Goal: Task Accomplishment & Management: Use online tool/utility

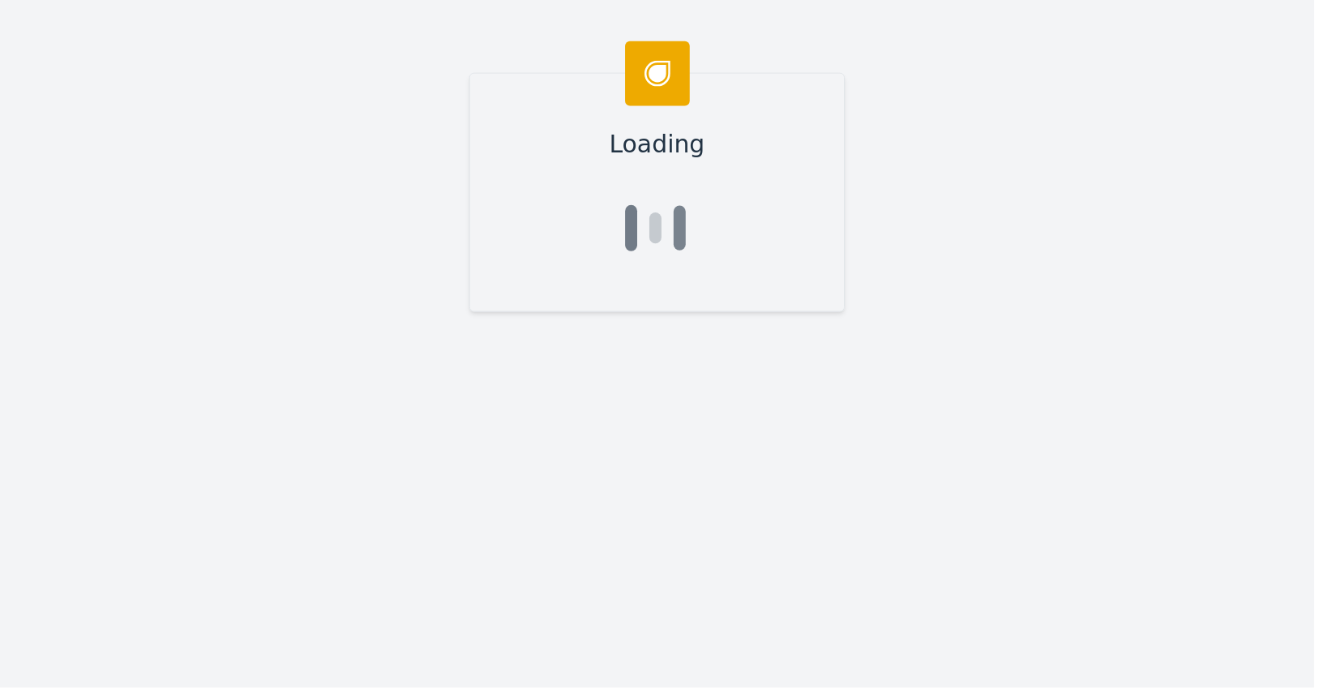
type input "Austin"
type input "Park"
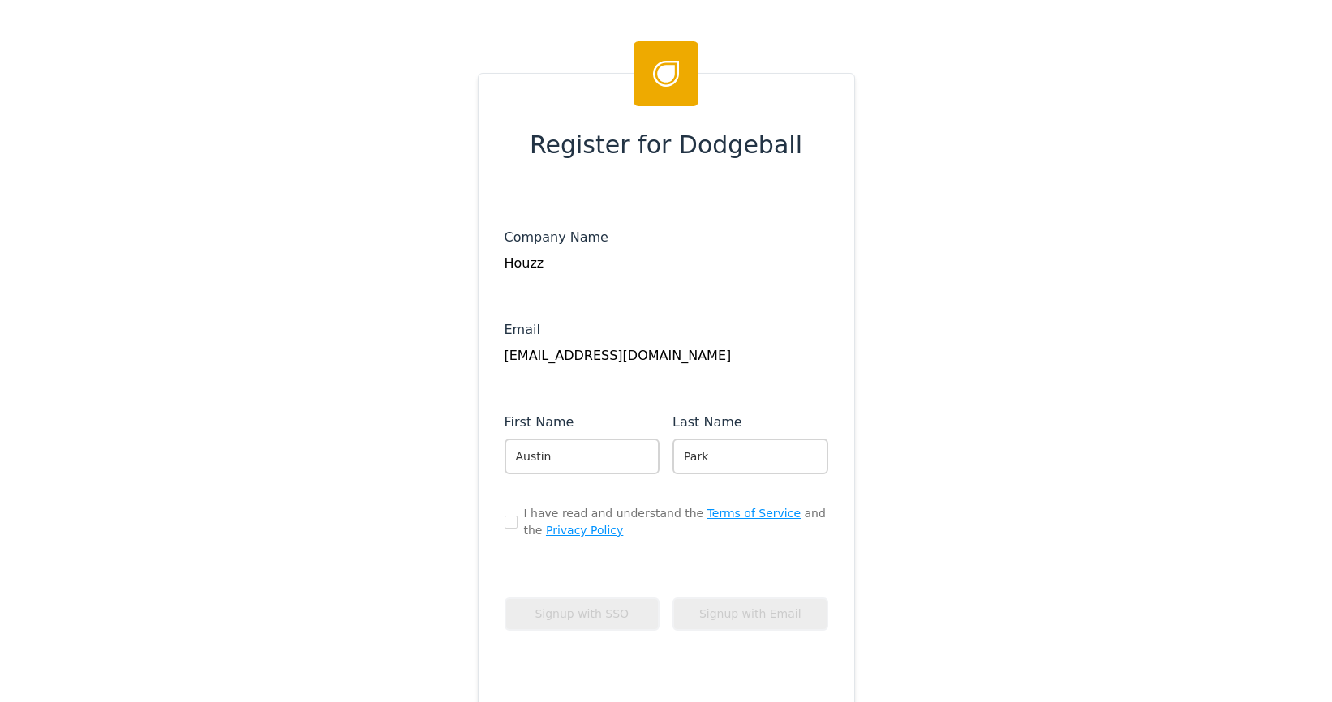
click at [511, 523] on div "I have read and understand the Terms of Service and the Privacy Policy" at bounding box center [666, 522] width 324 height 34
click at [504, 521] on input "checkbox" at bounding box center [510, 522] width 13 height 13
checkbox input "true"
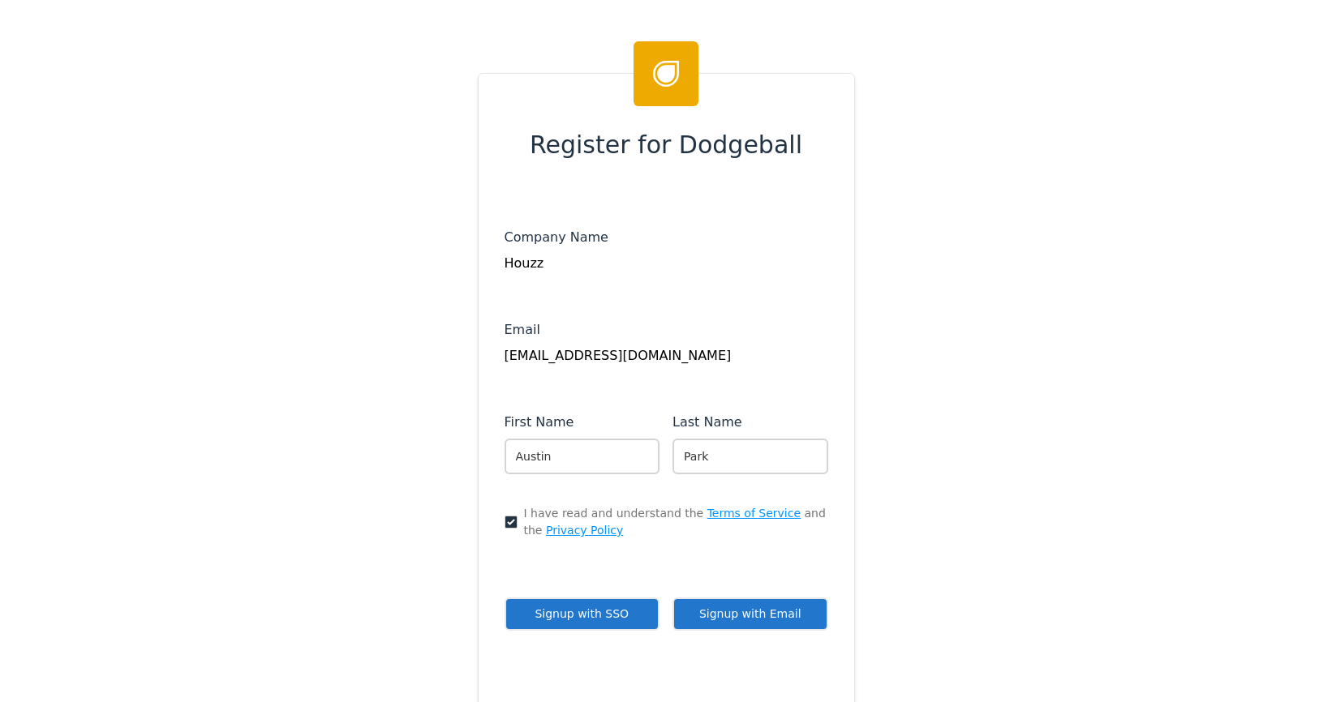
click at [605, 616] on button "Signup with SSO" at bounding box center [582, 614] width 156 height 33
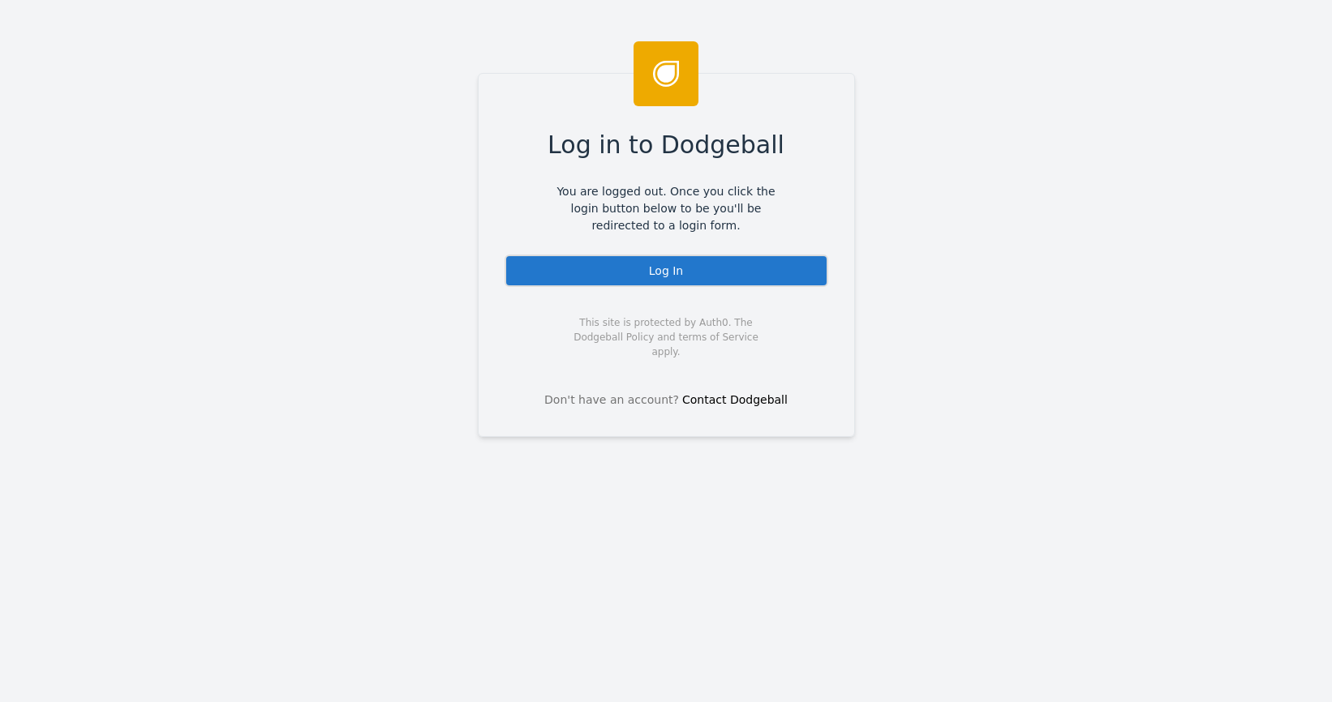
click at [687, 279] on div "Log In" at bounding box center [666, 271] width 324 height 32
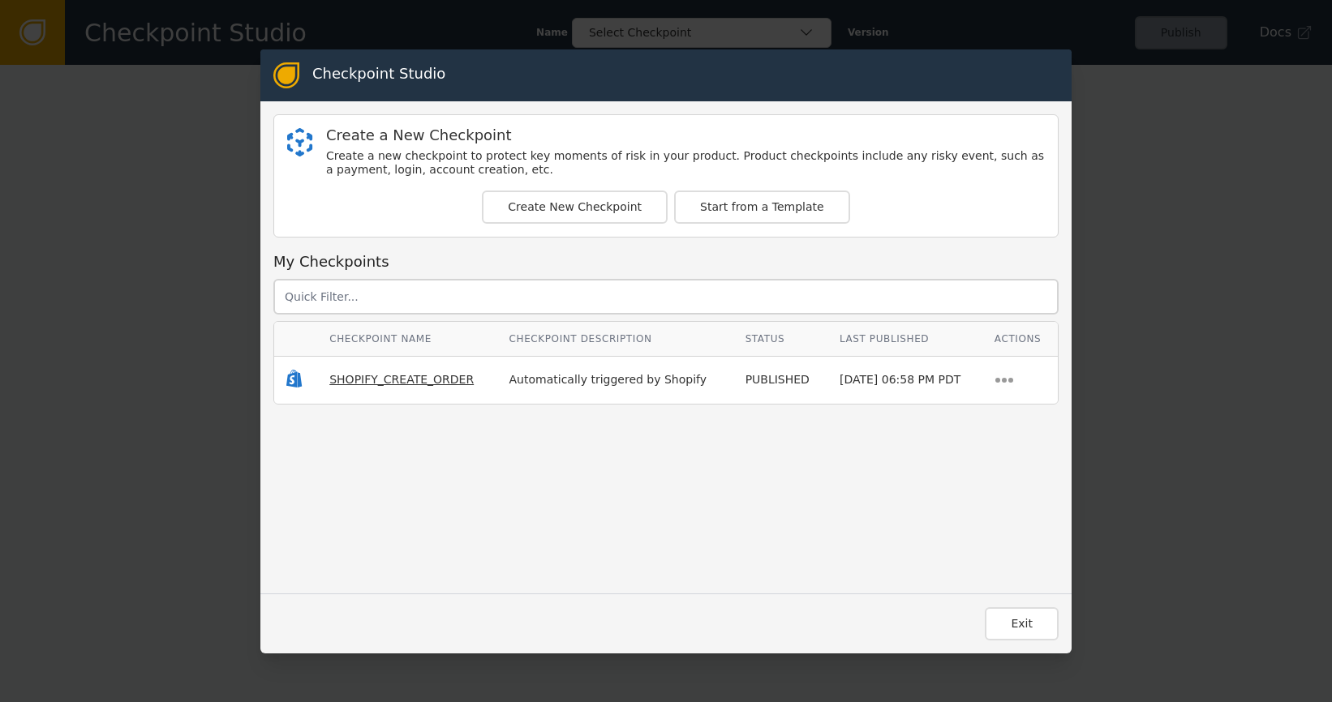
click at [406, 379] on span "SHOPIFY_CREATE_ORDER" at bounding box center [401, 379] width 144 height 13
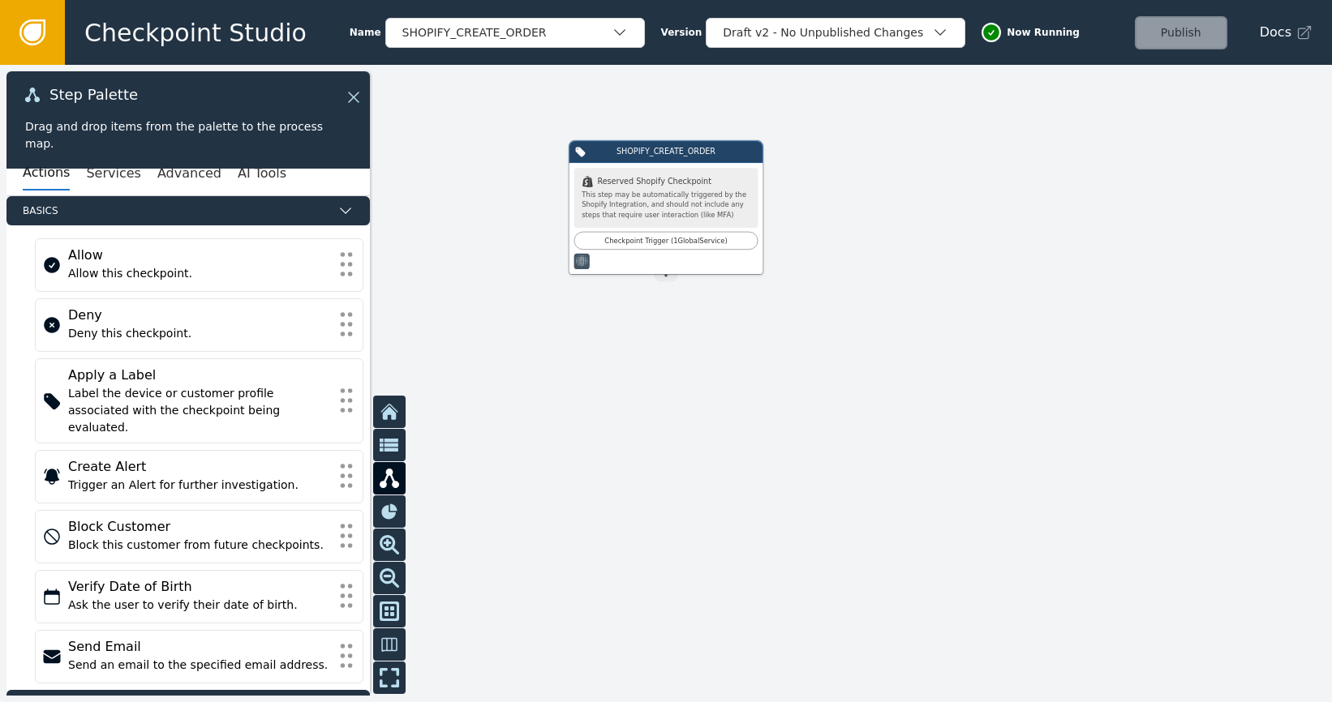
click at [26, 45] on icon at bounding box center [32, 32] width 26 height 26
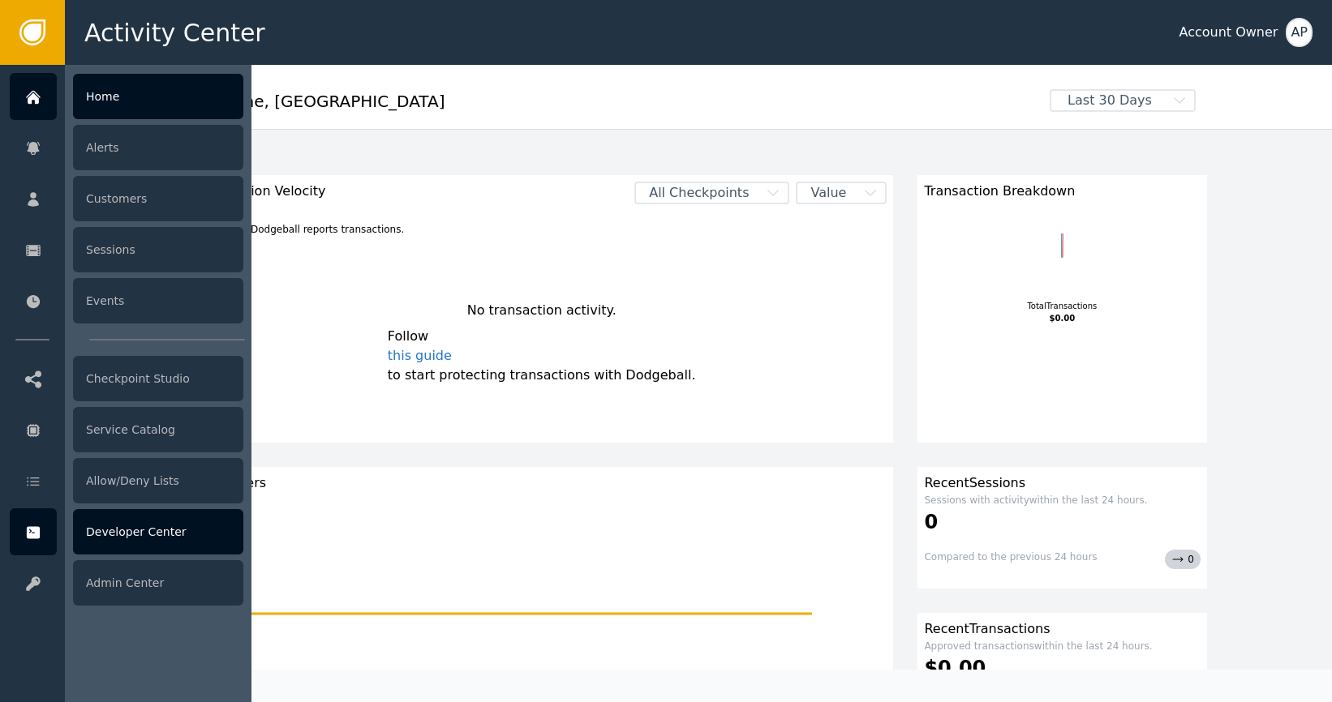
click at [186, 528] on div "Developer Center" at bounding box center [158, 531] width 170 height 45
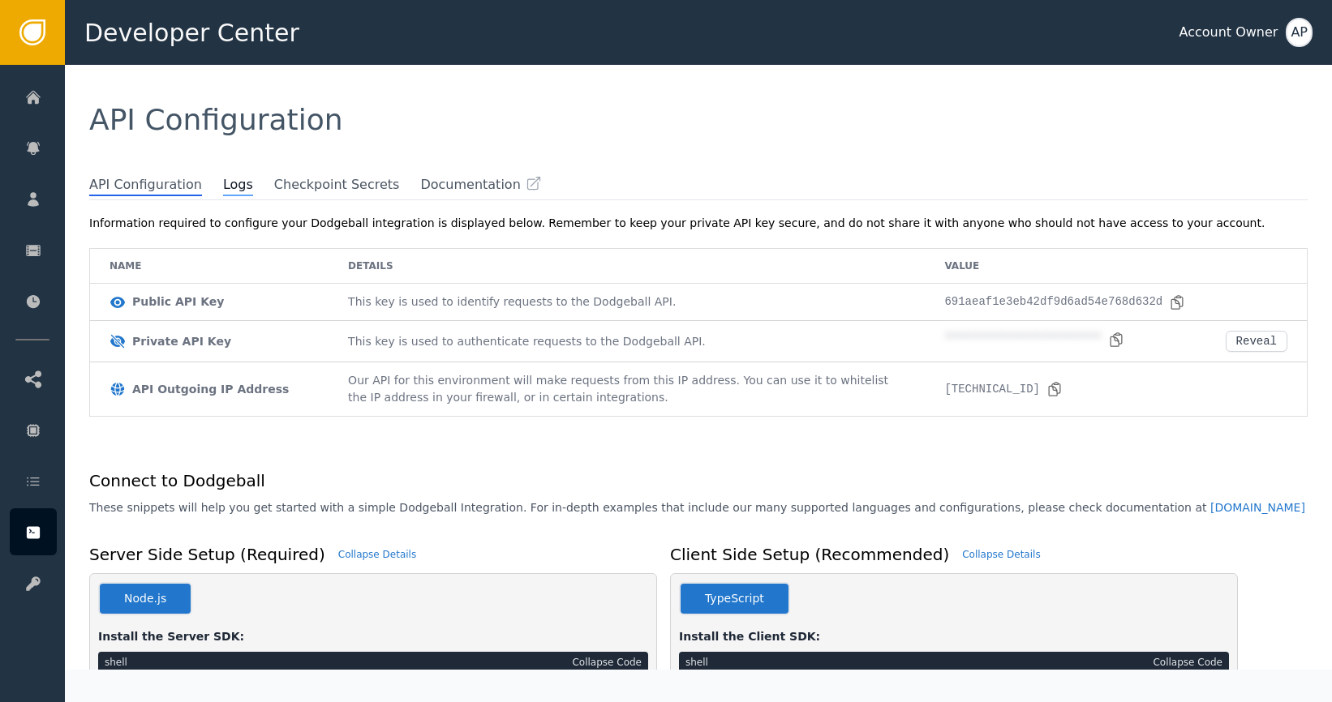
click at [234, 183] on span "Logs" at bounding box center [238, 185] width 30 height 21
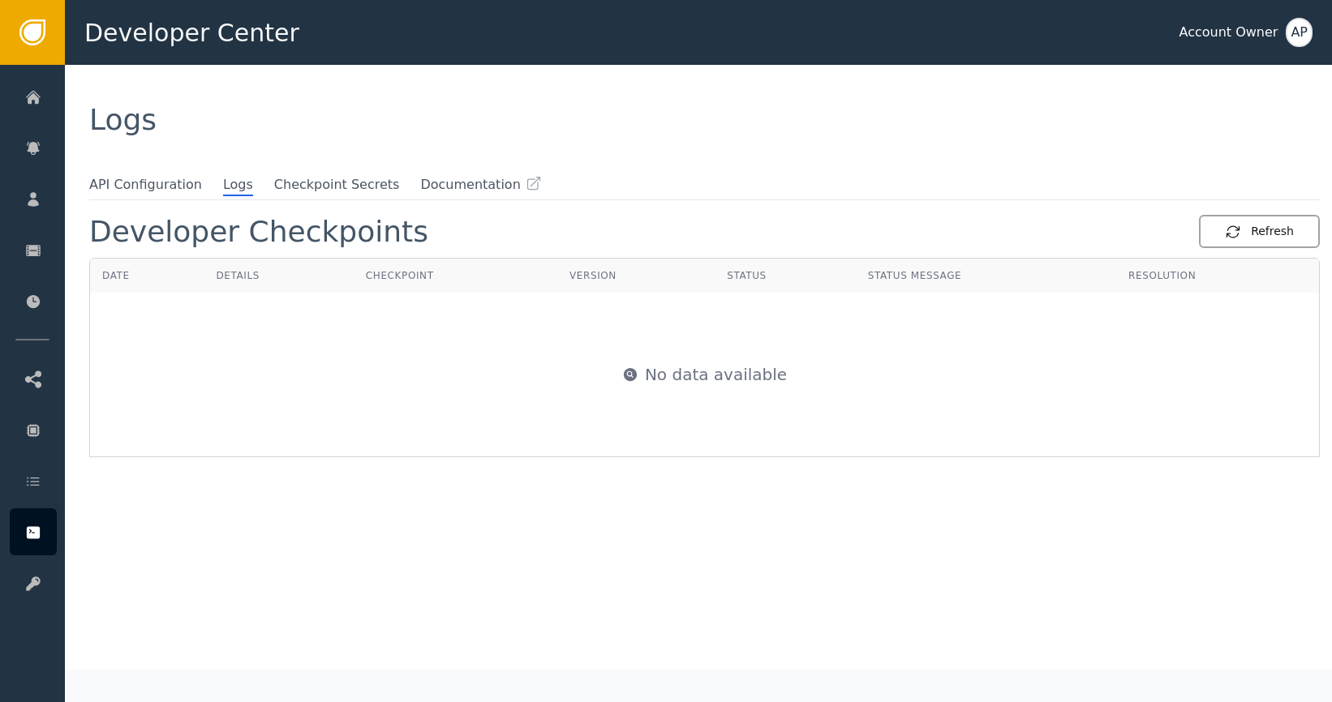
click at [1238, 221] on button "Refresh" at bounding box center [1259, 231] width 121 height 33
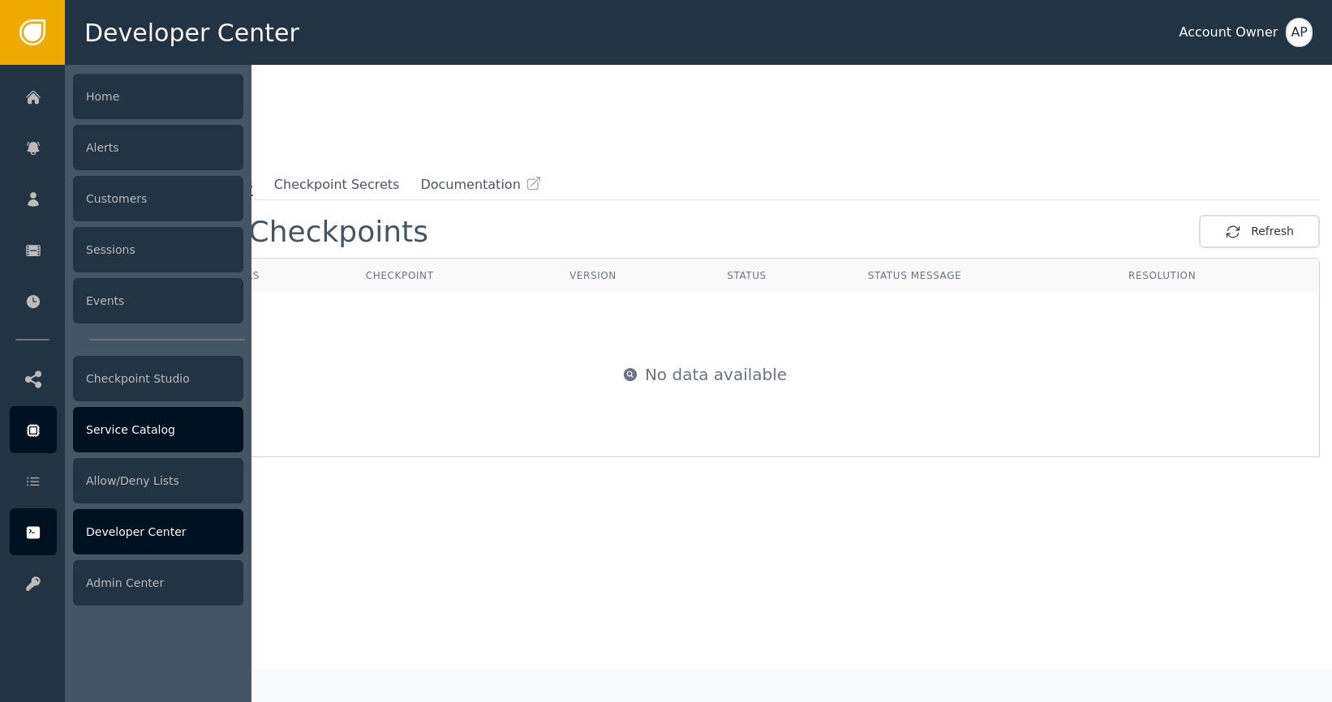
click at [29, 431] on icon at bounding box center [33, 431] width 16 height 18
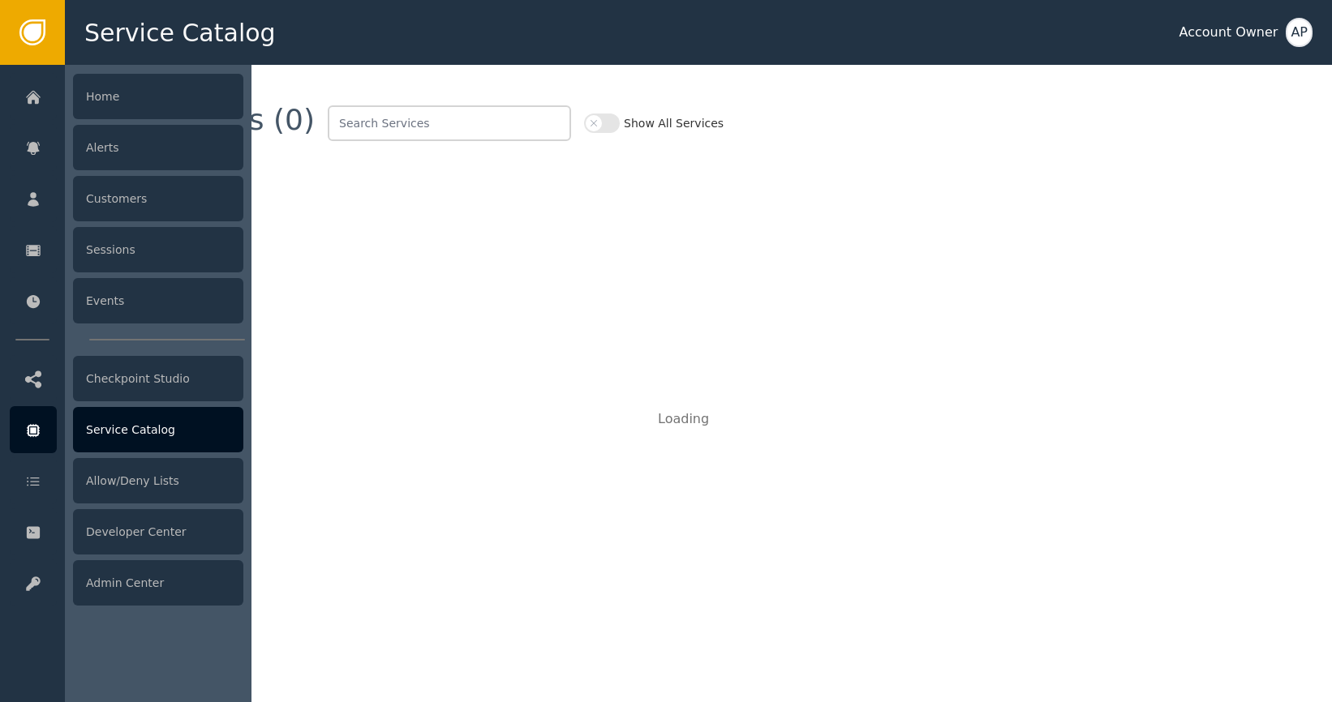
click at [35, 430] on icon at bounding box center [33, 430] width 6 height 6
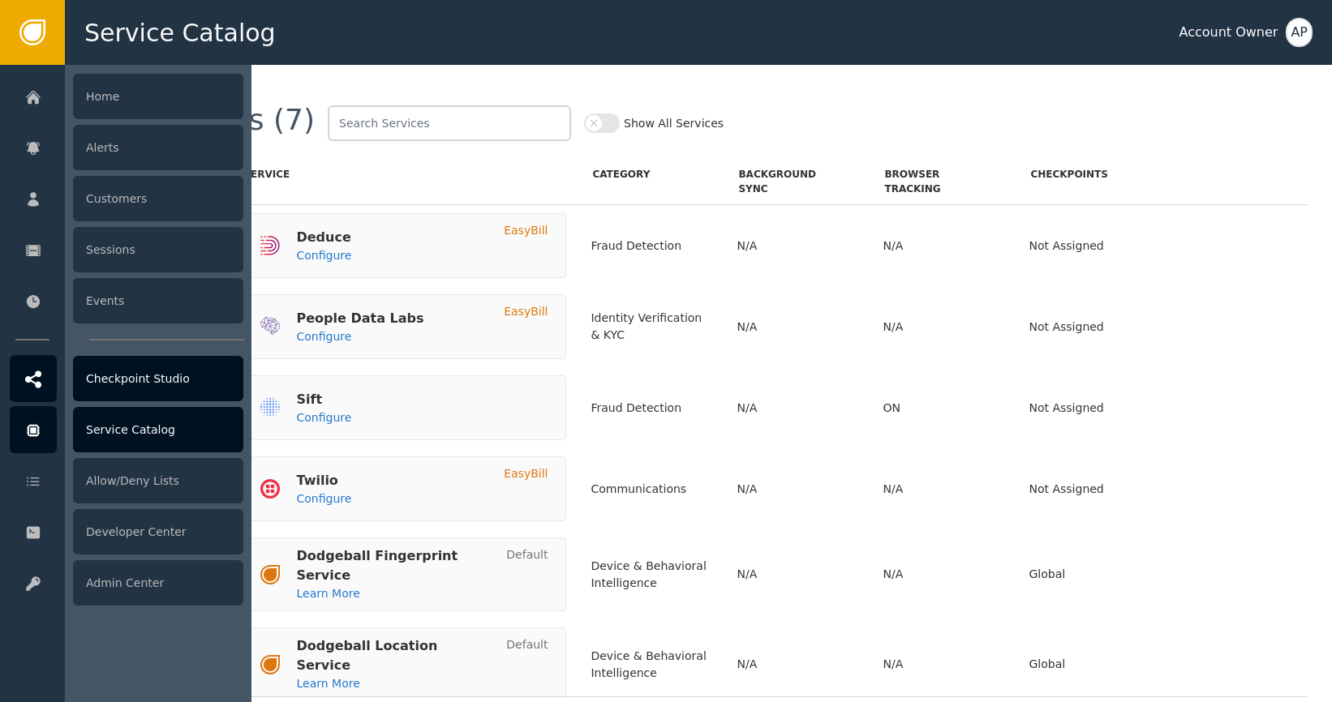
click at [157, 391] on div "Checkpoint Studio" at bounding box center [158, 378] width 170 height 45
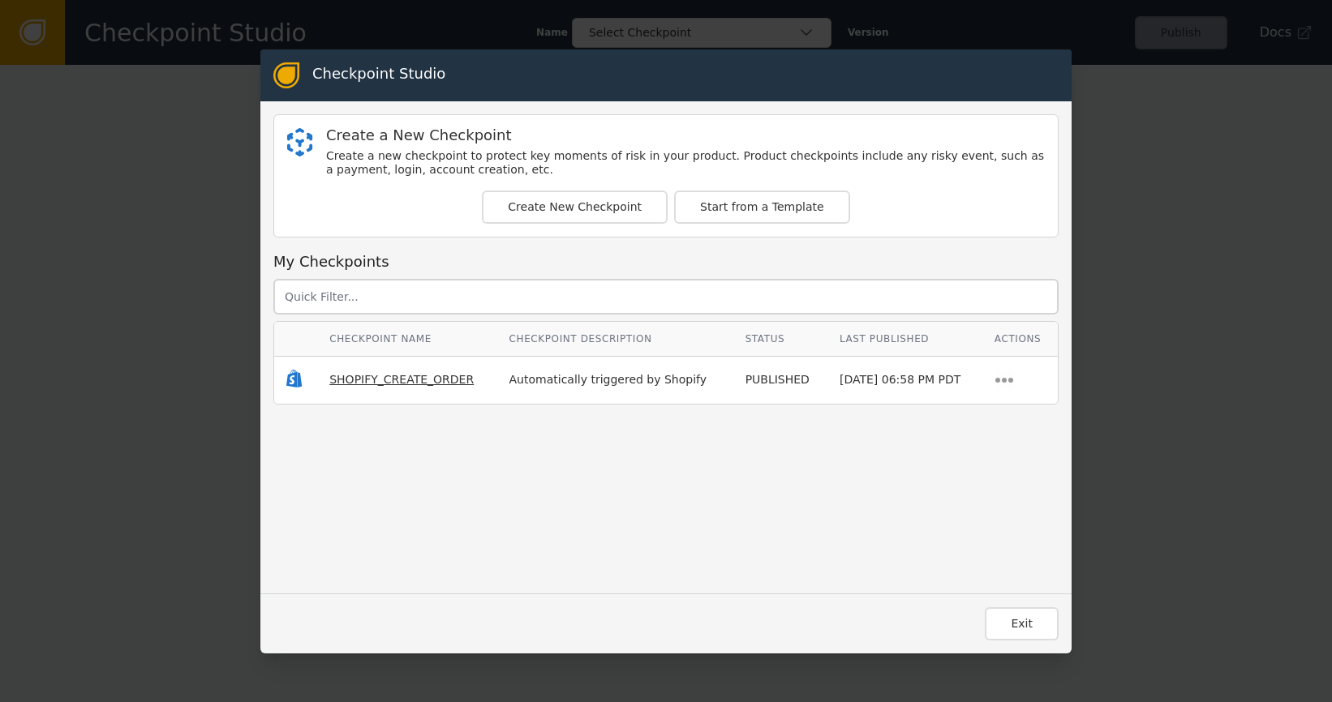
click at [412, 375] on span "SHOPIFY_CREATE_ORDER" at bounding box center [401, 379] width 144 height 13
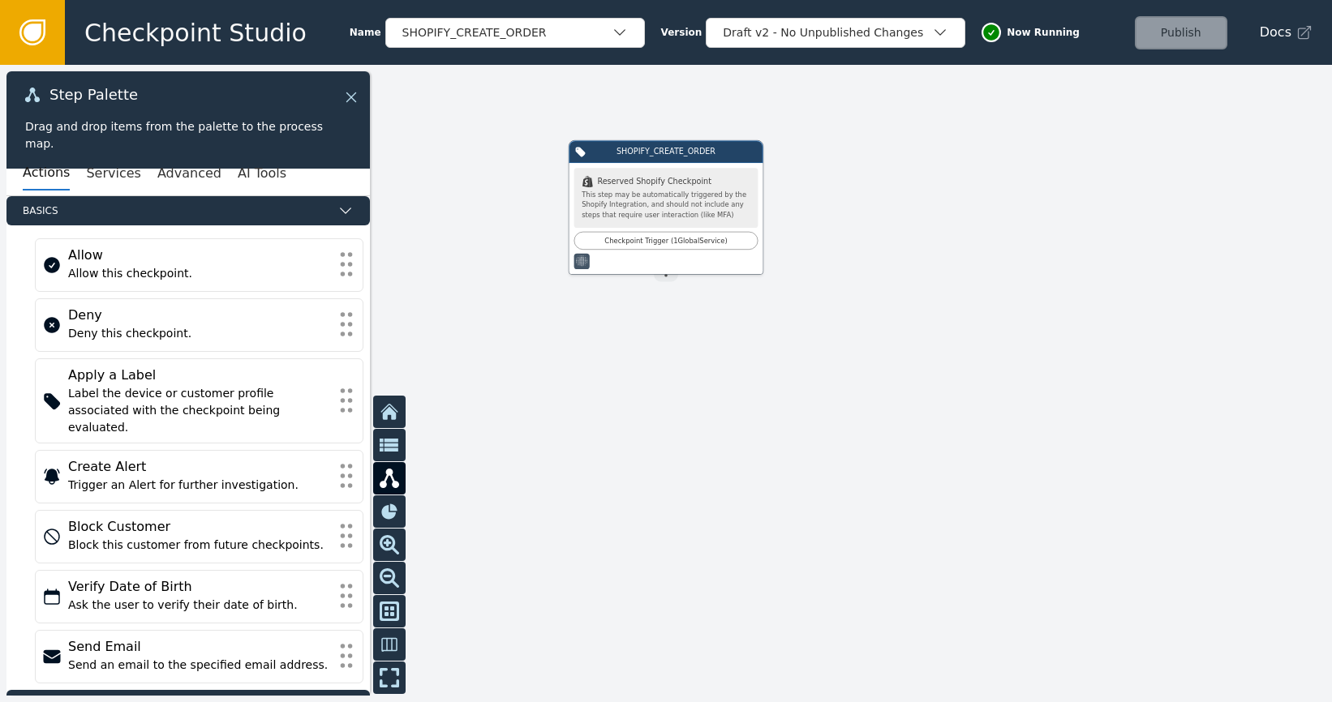
click at [357, 95] on icon at bounding box center [351, 97] width 18 height 18
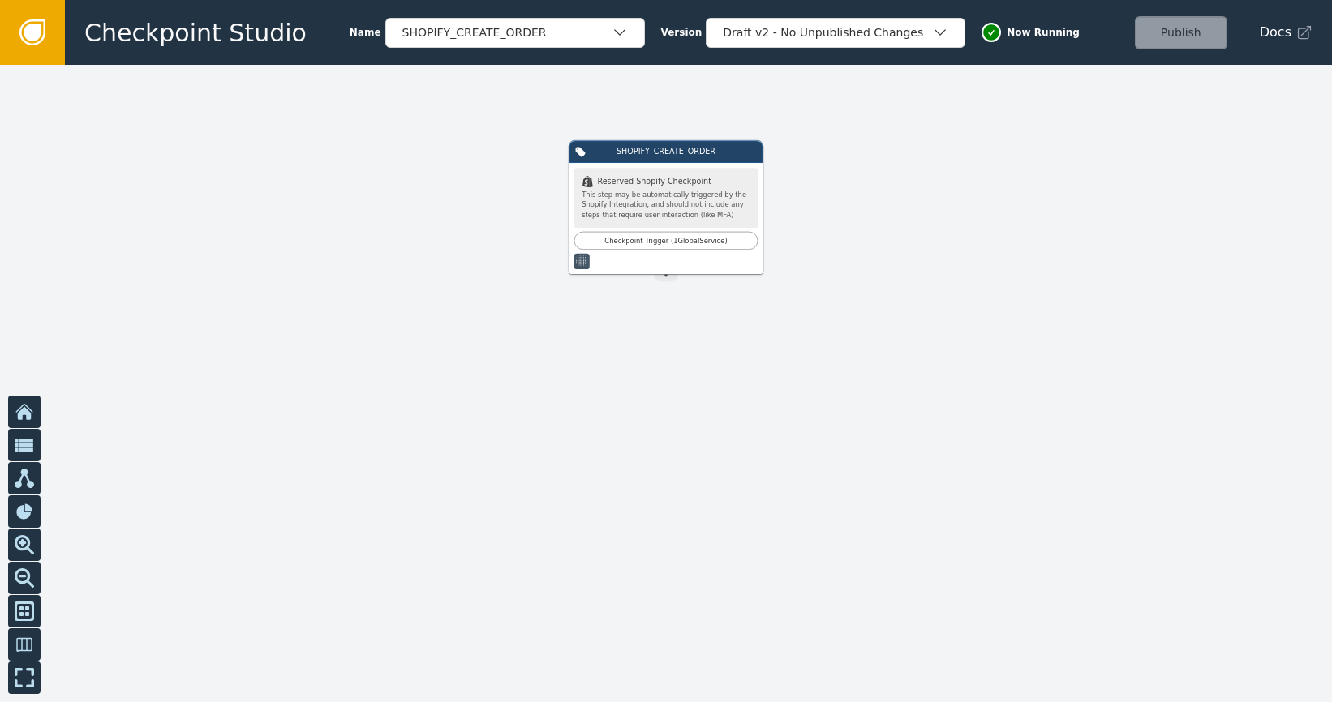
click at [34, 41] on icon at bounding box center [32, 32] width 26 height 26
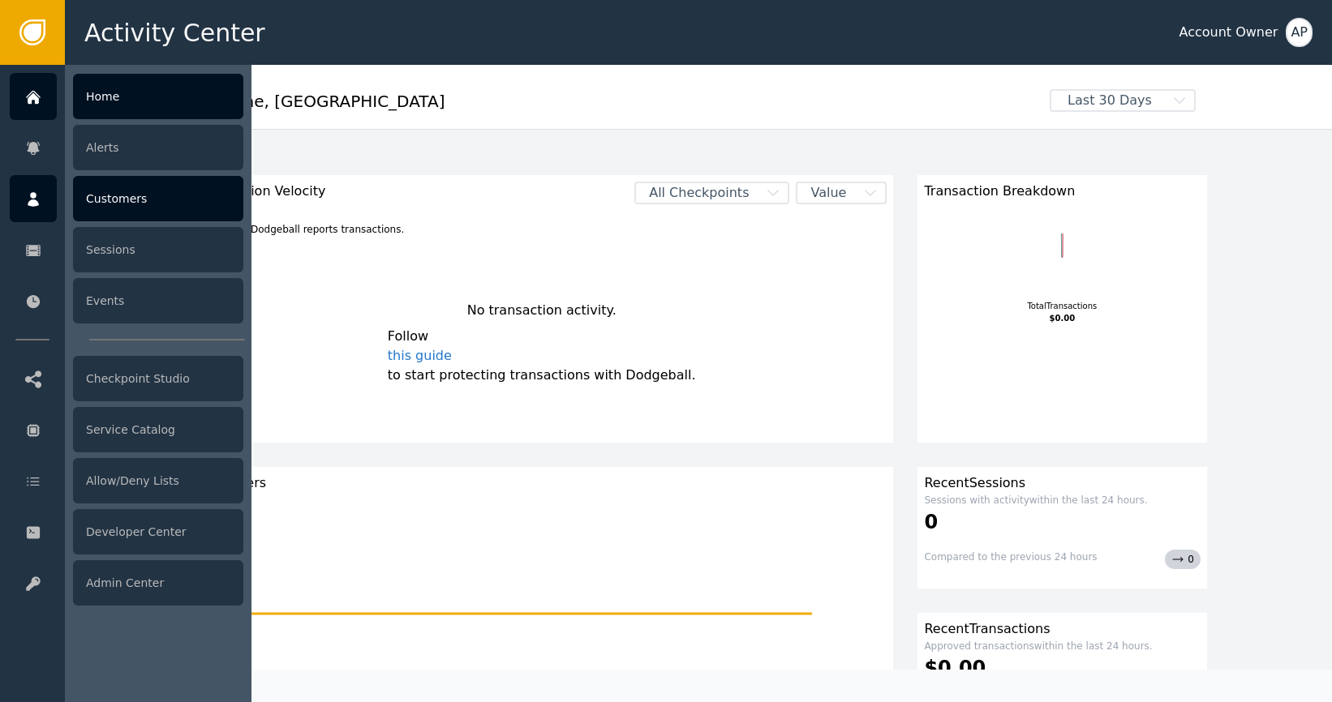
click at [136, 207] on div "Customers" at bounding box center [158, 198] width 170 height 45
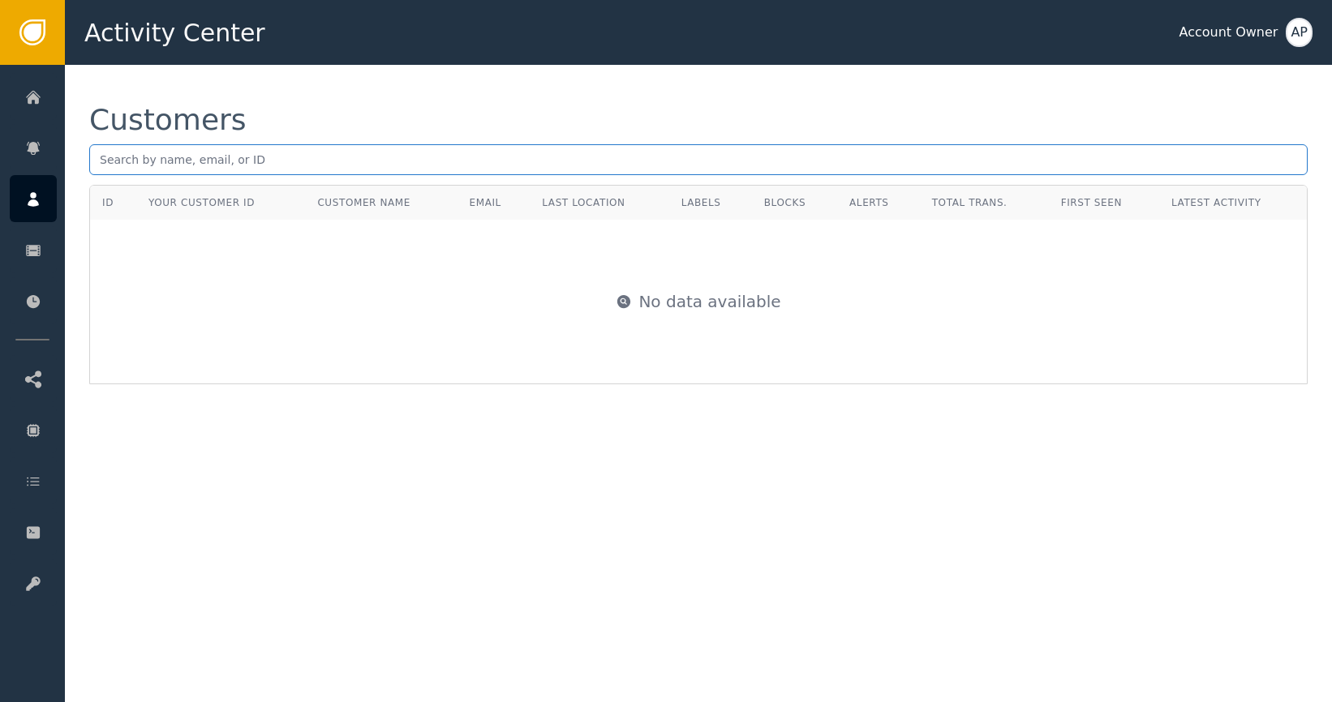
click at [342, 153] on input "text" at bounding box center [698, 159] width 1218 height 31
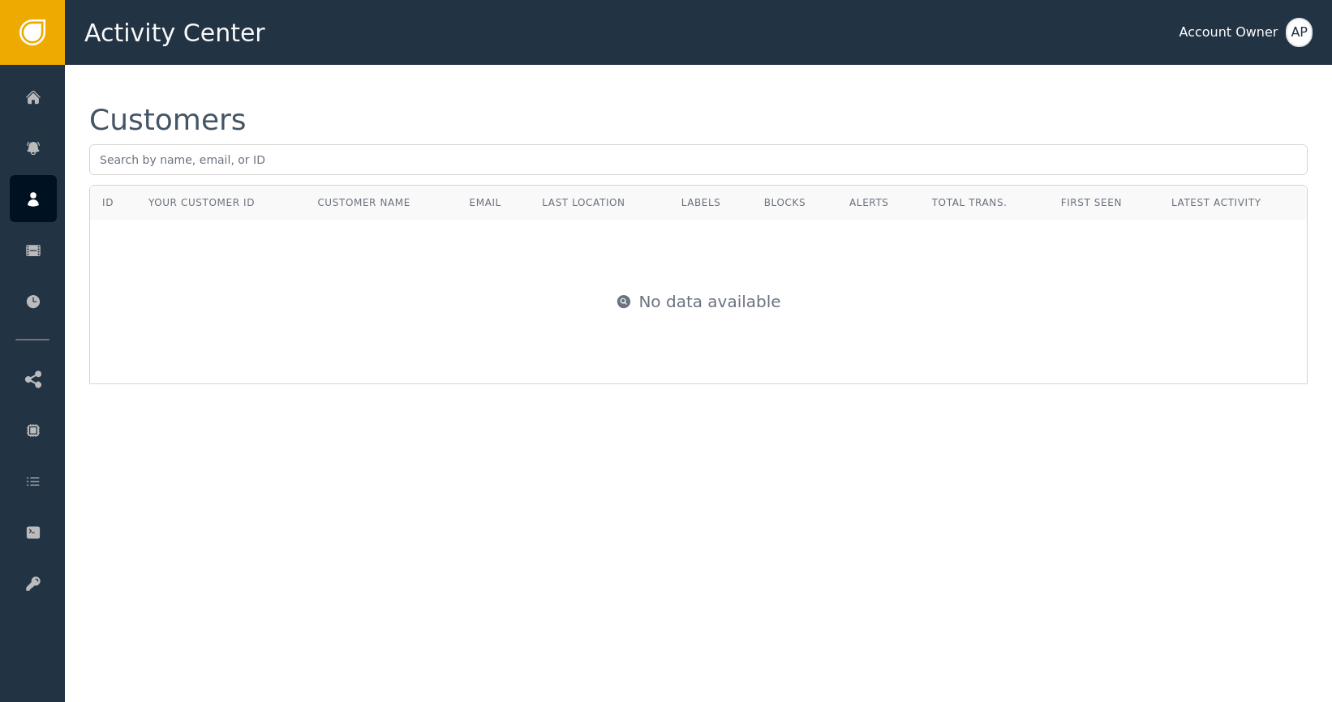
click at [522, 98] on div "Customers ID Your Customer ID Customer Name Email Last Location Labels Blocks A…" at bounding box center [698, 245] width 1267 height 360
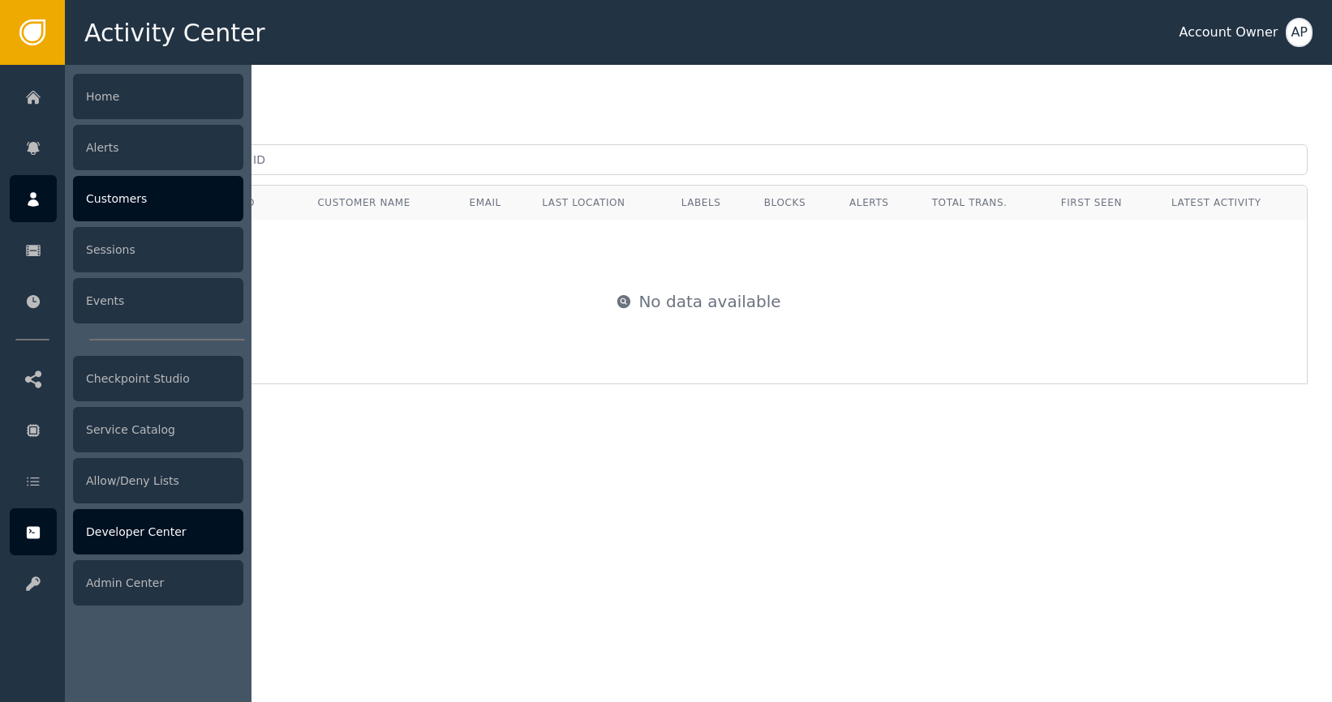
click at [97, 538] on div "Developer Center" at bounding box center [158, 531] width 170 height 45
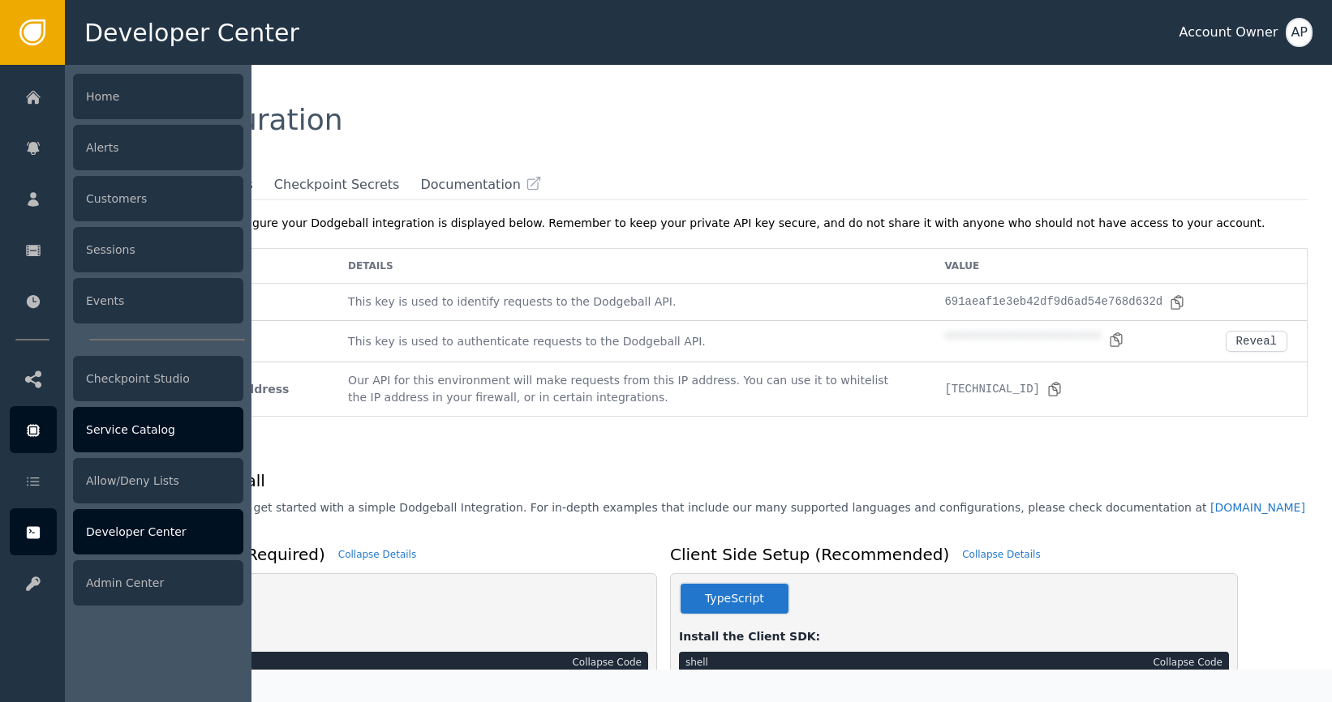
click at [28, 437] on icon at bounding box center [33, 431] width 16 height 18
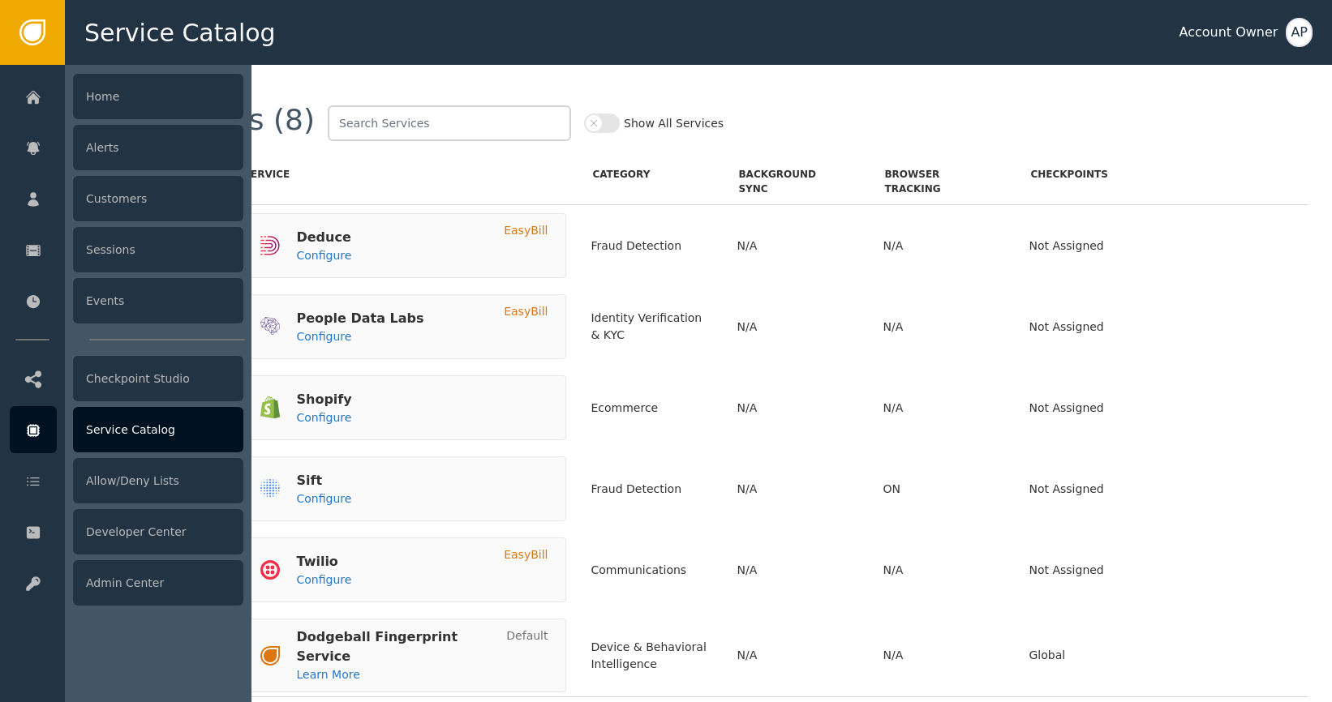
click at [52, 439] on div at bounding box center [33, 429] width 47 height 47
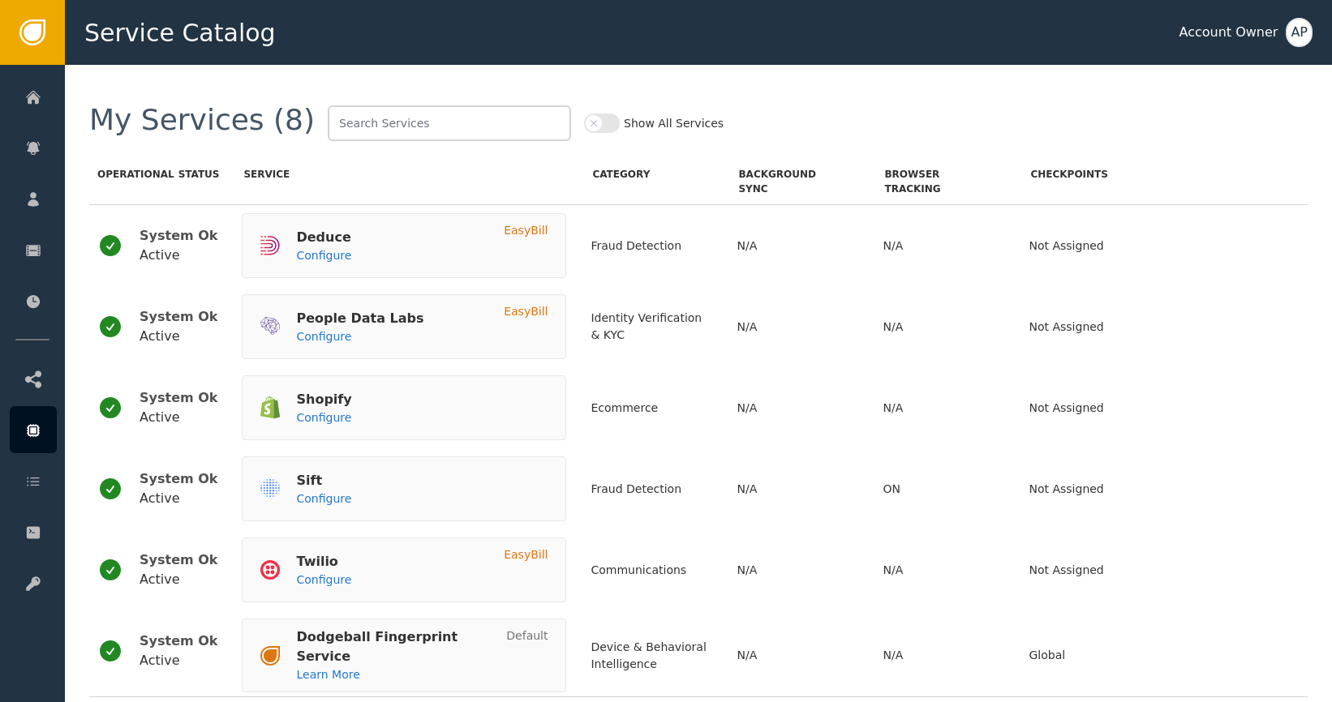
click at [624, 118] on label "Show All Services" at bounding box center [674, 123] width 100 height 17
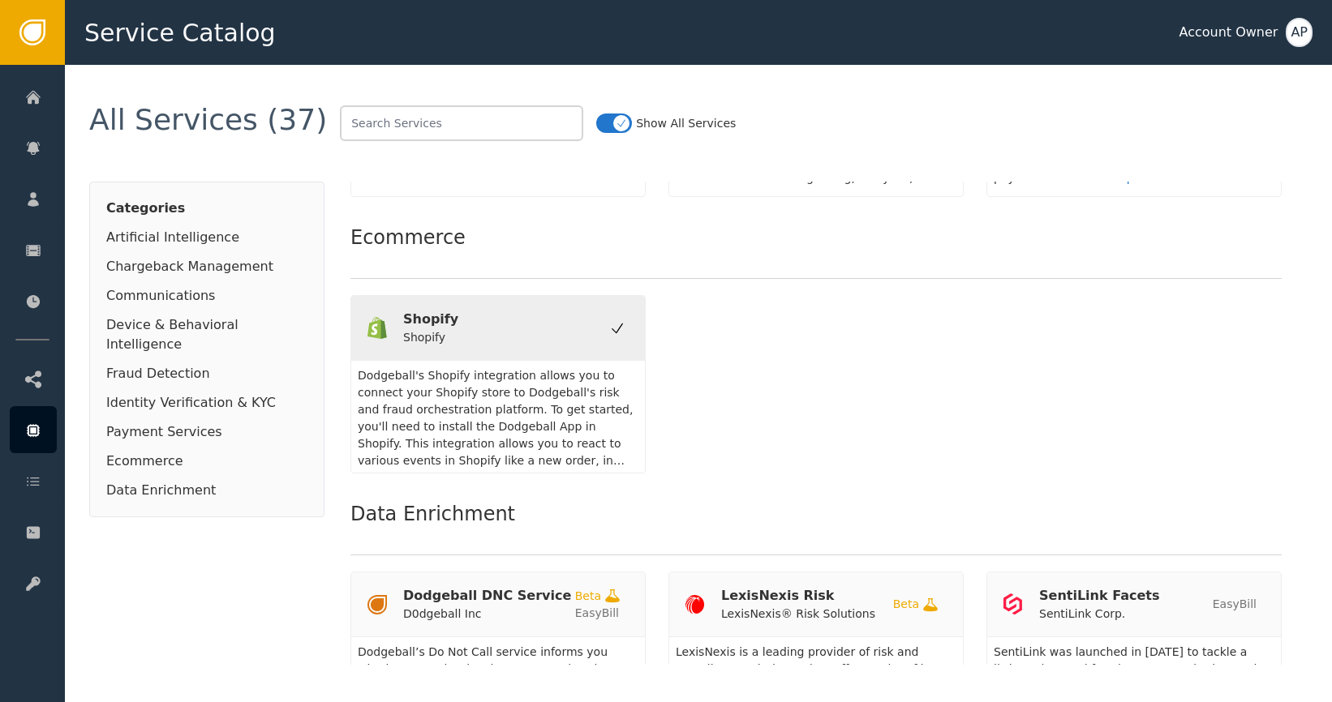
scroll to position [3734, 0]
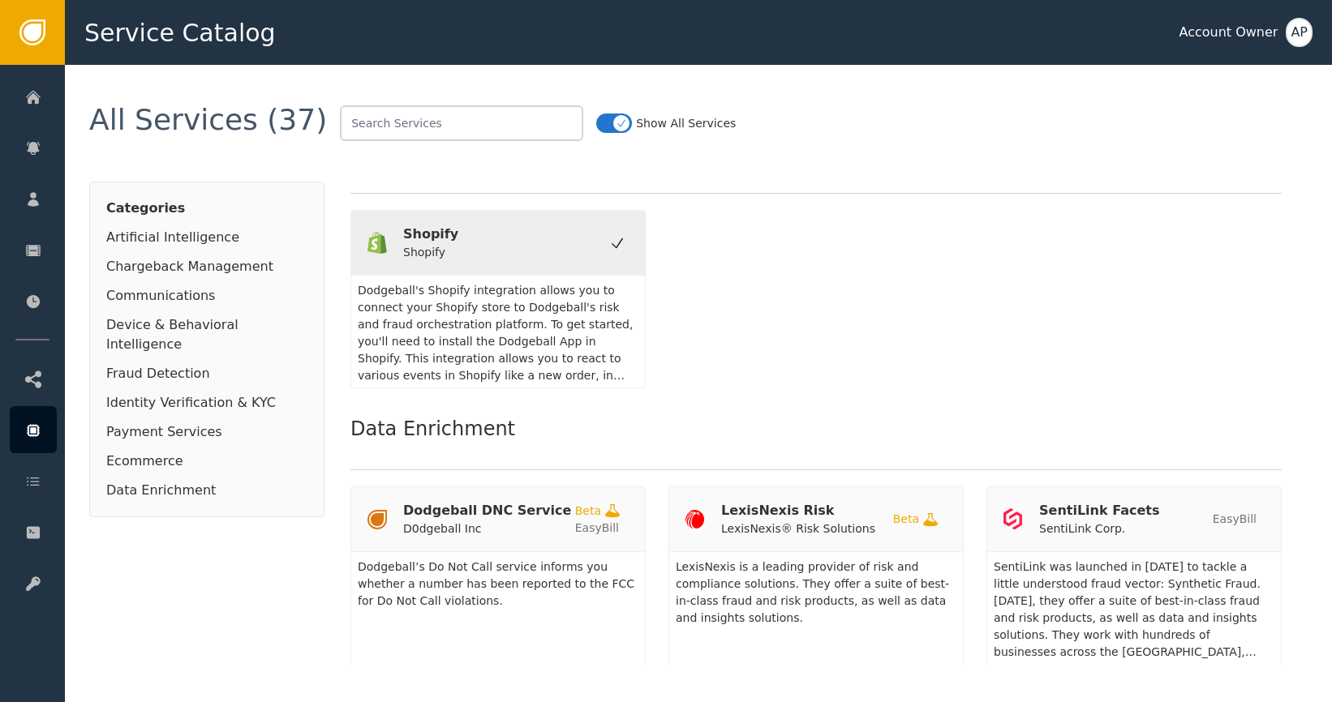
click at [553, 328] on div "Dodgeball's Shopify integration allows you to connect your Shopify store to Dod…" at bounding box center [498, 334] width 281 height 105
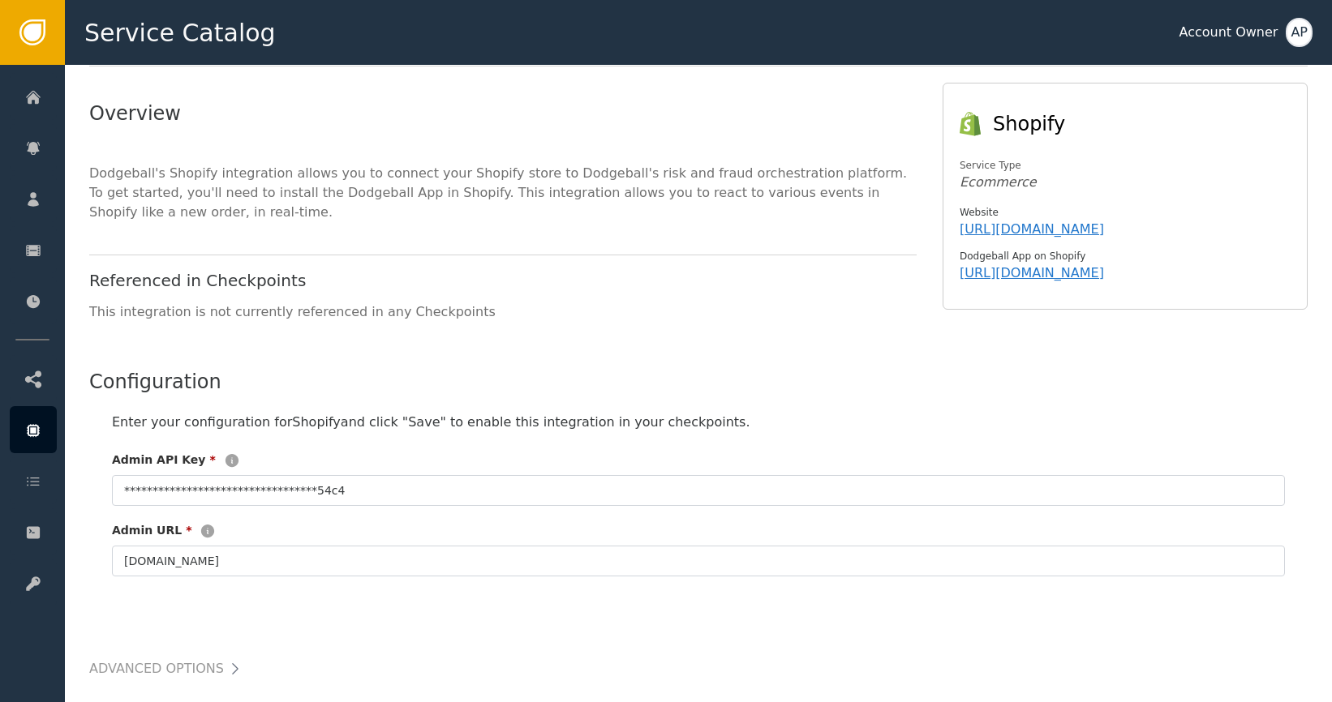
scroll to position [213, 0]
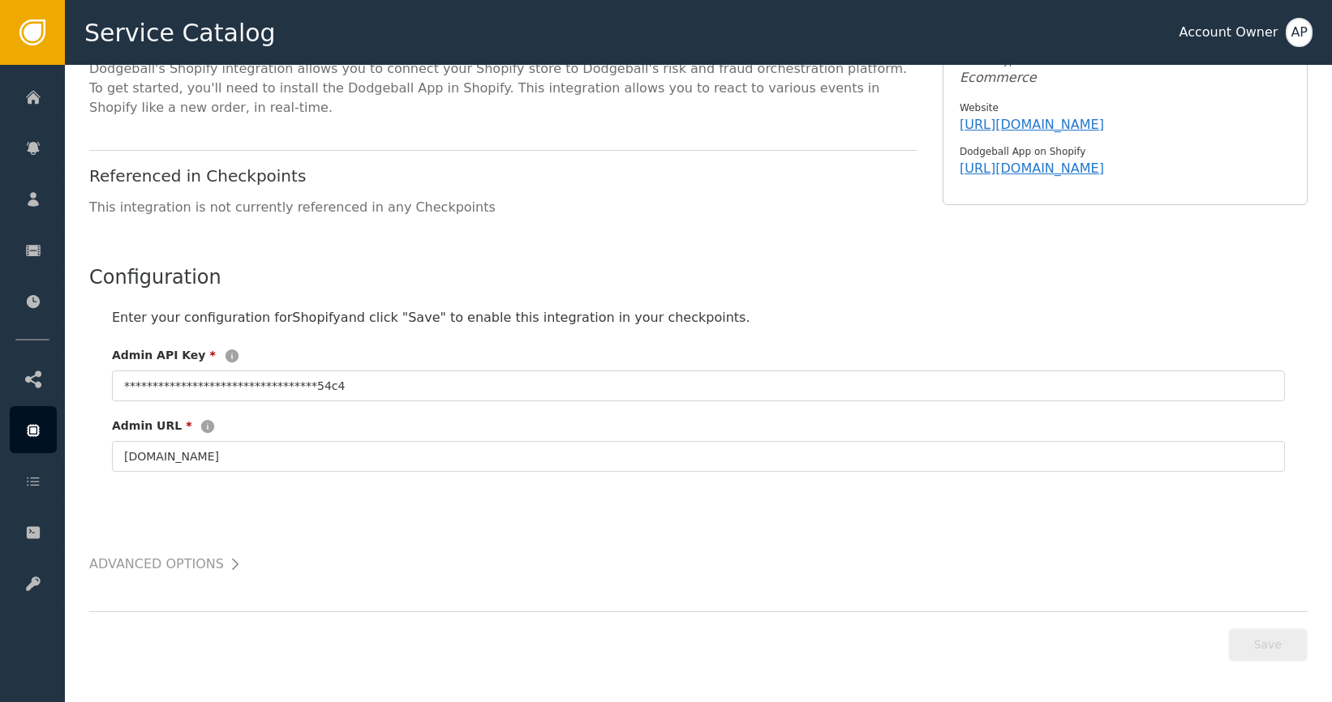
click at [208, 564] on h2 "Advanced Options" at bounding box center [156, 564] width 135 height 23
click at [224, 568] on button at bounding box center [235, 564] width 23 height 23
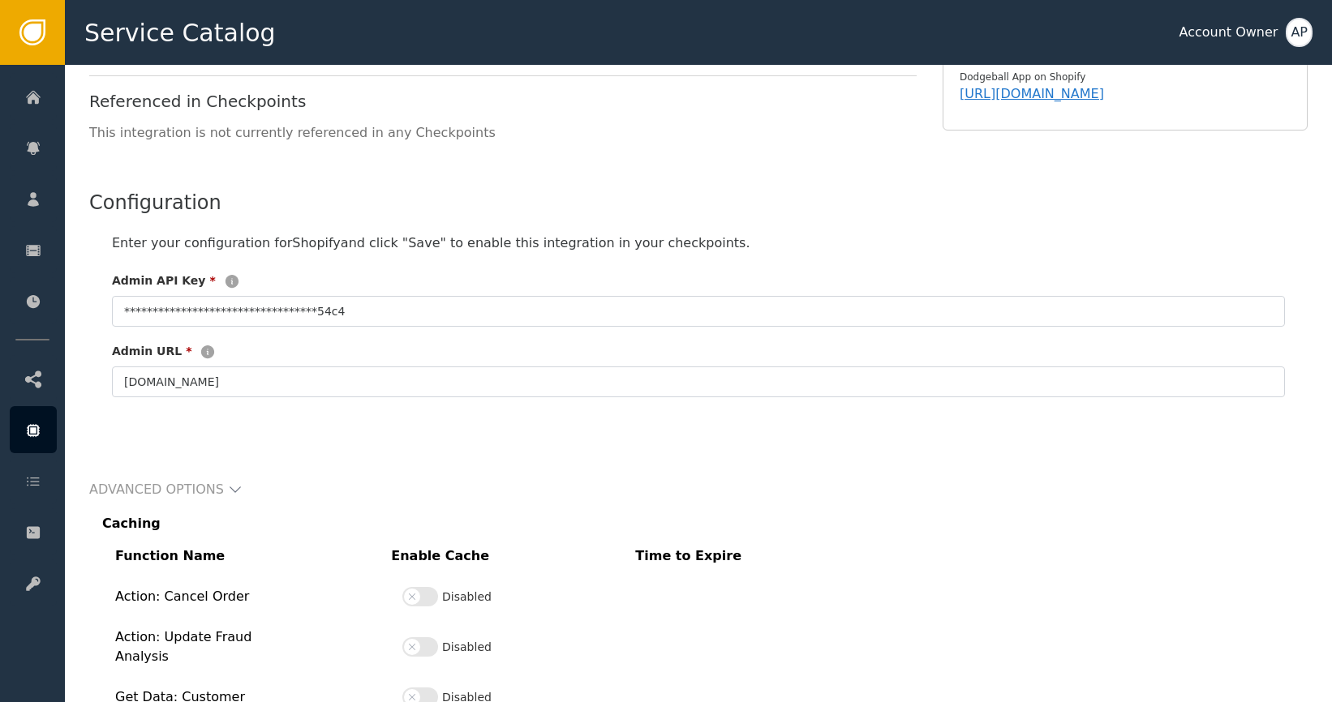
scroll to position [0, 0]
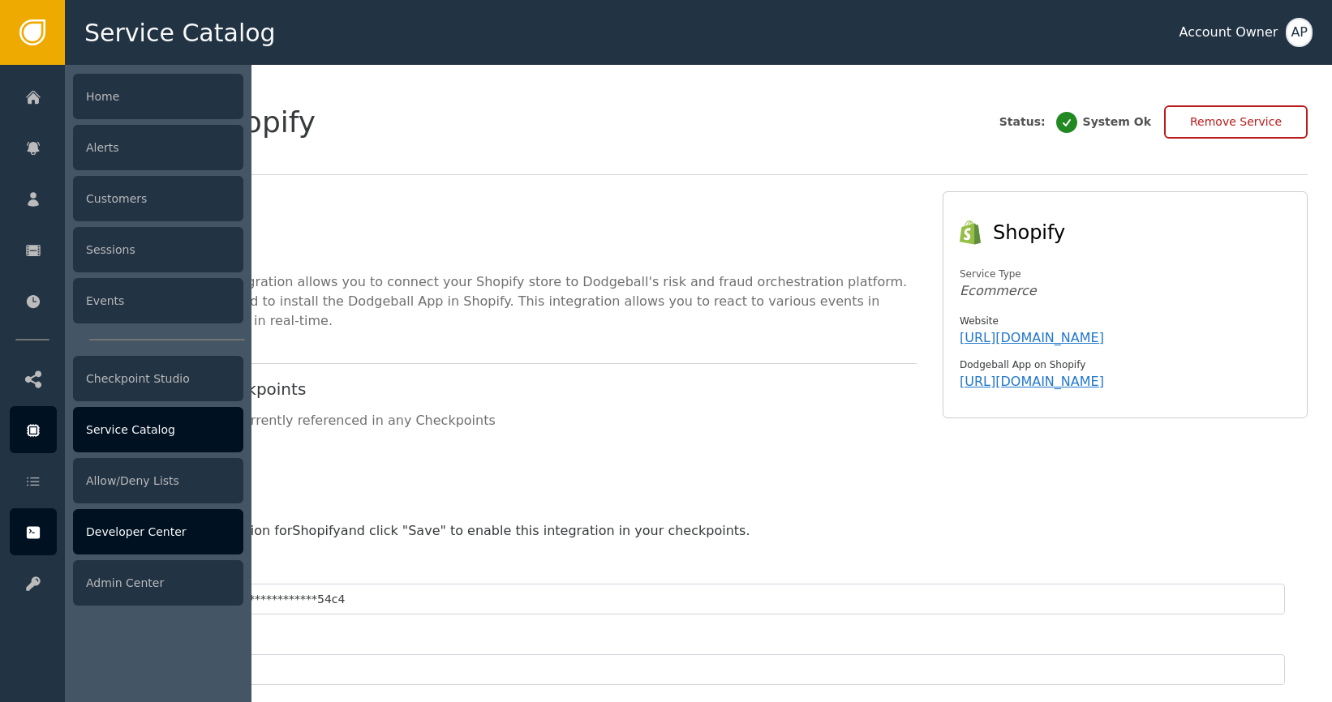
click at [154, 521] on div "Developer Center" at bounding box center [158, 531] width 170 height 45
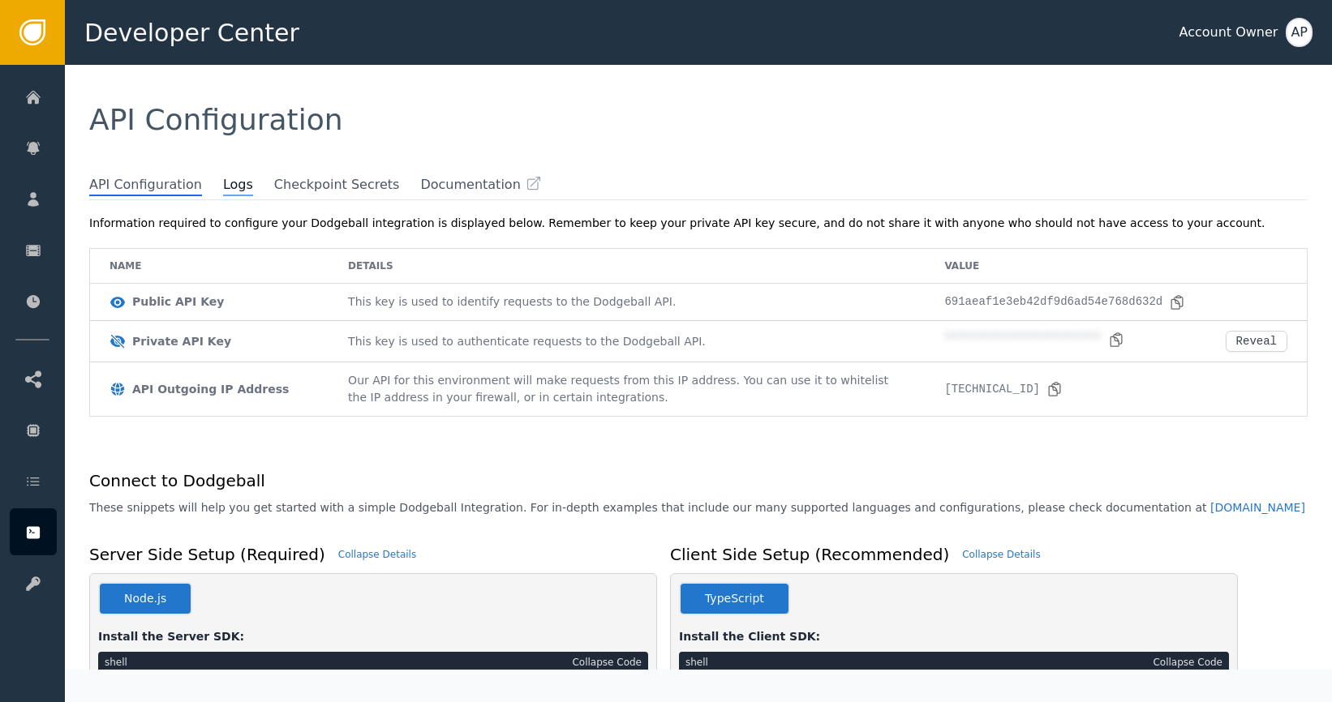
drag, startPoint x: 229, startPoint y: 187, endPoint x: 260, endPoint y: 208, distance: 37.6
click at [229, 187] on span "Logs" at bounding box center [238, 185] width 30 height 21
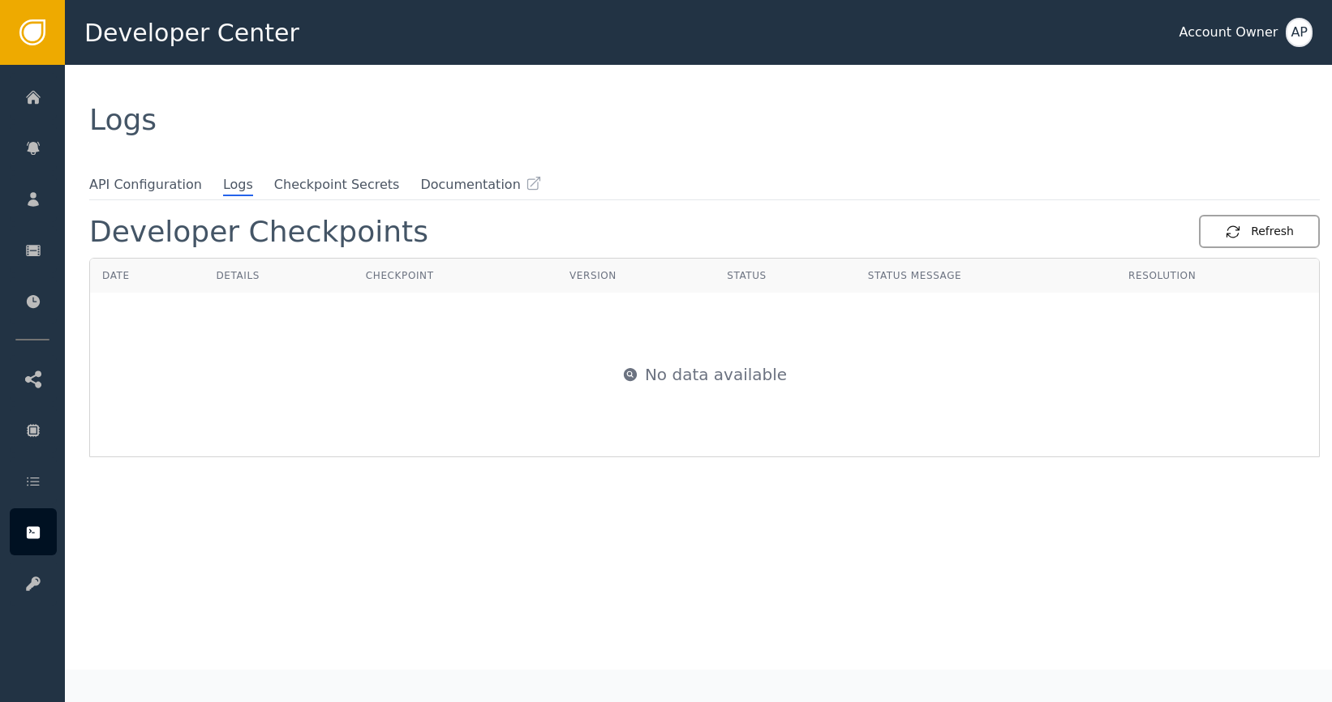
click at [1240, 228] on div "Refresh" at bounding box center [1259, 231] width 69 height 17
click at [1255, 234] on div "Refresh" at bounding box center [1259, 231] width 69 height 17
click at [1245, 242] on button "Refresh" at bounding box center [1259, 231] width 121 height 33
click at [1249, 240] on button "Refresh" at bounding box center [1259, 231] width 121 height 33
click at [1250, 240] on button "Refresh" at bounding box center [1259, 231] width 121 height 33
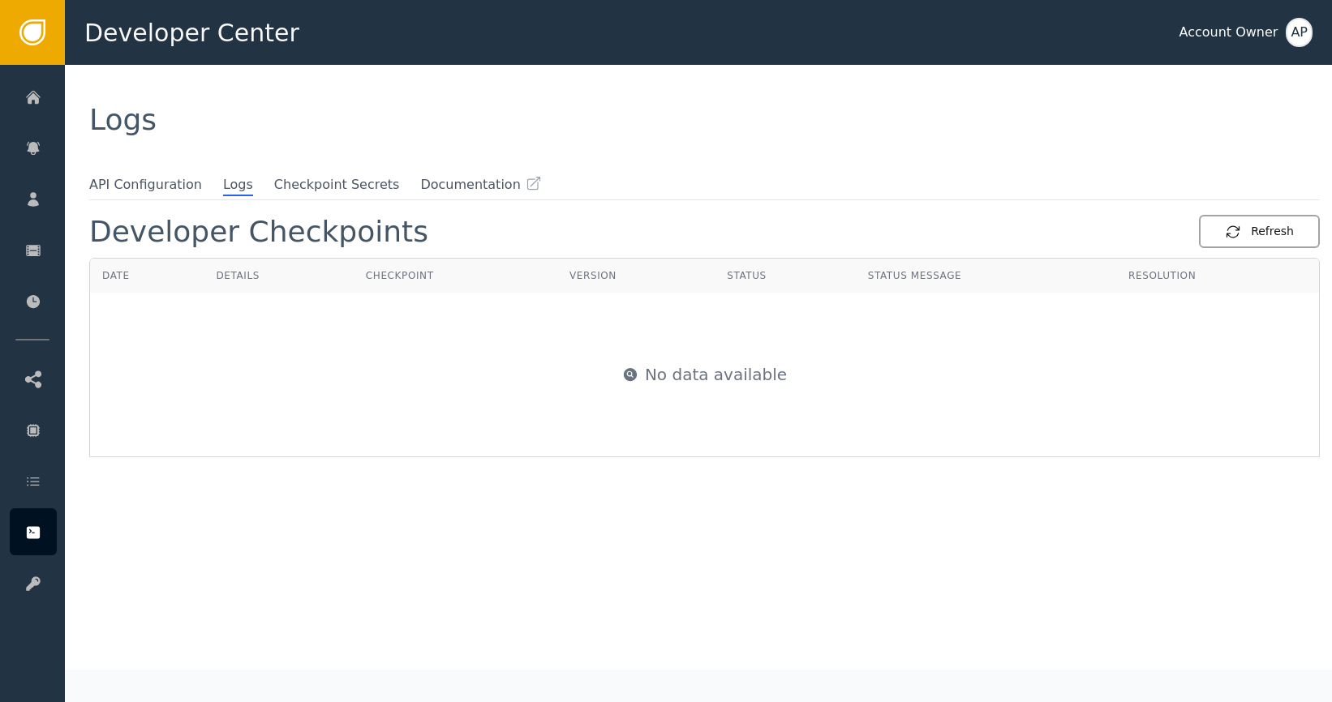
click at [1249, 240] on button "Refresh" at bounding box center [1259, 231] width 121 height 33
click at [1252, 241] on button "Refresh" at bounding box center [1259, 231] width 121 height 33
click at [1228, 232] on icon "button" at bounding box center [1233, 232] width 16 height 16
click at [1229, 232] on icon "button" at bounding box center [1233, 232] width 16 height 16
click at [1231, 231] on div "Refresh" at bounding box center [1259, 231] width 69 height 17
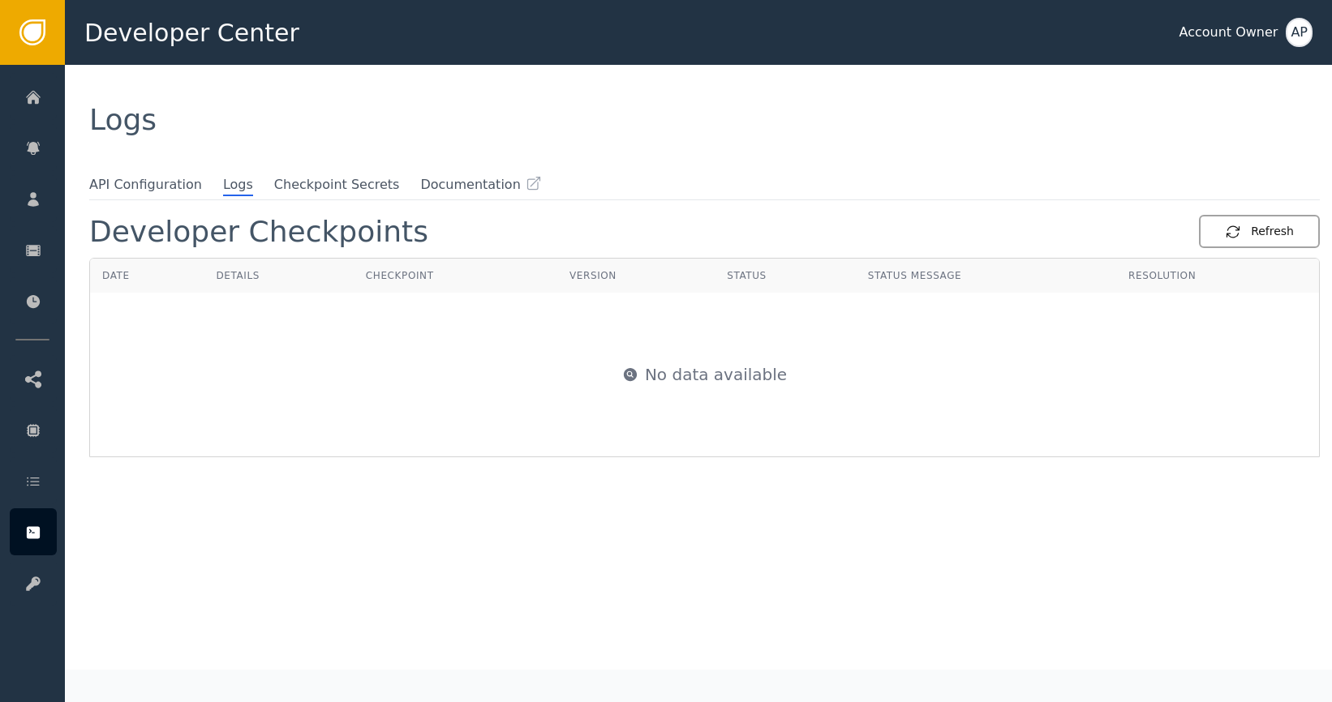
click at [1231, 230] on icon "button" at bounding box center [1233, 232] width 16 height 16
click at [1234, 236] on div "Refresh" at bounding box center [1259, 231] width 69 height 17
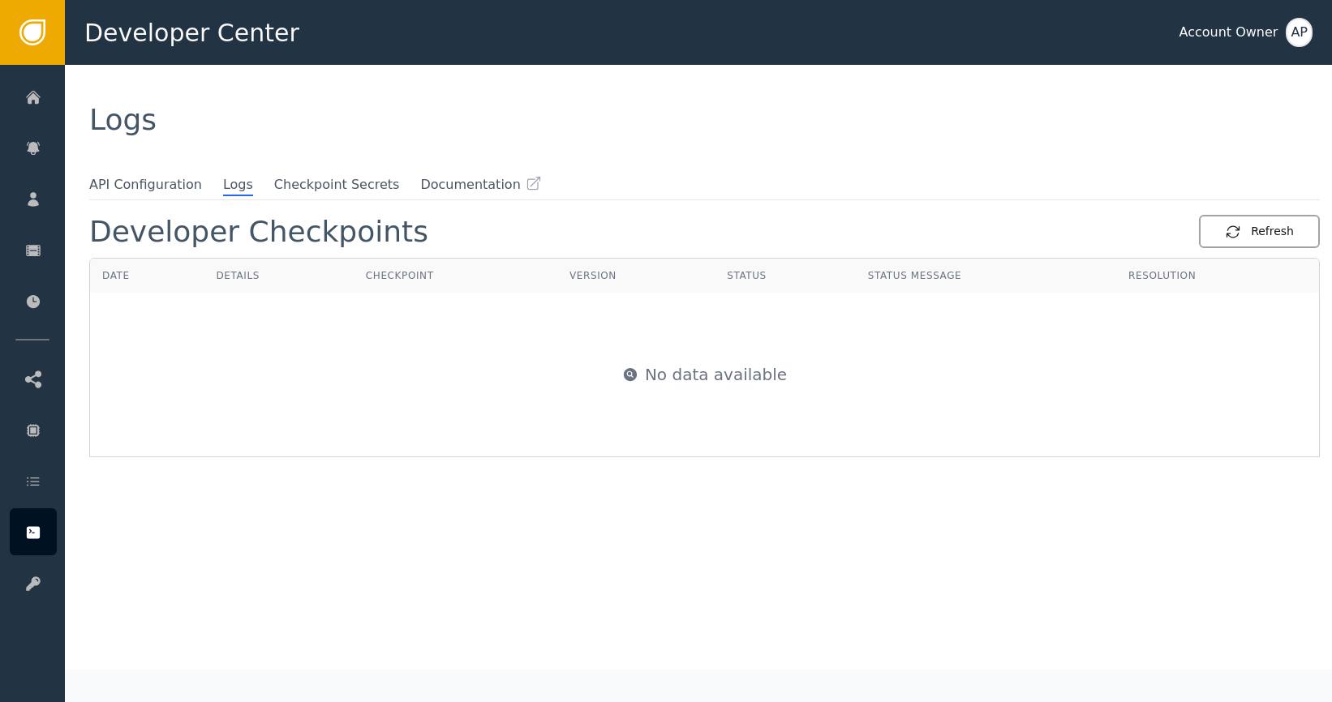
click at [1234, 236] on div "Refresh" at bounding box center [1259, 231] width 69 height 17
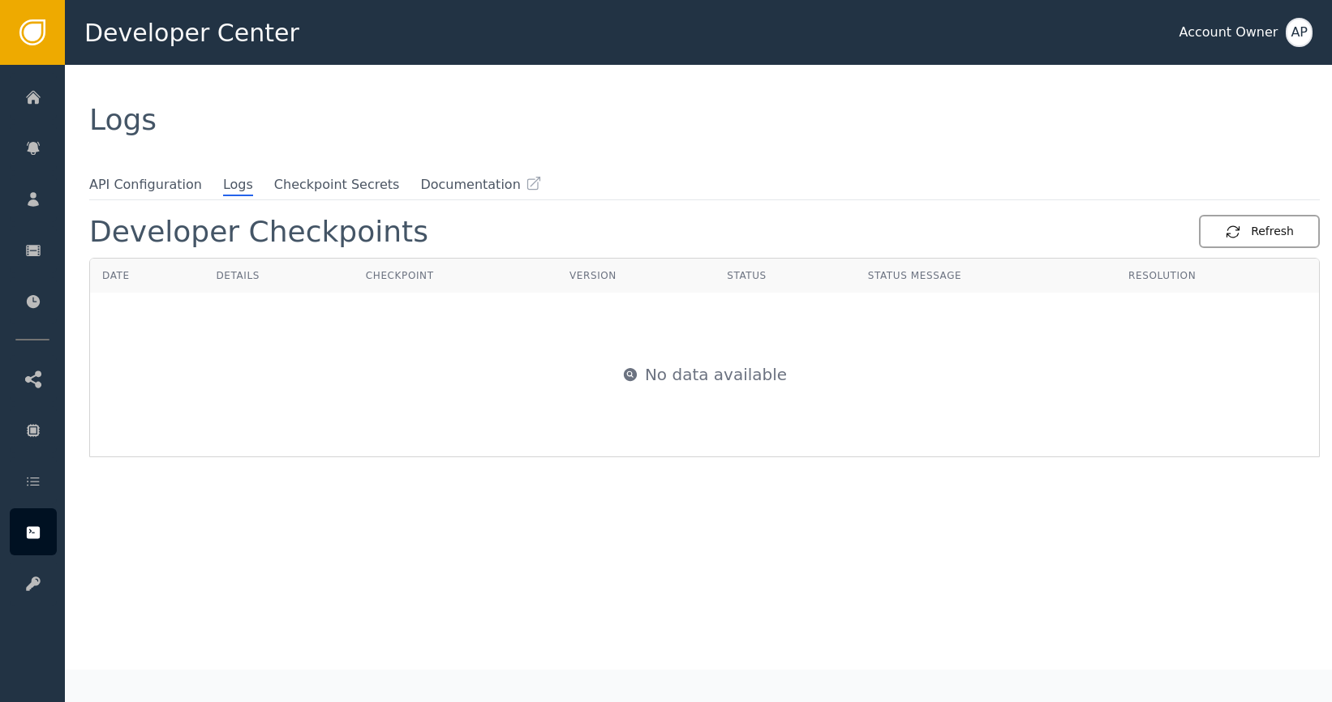
click at [1234, 236] on div "Refresh" at bounding box center [1259, 231] width 69 height 17
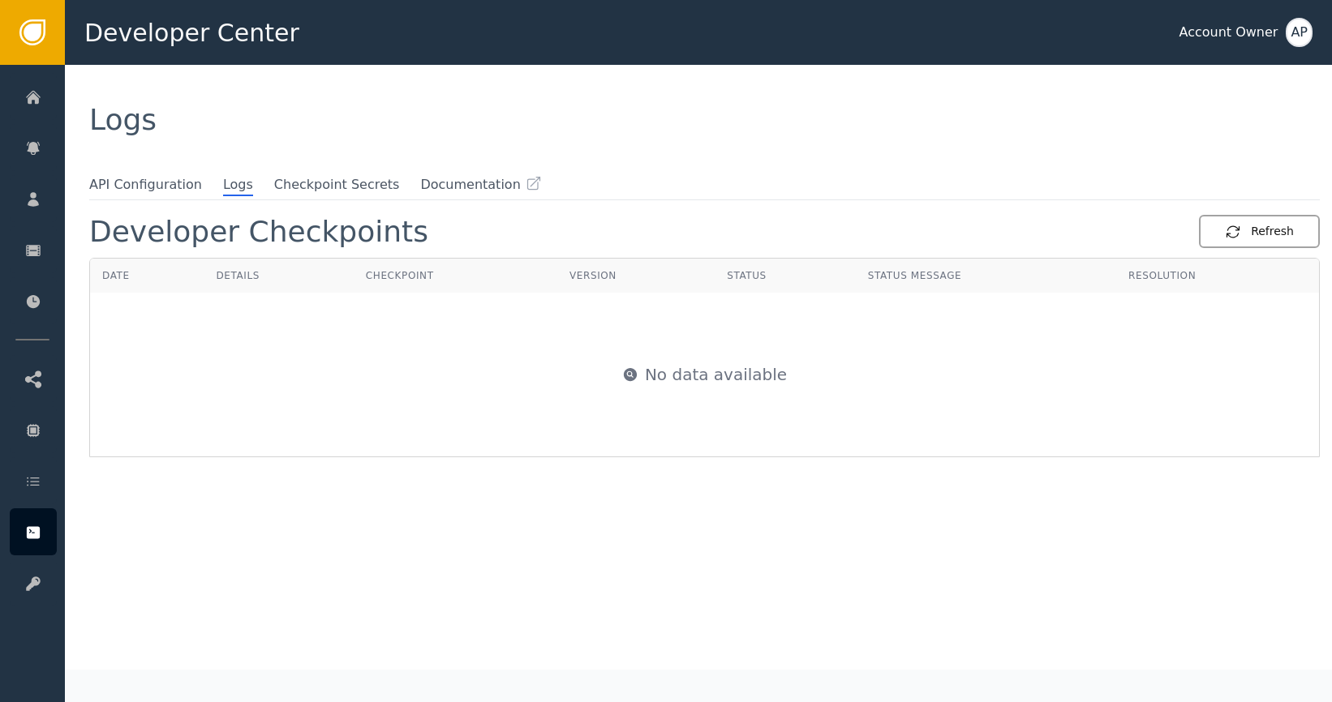
click at [1234, 236] on div "Refresh" at bounding box center [1259, 231] width 69 height 17
click at [1270, 230] on div "Refresh" at bounding box center [1259, 231] width 69 height 17
click at [1268, 238] on div "Refresh" at bounding box center [1259, 231] width 69 height 17
click at [448, 194] on li "Documentation" at bounding box center [480, 185] width 121 height 21
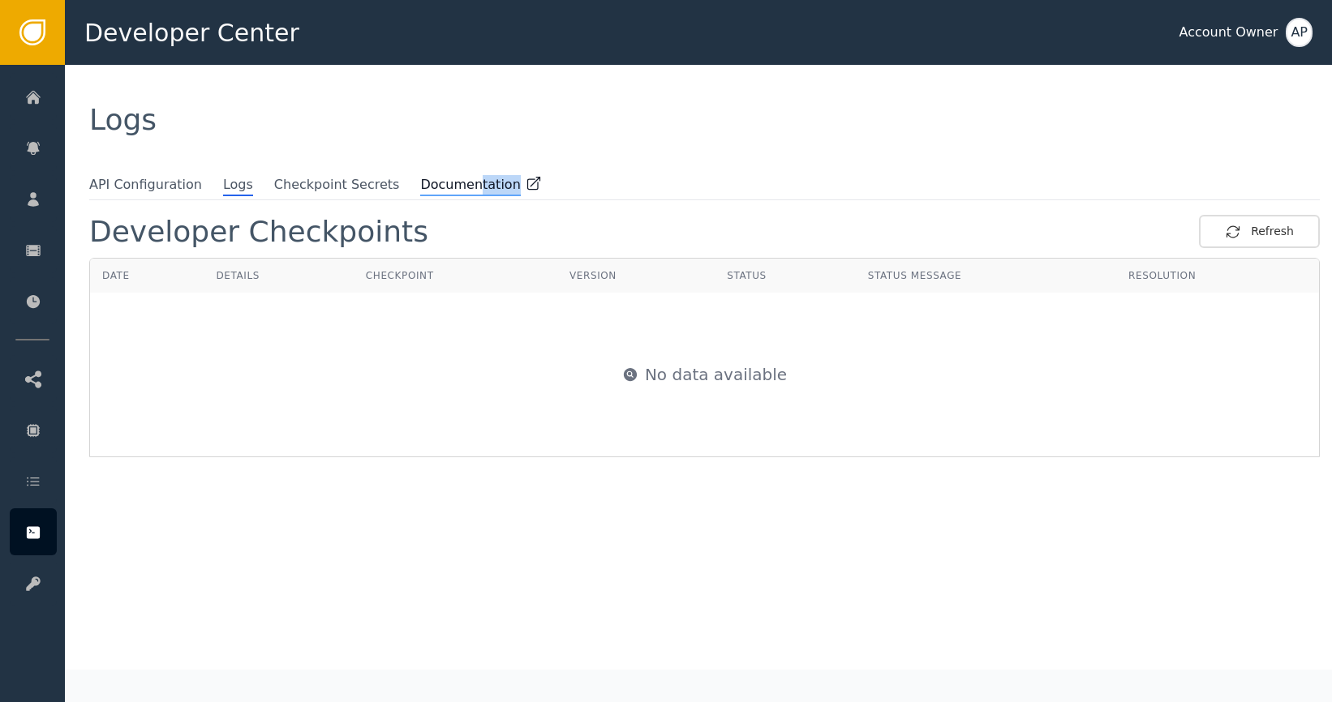
click at [443, 195] on span "Documentation" at bounding box center [470, 185] width 100 height 21
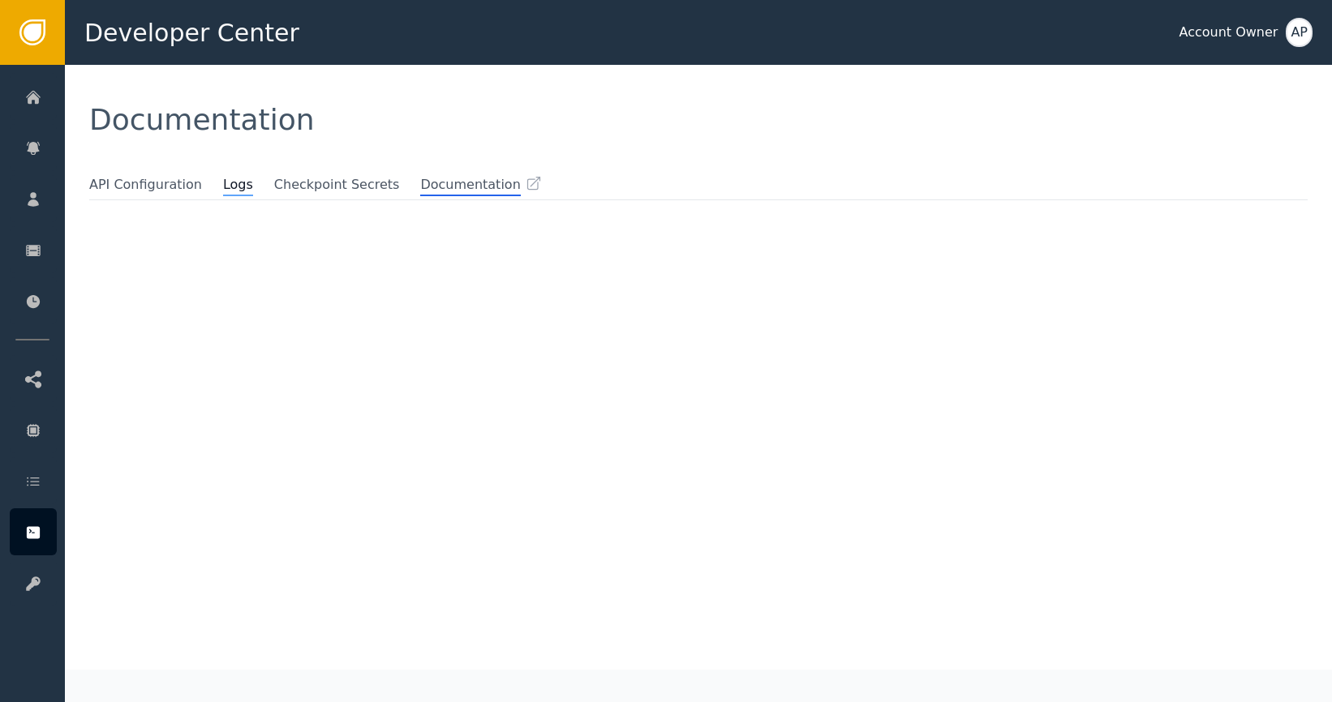
drag, startPoint x: 214, startPoint y: 190, endPoint x: 310, endPoint y: 212, distance: 98.2
click at [223, 190] on span "Logs" at bounding box center [238, 185] width 30 height 21
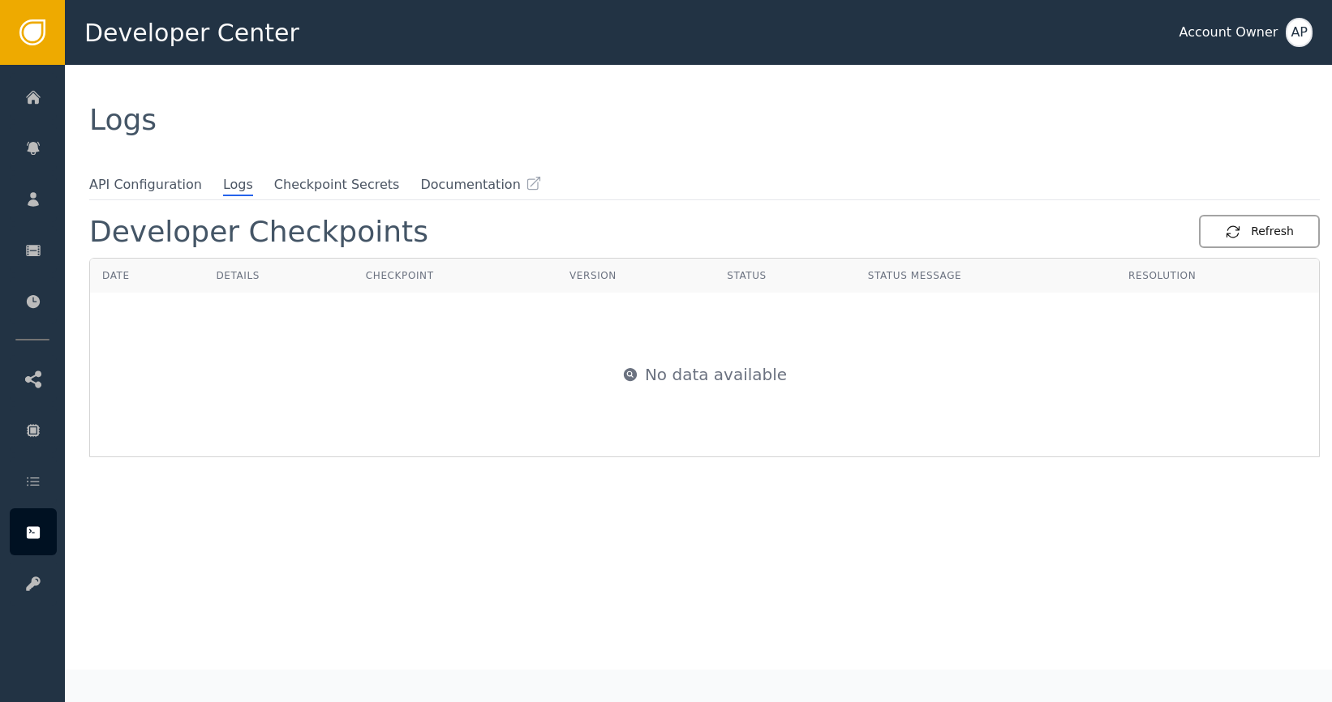
click at [1270, 239] on div "Refresh" at bounding box center [1259, 231] width 69 height 17
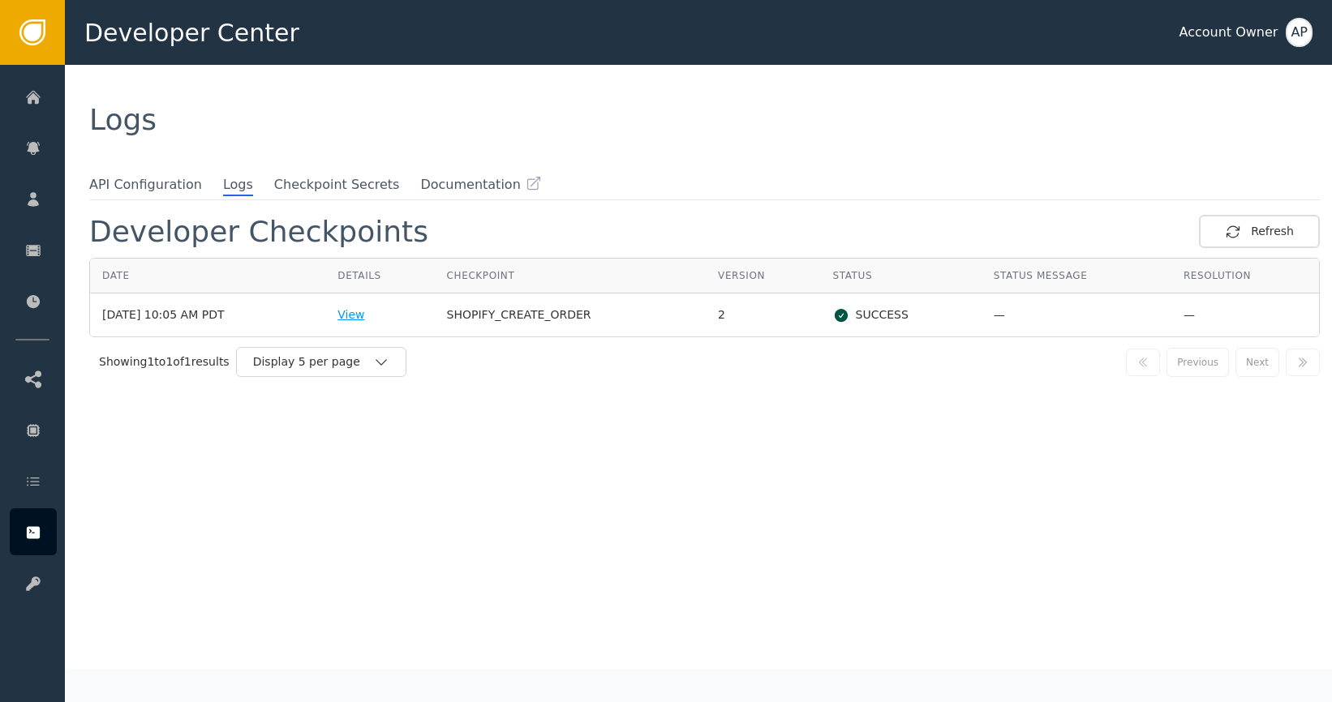
click at [382, 315] on div "View" at bounding box center [379, 315] width 84 height 17
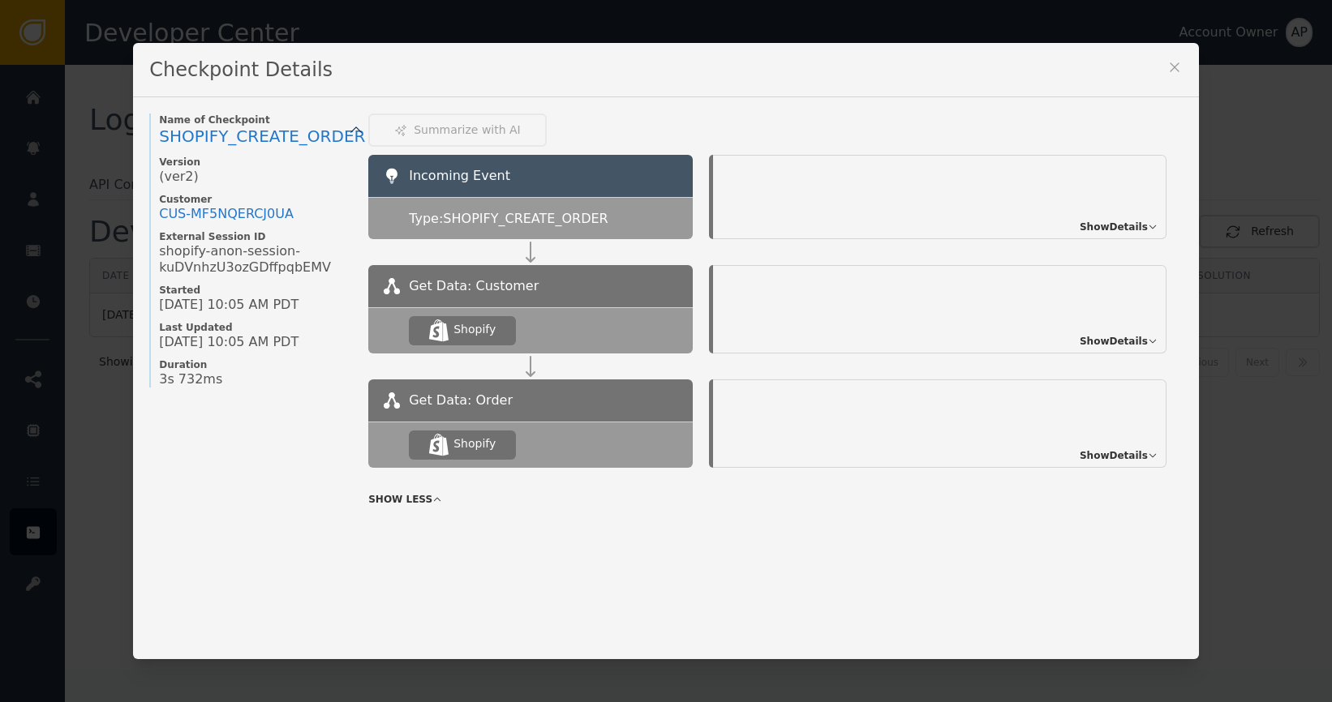
drag, startPoint x: 587, startPoint y: 319, endPoint x: 603, endPoint y: 320, distance: 16.2
click at [590, 316] on div ".shopify-icon_svg__st0{fill:currentColor} Shopify" at bounding box center [530, 330] width 324 height 46
click at [1116, 344] on span "Show Details" at bounding box center [1113, 341] width 68 height 15
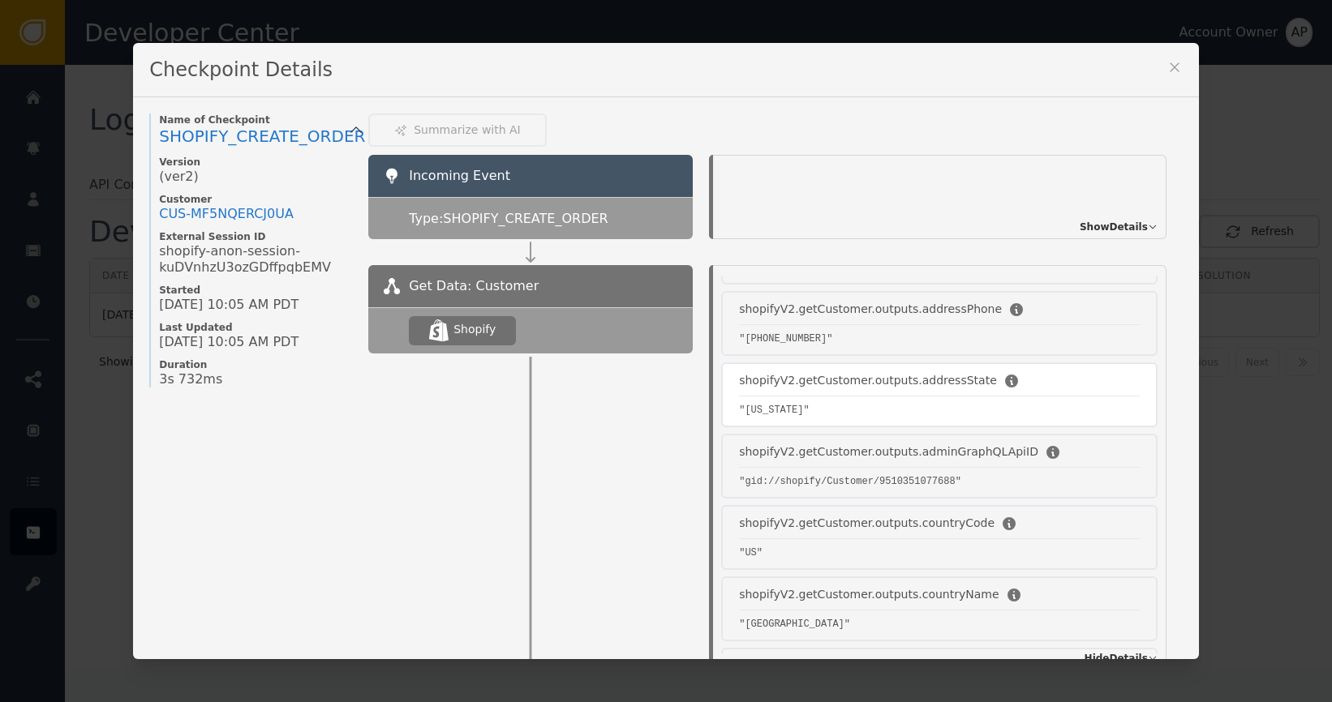
scroll to position [974, 0]
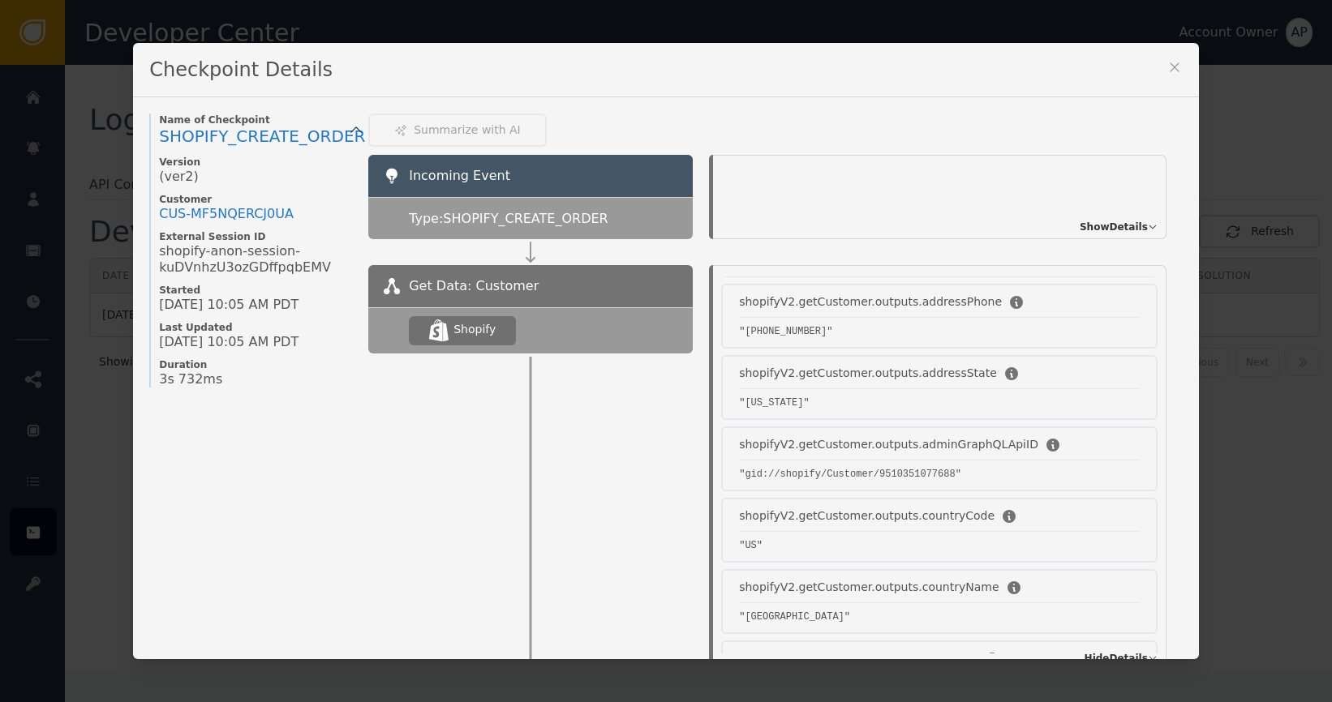
click at [603, 318] on div ".shopify-icon_svg__st0{fill:currentColor} Shopify" at bounding box center [530, 330] width 324 height 46
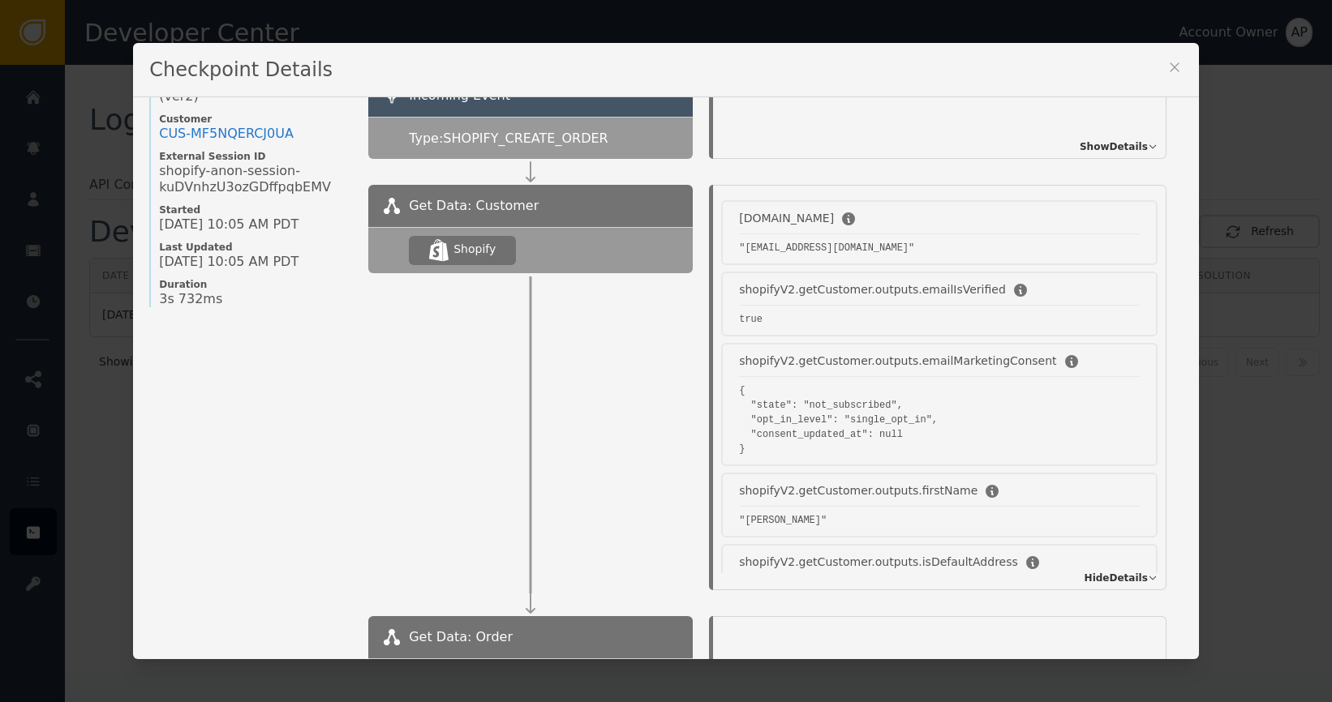
scroll to position [226, 0]
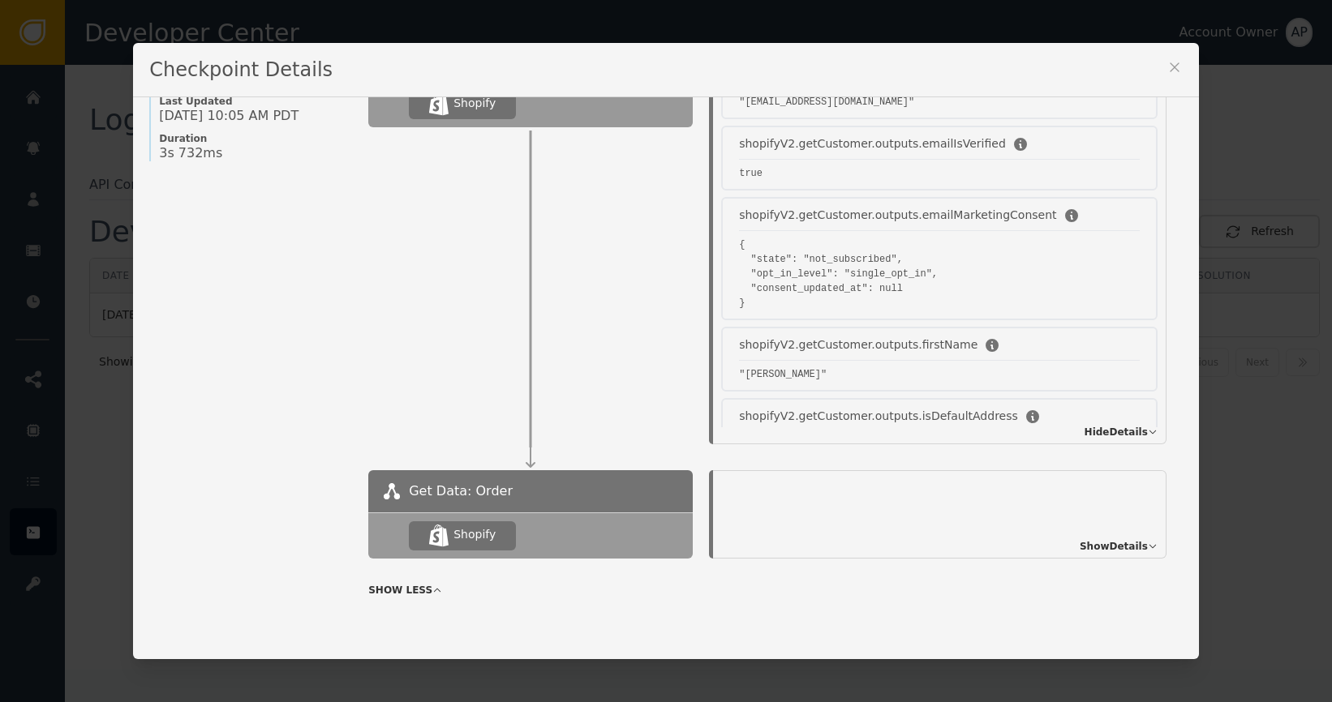
click at [1147, 549] on icon at bounding box center [1152, 547] width 10 height 10
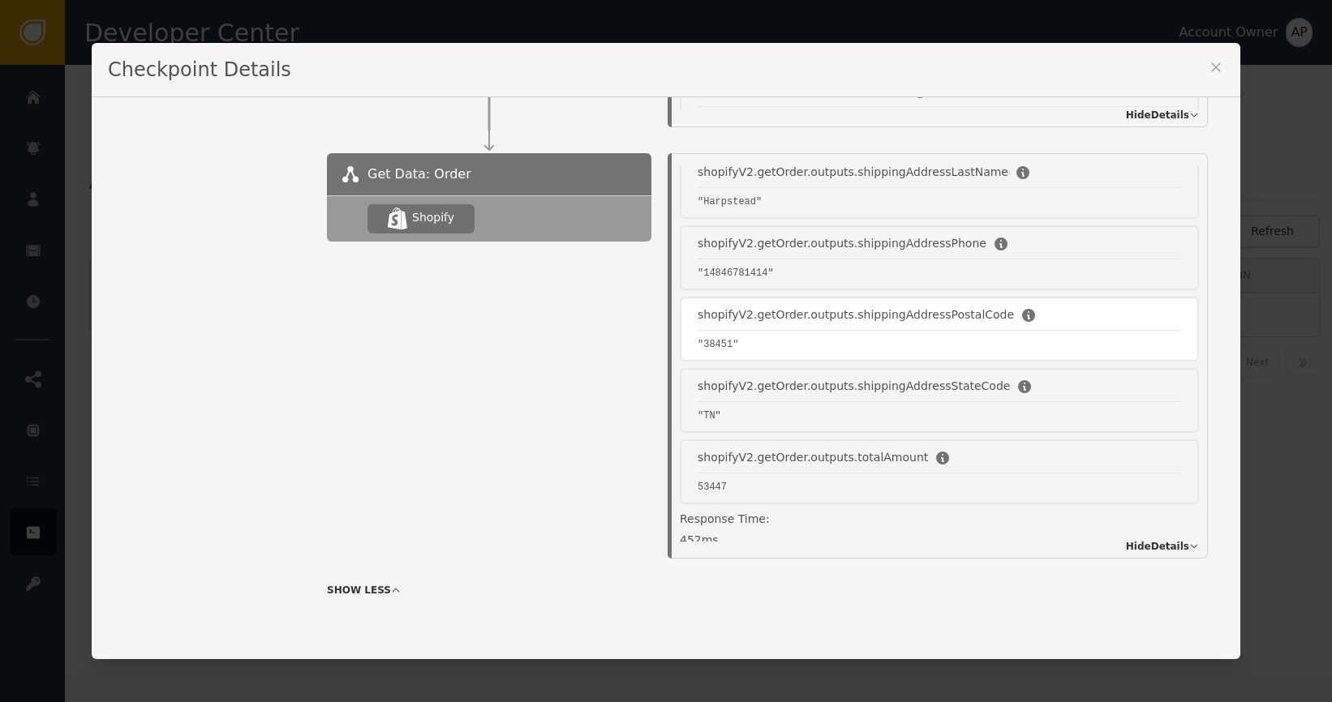
scroll to position [1774, 0]
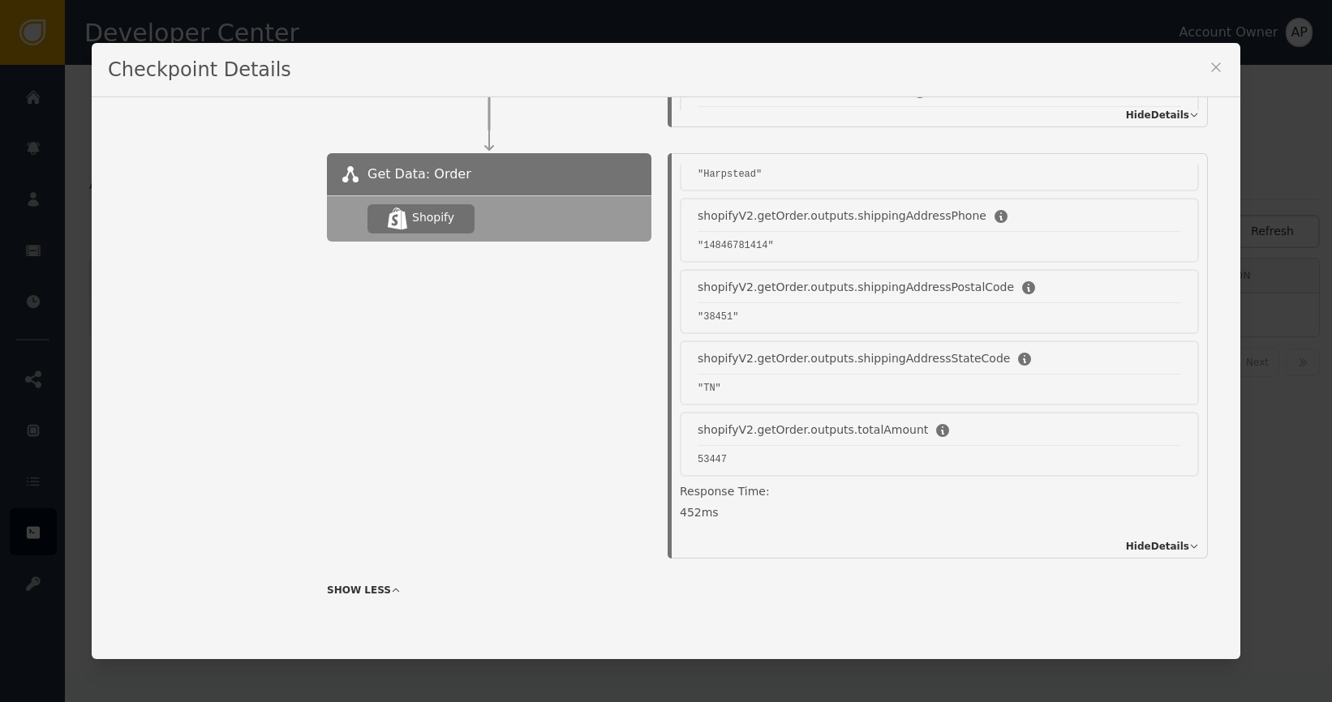
drag, startPoint x: 62, startPoint y: 187, endPoint x: 212, endPoint y: 187, distance: 150.0
click at [63, 187] on div "Checkpoint Details Name of Checkpoint SHOPIFY_CREATE_ORDER Version (ver 2 ) Cus…" at bounding box center [666, 351] width 1332 height 702
click at [1219, 77] on button at bounding box center [1216, 70] width 16 height 22
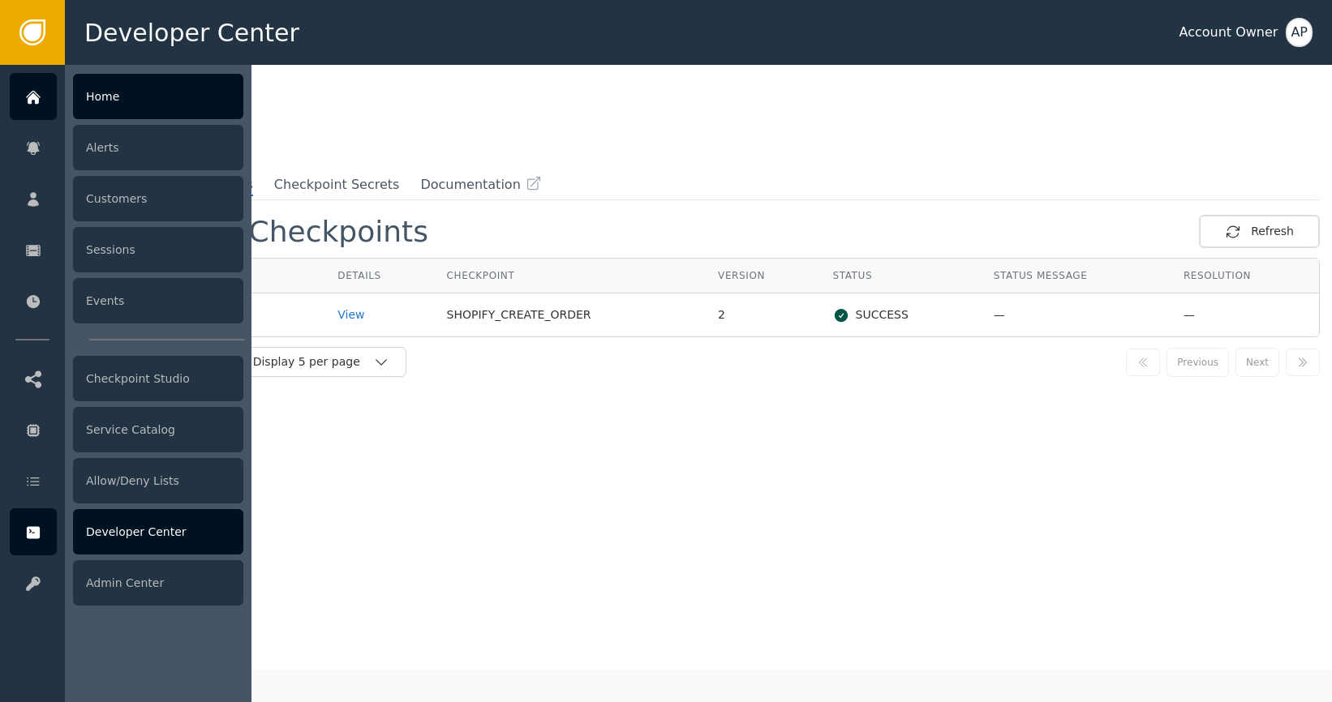
click at [32, 102] on icon at bounding box center [33, 97] width 16 height 18
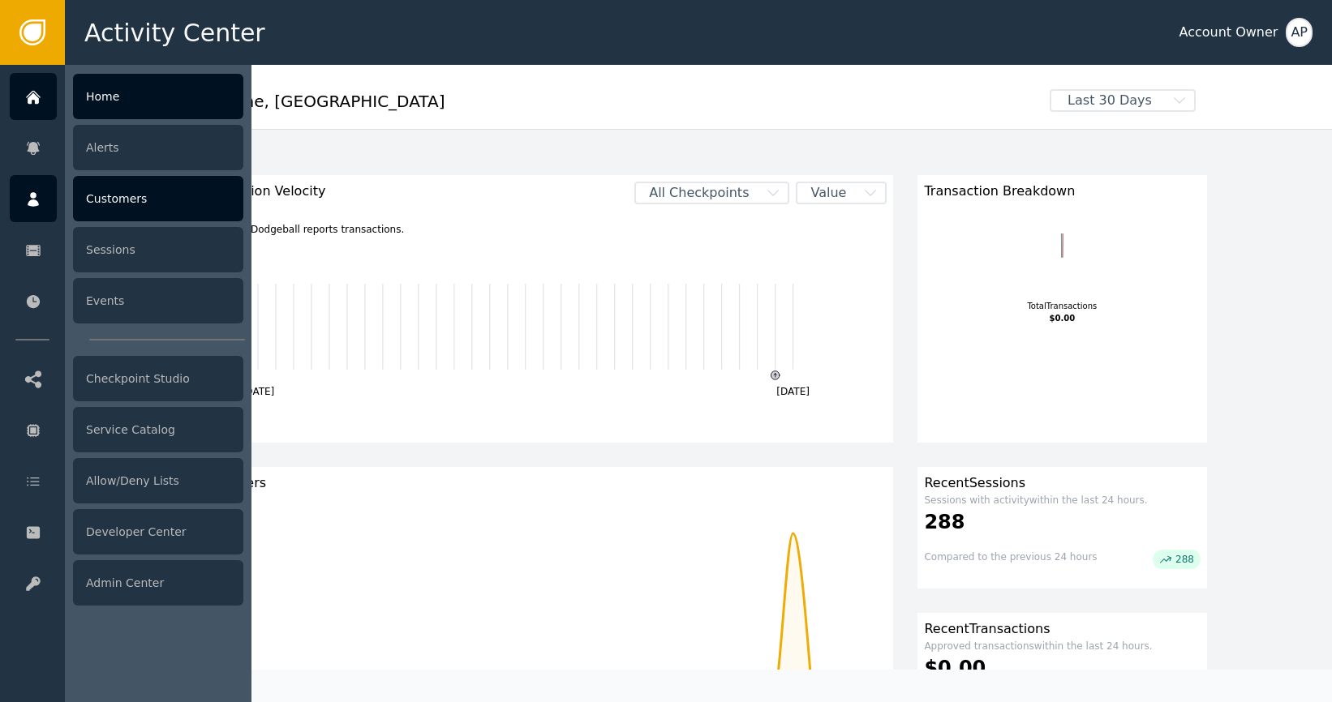
click at [98, 191] on div "Customers" at bounding box center [158, 198] width 170 height 45
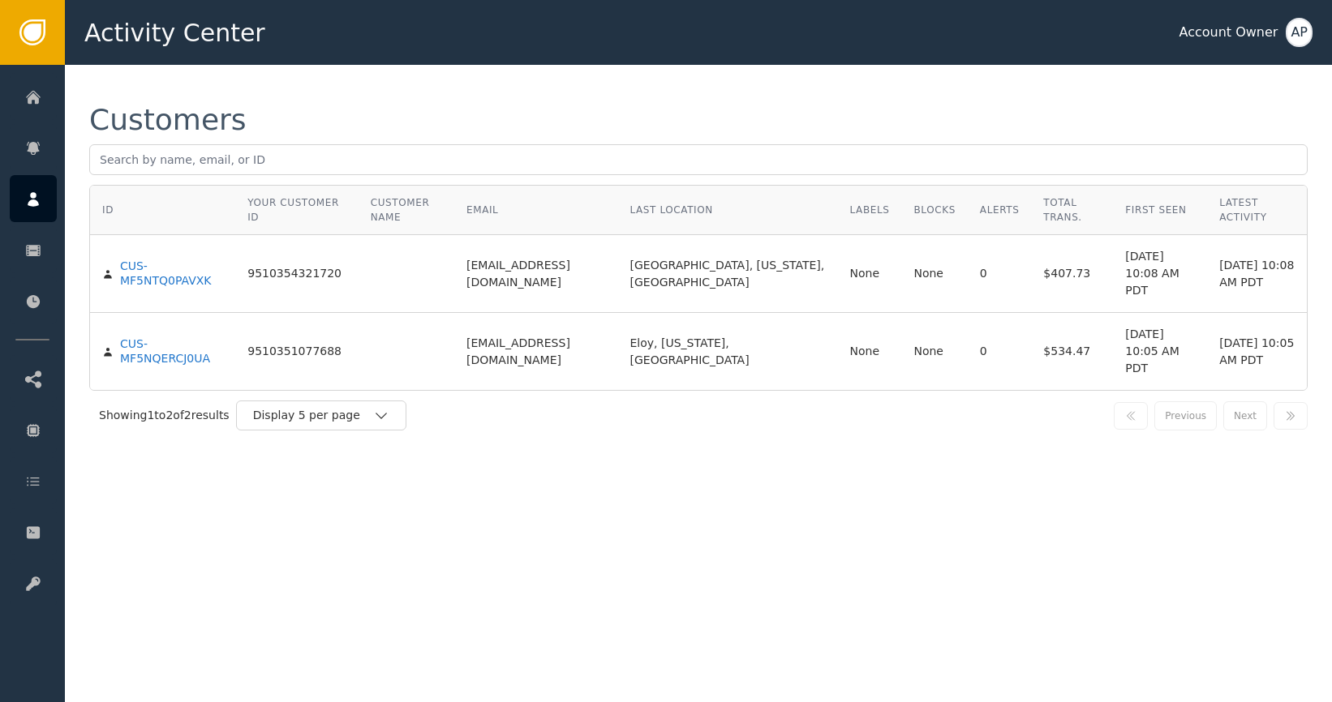
click at [461, 514] on div "Customers ID Your Customer ID Customer Name Email Last Location Labels Blocks A…" at bounding box center [698, 383] width 1267 height 637
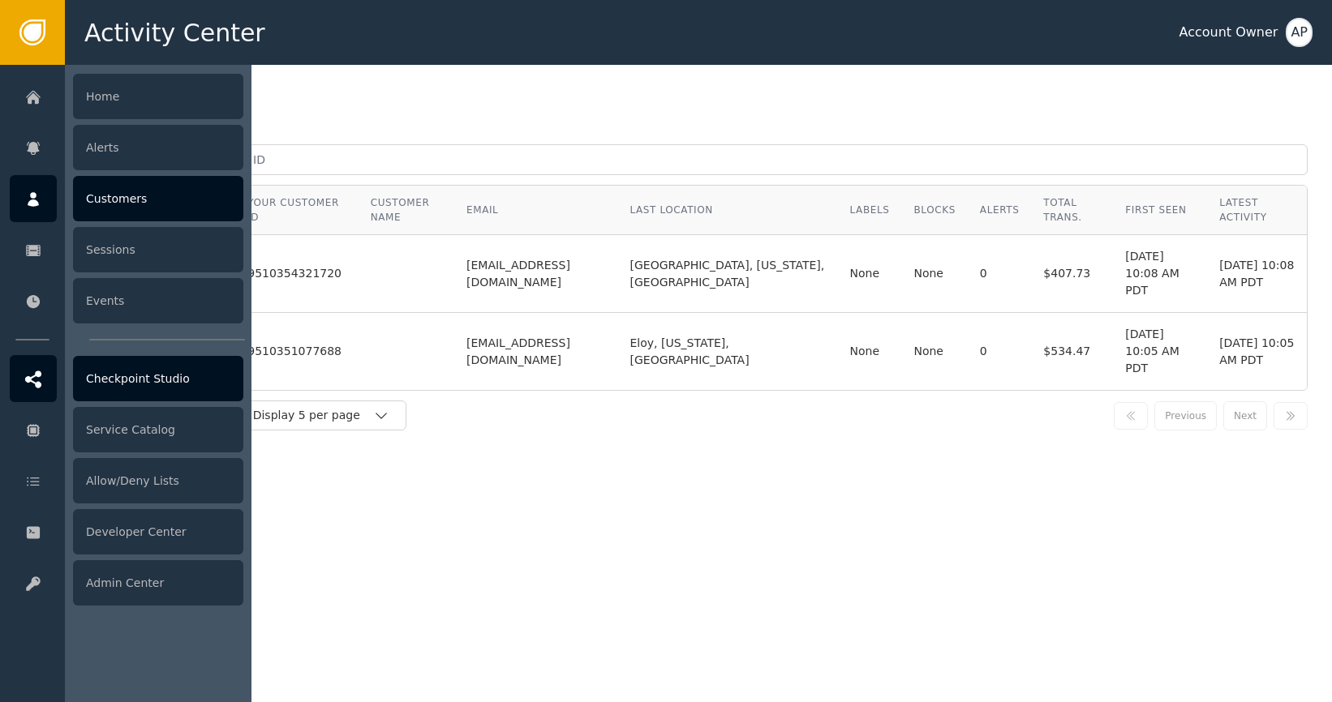
click at [148, 382] on div "Checkpoint Studio" at bounding box center [158, 378] width 170 height 45
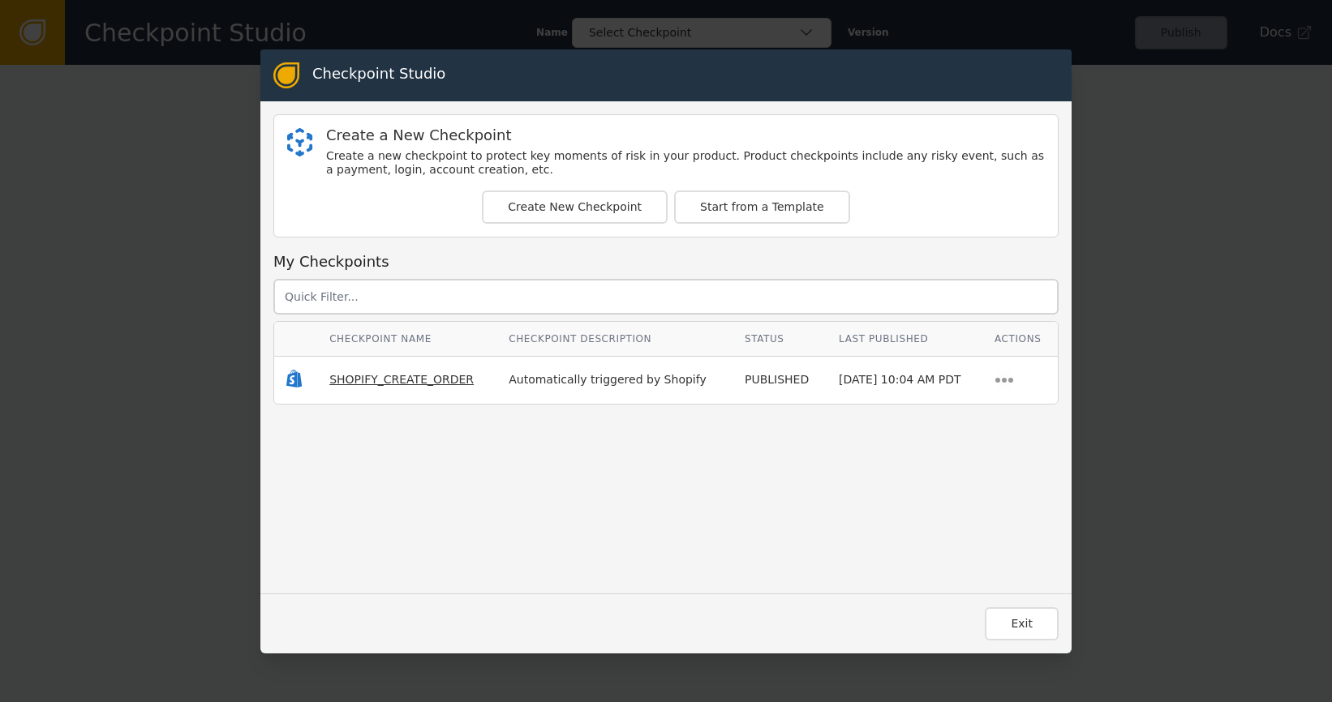
click at [414, 380] on span "SHOPIFY_CREATE_ORDER" at bounding box center [401, 379] width 144 height 13
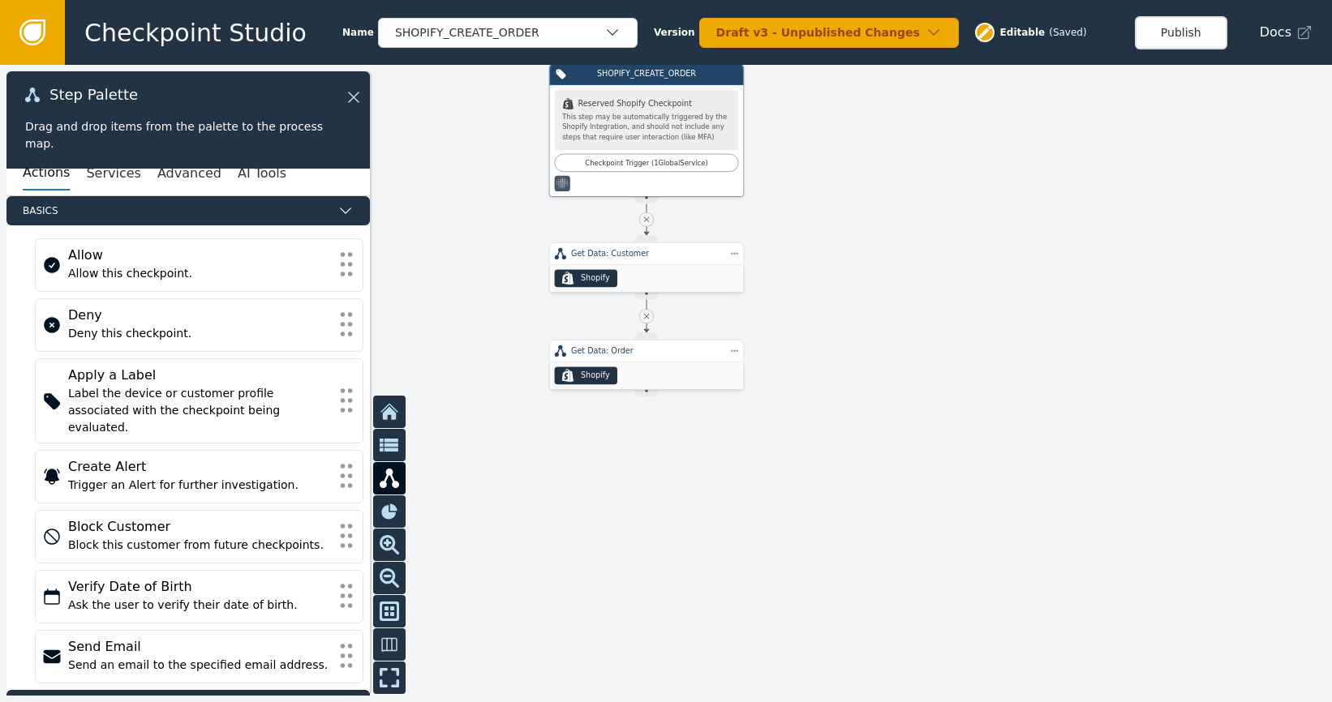
drag, startPoint x: 511, startPoint y: 338, endPoint x: 487, endPoint y: 240, distance: 101.1
click at [487, 238] on div at bounding box center [666, 383] width 1332 height 637
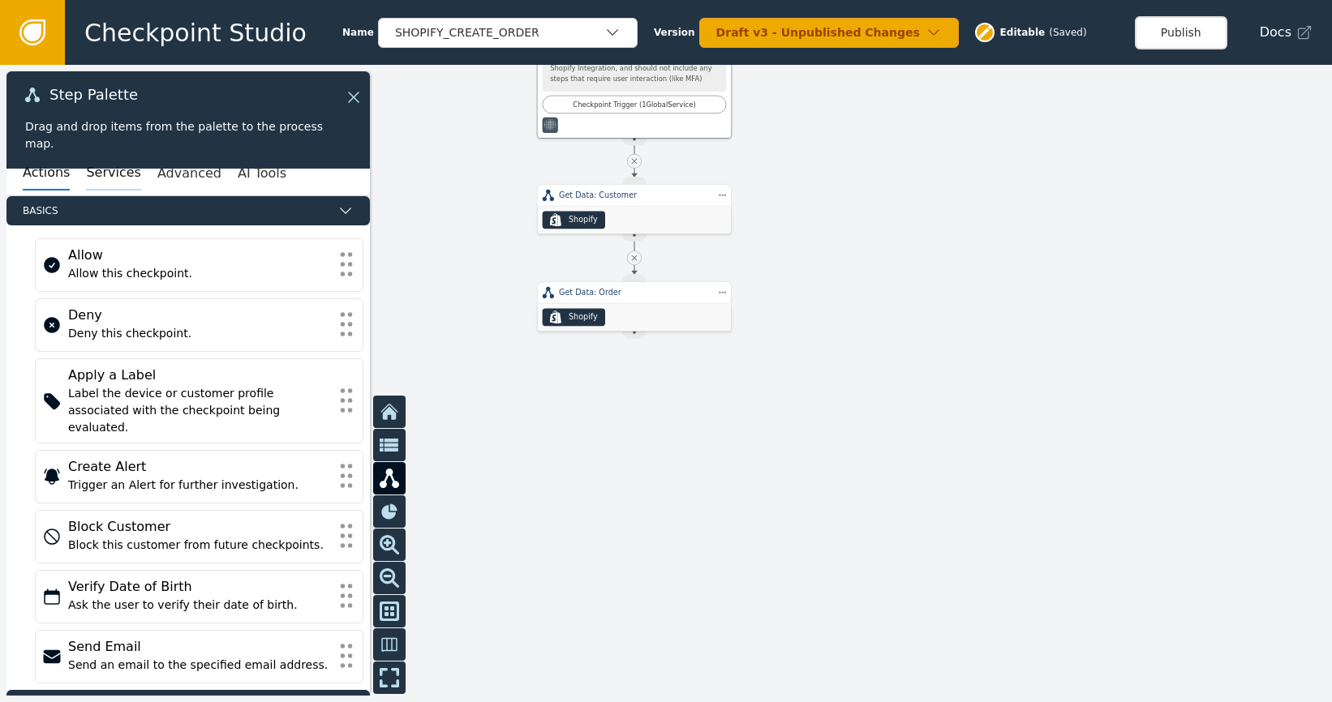
click at [101, 182] on button "Services" at bounding box center [113, 174] width 54 height 34
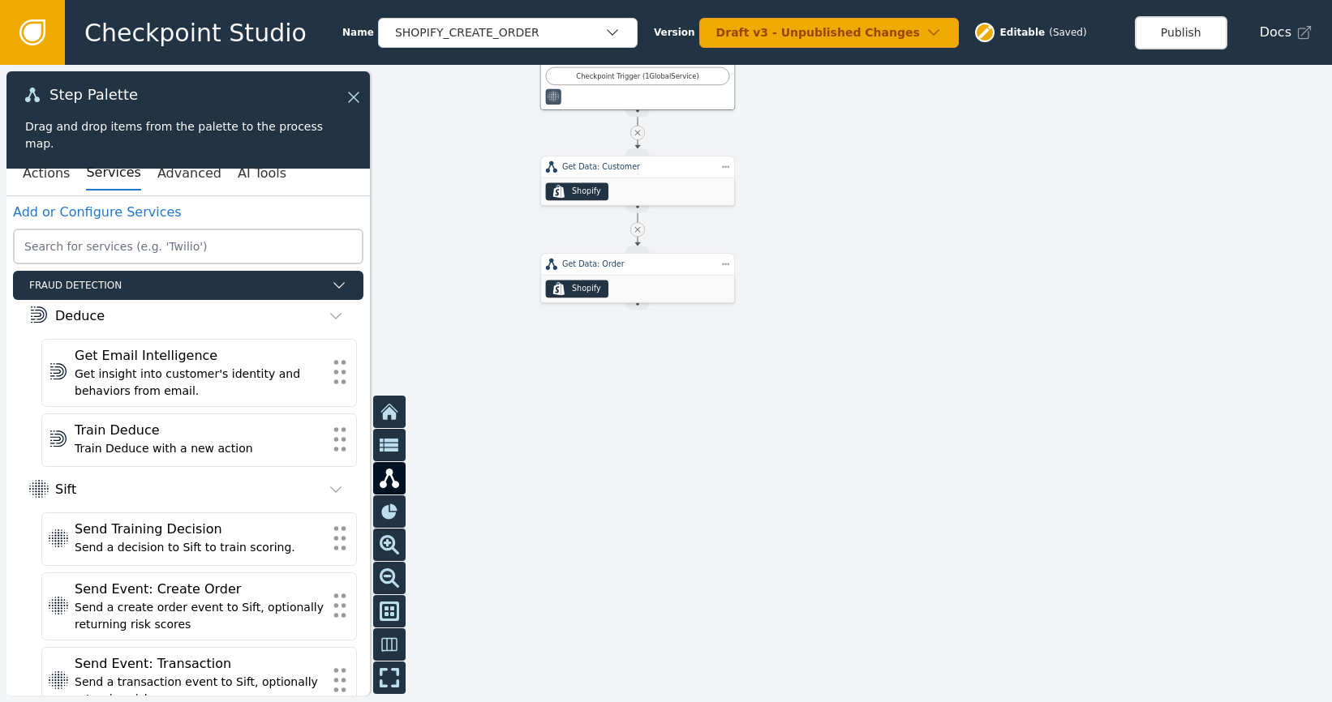
drag, startPoint x: 483, startPoint y: 350, endPoint x: 490, endPoint y: 323, distance: 27.7
click at [489, 323] on div at bounding box center [666, 383] width 1332 height 637
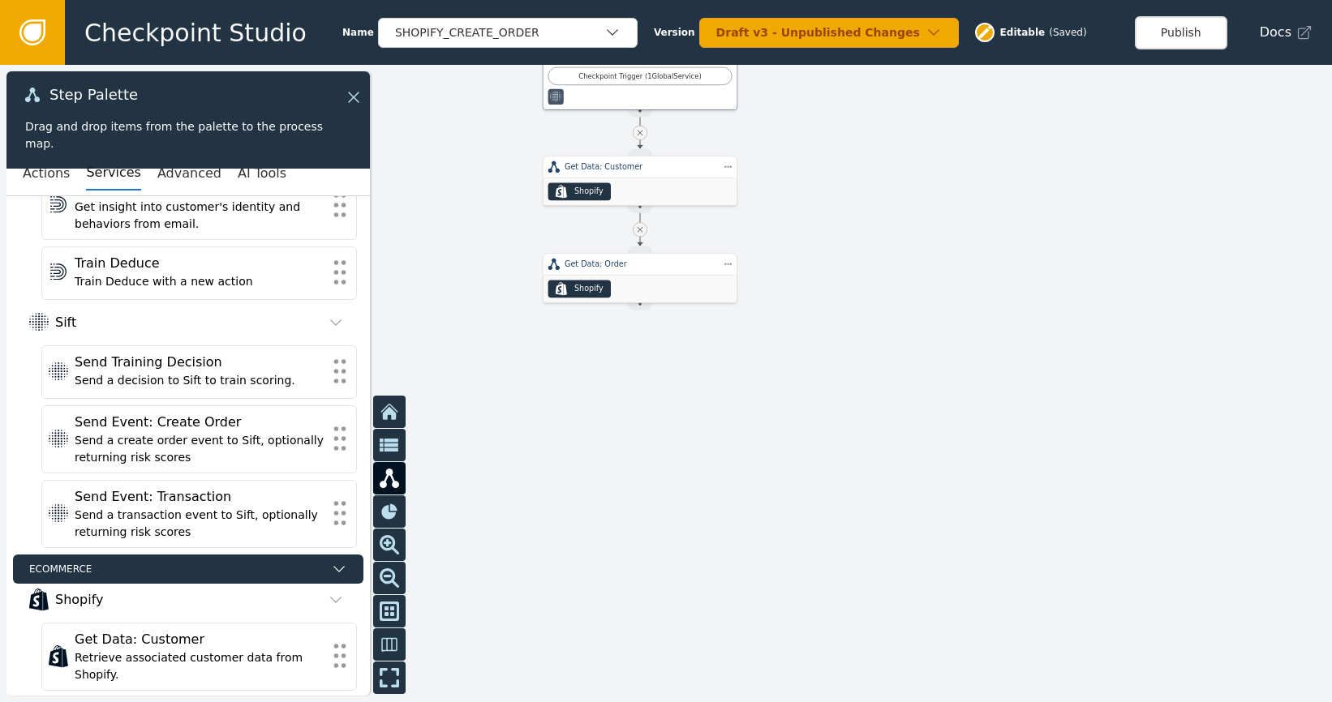
scroll to position [193, 0]
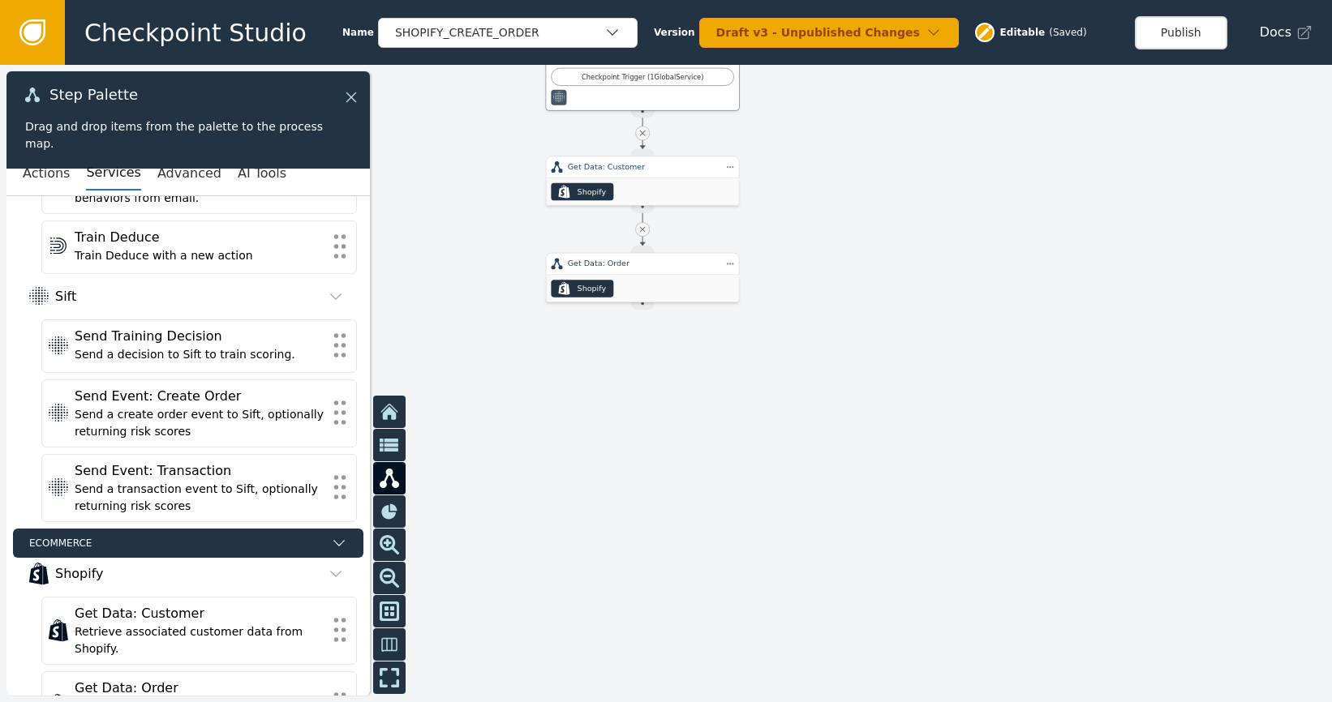
click at [351, 101] on icon at bounding box center [351, 97] width 18 height 18
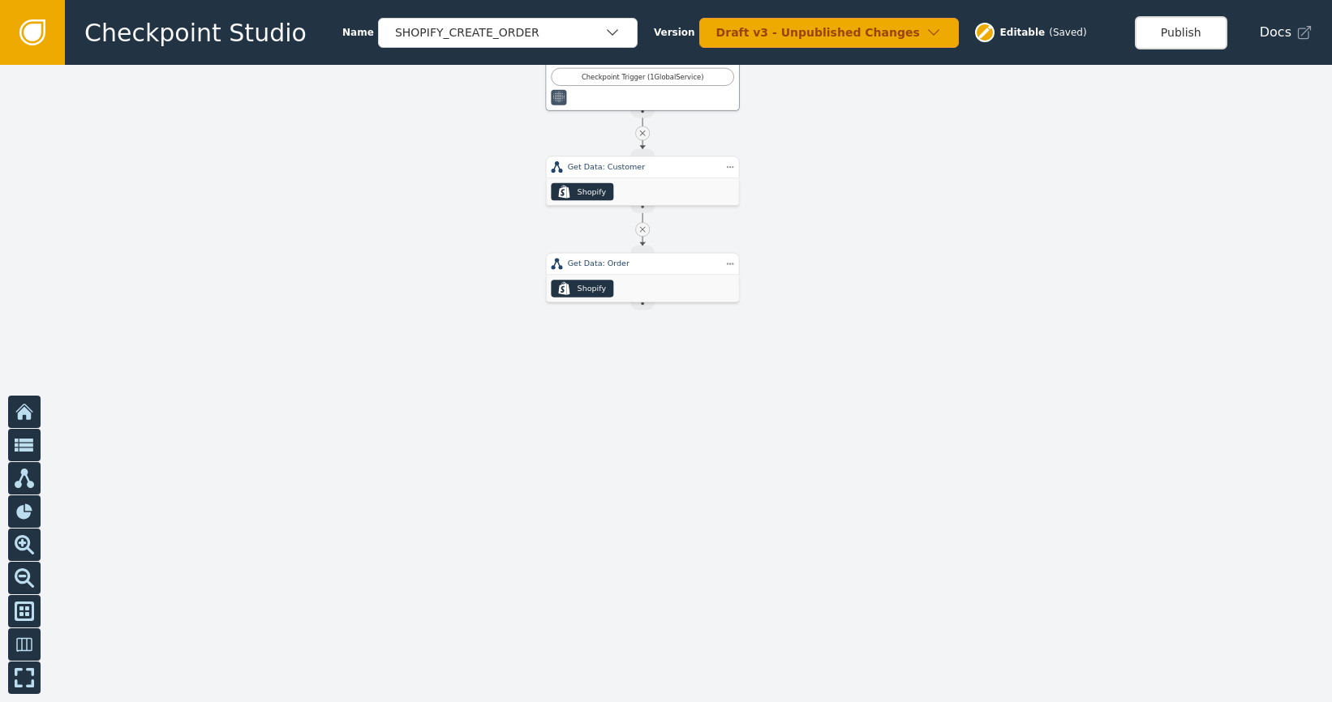
click at [54, 54] on link at bounding box center [32, 32] width 65 height 65
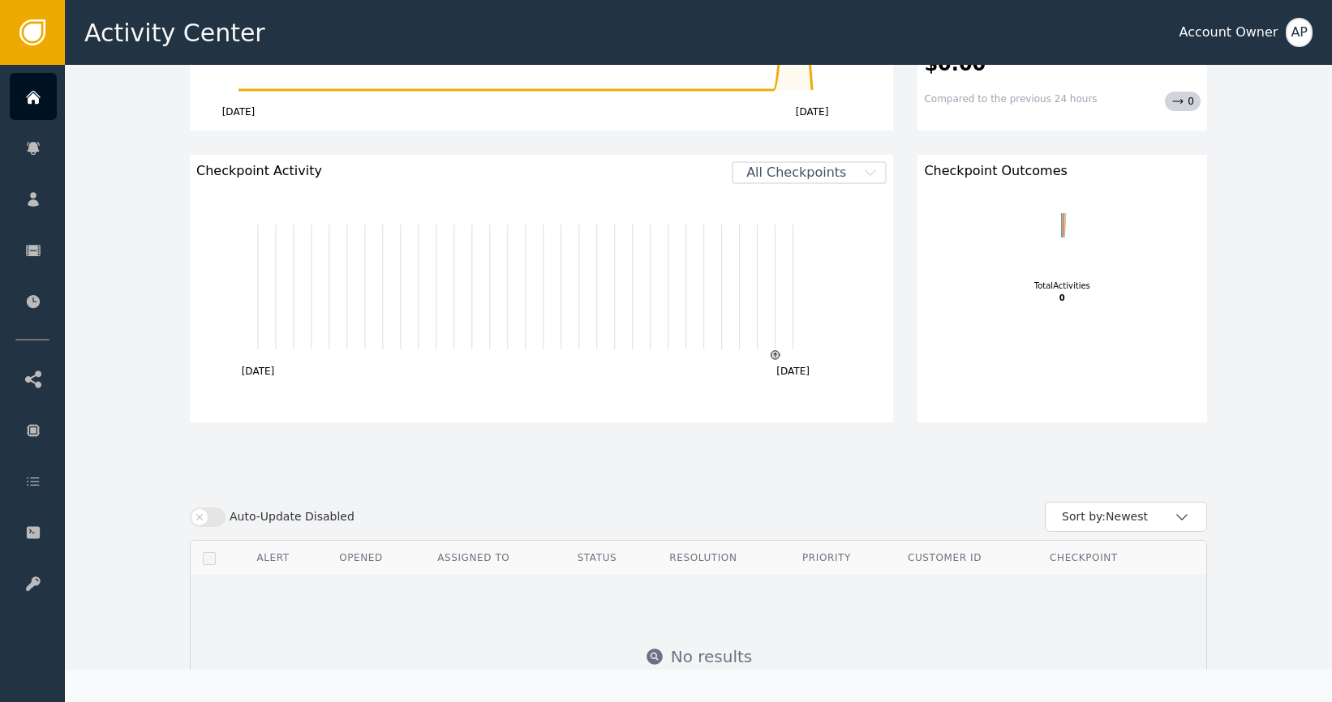
scroll to position [58, 0]
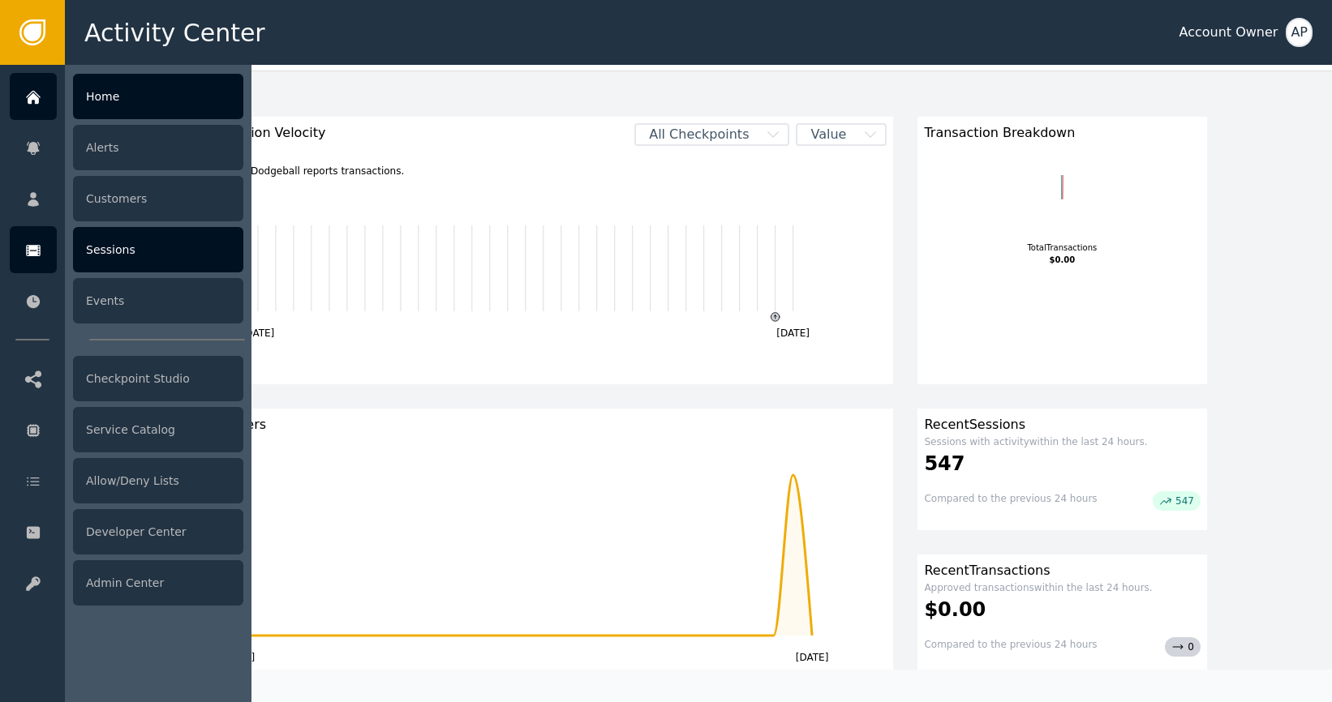
click at [143, 259] on div "Sessions" at bounding box center [158, 249] width 170 height 45
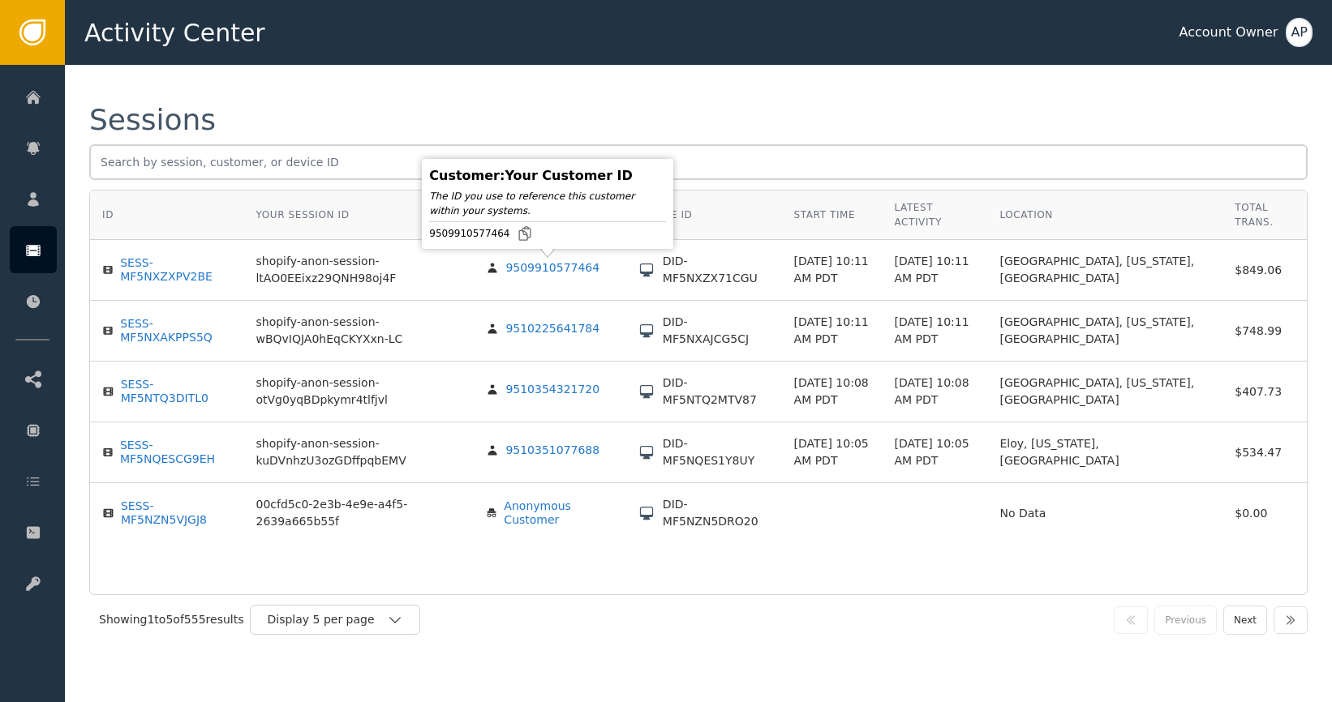
click at [561, 264] on div "9509910577464" at bounding box center [552, 268] width 94 height 15
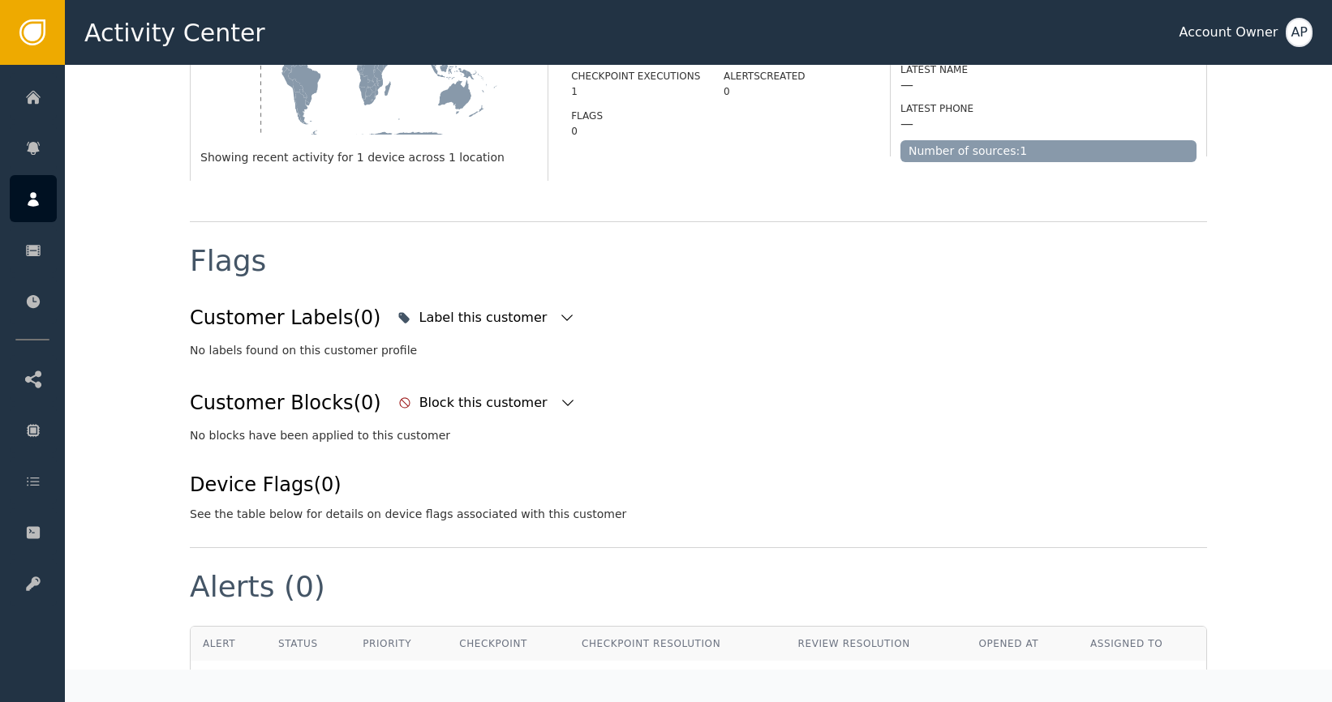
scroll to position [109, 0]
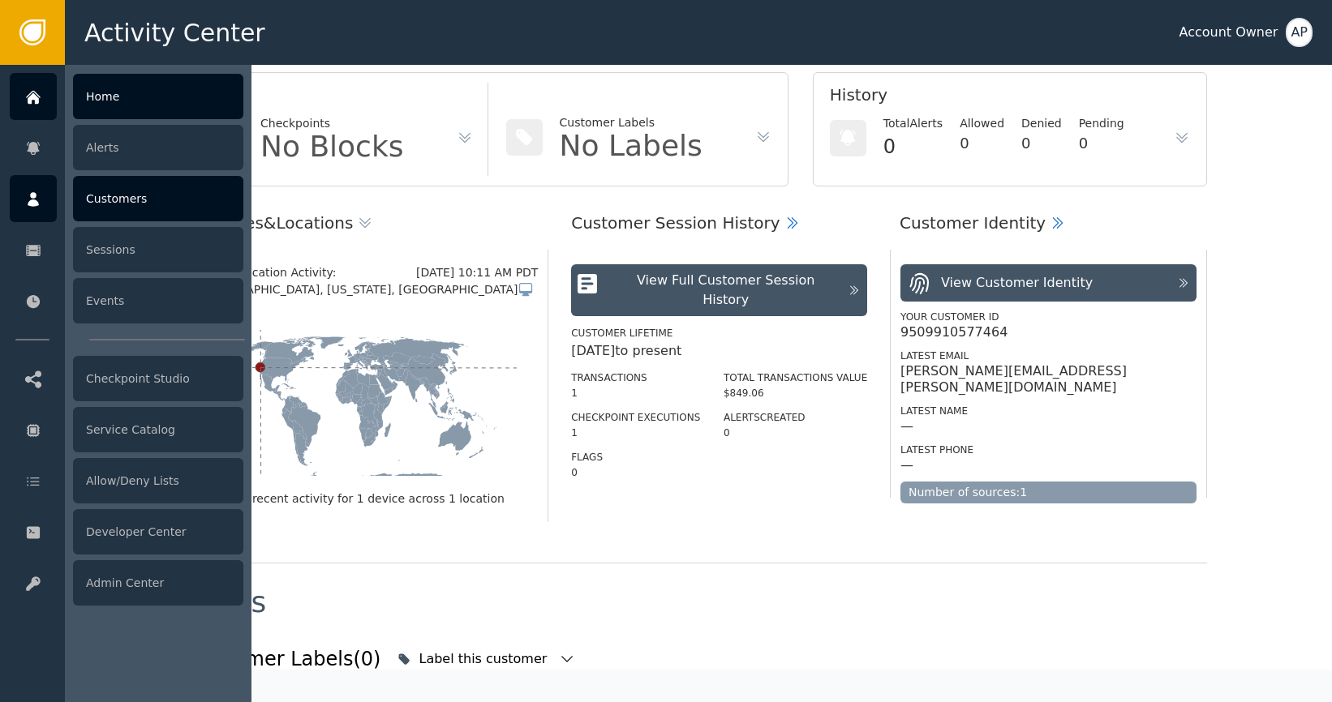
click at [29, 107] on div at bounding box center [33, 96] width 47 height 47
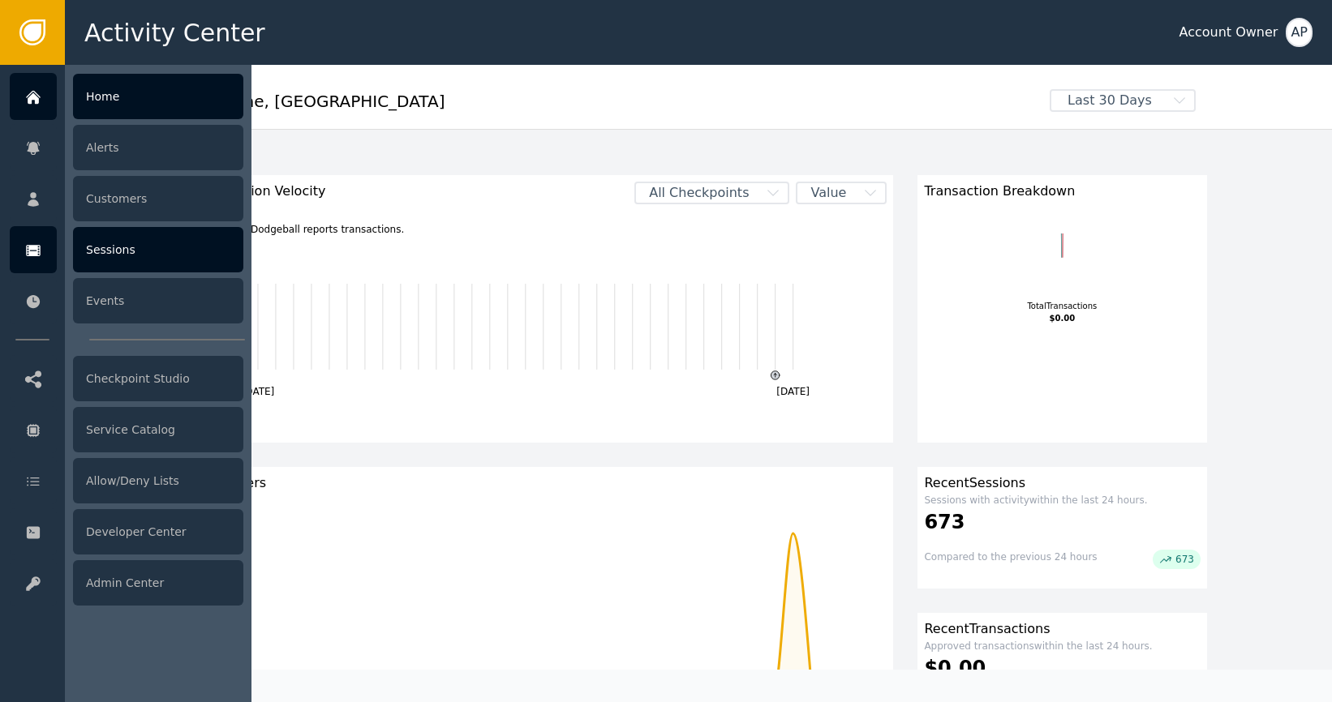
click at [150, 245] on div "Sessions" at bounding box center [158, 249] width 170 height 45
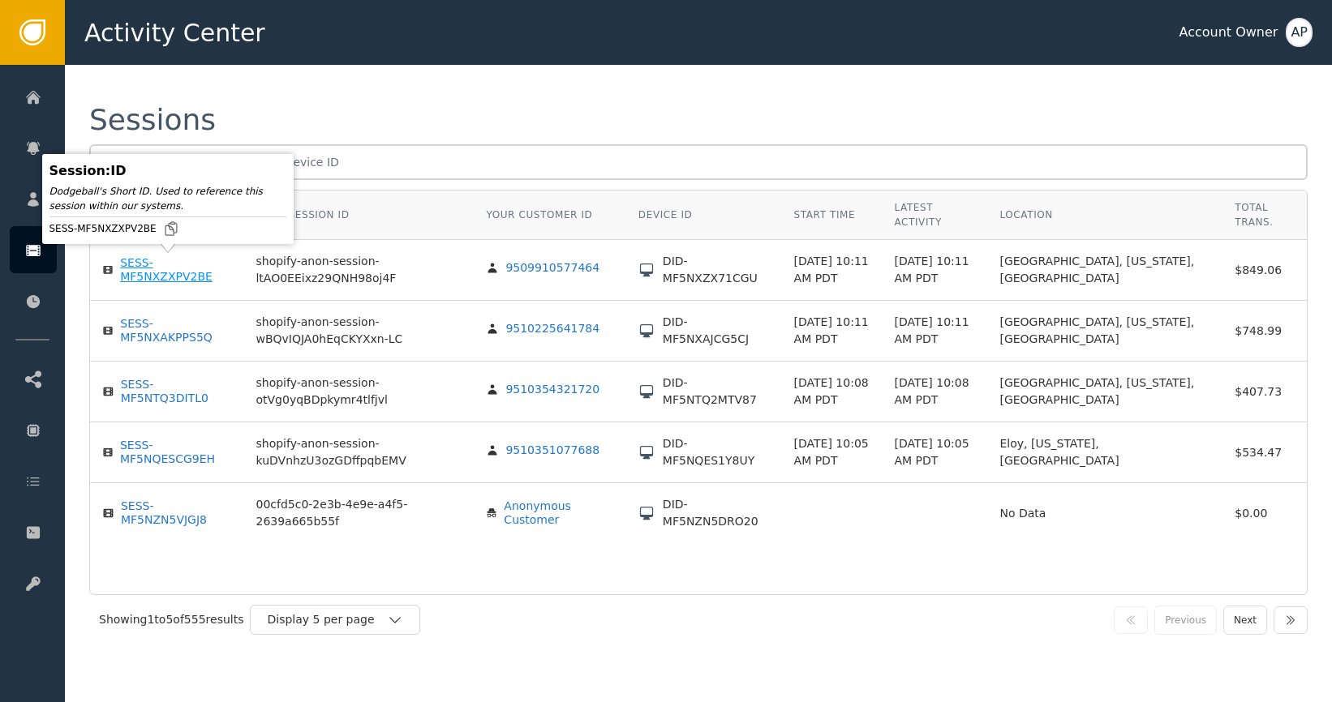
click at [148, 262] on div "SESS-MF5NXZXPV2BE" at bounding box center [175, 270] width 111 height 28
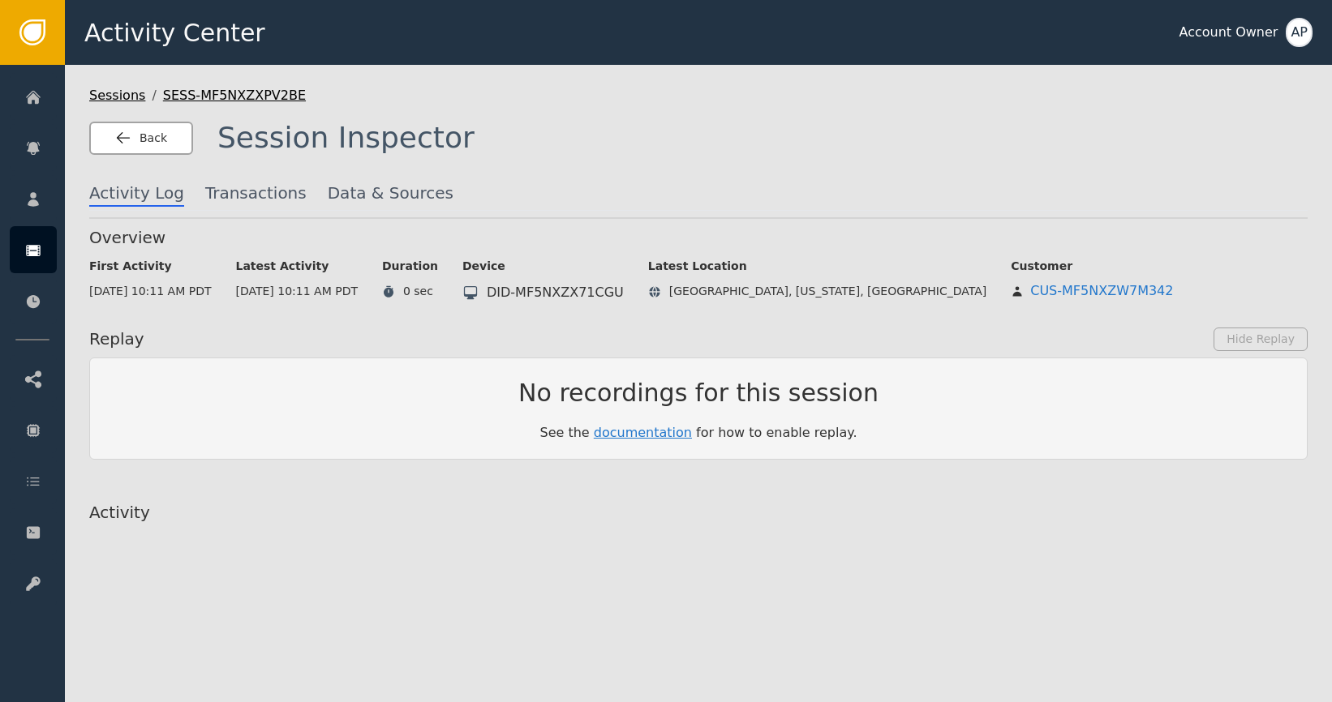
click at [114, 142] on button "Back" at bounding box center [141, 138] width 104 height 33
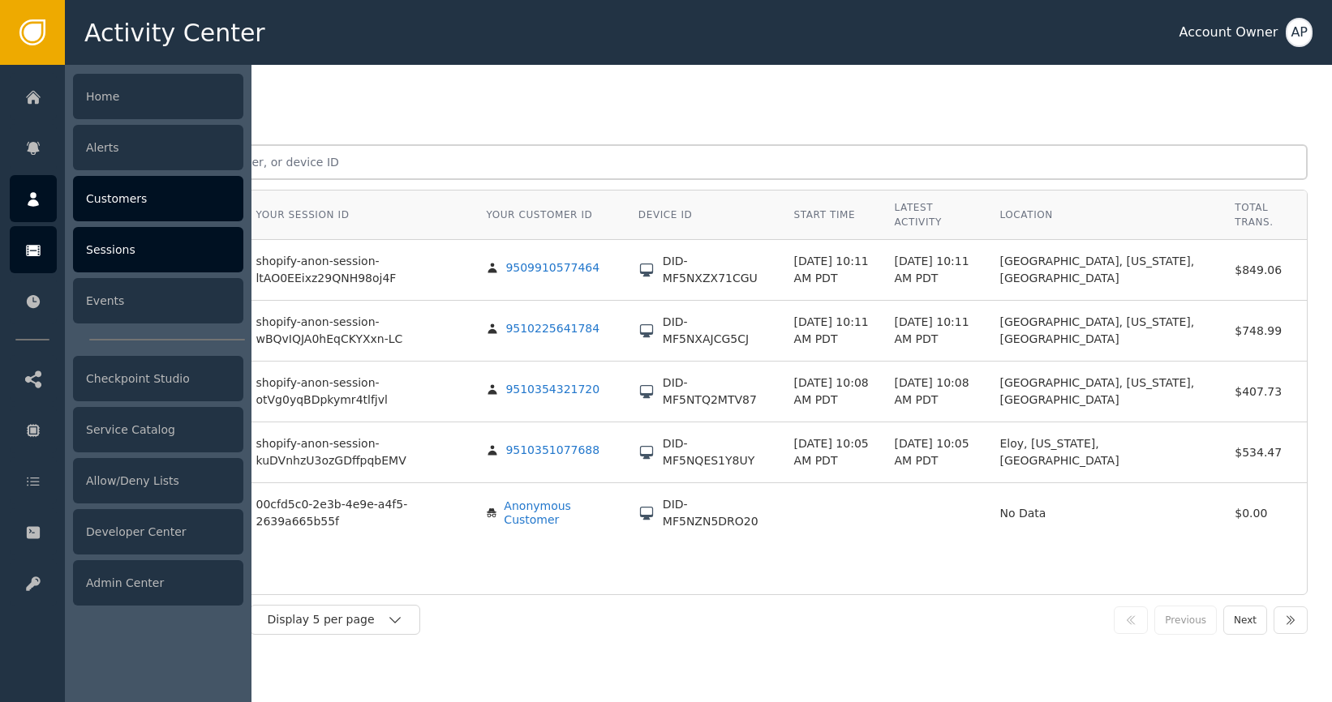
click at [123, 214] on div "Customers" at bounding box center [158, 198] width 170 height 45
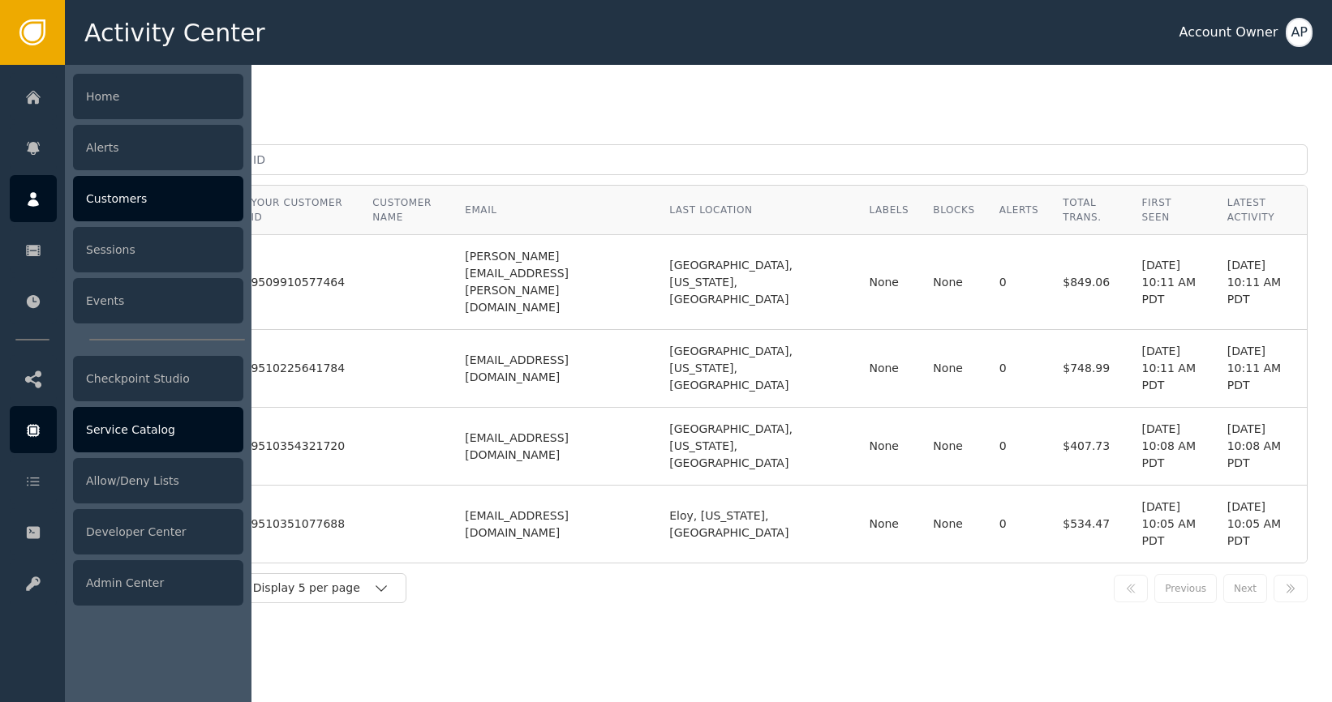
click at [109, 435] on div "Service Catalog" at bounding box center [158, 429] width 170 height 45
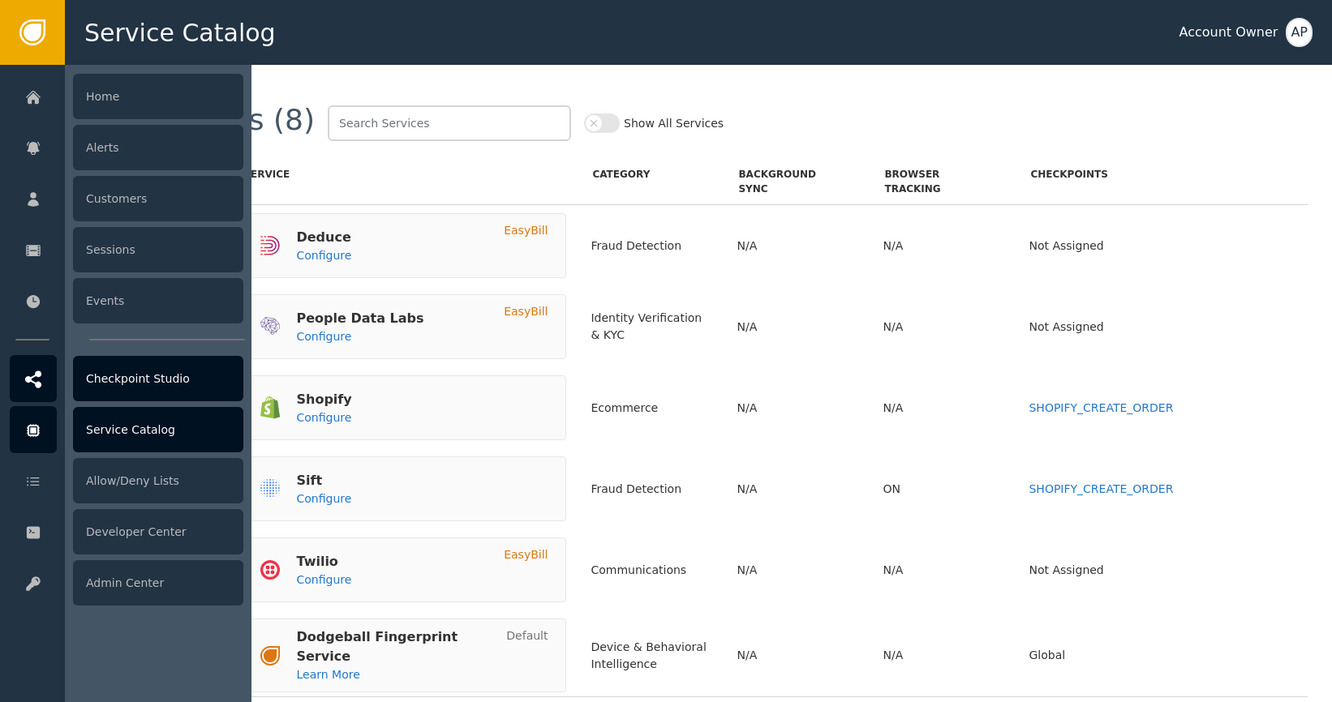
click at [232, 387] on div "Checkpoint Studio" at bounding box center [158, 378] width 170 height 45
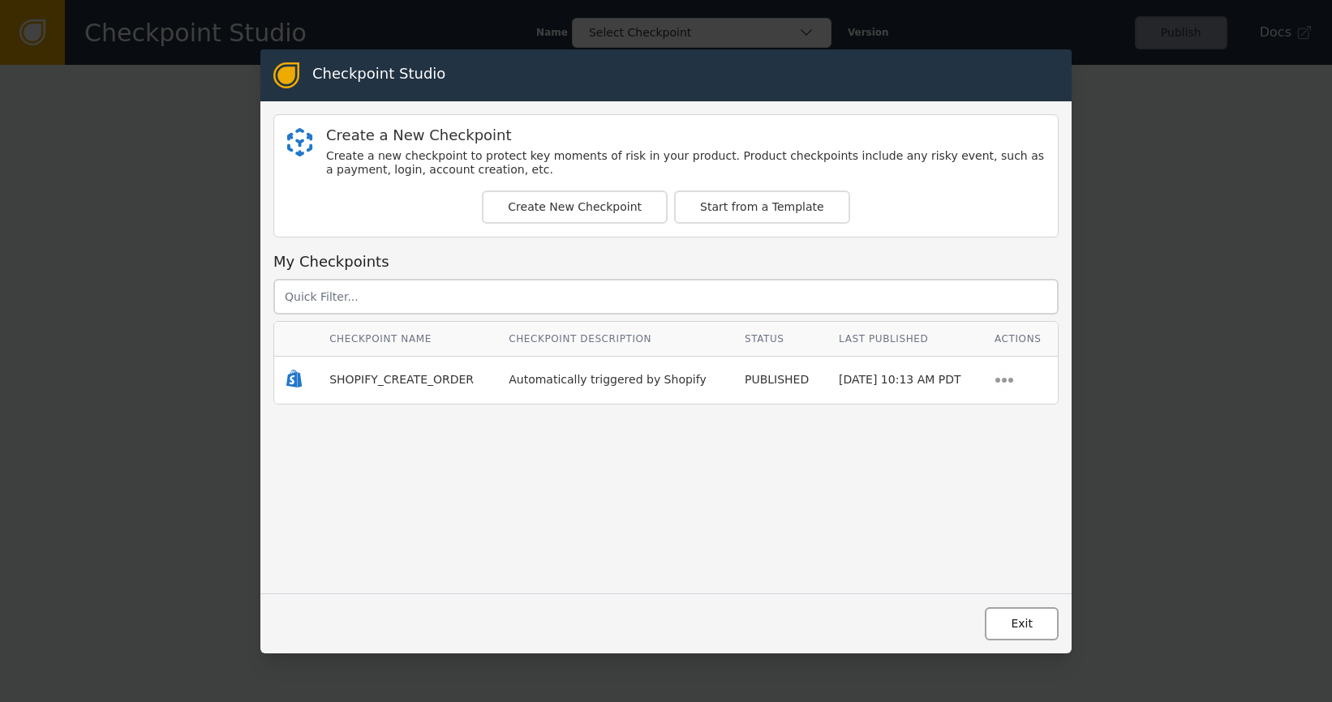
click at [1001, 625] on button "Exit" at bounding box center [1021, 623] width 74 height 33
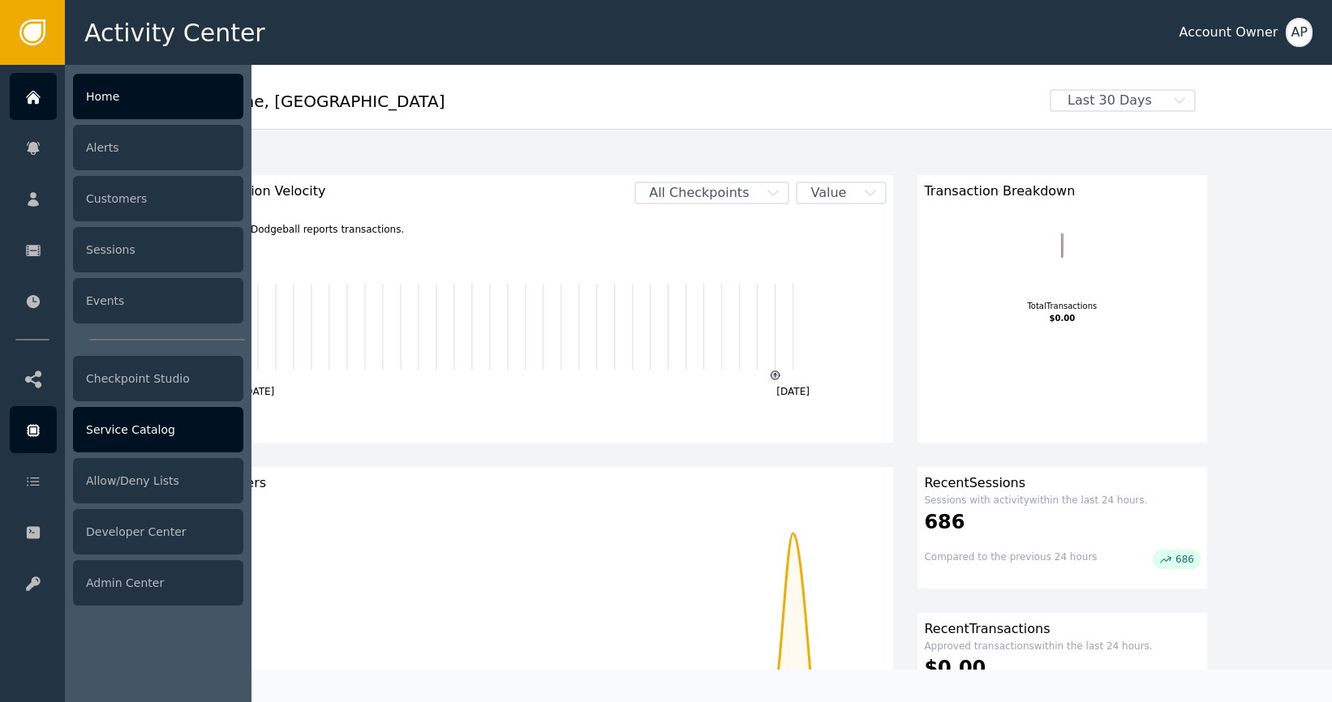
click at [165, 440] on div "Service Catalog" at bounding box center [158, 429] width 170 height 45
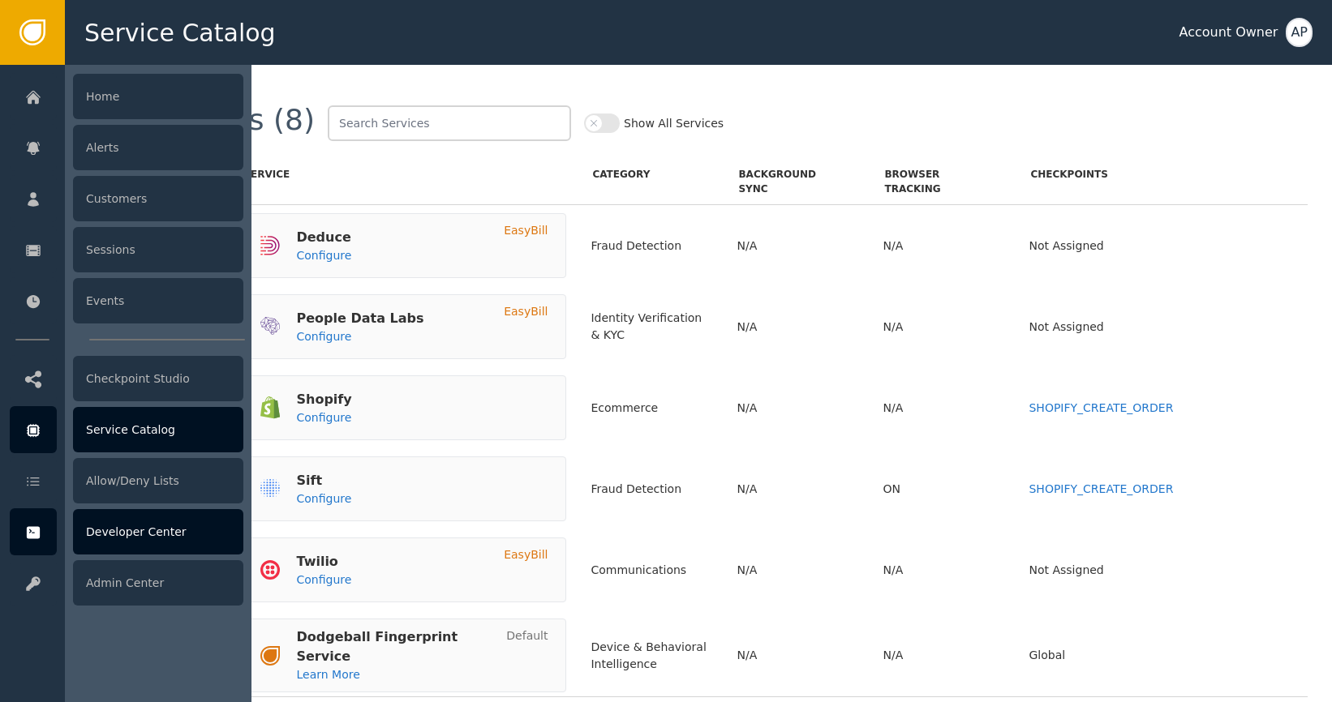
click at [157, 518] on div "Developer Center" at bounding box center [158, 531] width 170 height 45
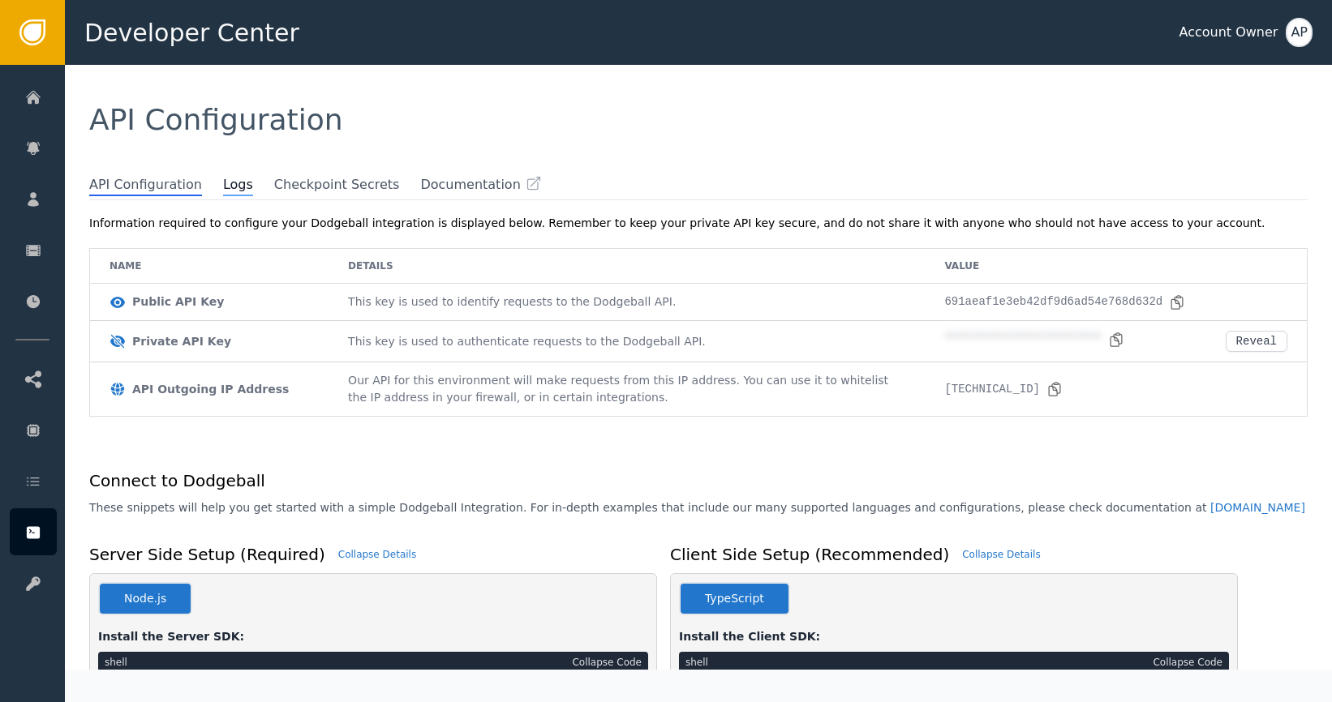
click at [223, 195] on span "Logs" at bounding box center [238, 185] width 30 height 21
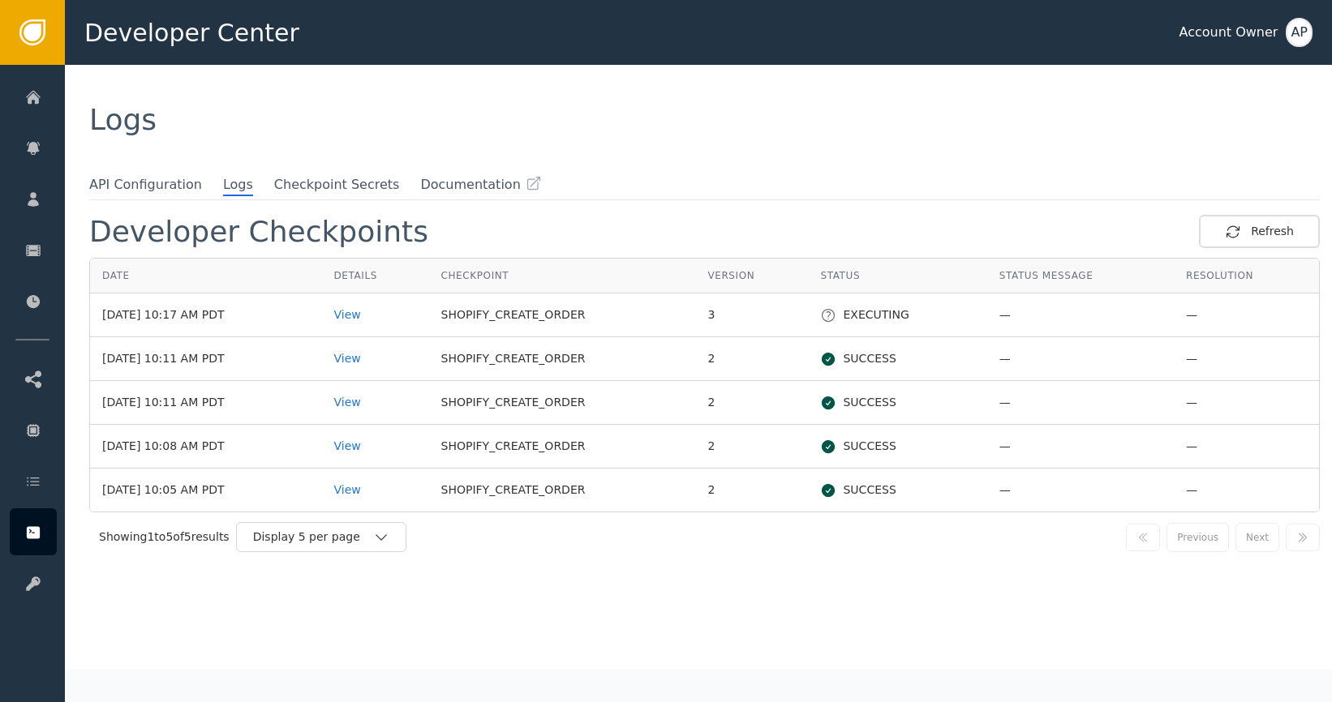
click at [538, 205] on div "Developer Checkpoints Refresh Date Details Checkpoint Version Status Status Mes…" at bounding box center [706, 434] width 1250 height 471
click at [1211, 227] on button "Refresh" at bounding box center [1259, 231] width 121 height 33
click at [388, 315] on div "View" at bounding box center [379, 315] width 84 height 17
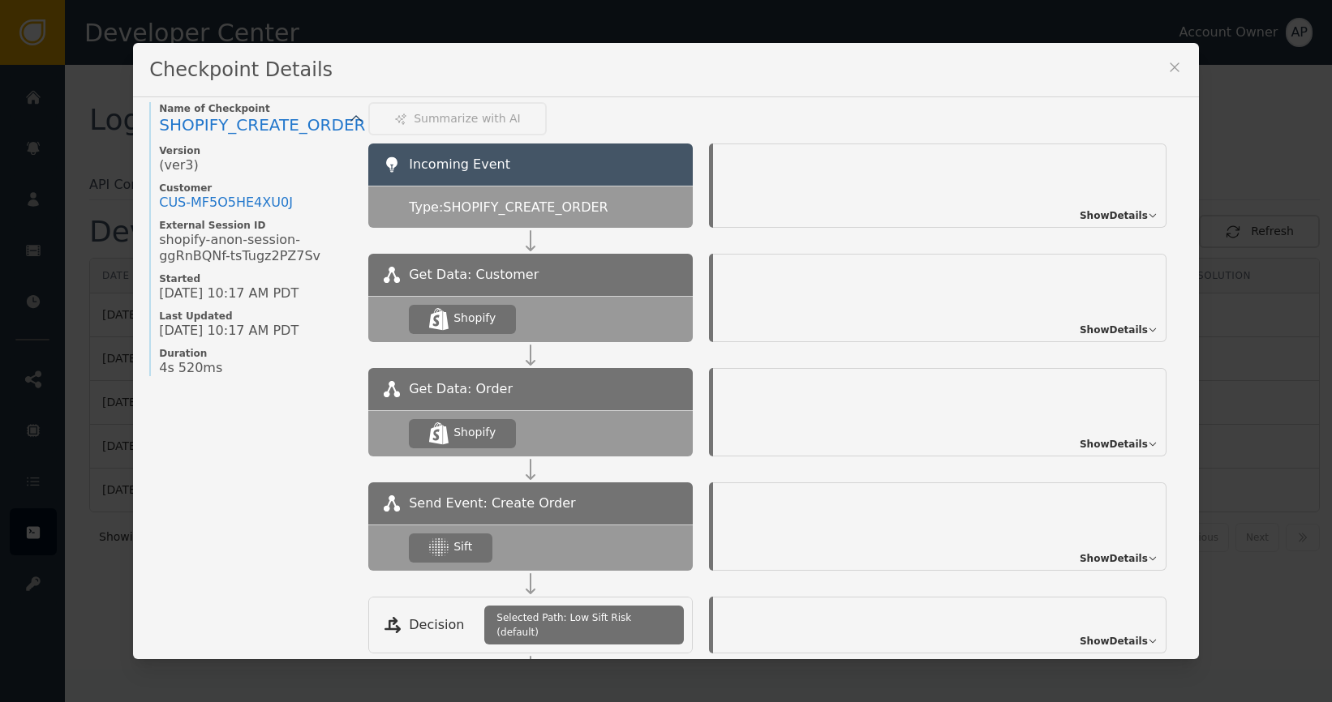
scroll to position [21, 0]
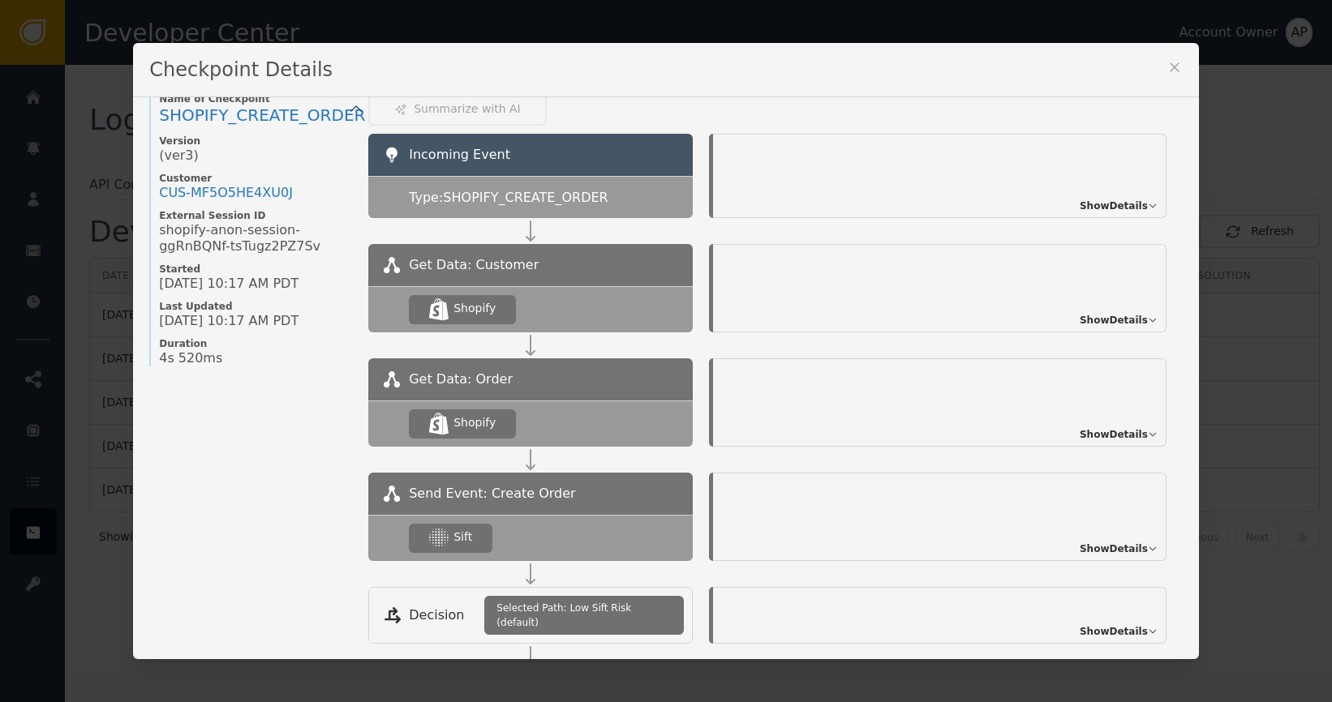
click at [1105, 315] on span "Show Details" at bounding box center [1113, 320] width 68 height 15
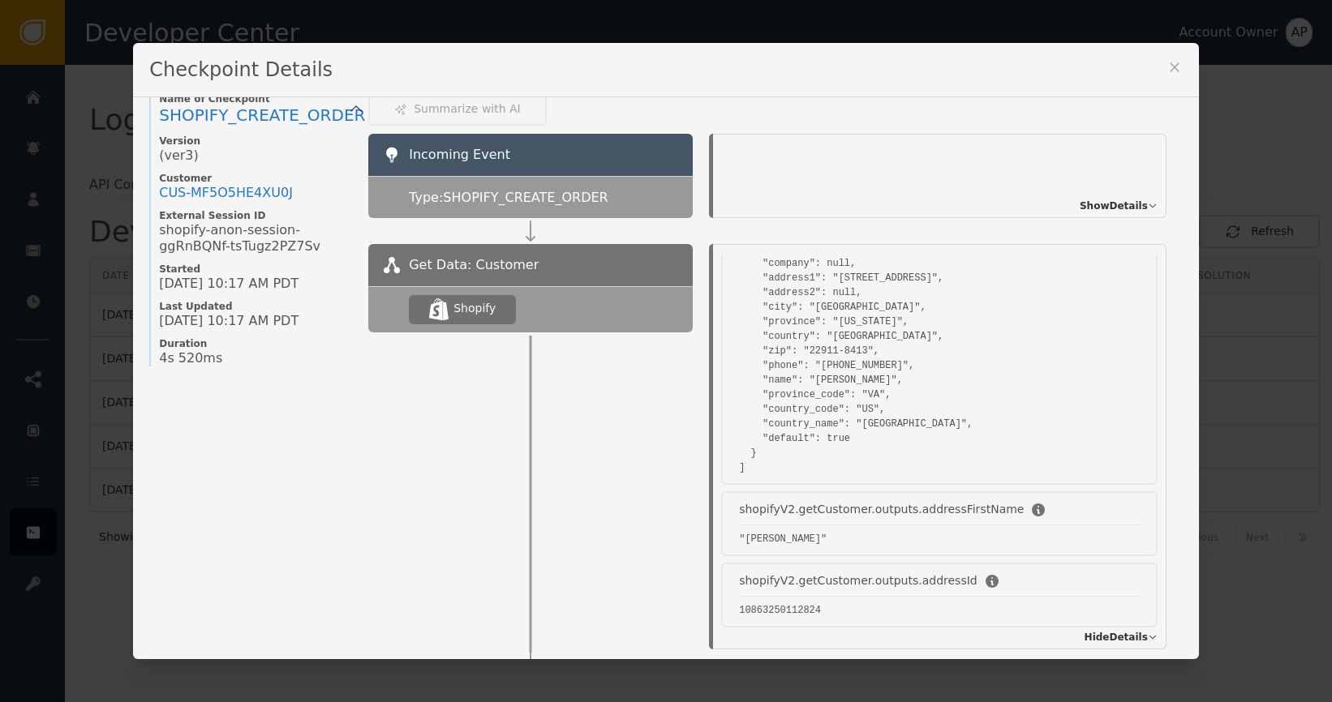
scroll to position [173, 0]
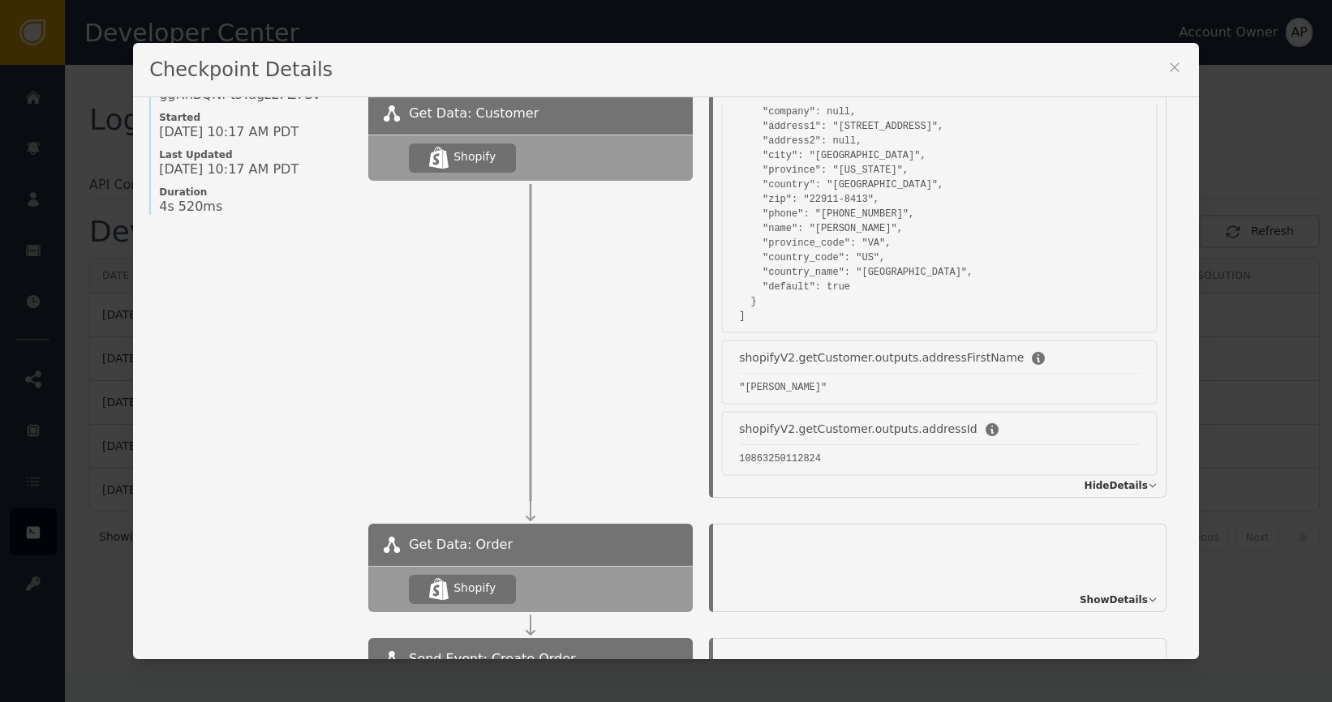
click at [1096, 480] on span "Hide Details" at bounding box center [1115, 485] width 63 height 15
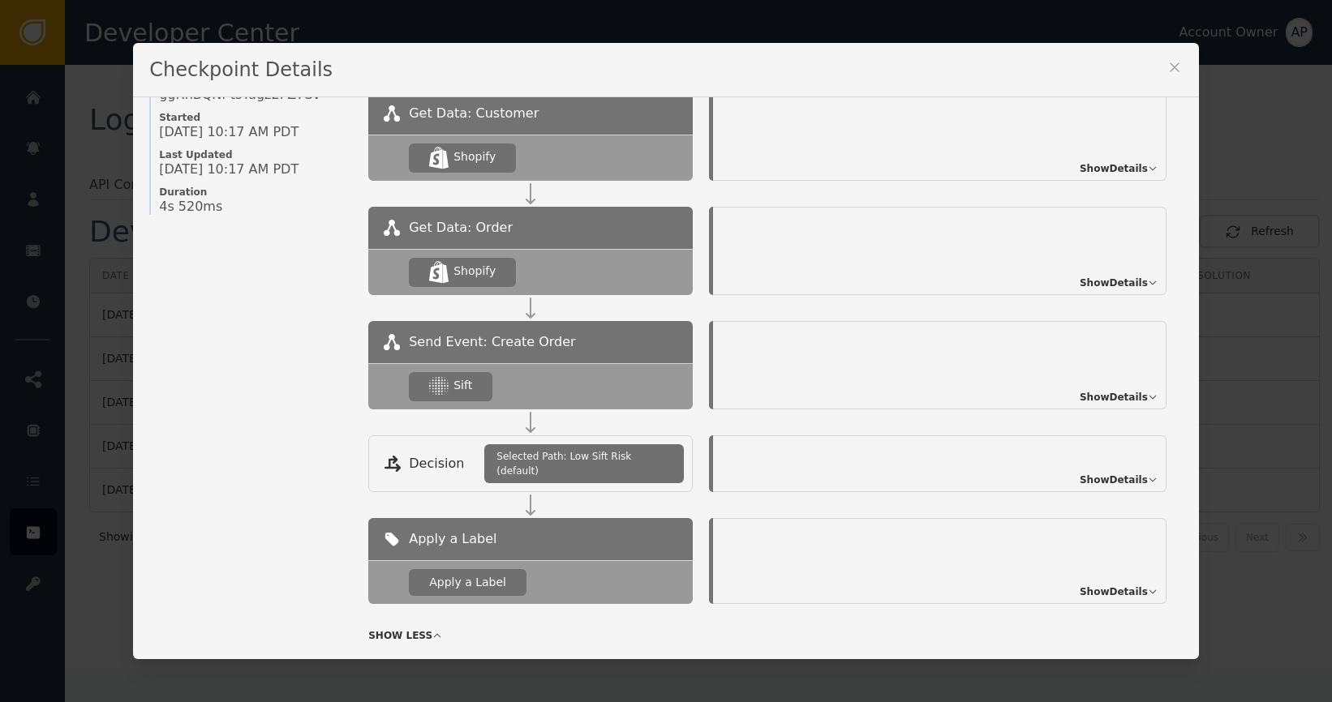
drag, startPoint x: 320, startPoint y: 379, endPoint x: 318, endPoint y: 389, distance: 10.7
click at [320, 379] on div "Name of Checkpoint SHOPIFY_CREATE_ORDER Version (ver 3 ) Customer CUS- MF5O5HE4…" at bounding box center [250, 315] width 203 height 748
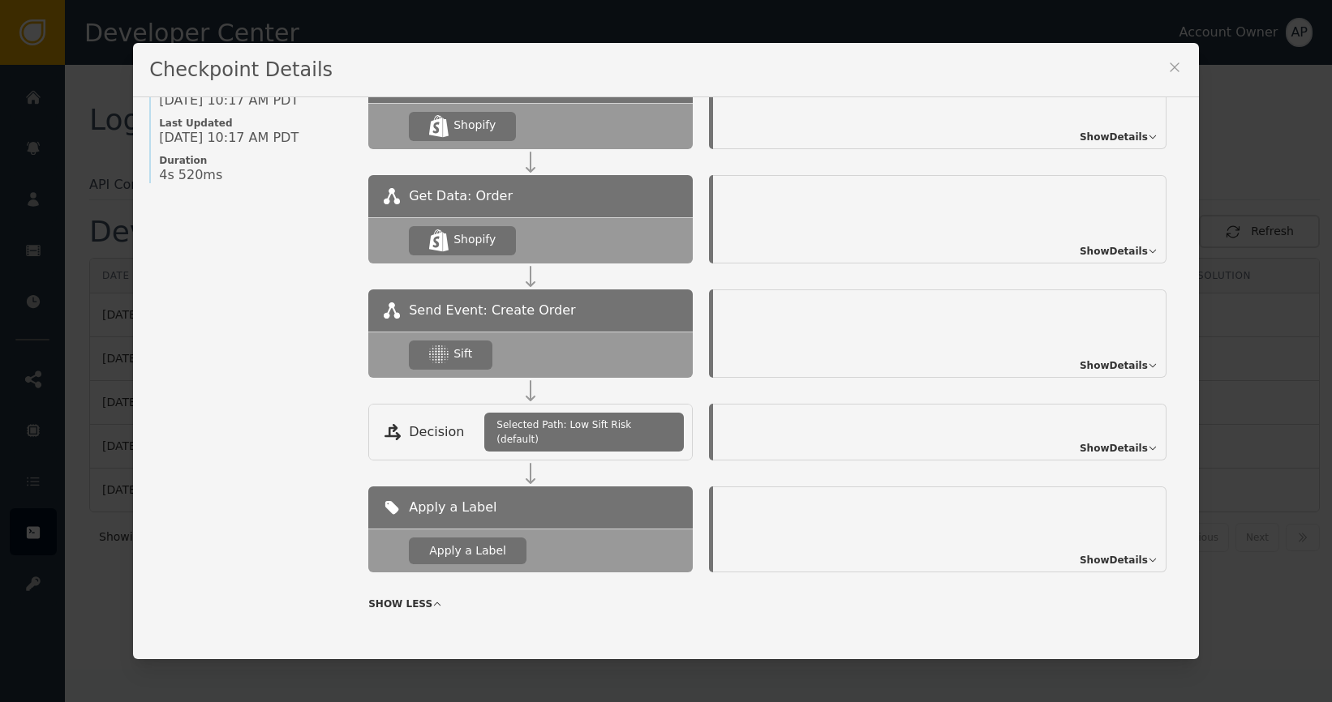
scroll to position [205, 0]
click at [1105, 440] on span "Show Details" at bounding box center [1113, 447] width 68 height 15
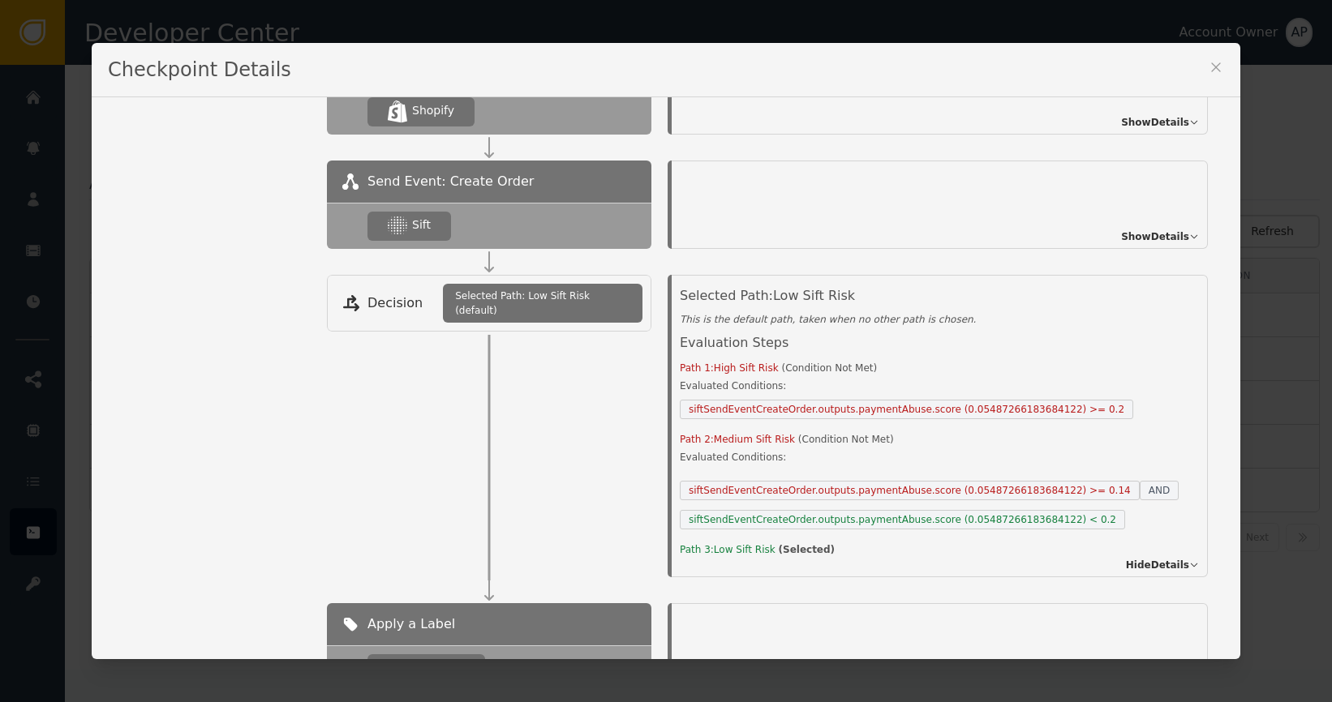
scroll to position [464, 0]
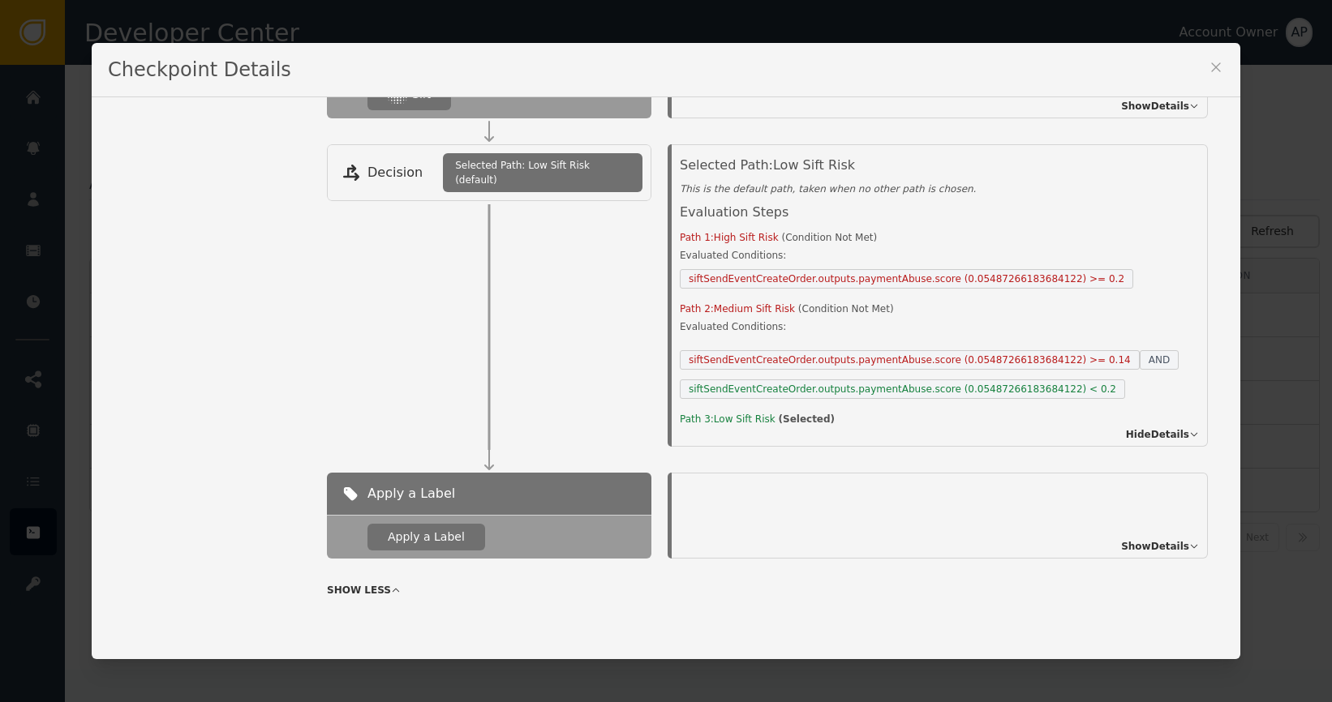
click at [1176, 547] on div "Show Details" at bounding box center [1160, 546] width 78 height 15
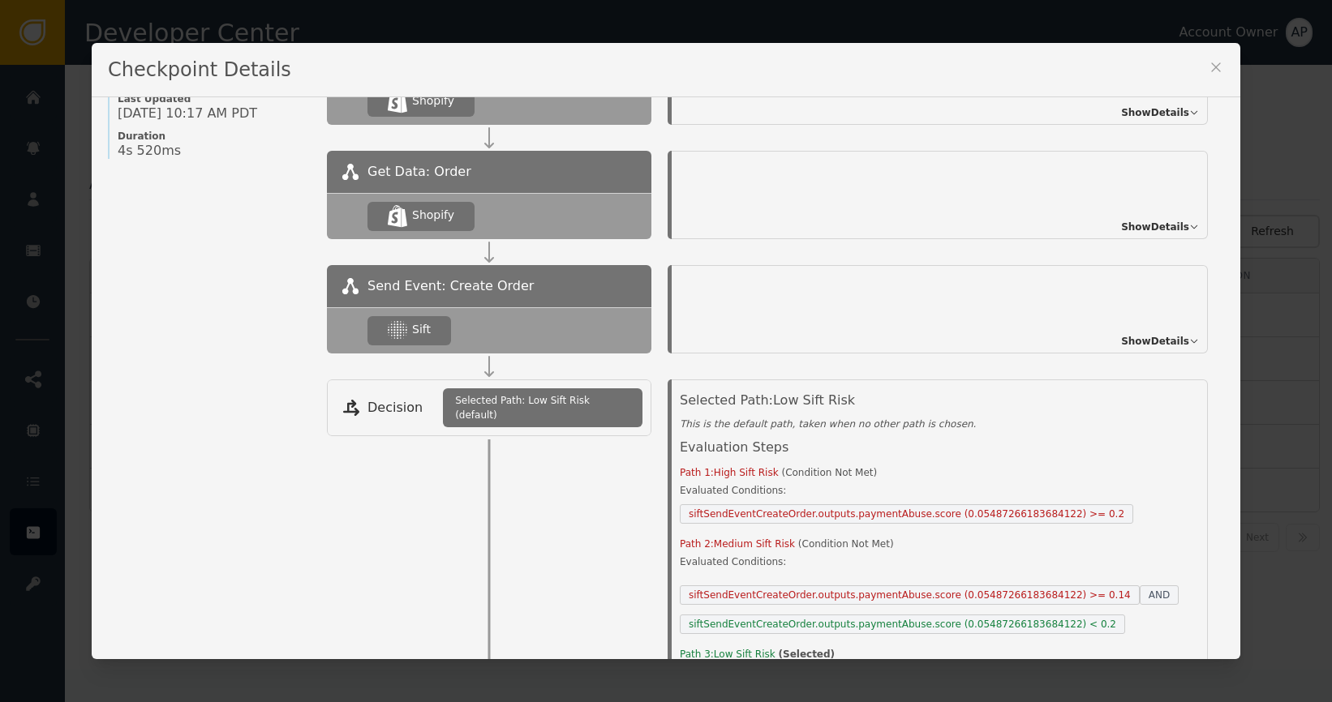
scroll to position [0, 0]
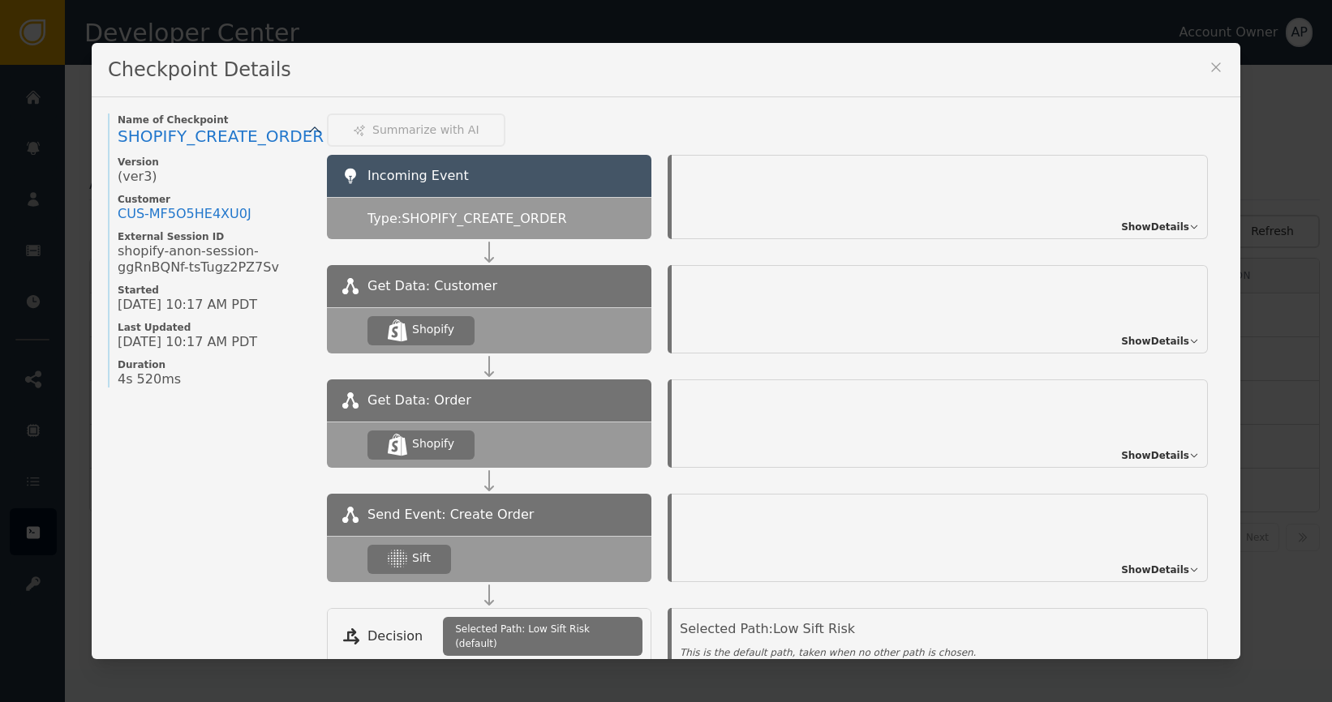
click at [1217, 66] on icon at bounding box center [1216, 67] width 16 height 16
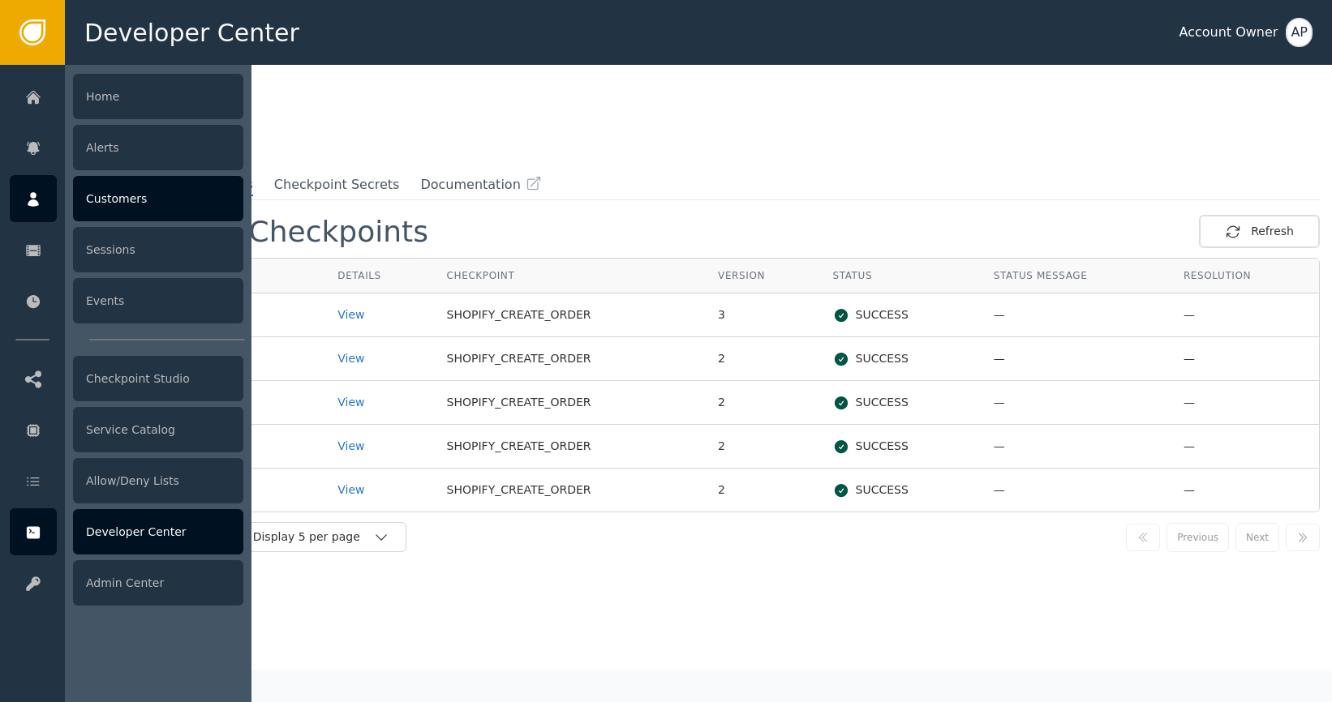
click at [120, 211] on div "Customers" at bounding box center [158, 198] width 170 height 45
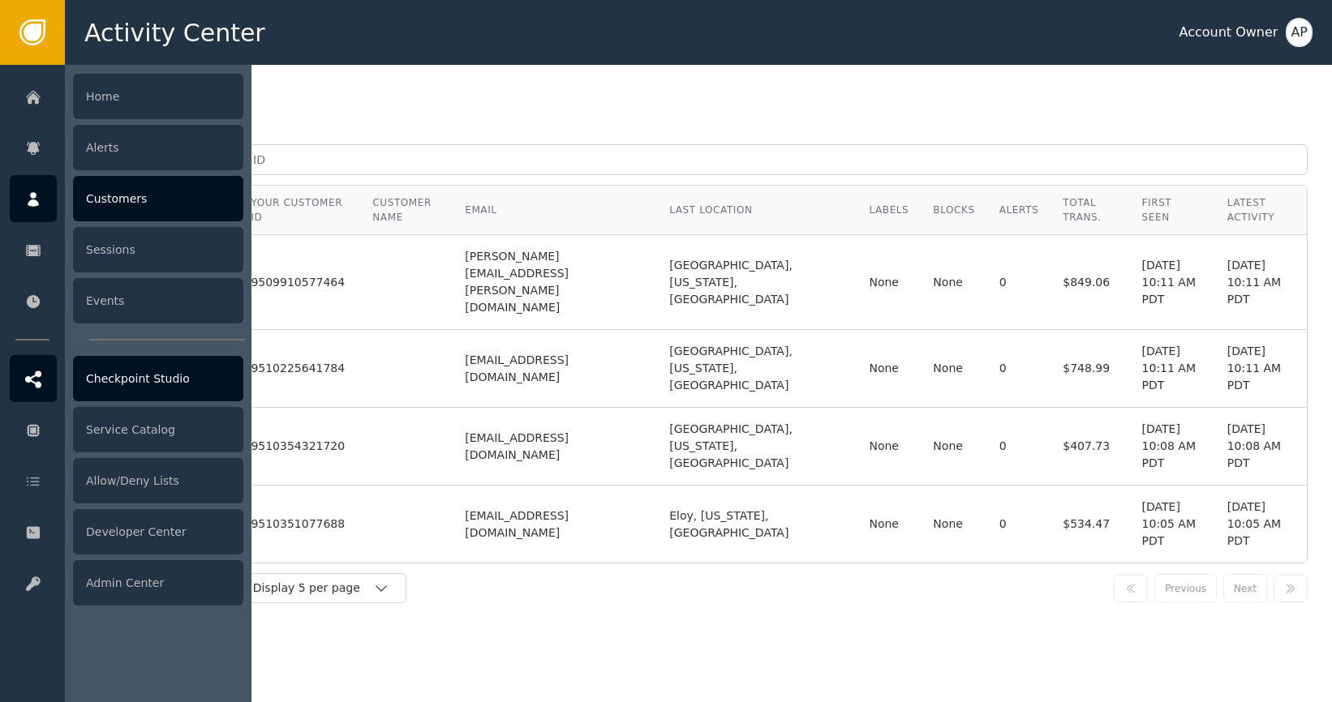
click at [187, 384] on div "Checkpoint Studio" at bounding box center [158, 378] width 170 height 45
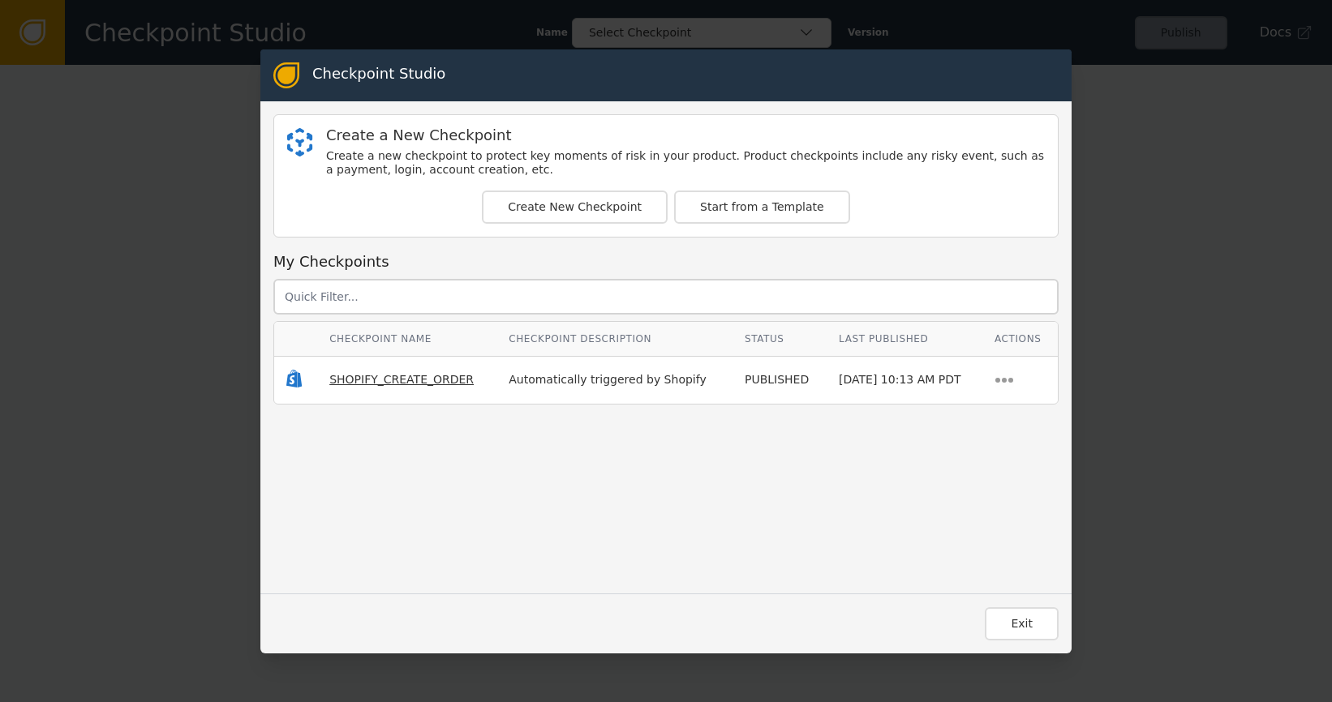
click at [403, 380] on span "SHOPIFY_CREATE_ORDER" at bounding box center [401, 379] width 144 height 13
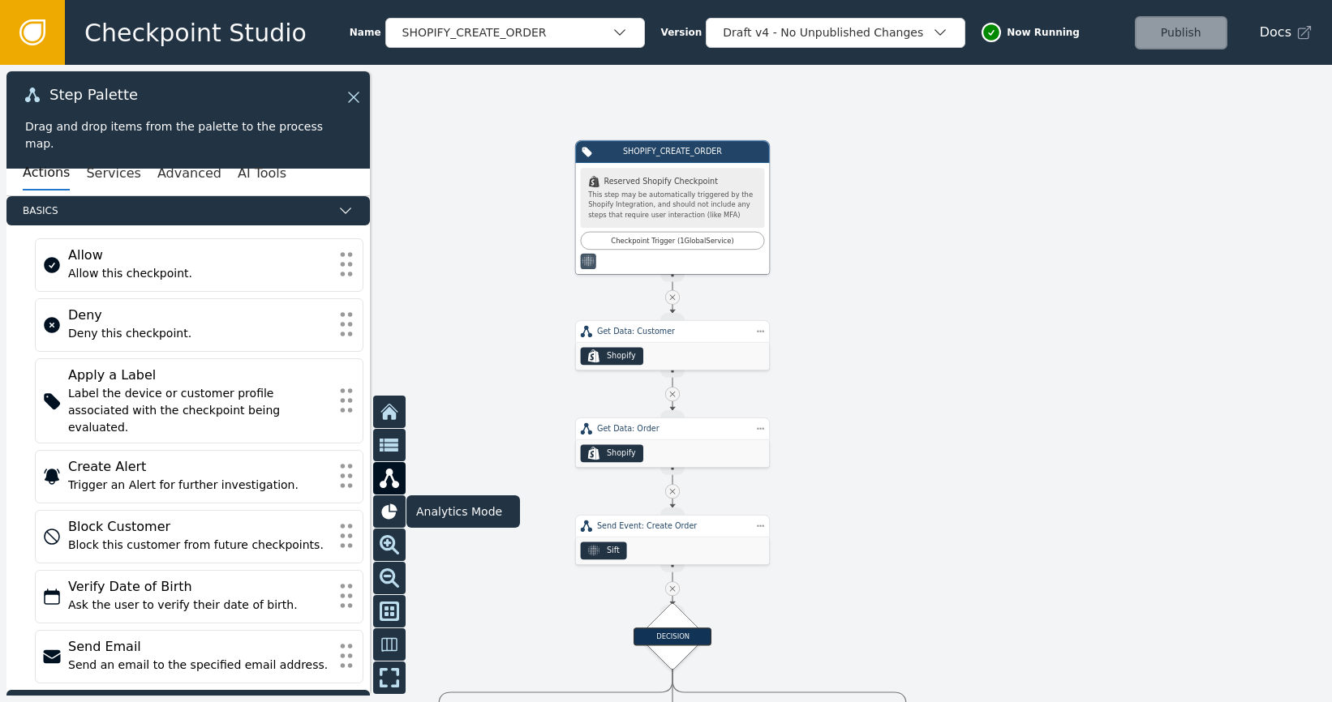
click at [398, 504] on icon at bounding box center [389, 511] width 19 height 19
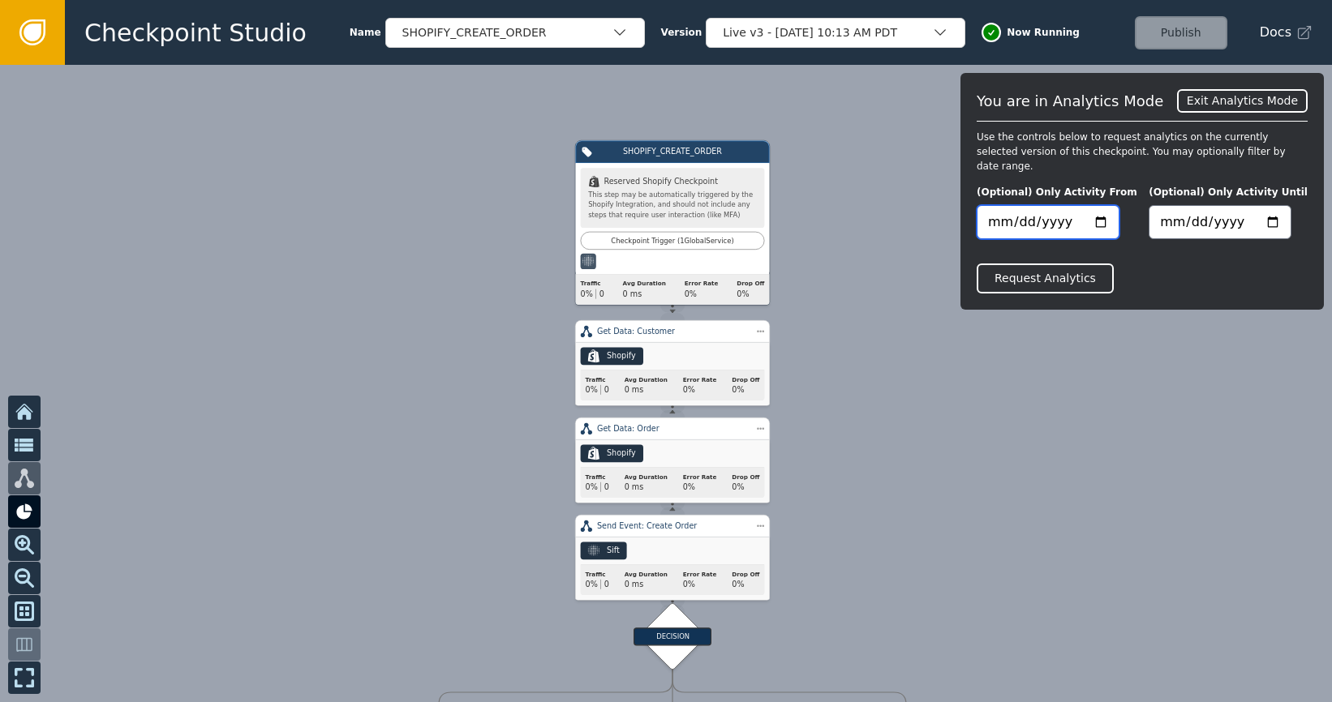
click at [1094, 207] on input "date" at bounding box center [1047, 222] width 143 height 34
type input "[DATE]"
click at [1281, 208] on input "date" at bounding box center [1219, 222] width 143 height 34
drag, startPoint x: 1122, startPoint y: 265, endPoint x: 1096, endPoint y: 266, distance: 26.8
click at [1122, 265] on div "Request Analytics" at bounding box center [1141, 266] width 331 height 54
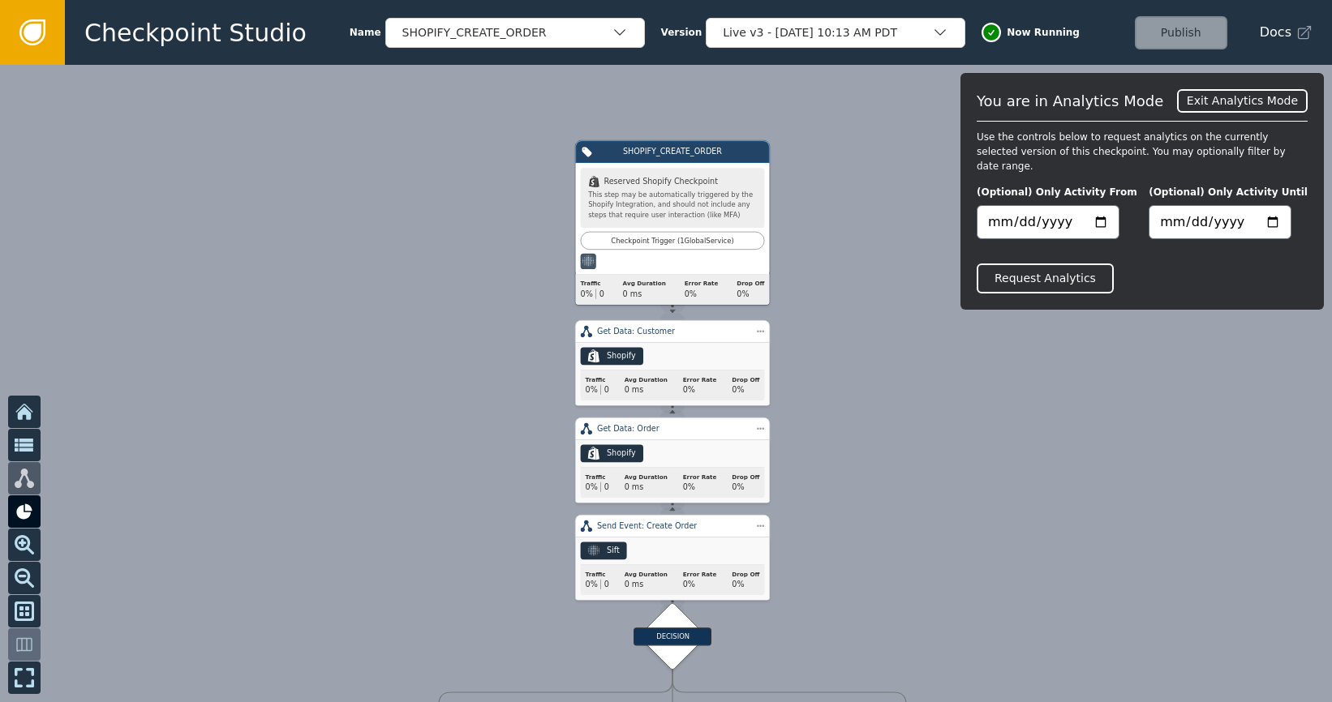
click at [1092, 266] on button "Request Analytics" at bounding box center [1044, 279] width 137 height 30
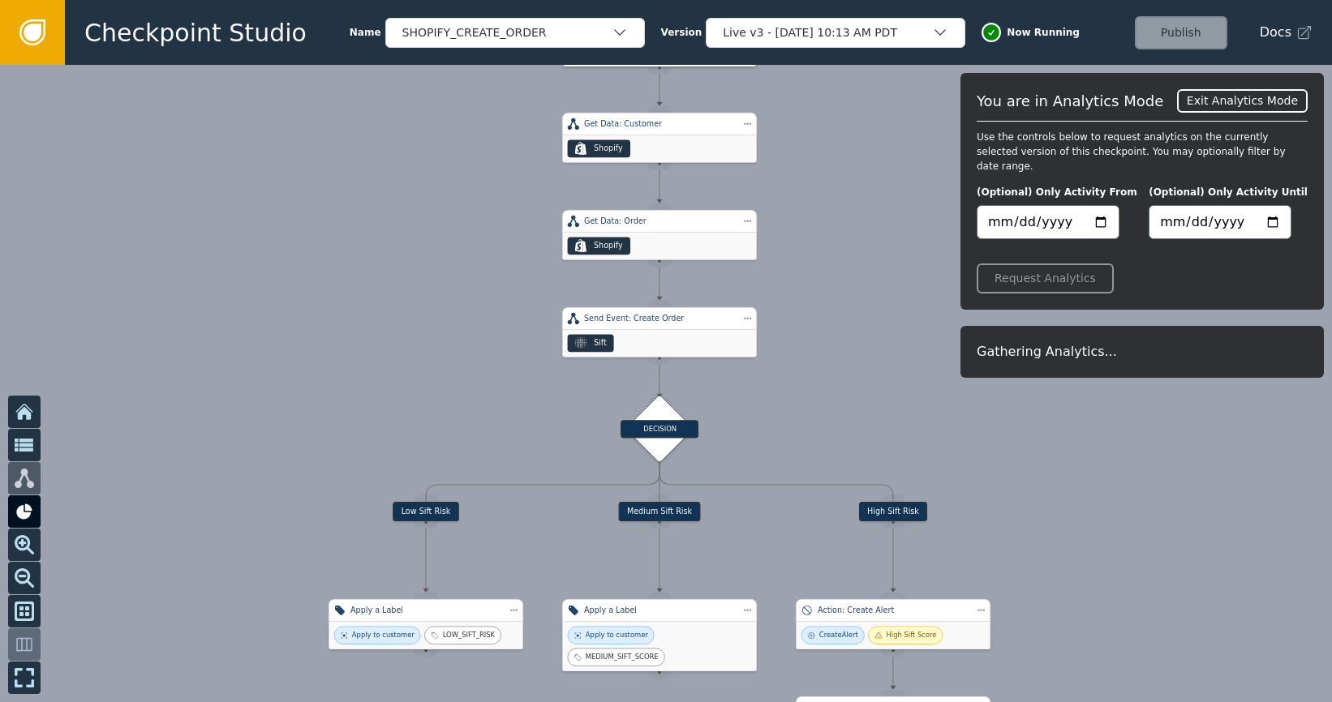
drag, startPoint x: 891, startPoint y: 399, endPoint x: 861, endPoint y: 182, distance: 218.6
click at [870, 185] on div at bounding box center [666, 383] width 1332 height 637
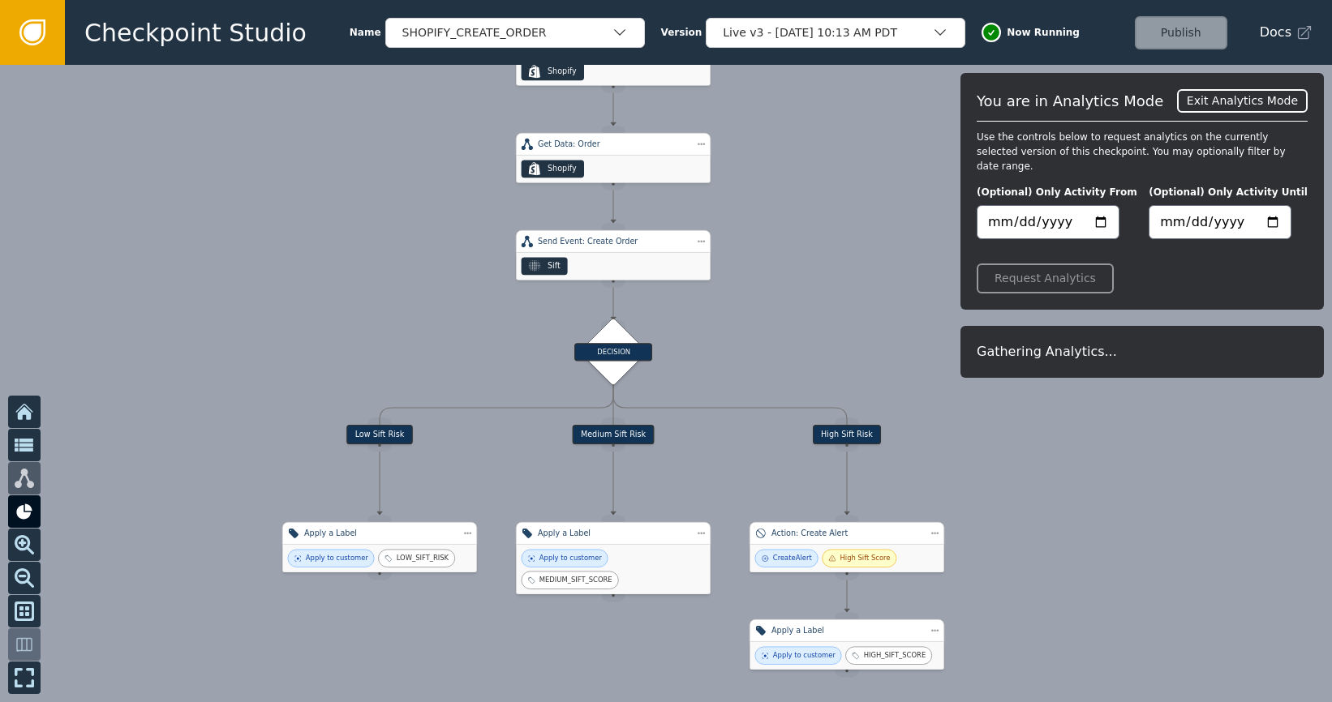
drag, startPoint x: 833, startPoint y: 326, endPoint x: 771, endPoint y: 257, distance: 92.5
click at [777, 258] on div at bounding box center [666, 383] width 1332 height 637
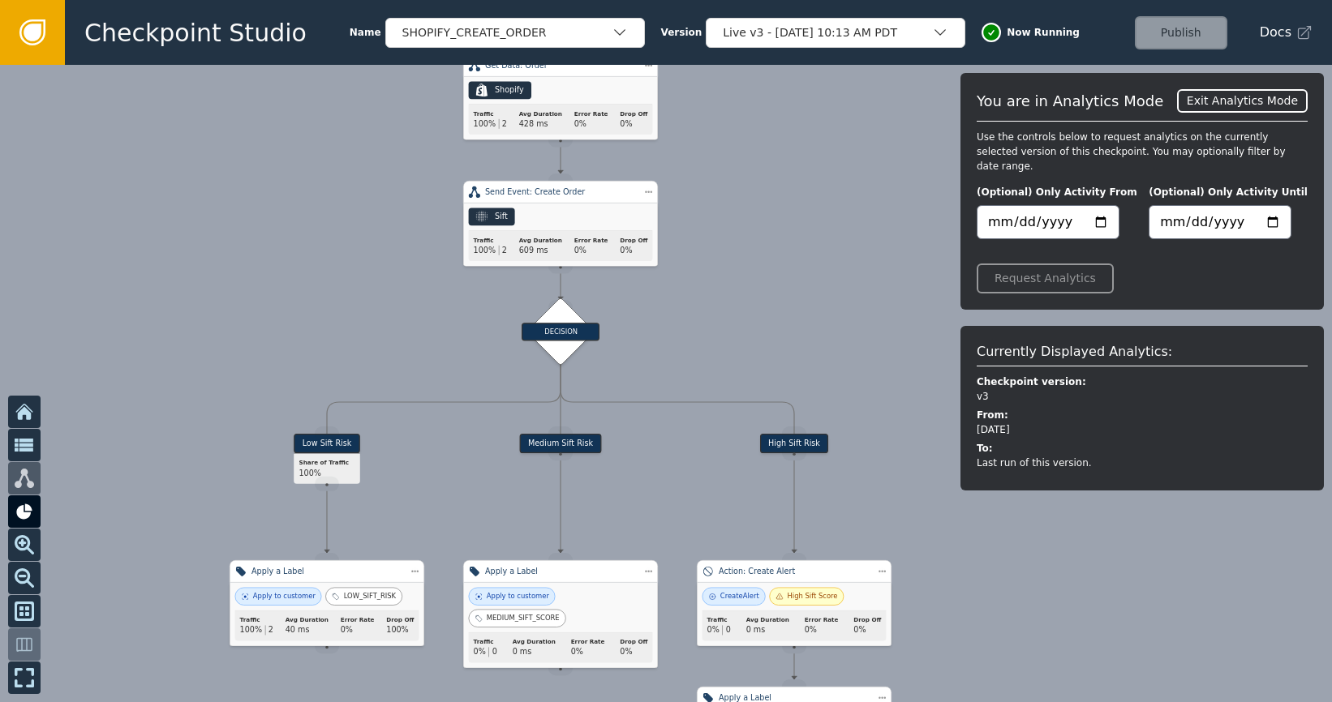
drag, startPoint x: 867, startPoint y: 410, endPoint x: 822, endPoint y: 334, distance: 87.6
click at [824, 321] on div at bounding box center [666, 383] width 1332 height 637
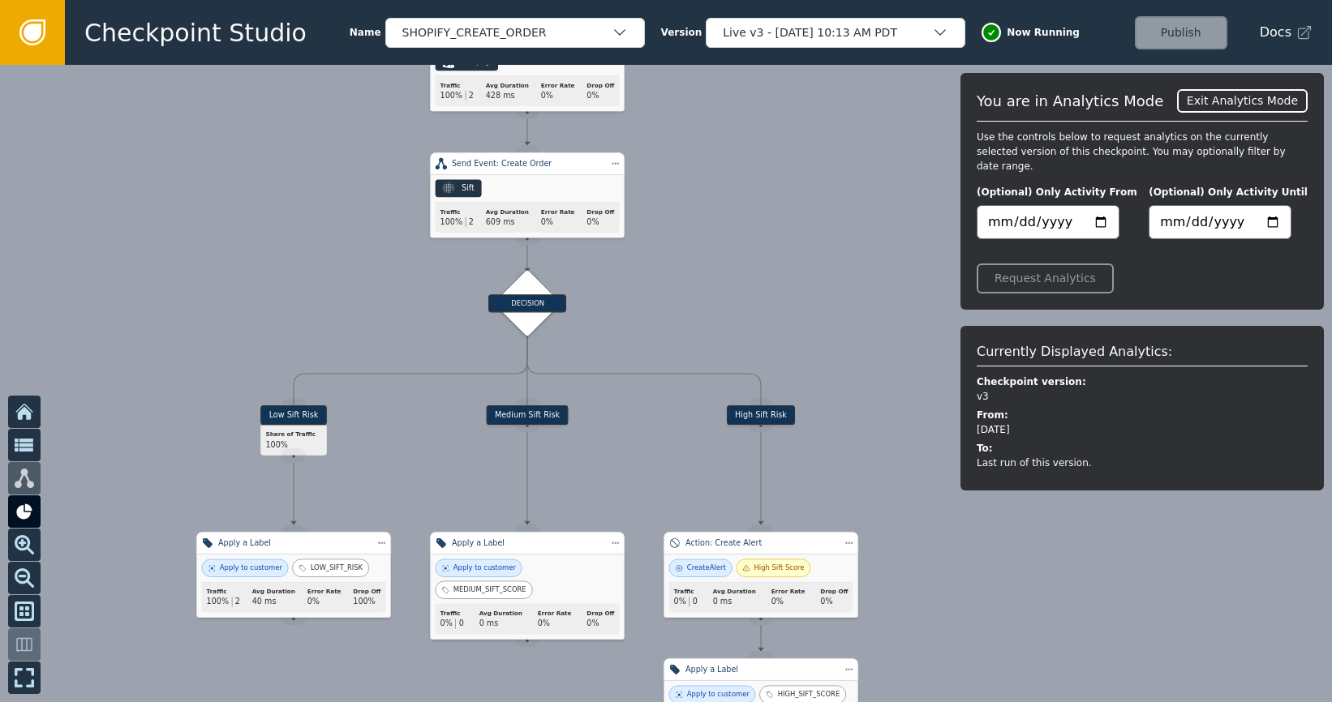
drag, startPoint x: 834, startPoint y: 343, endPoint x: 831, endPoint y: 301, distance: 42.3
click at [805, 280] on div at bounding box center [666, 383] width 1332 height 637
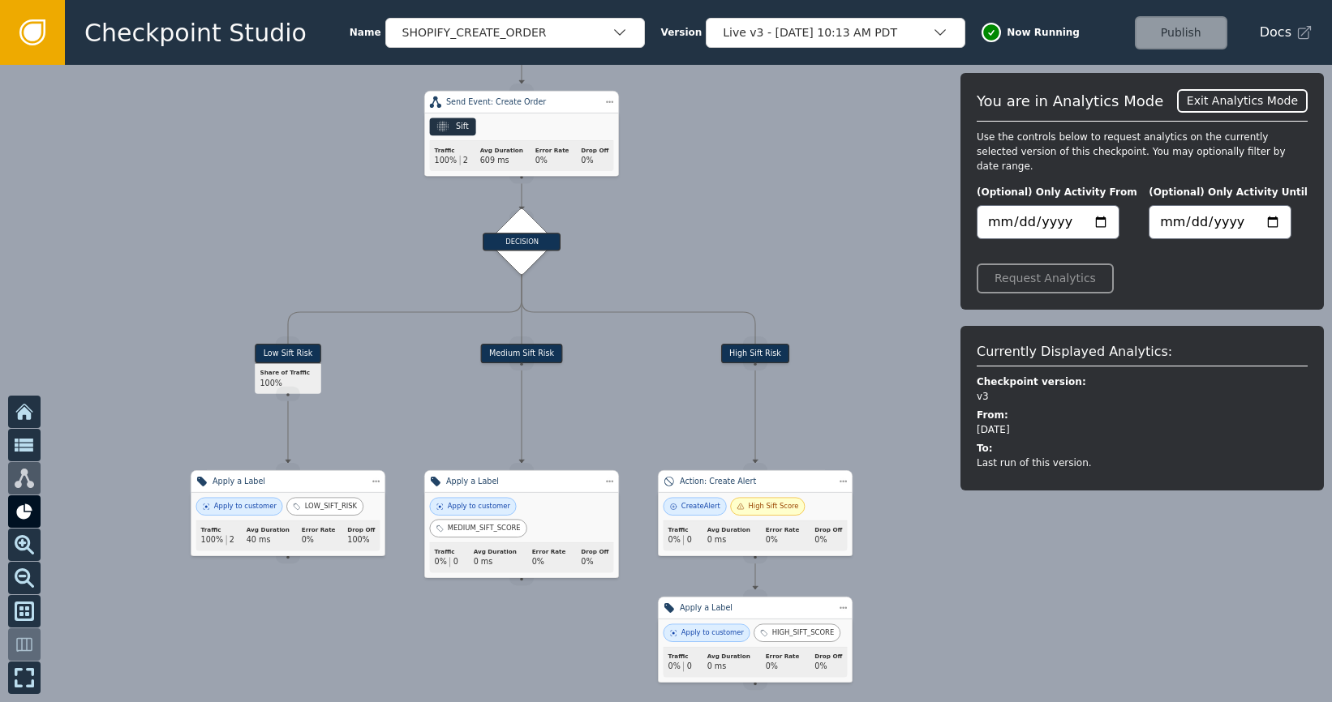
drag, startPoint x: 904, startPoint y: 447, endPoint x: 907, endPoint y: 332, distance: 115.2
click at [907, 332] on div at bounding box center [666, 383] width 1332 height 637
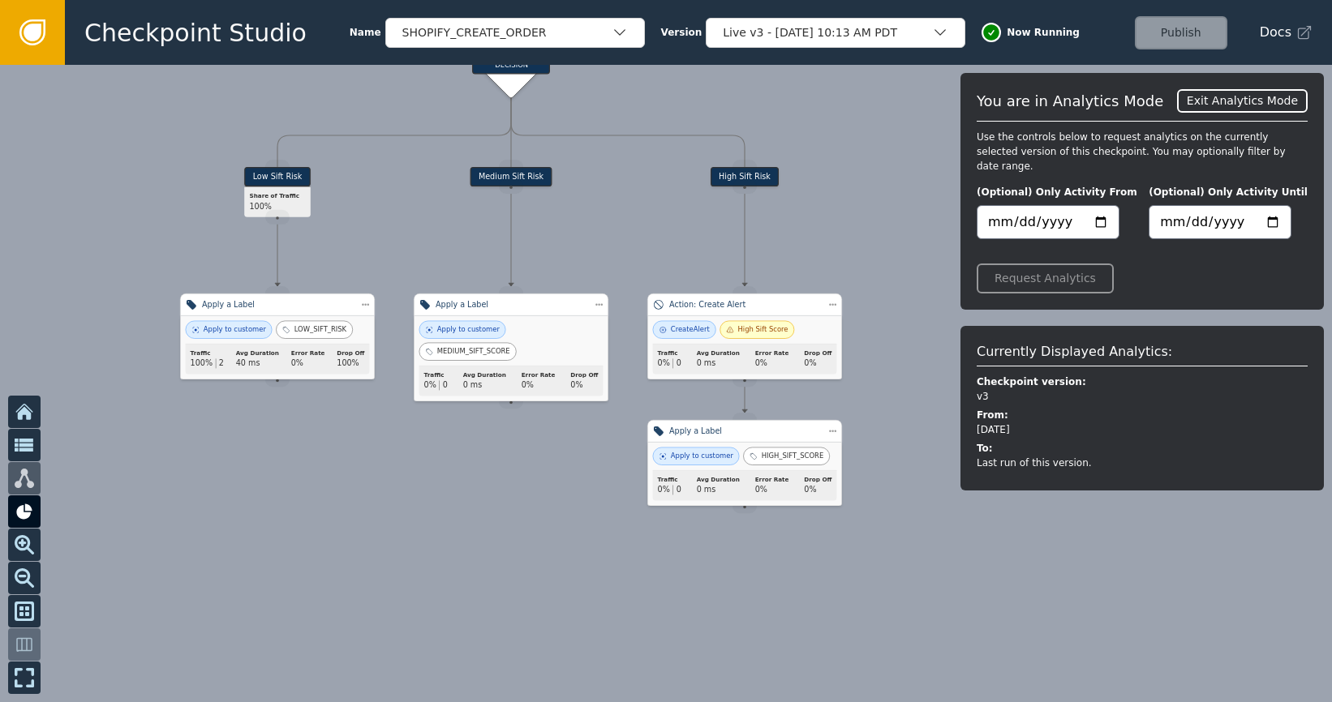
drag, startPoint x: 919, startPoint y: 499, endPoint x: 899, endPoint y: 414, distance: 86.7
click at [901, 414] on div at bounding box center [666, 383] width 1332 height 637
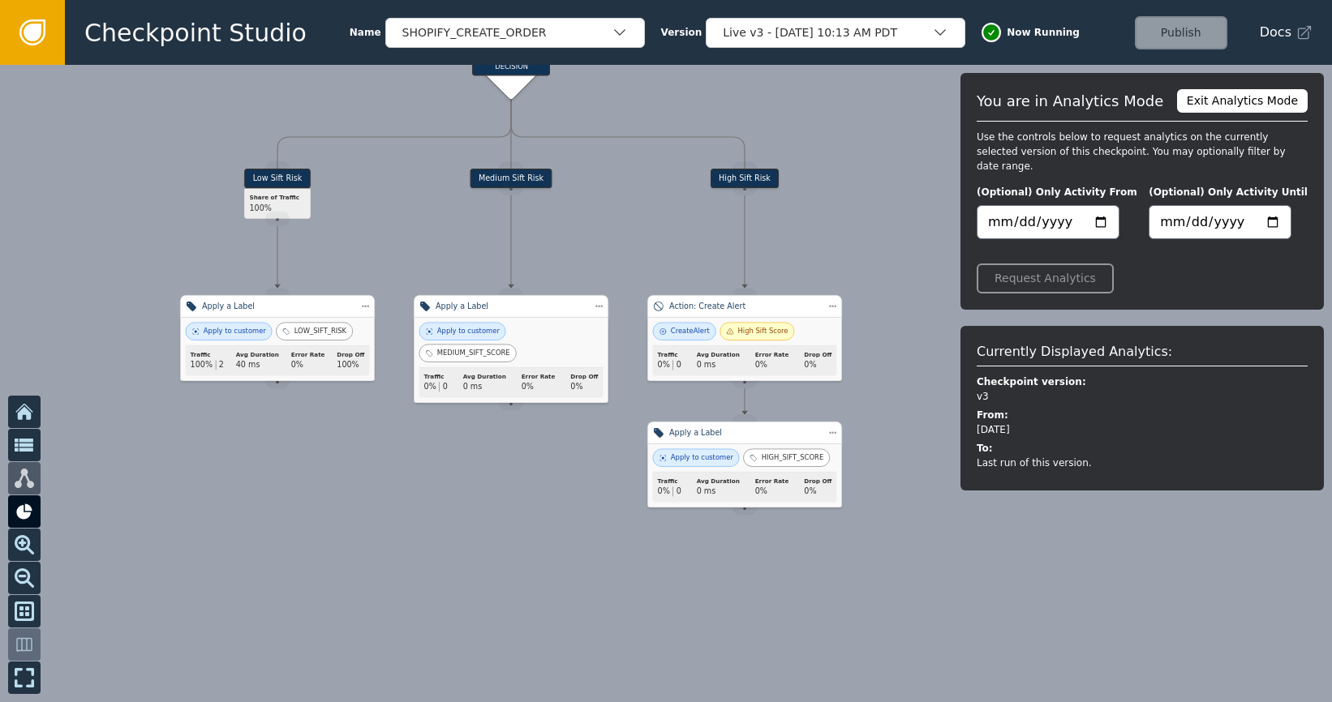
click at [1277, 104] on button "Exit Analytics Mode" at bounding box center [1242, 101] width 131 height 24
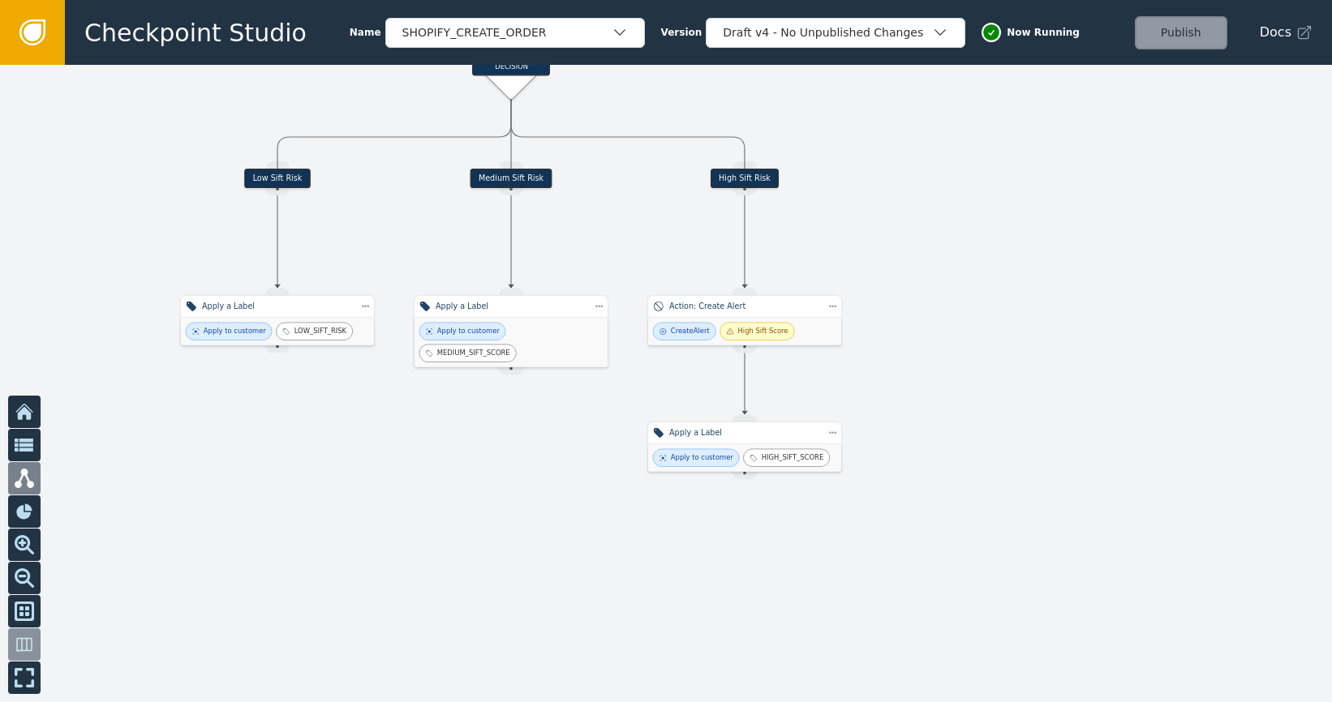
click at [1277, 104] on div at bounding box center [666, 383] width 1332 height 637
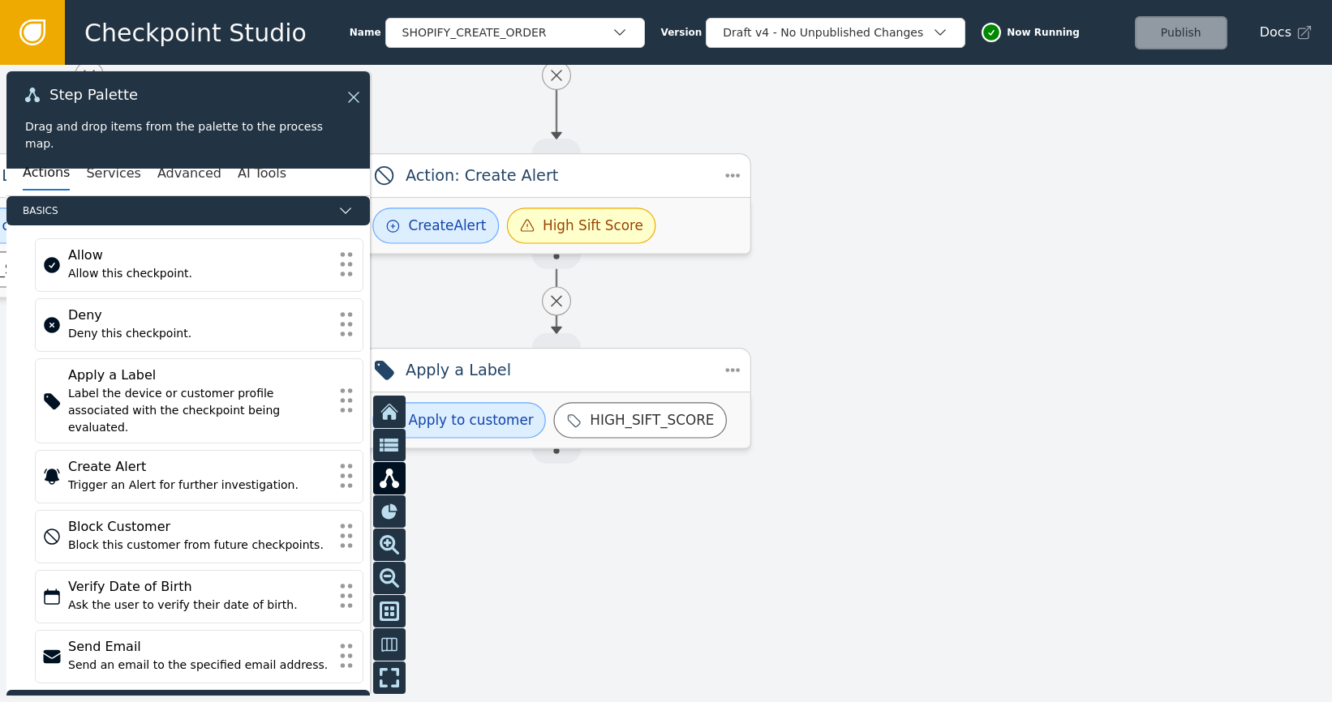
drag, startPoint x: 899, startPoint y: 398, endPoint x: 1347, endPoint y: 360, distance: 449.3
click at [1331, 1] on html "Checkpoint Studio Name SHOPIFY_CREATE_ORDER Version Draft v4 - No Unpublished C…" at bounding box center [666, 0] width 1332 height 1
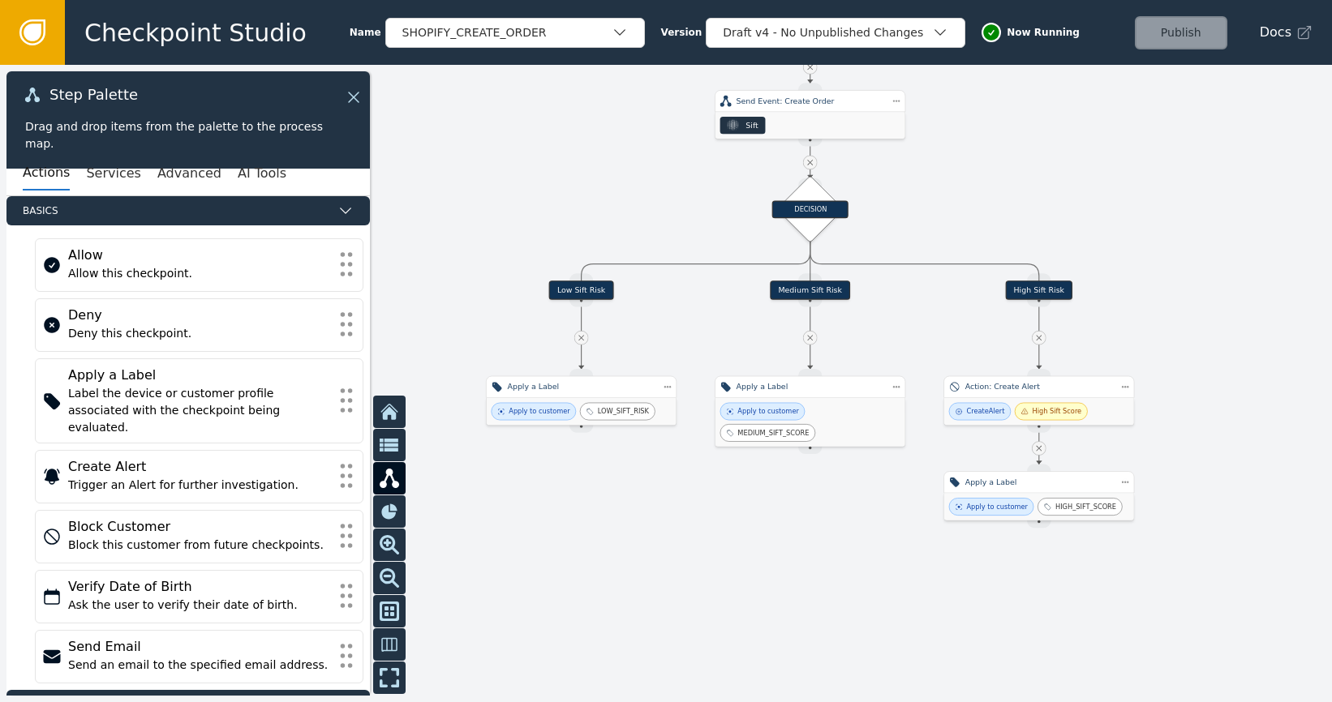
drag, startPoint x: 664, startPoint y: 446, endPoint x: 826, endPoint y: 565, distance: 201.3
click at [840, 568] on div at bounding box center [666, 383] width 1332 height 637
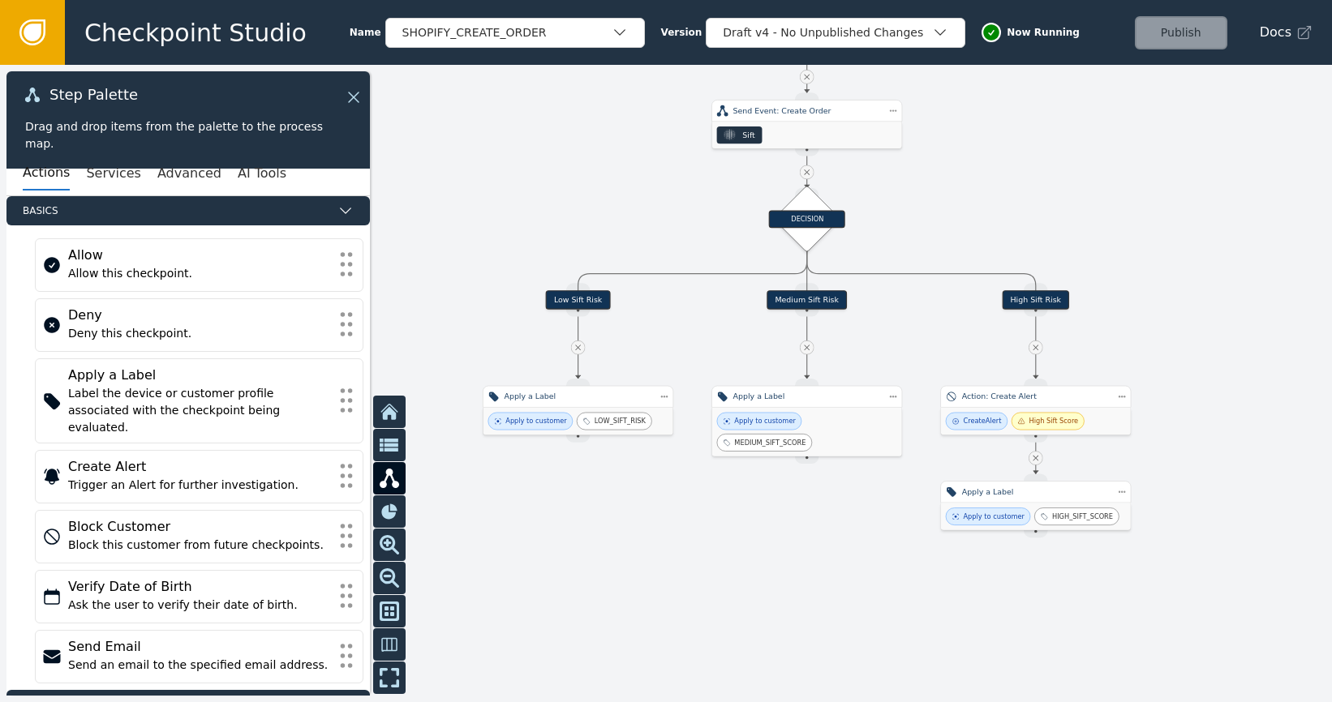
click at [1043, 602] on div at bounding box center [666, 383] width 1332 height 637
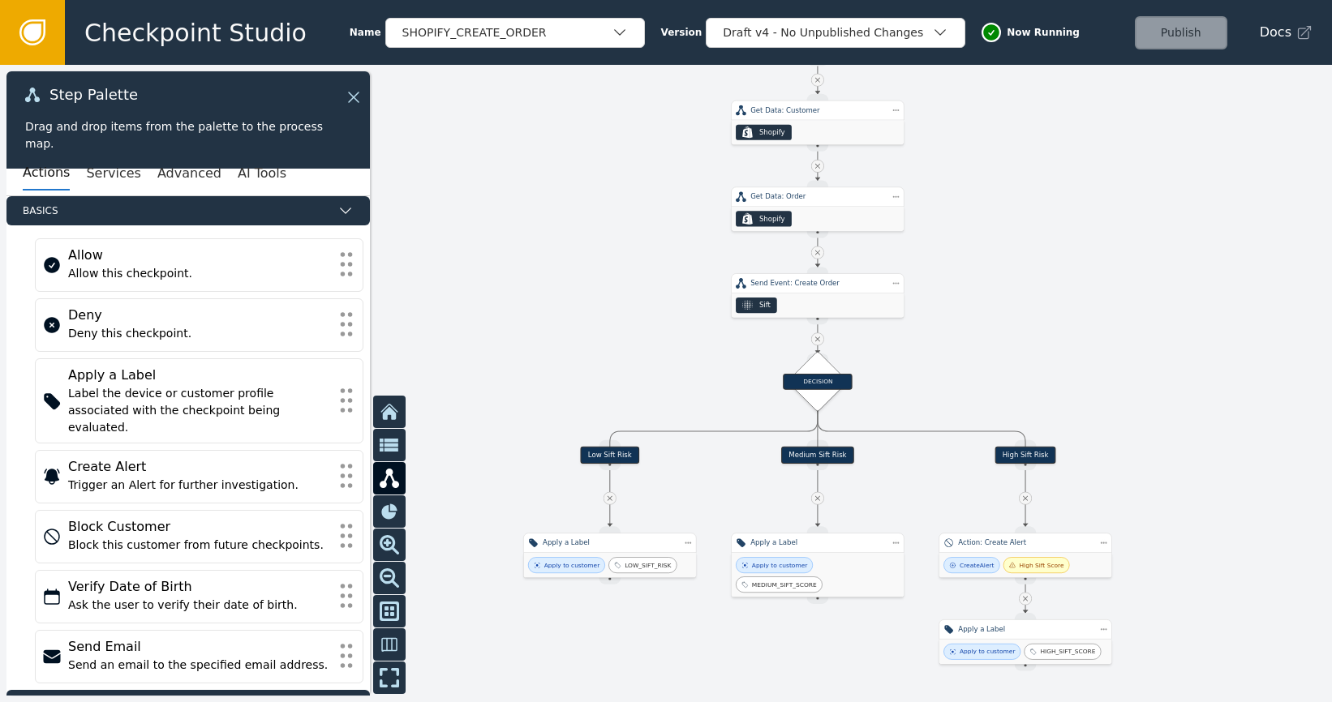
drag, startPoint x: 1196, startPoint y: 340, endPoint x: 1093, endPoint y: 205, distance: 169.5
click at [1094, 197] on div at bounding box center [666, 383] width 1332 height 637
click at [827, 371] on div "DECISION" at bounding box center [817, 381] width 42 height 42
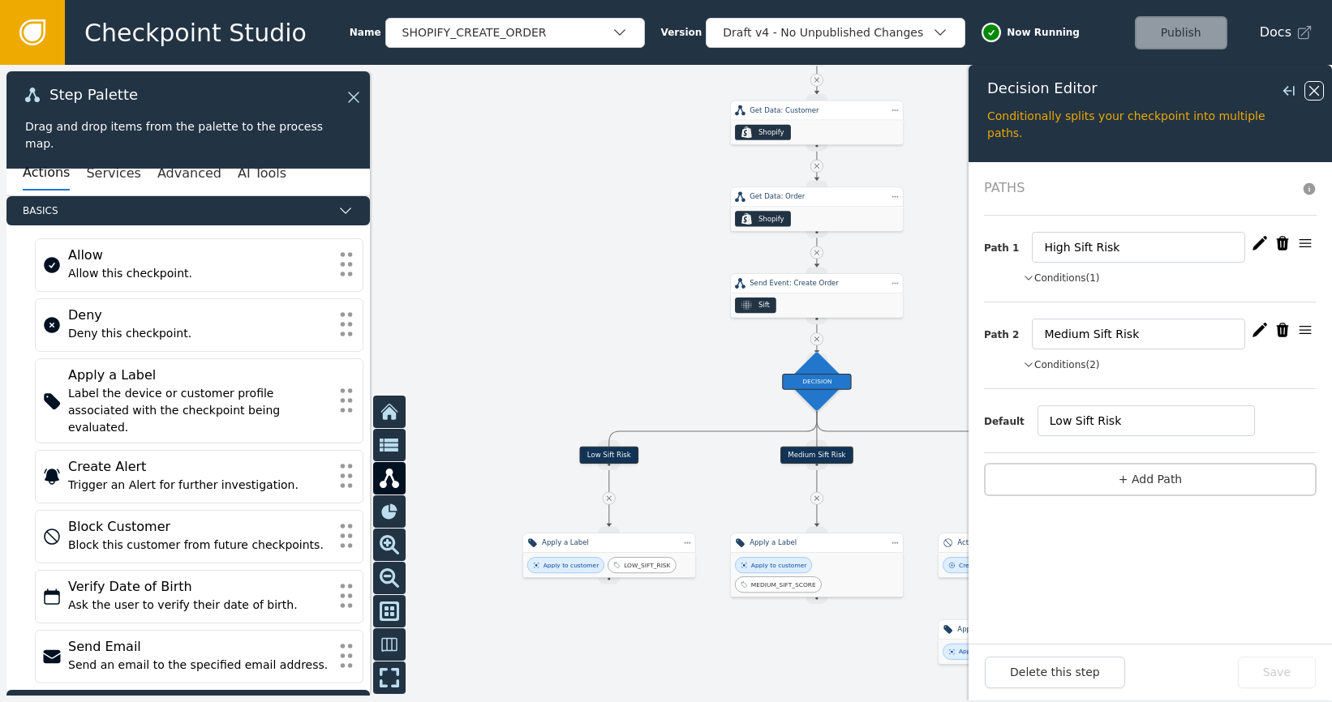
click at [1312, 87] on icon at bounding box center [1314, 91] width 18 height 18
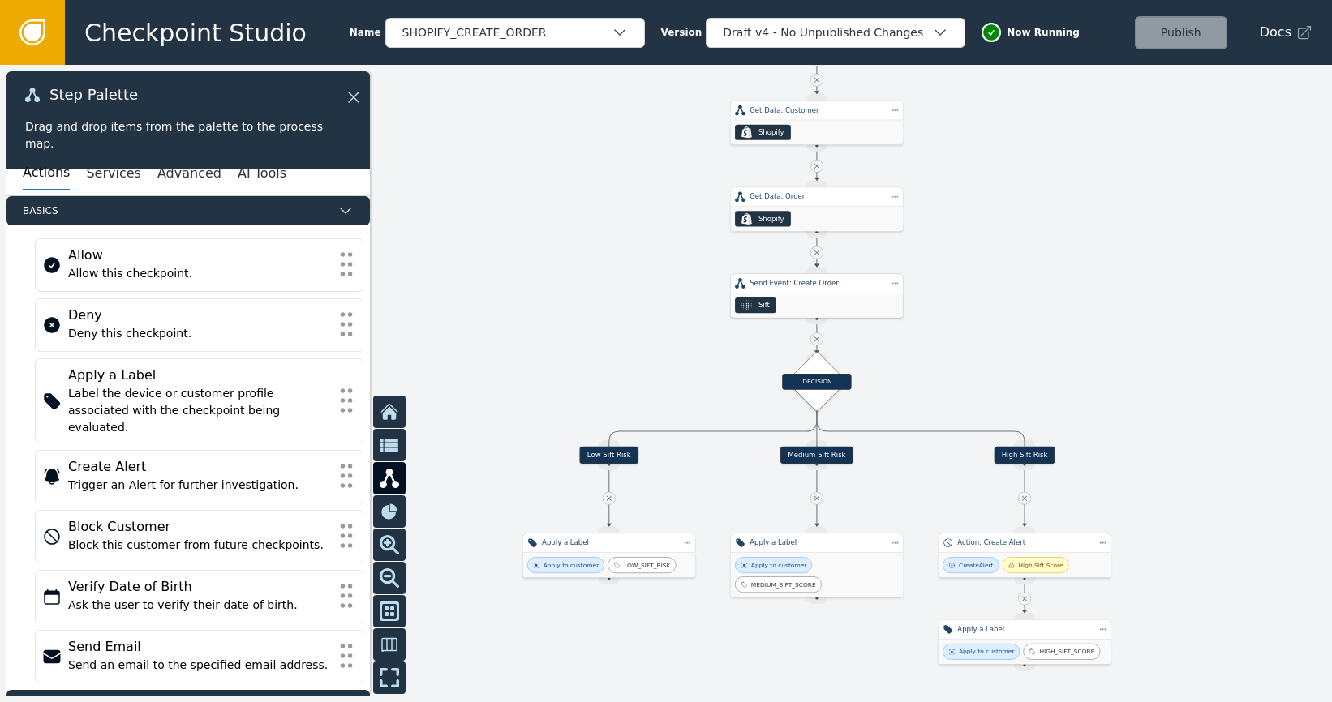
click at [828, 306] on div "Sift" at bounding box center [817, 306] width 172 height 24
click at [828, 306] on div "Sift" at bounding box center [818, 306] width 172 height 24
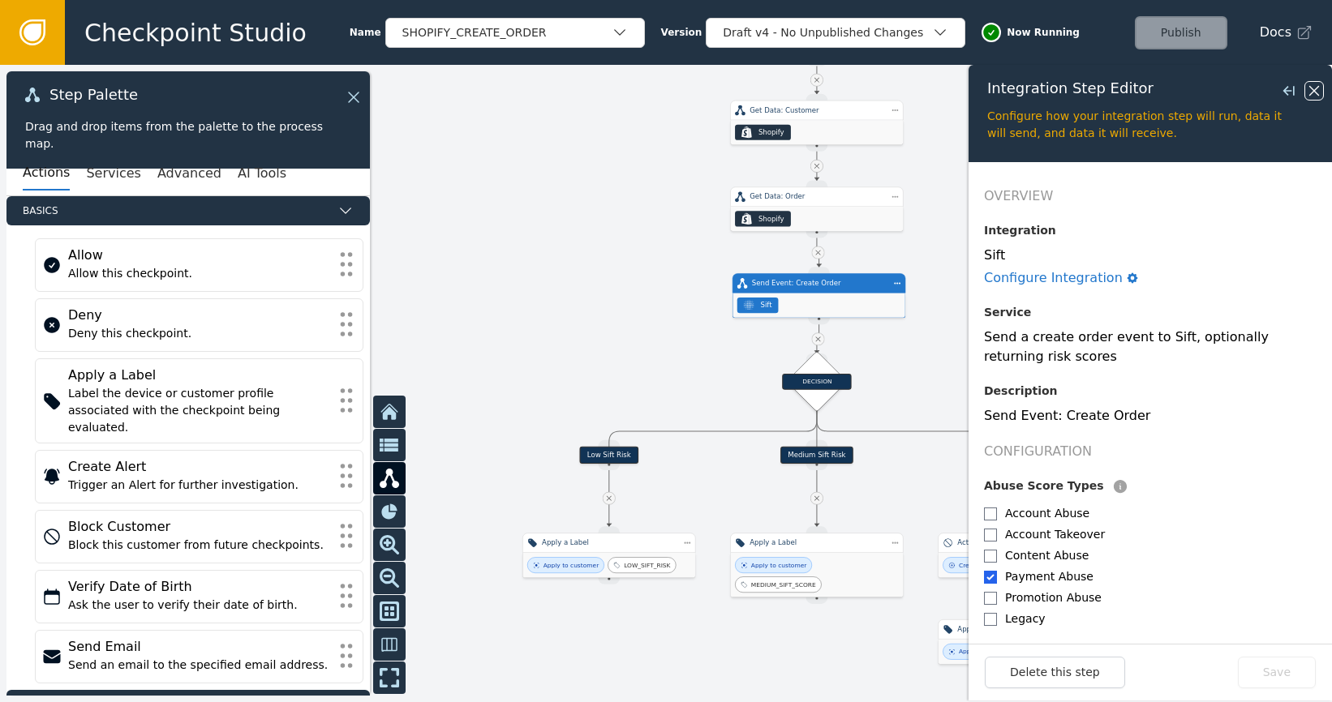
click at [1306, 98] on icon at bounding box center [1314, 91] width 18 height 18
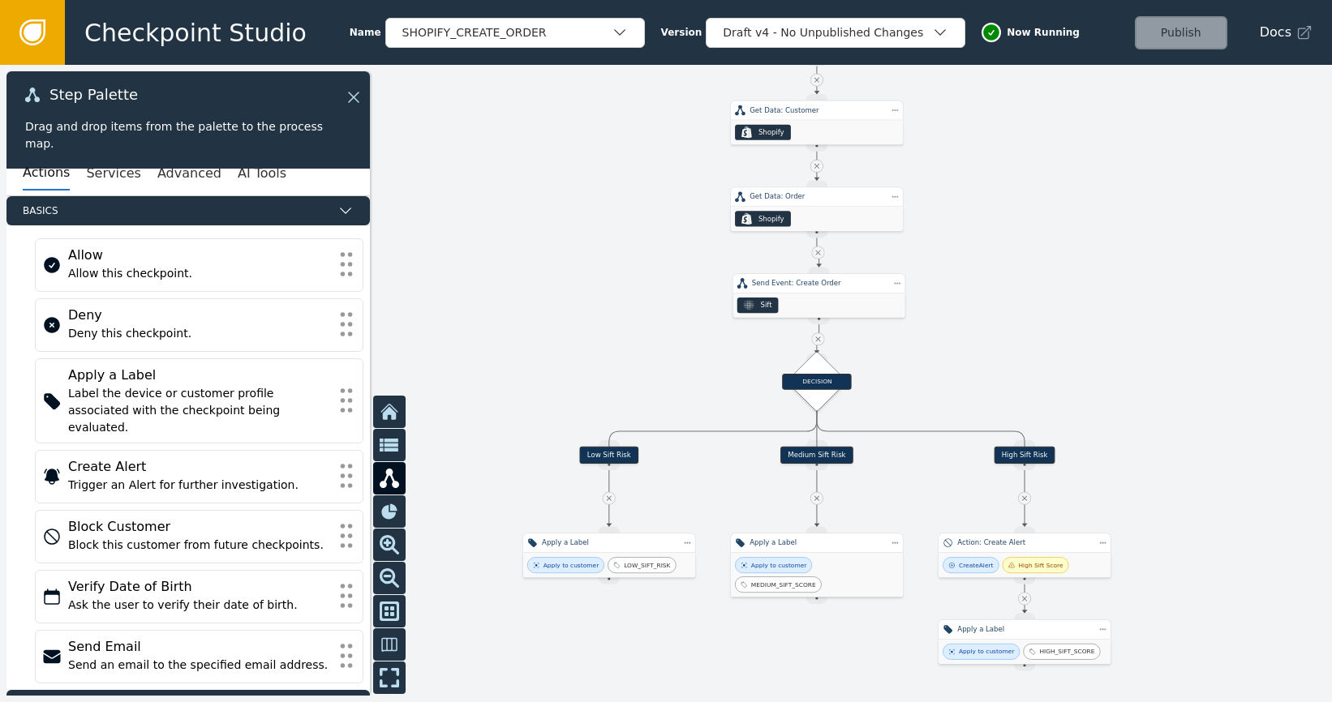
drag, startPoint x: 356, startPoint y: 103, endPoint x: 348, endPoint y: 105, distance: 8.3
click at [356, 103] on icon at bounding box center [353, 97] width 19 height 19
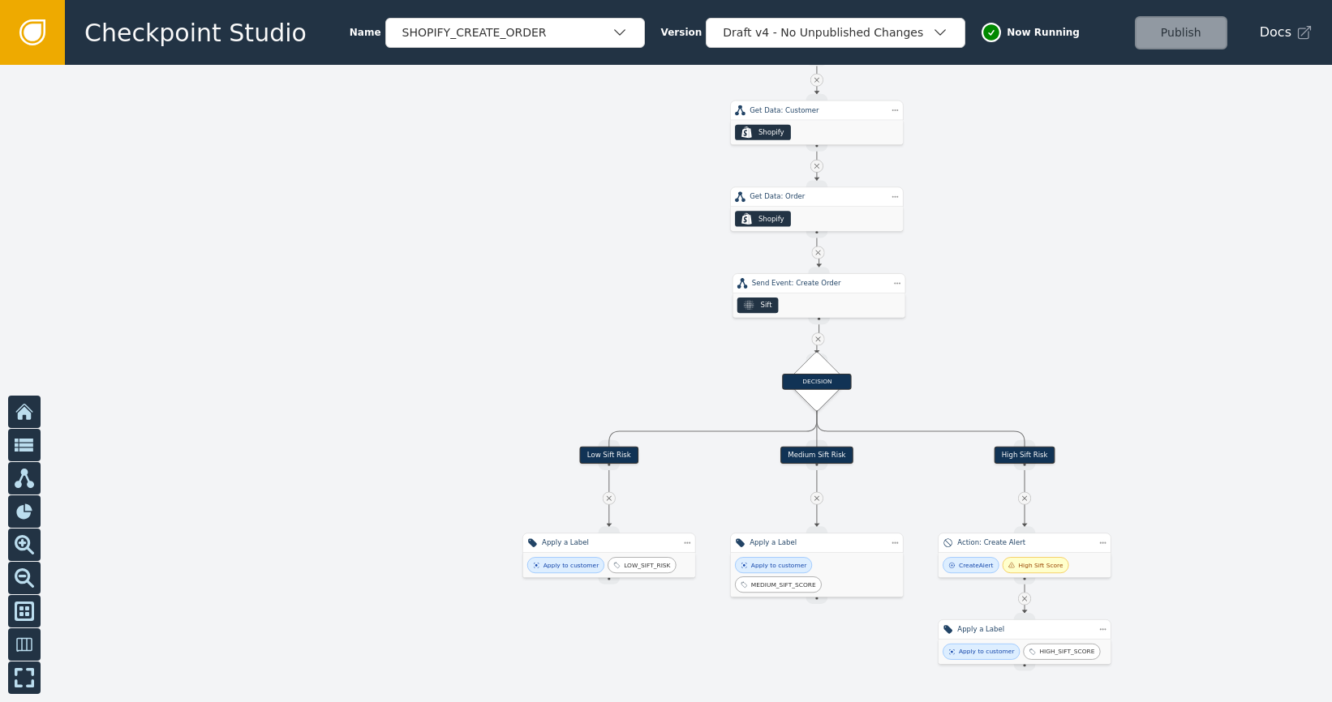
click at [24, 18] on link at bounding box center [32, 32] width 65 height 65
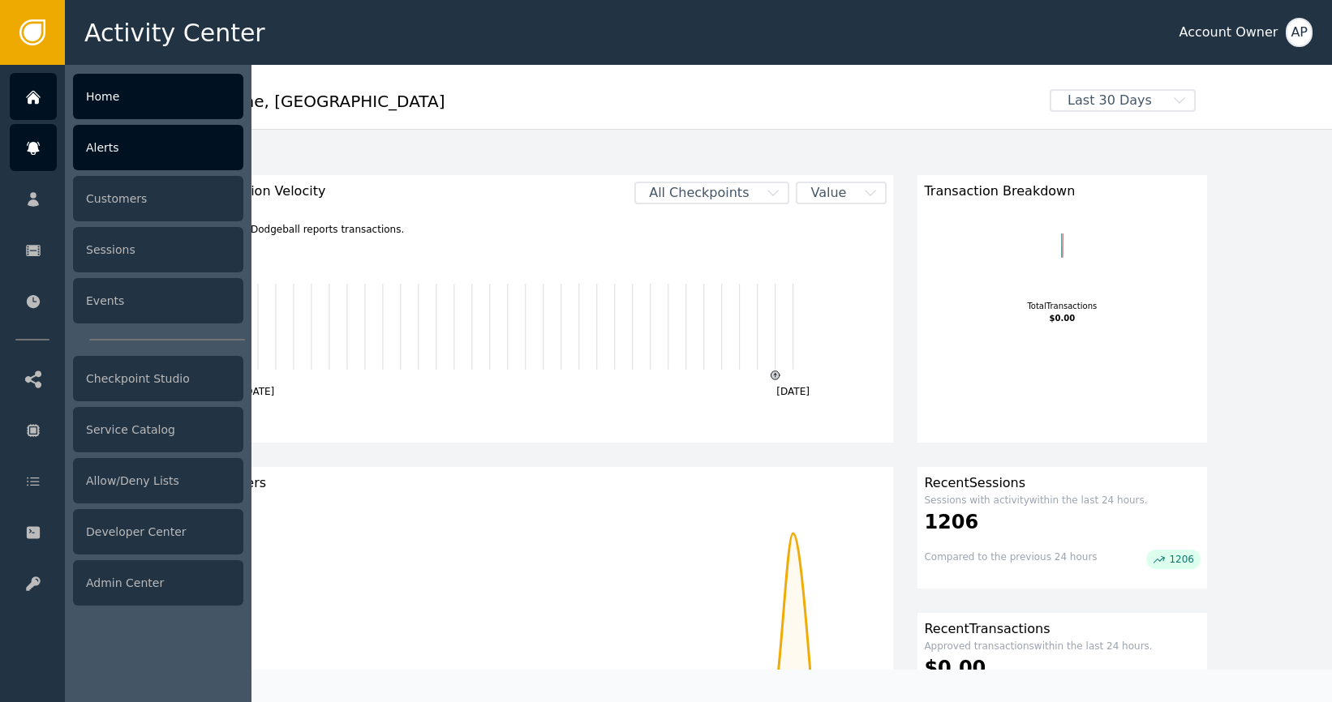
click at [191, 149] on div "Alerts" at bounding box center [158, 147] width 170 height 45
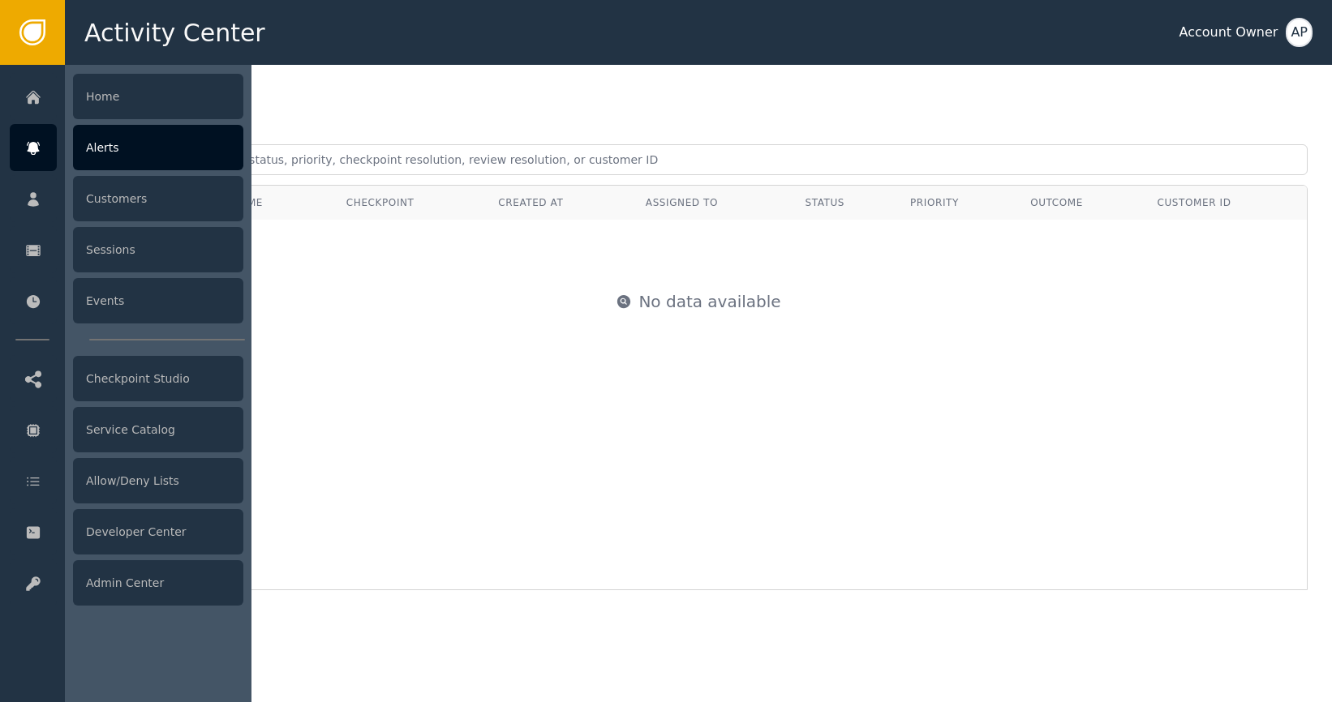
click at [105, 152] on div "Alerts" at bounding box center [158, 147] width 170 height 45
click at [127, 193] on div "Customers" at bounding box center [158, 198] width 170 height 45
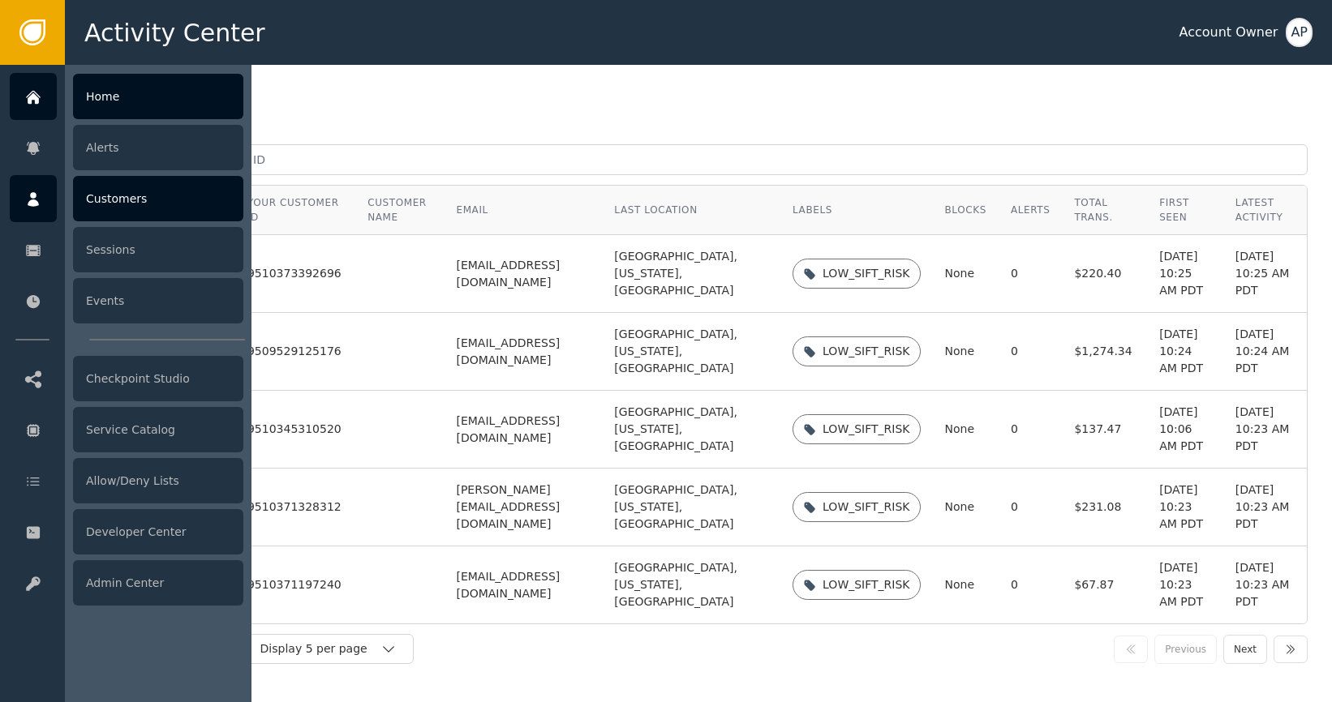
click at [31, 106] on div at bounding box center [33, 96] width 47 height 47
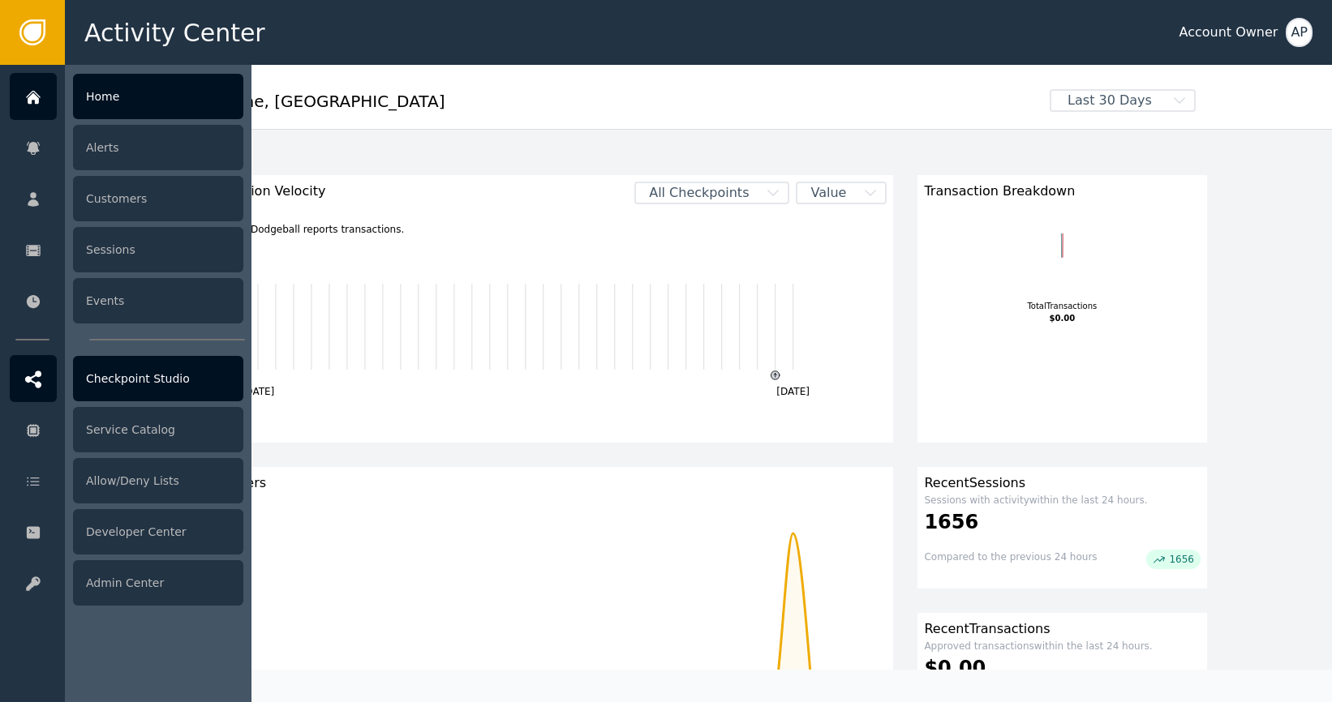
click at [173, 383] on div "Checkpoint Studio" at bounding box center [158, 378] width 170 height 45
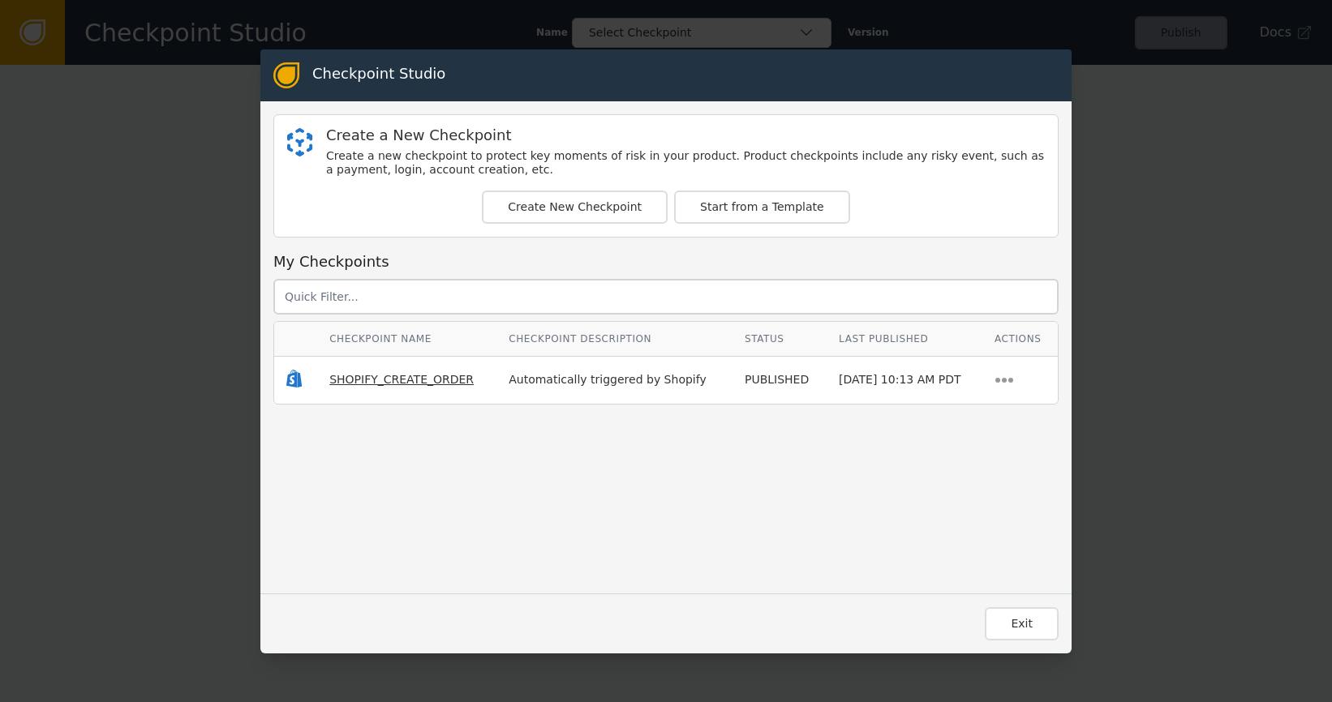
click at [428, 377] on span "SHOPIFY_CREATE_ORDER" at bounding box center [401, 379] width 144 height 13
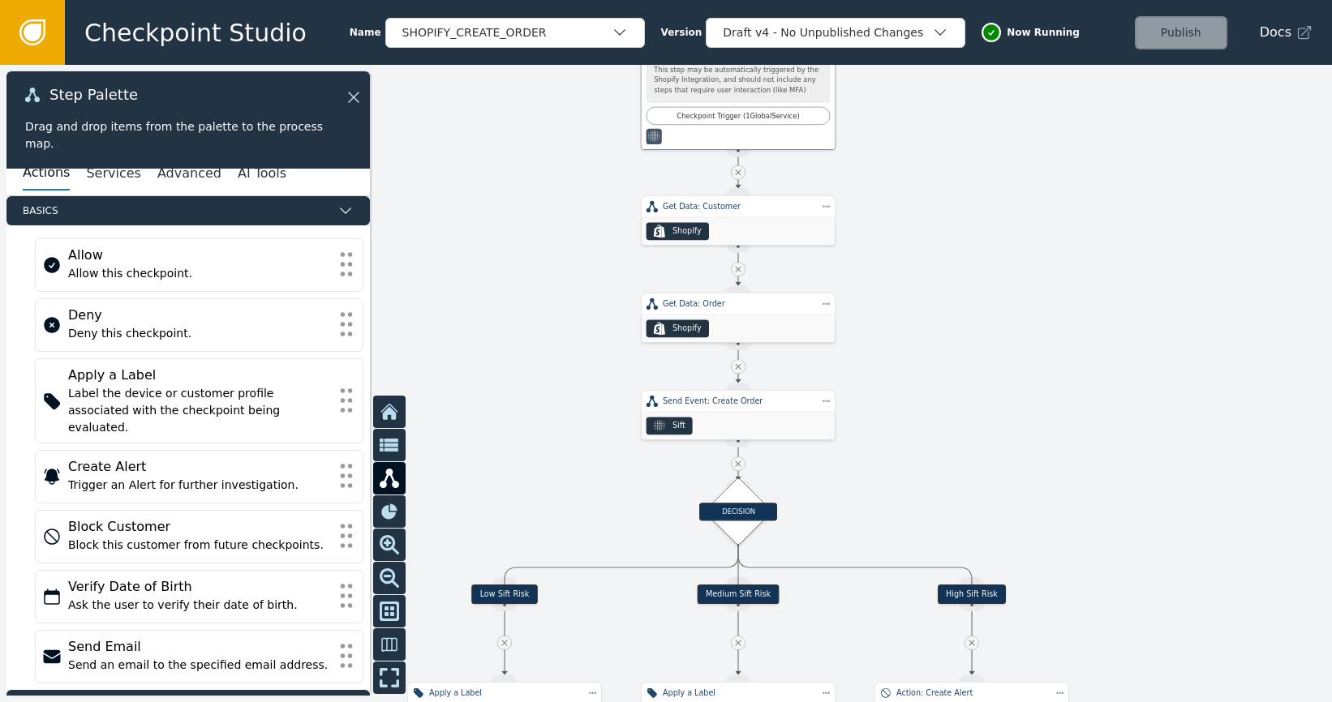
drag, startPoint x: 1158, startPoint y: 428, endPoint x: 1216, endPoint y: 277, distance: 161.7
click at [1220, 275] on div at bounding box center [666, 383] width 1332 height 637
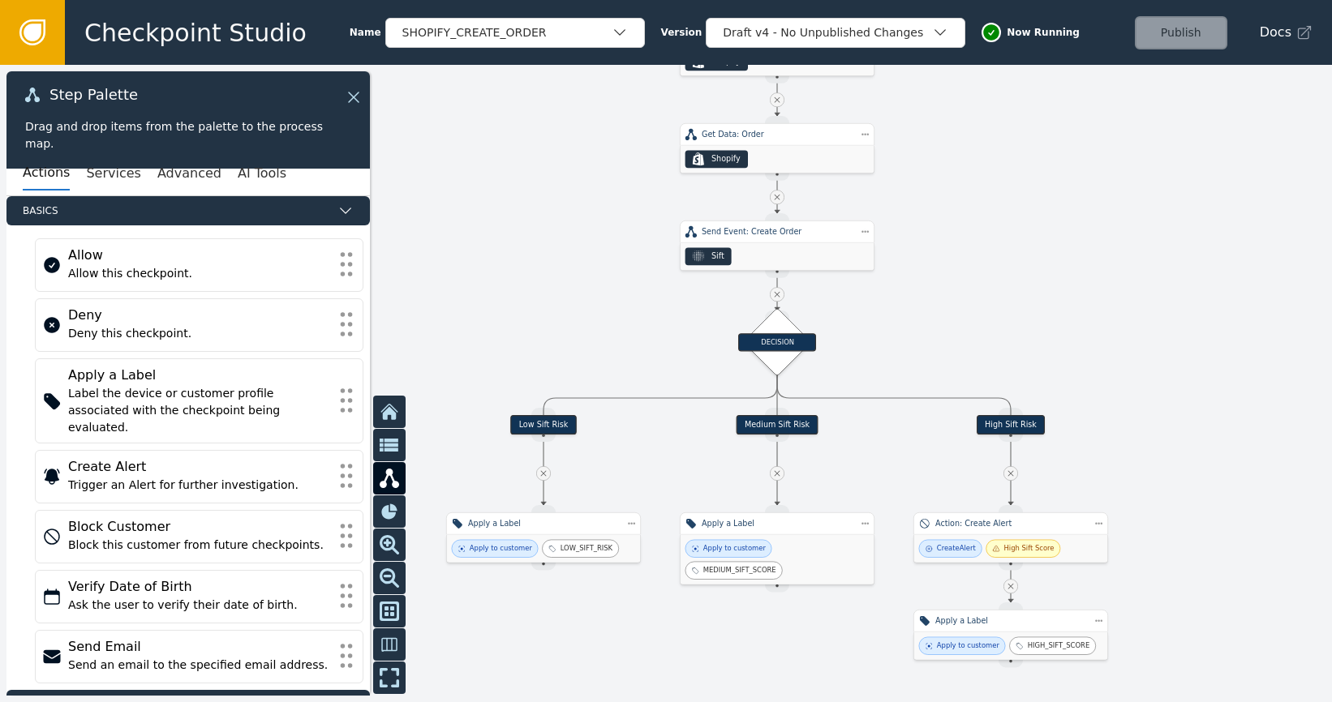
drag, startPoint x: 1147, startPoint y: 399, endPoint x: 1161, endPoint y: 319, distance: 81.5
click at [1161, 319] on div at bounding box center [666, 383] width 1332 height 637
click at [355, 94] on icon at bounding box center [351, 97] width 18 height 18
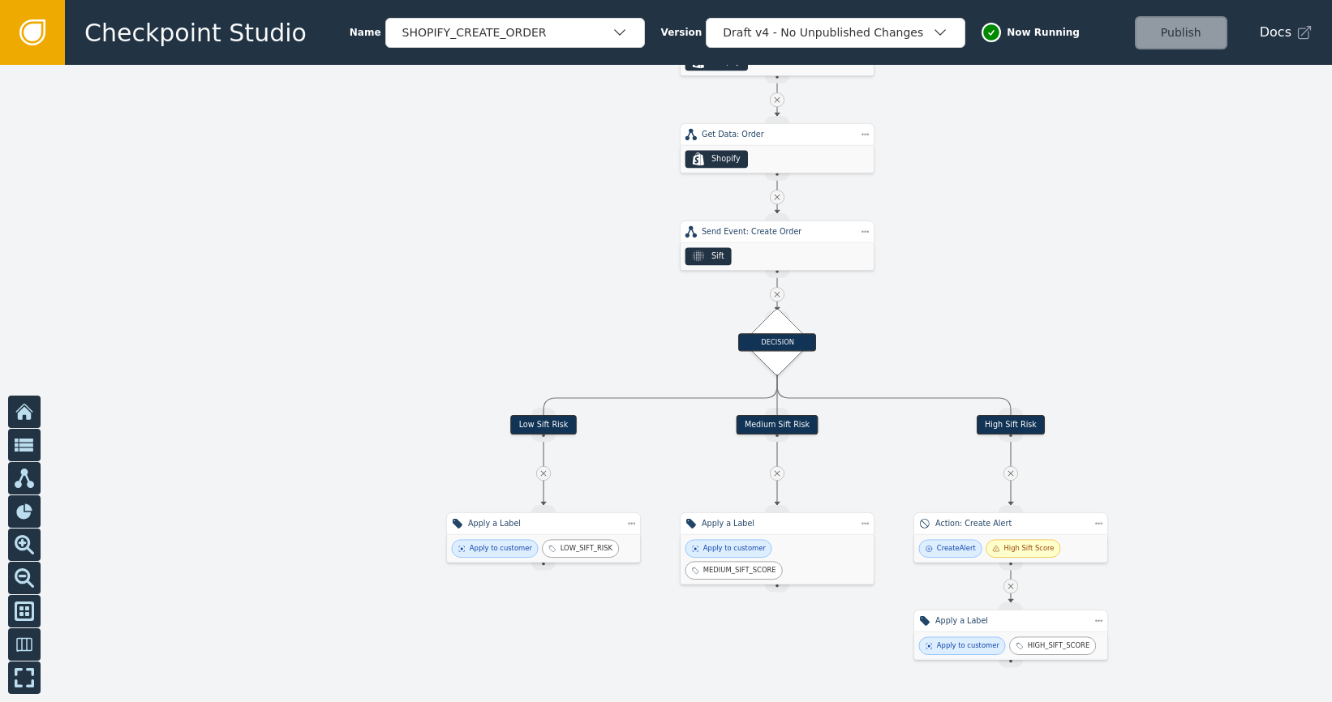
click at [58, 38] on link at bounding box center [32, 32] width 65 height 65
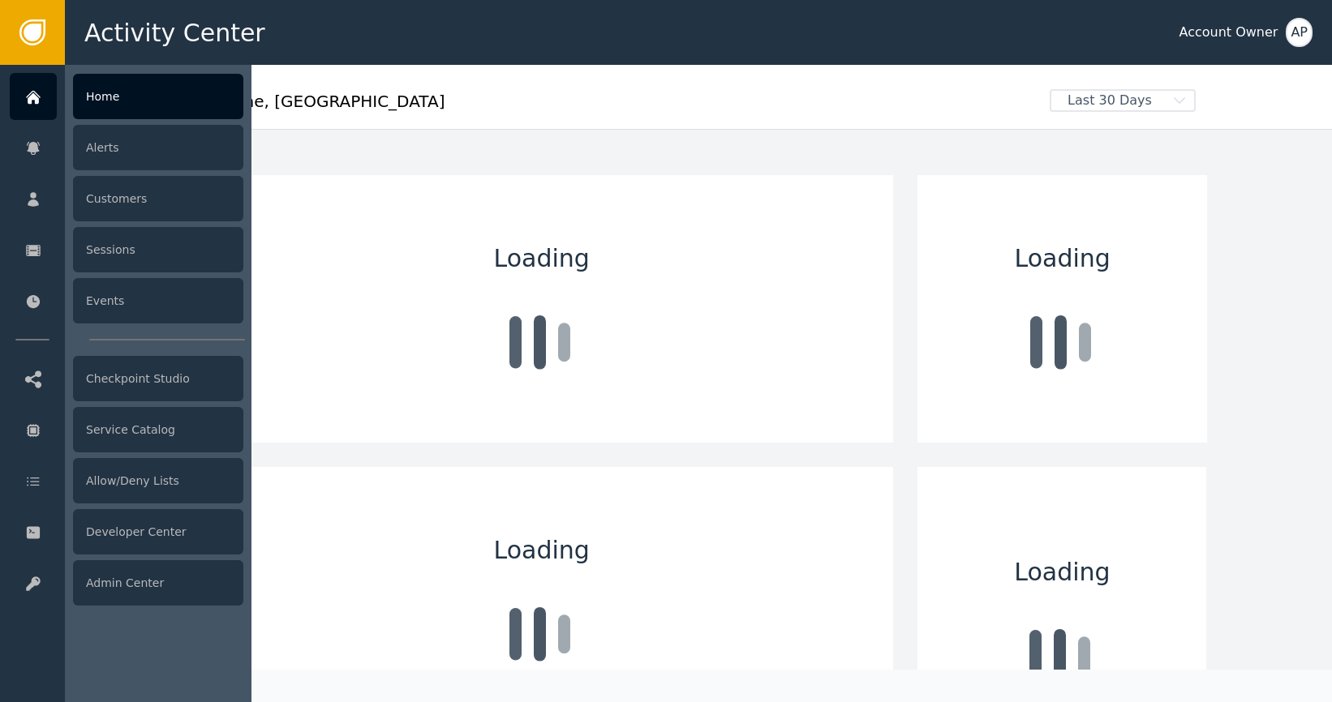
click at [58, 101] on link "Home" at bounding box center [127, 96] width 234 height 47
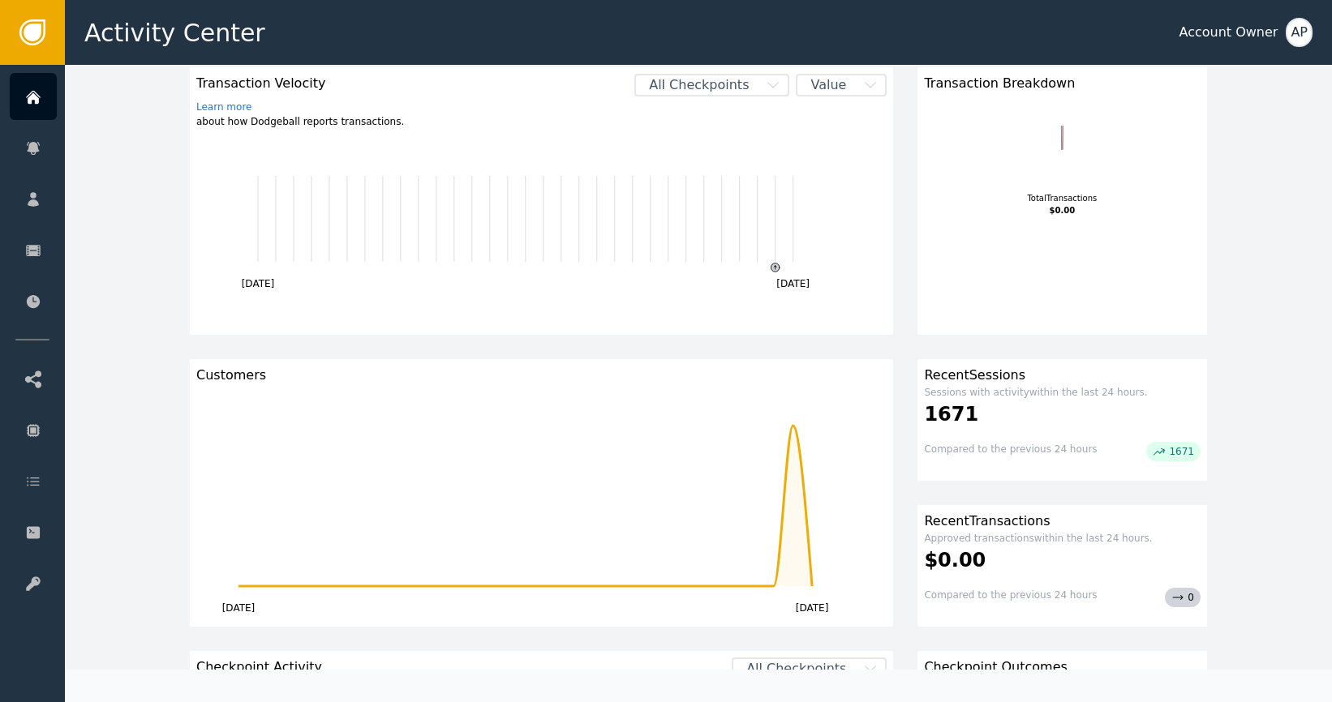
scroll to position [115, 0]
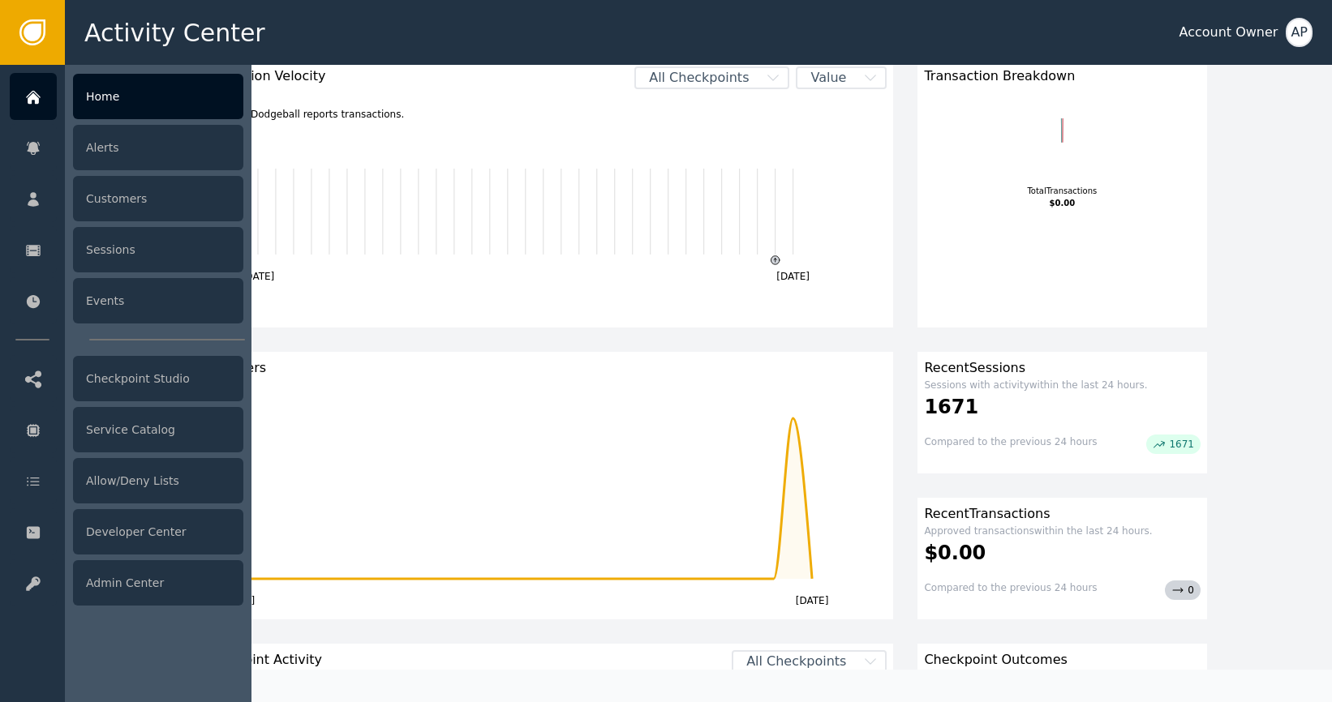
click at [123, 103] on div "Home" at bounding box center [158, 96] width 170 height 45
click at [145, 84] on div "Home" at bounding box center [158, 96] width 170 height 45
click at [157, 201] on div "Customers" at bounding box center [158, 198] width 170 height 45
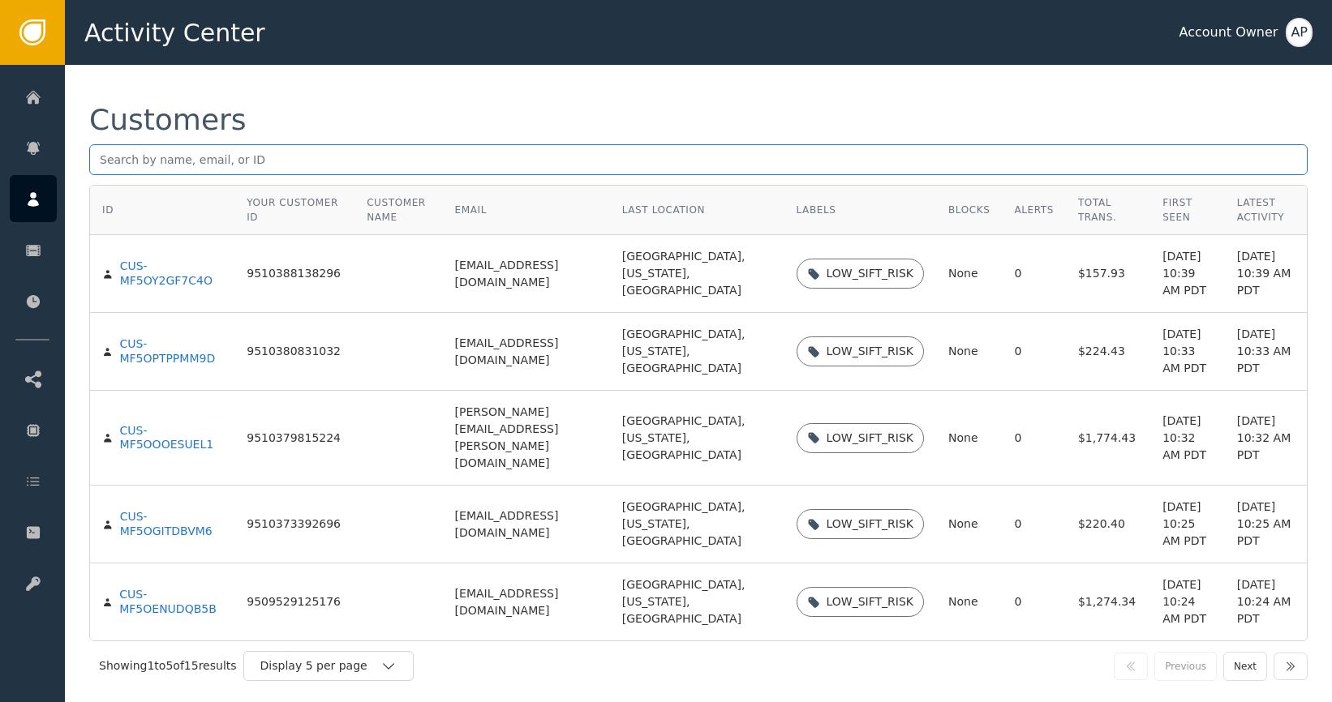
click at [126, 199] on div "Customers" at bounding box center [158, 198] width 170 height 45
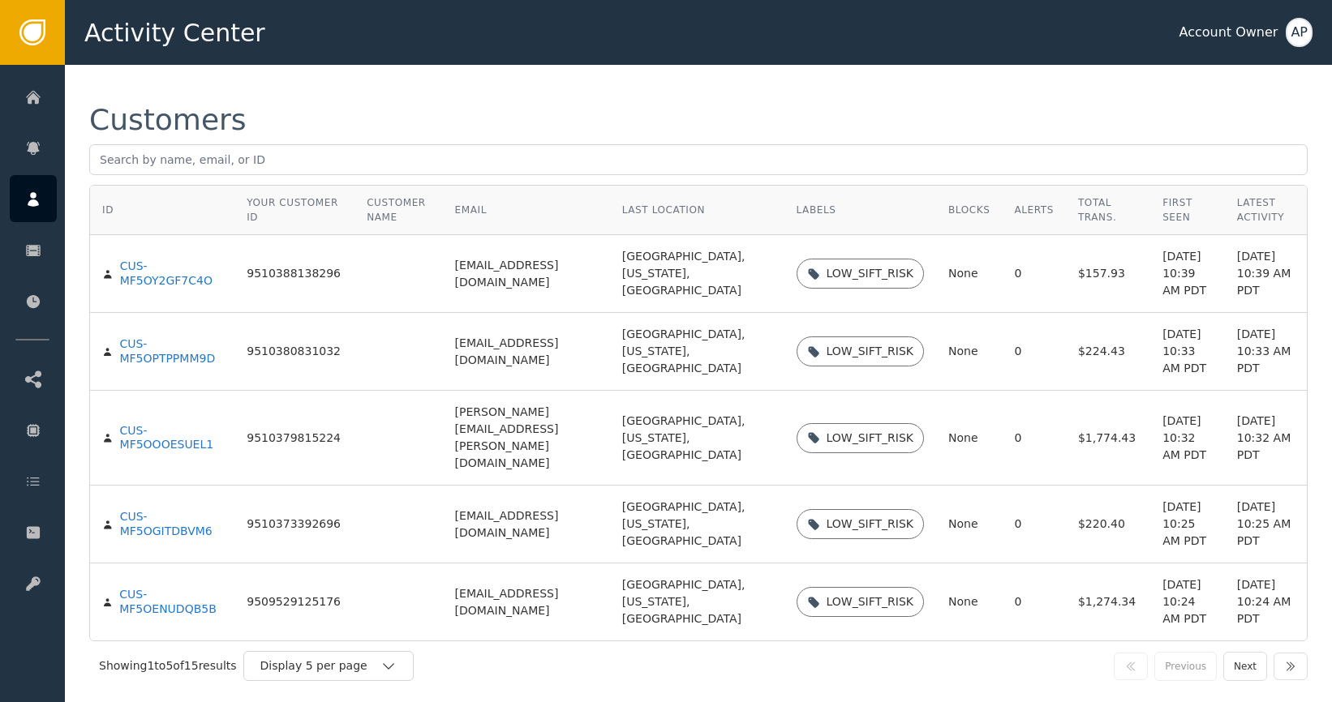
click at [664, 85] on div "Customers ID Your Customer ID Customer Name Email Last Location Labels Blocks A…" at bounding box center [698, 398] width 1267 height 667
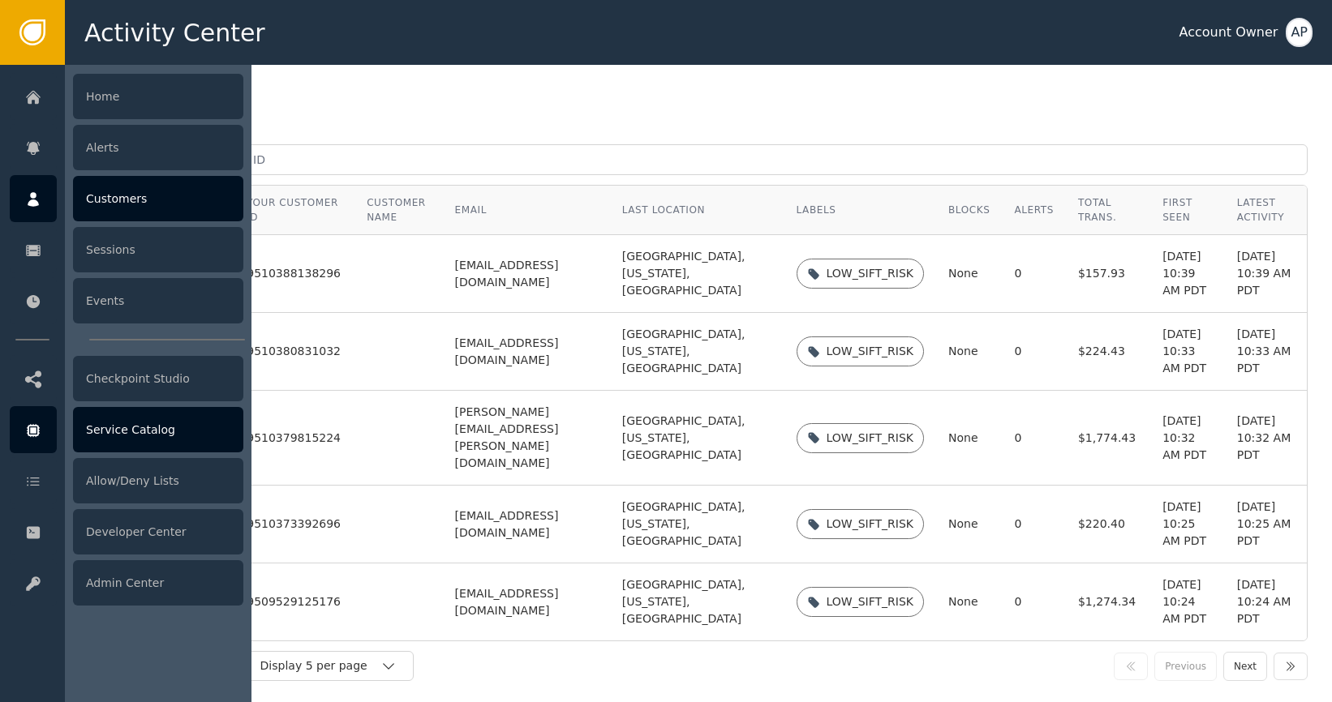
click at [117, 444] on div "Service Catalog" at bounding box center [158, 429] width 170 height 45
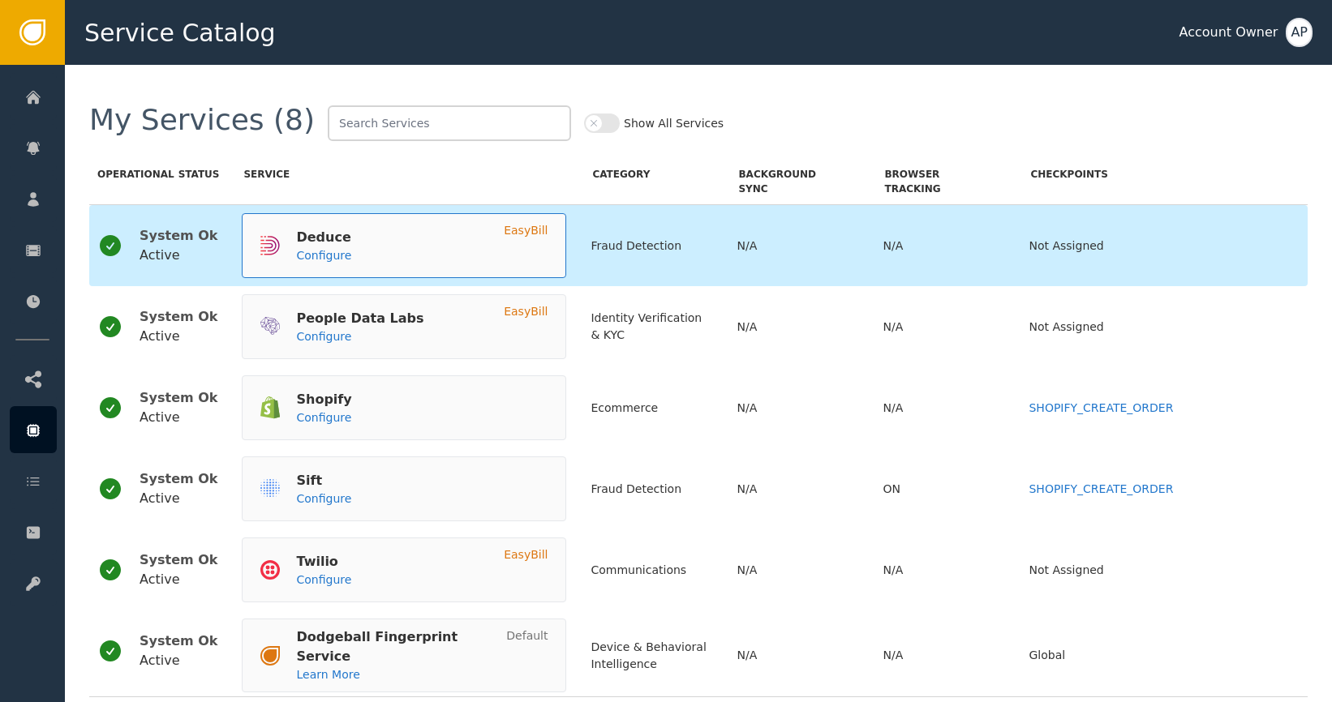
click at [529, 253] on div "Deduce Configure EasyBill" at bounding box center [404, 245] width 324 height 65
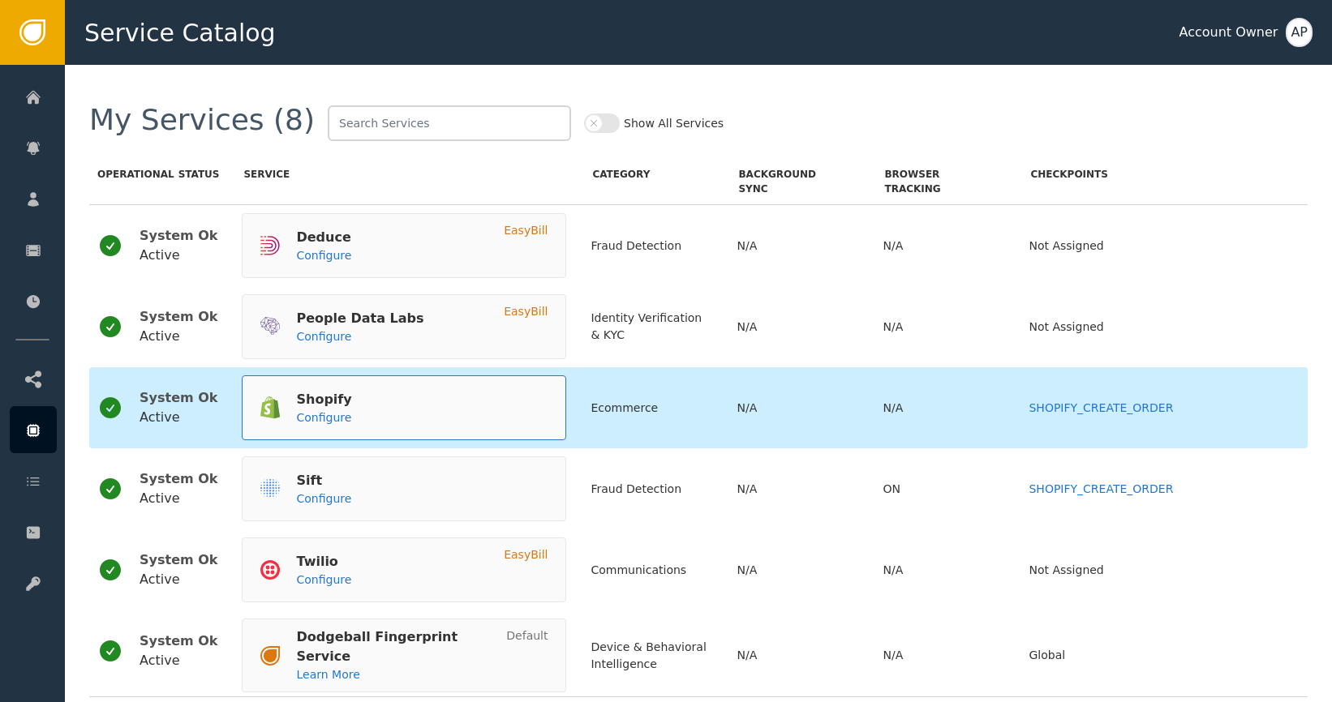
scroll to position [3, 0]
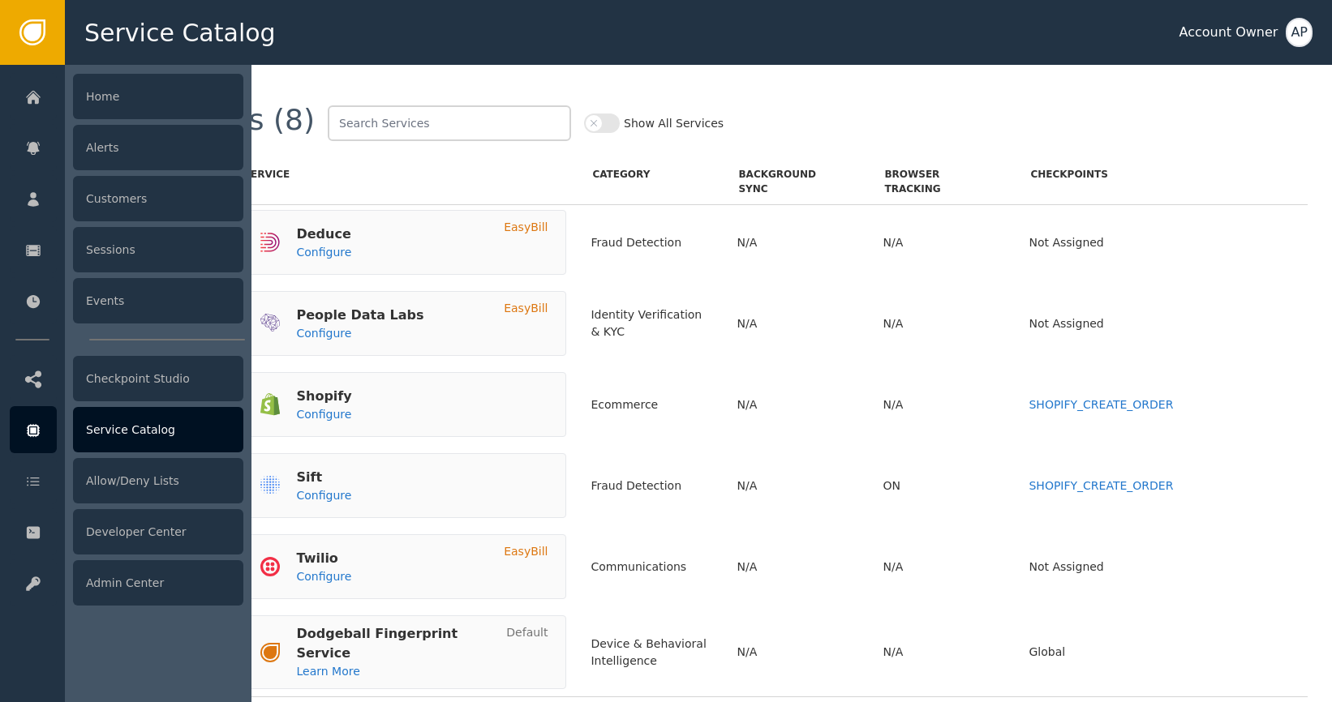
click at [18, 419] on div at bounding box center [33, 429] width 47 height 47
click at [153, 387] on div "Checkpoint Studio" at bounding box center [158, 378] width 170 height 45
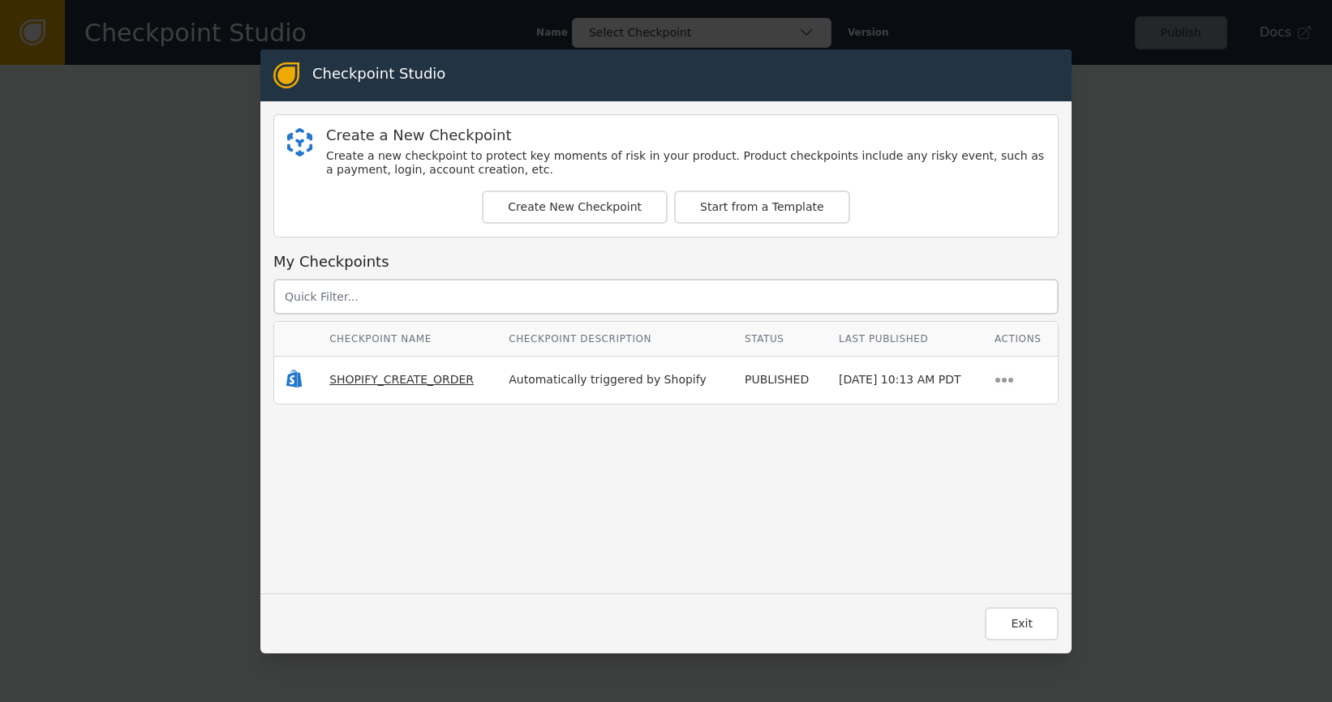
click at [405, 384] on span "SHOPIFY_CREATE_ORDER" at bounding box center [401, 379] width 144 height 13
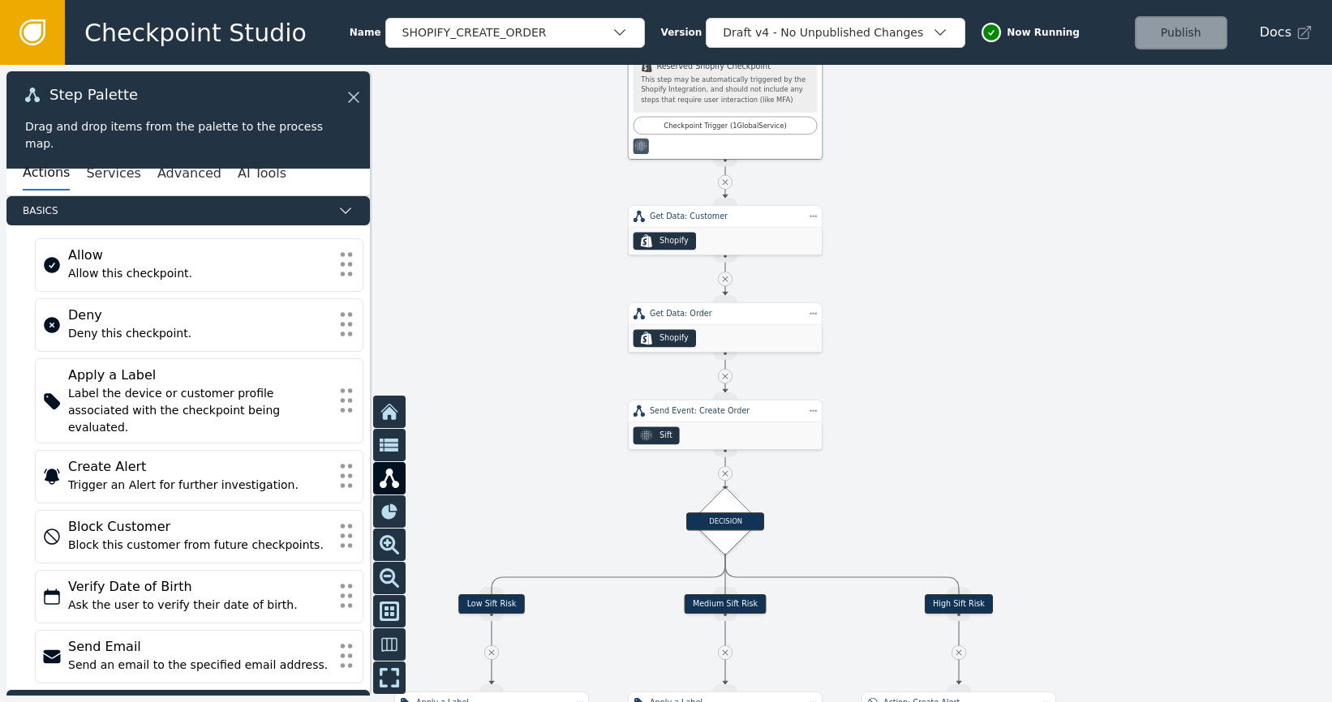
drag, startPoint x: 922, startPoint y: 439, endPoint x: 974, endPoint y: 325, distance: 124.8
click at [974, 325] on div at bounding box center [666, 383] width 1332 height 637
click at [734, 436] on div "Sift" at bounding box center [725, 437] width 194 height 28
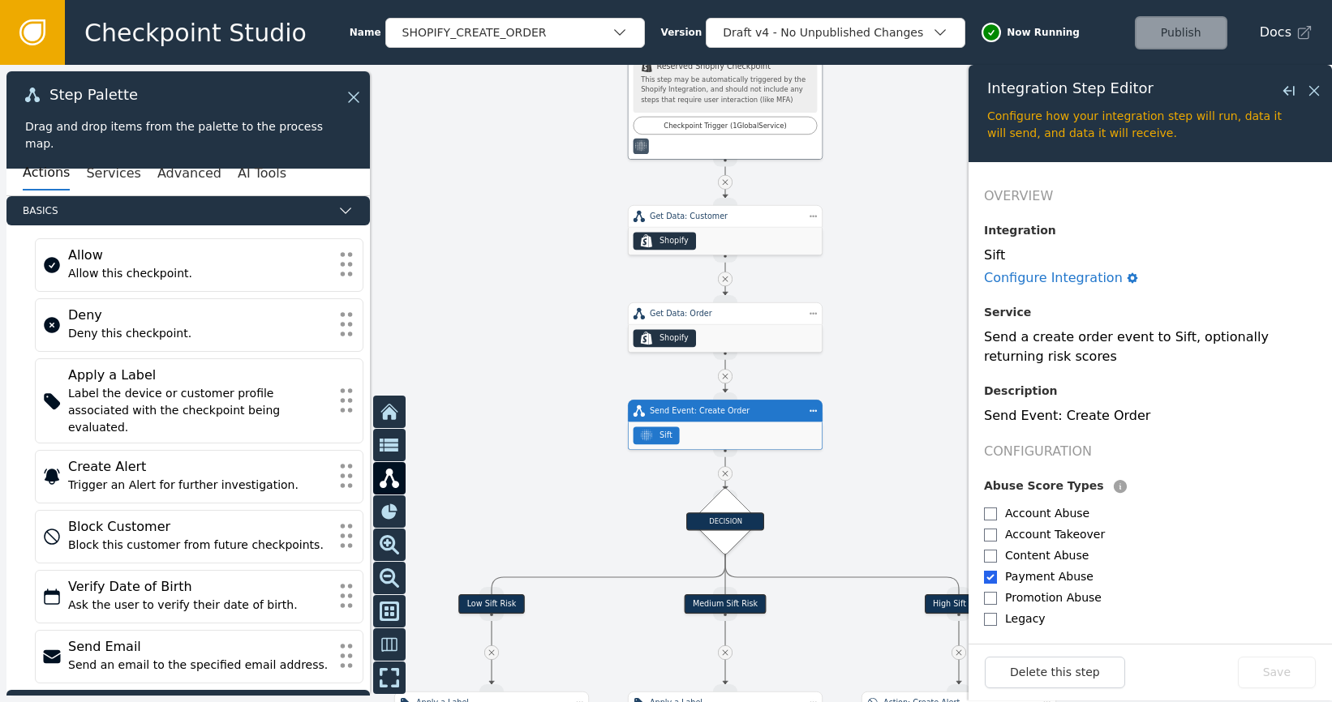
click at [669, 440] on div "Sift" at bounding box center [665, 435] width 13 height 11
click at [809, 416] on div "Step Actions Menu Duplicate Delete" at bounding box center [863, 438] width 117 height 67
click at [748, 426] on div "Sift" at bounding box center [725, 437] width 194 height 28
click at [120, 186] on button "Services" at bounding box center [113, 174] width 54 height 34
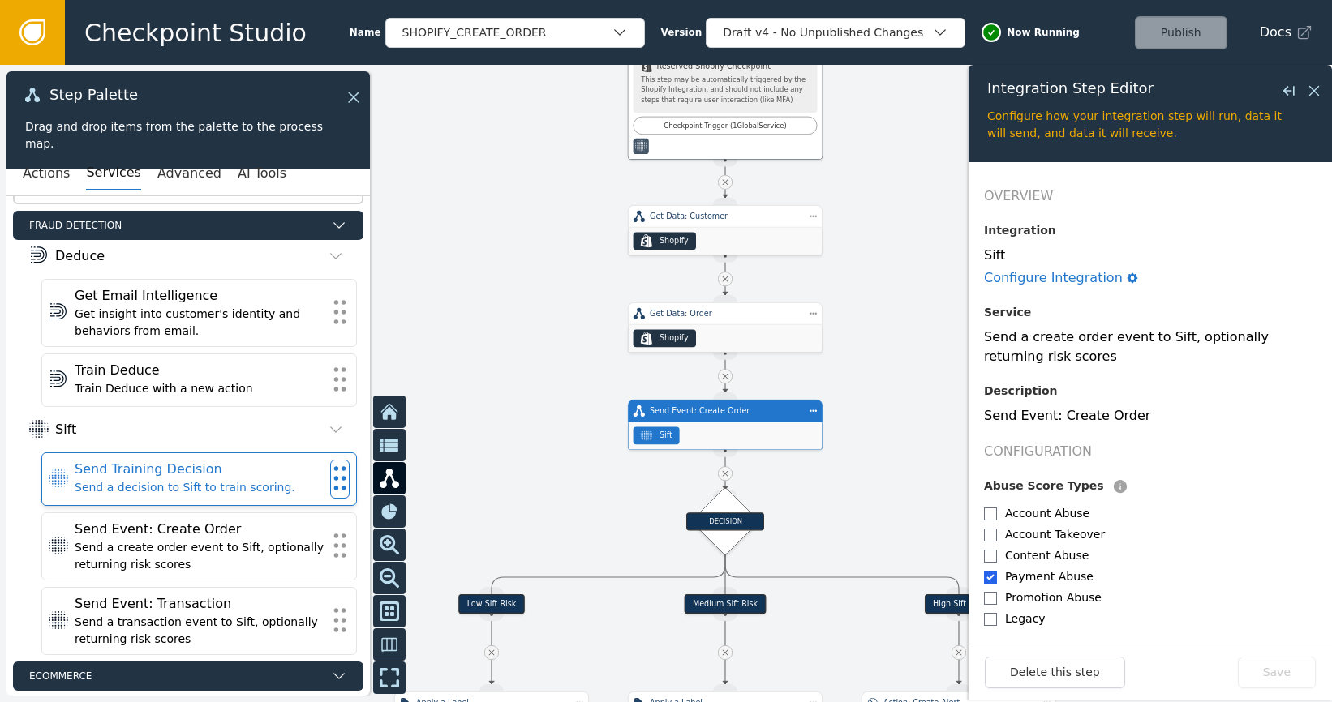
scroll to position [73, 0]
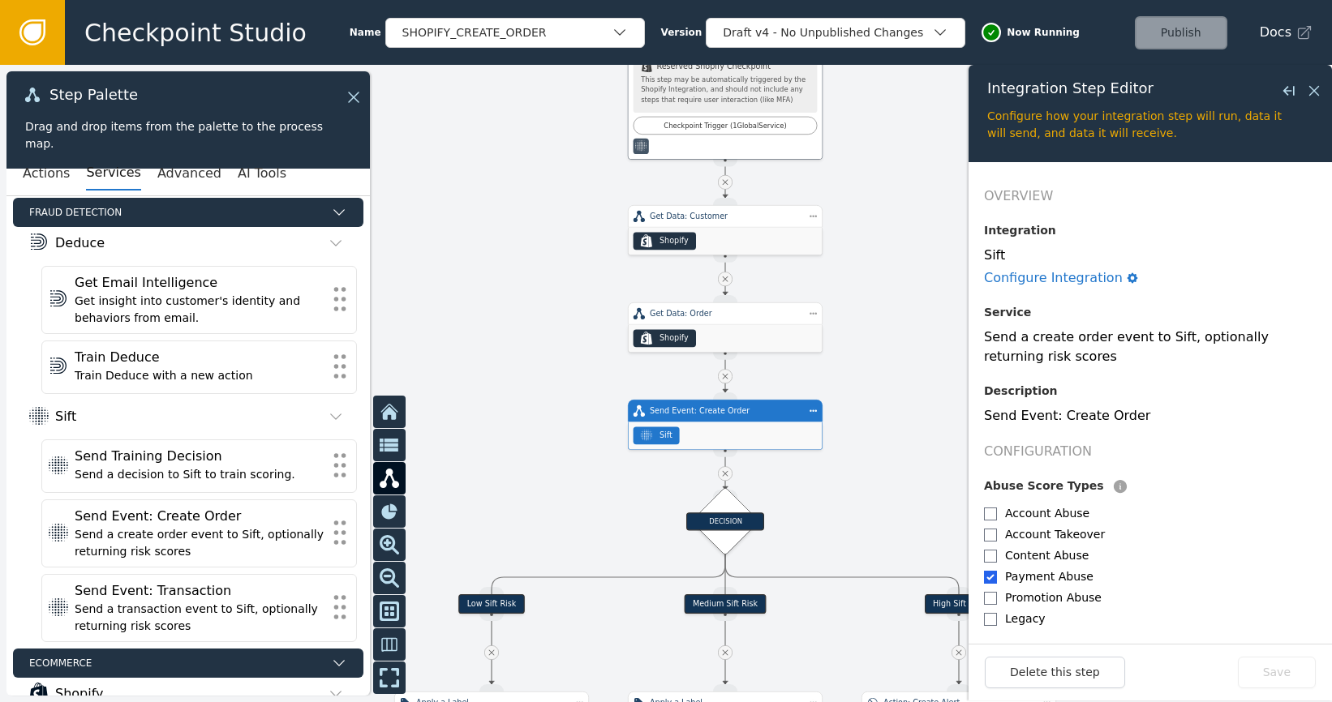
click at [362, 108] on div "Step Palette Drag and drop items from the palette to the process map." at bounding box center [187, 119] width 363 height 97
click at [354, 103] on icon at bounding box center [351, 97] width 18 height 18
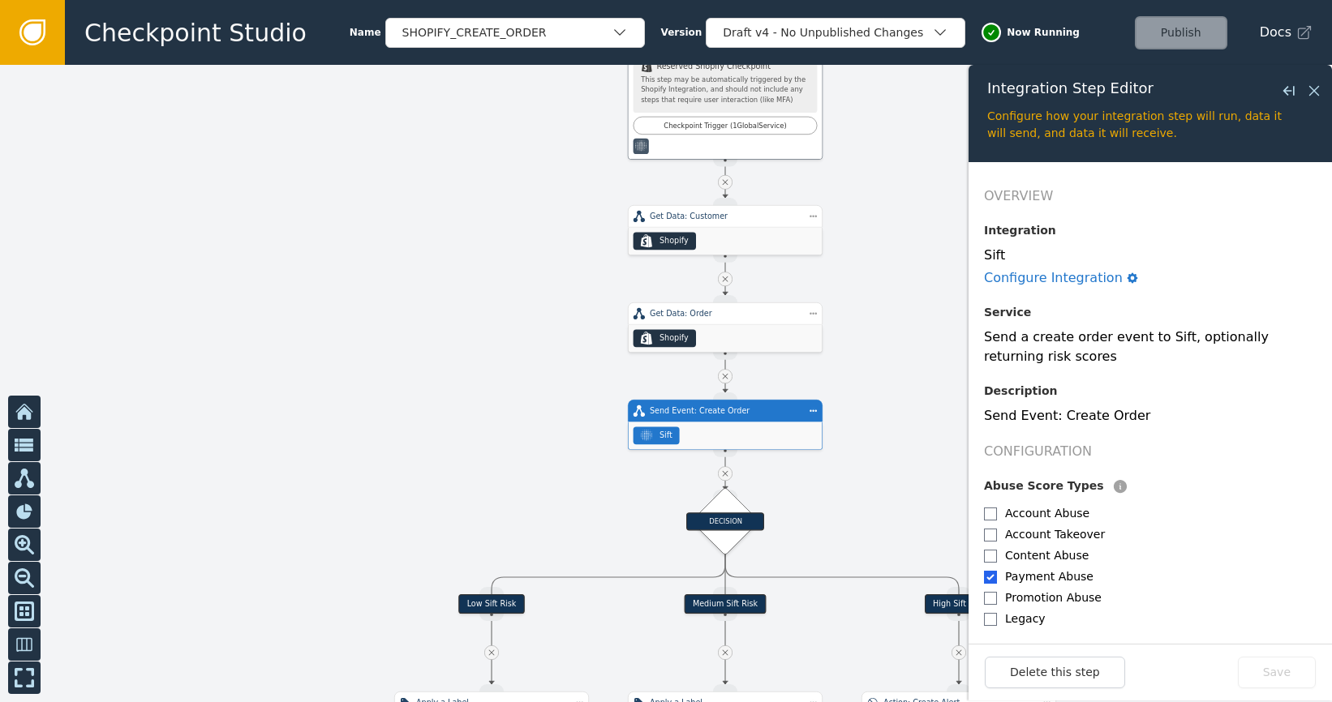
click at [47, 21] on link at bounding box center [32, 32] width 65 height 65
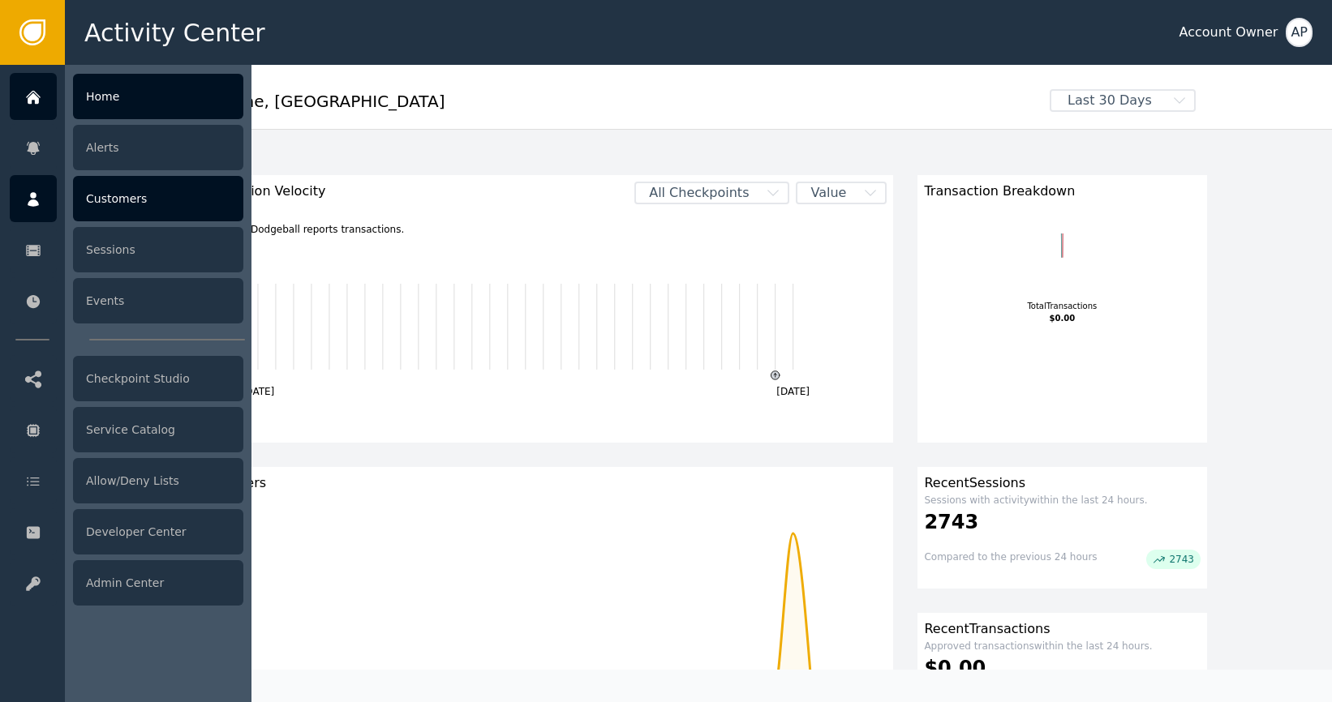
click at [185, 207] on div "Customers" at bounding box center [158, 198] width 170 height 45
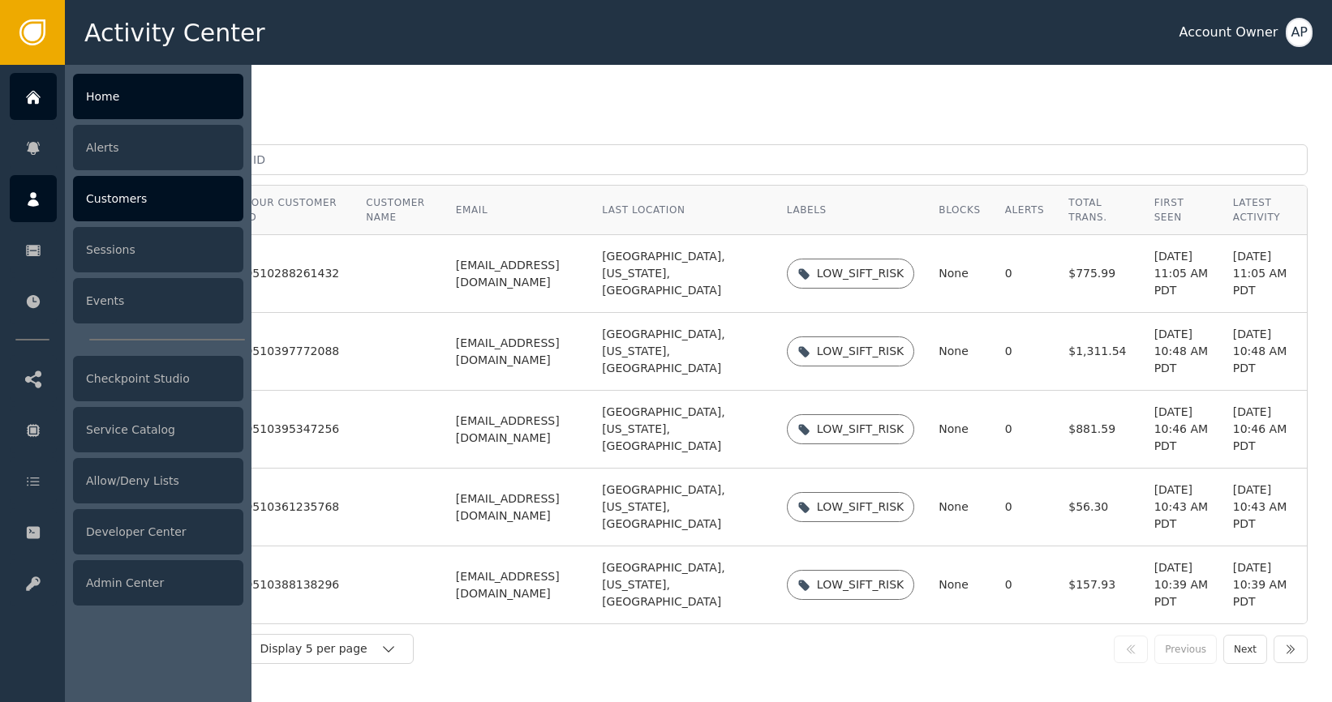
click at [37, 96] on icon at bounding box center [33, 97] width 16 height 18
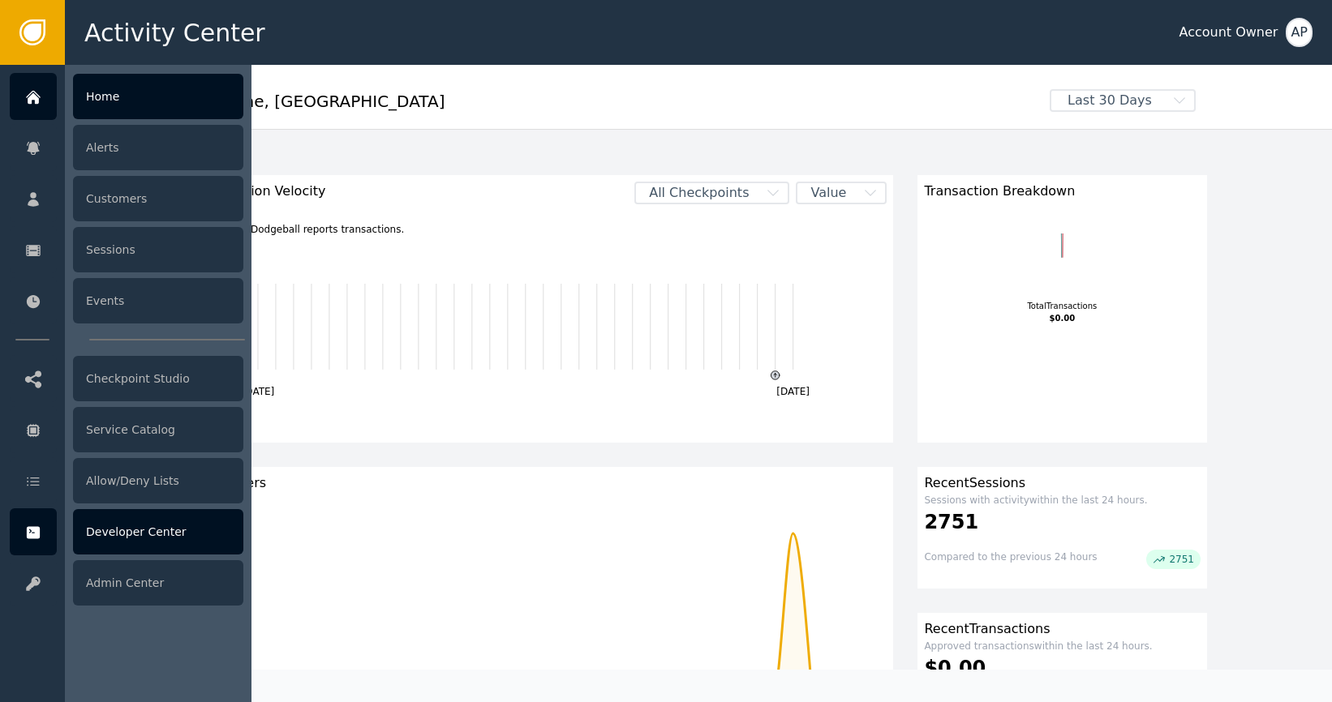
click at [143, 527] on div "Developer Center" at bounding box center [158, 531] width 170 height 45
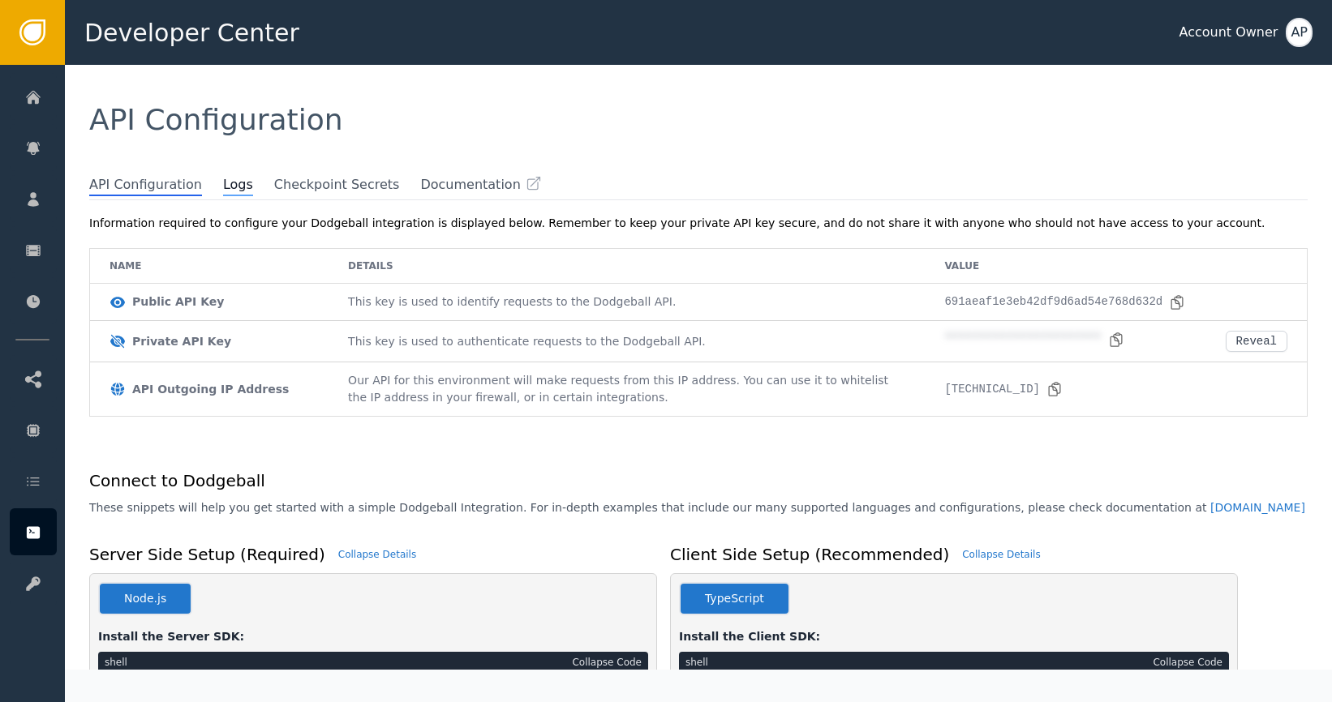
click at [223, 179] on span "Logs" at bounding box center [238, 185] width 30 height 21
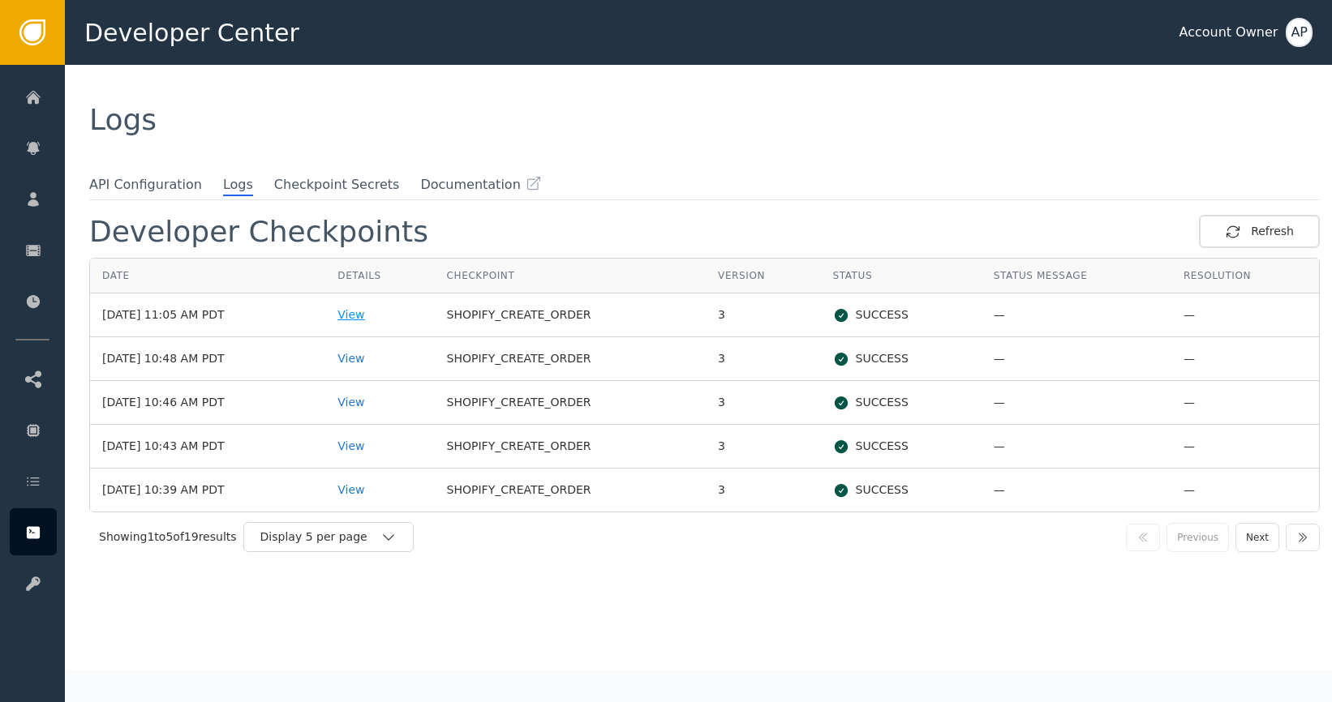
click at [391, 315] on div "View" at bounding box center [379, 315] width 84 height 17
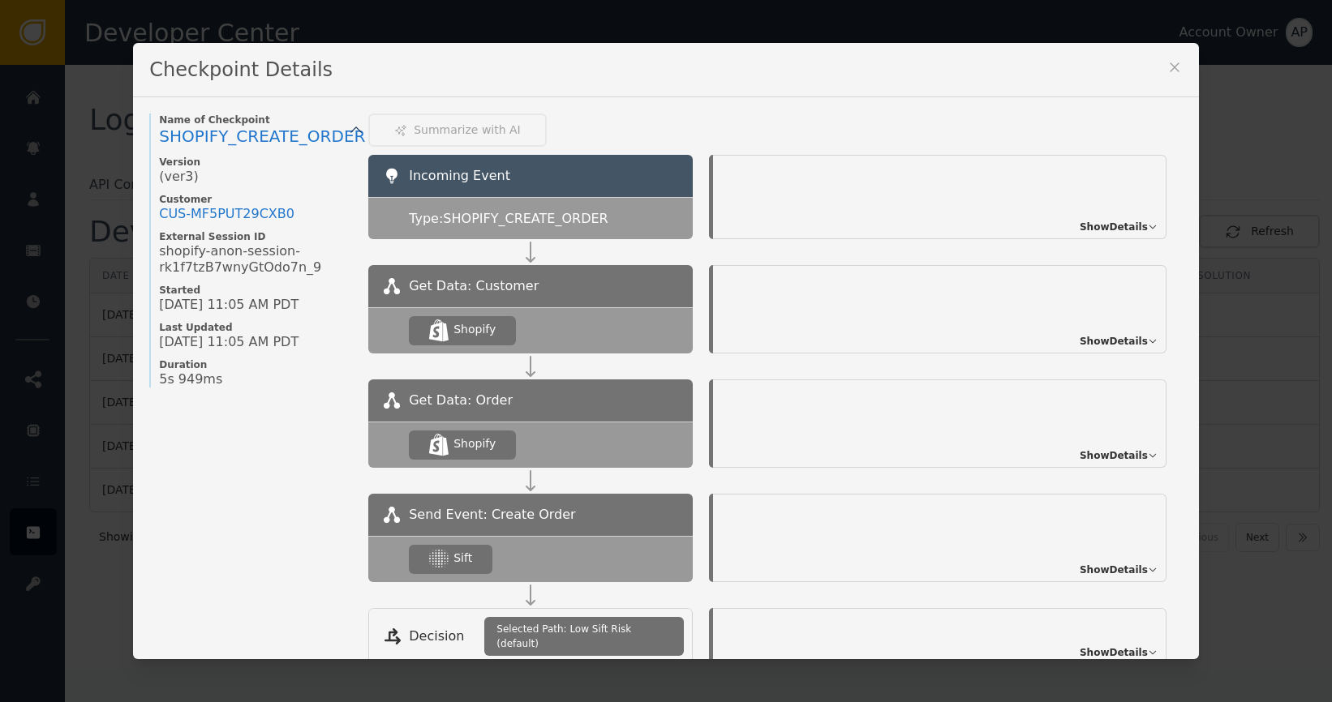
click at [1177, 65] on div "Checkpoint Details" at bounding box center [666, 70] width 1066 height 54
click at [1169, 68] on icon at bounding box center [1173, 66] width 9 height 9
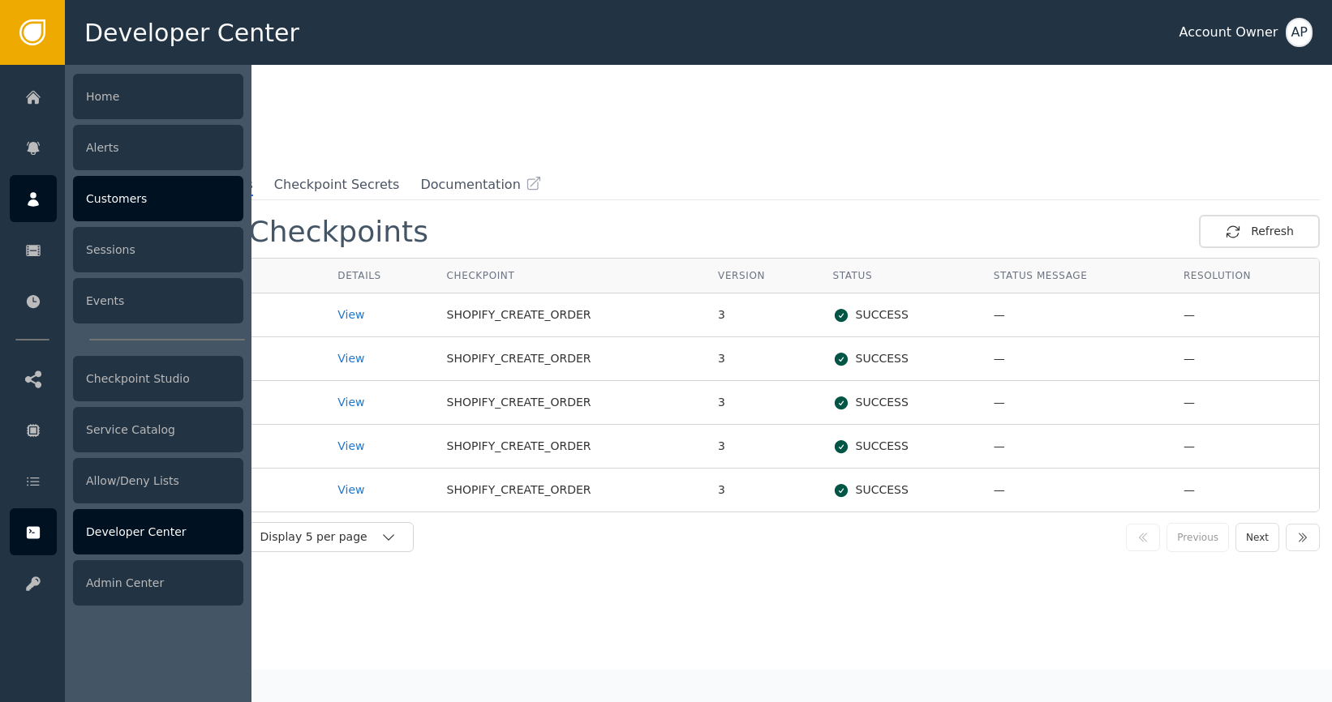
click at [132, 200] on div "Customers" at bounding box center [158, 198] width 170 height 45
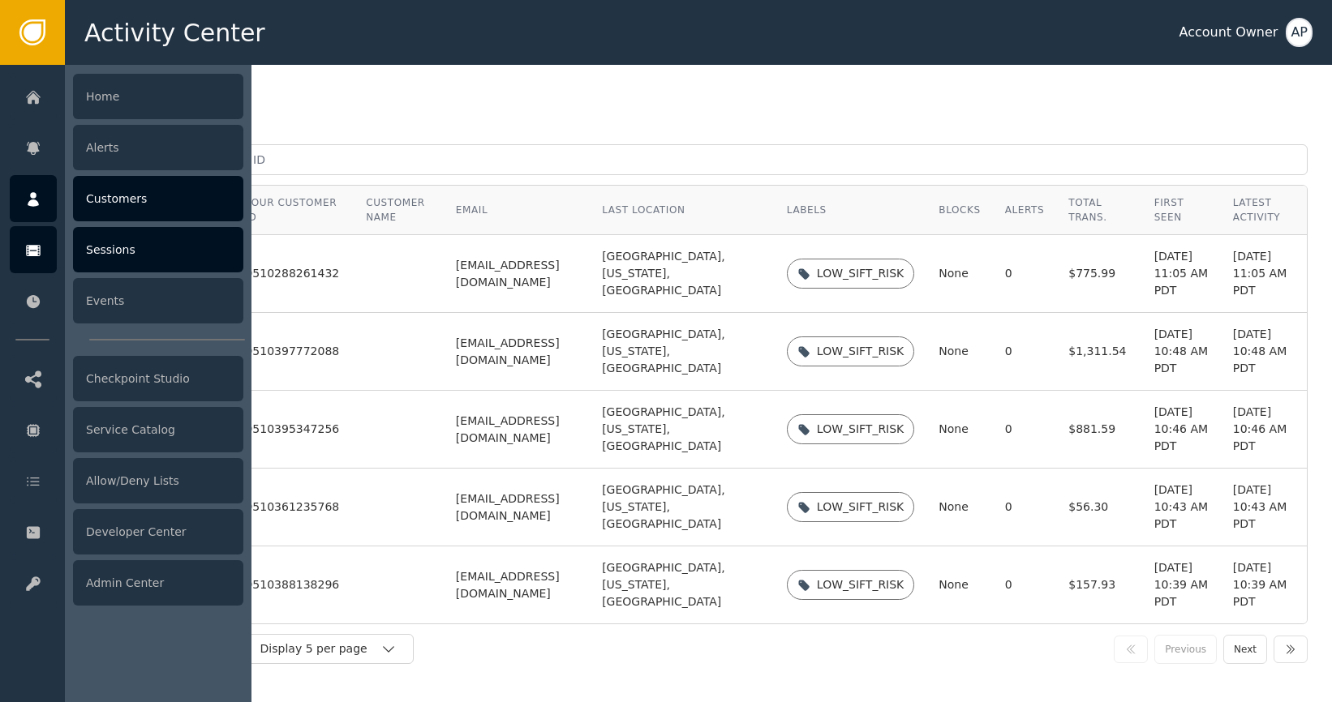
click at [105, 261] on div "Sessions" at bounding box center [158, 249] width 170 height 45
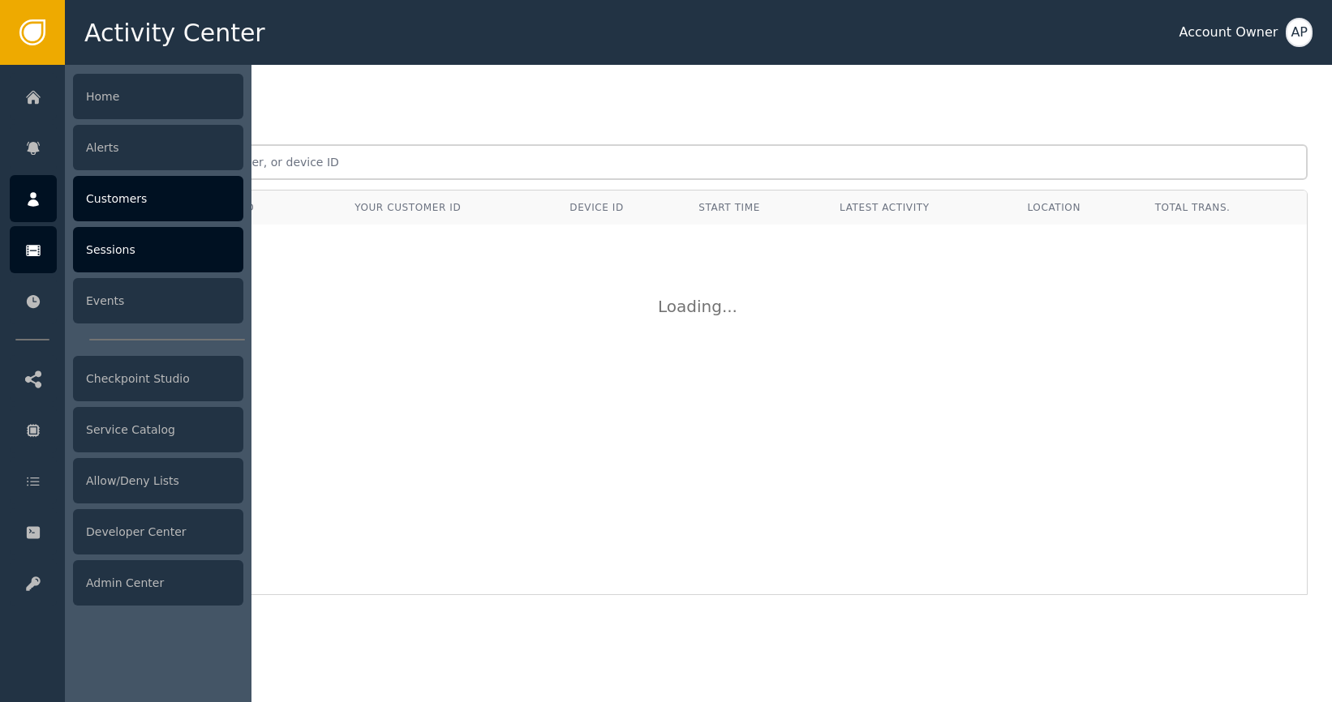
click at [117, 208] on div "Customers" at bounding box center [158, 198] width 170 height 45
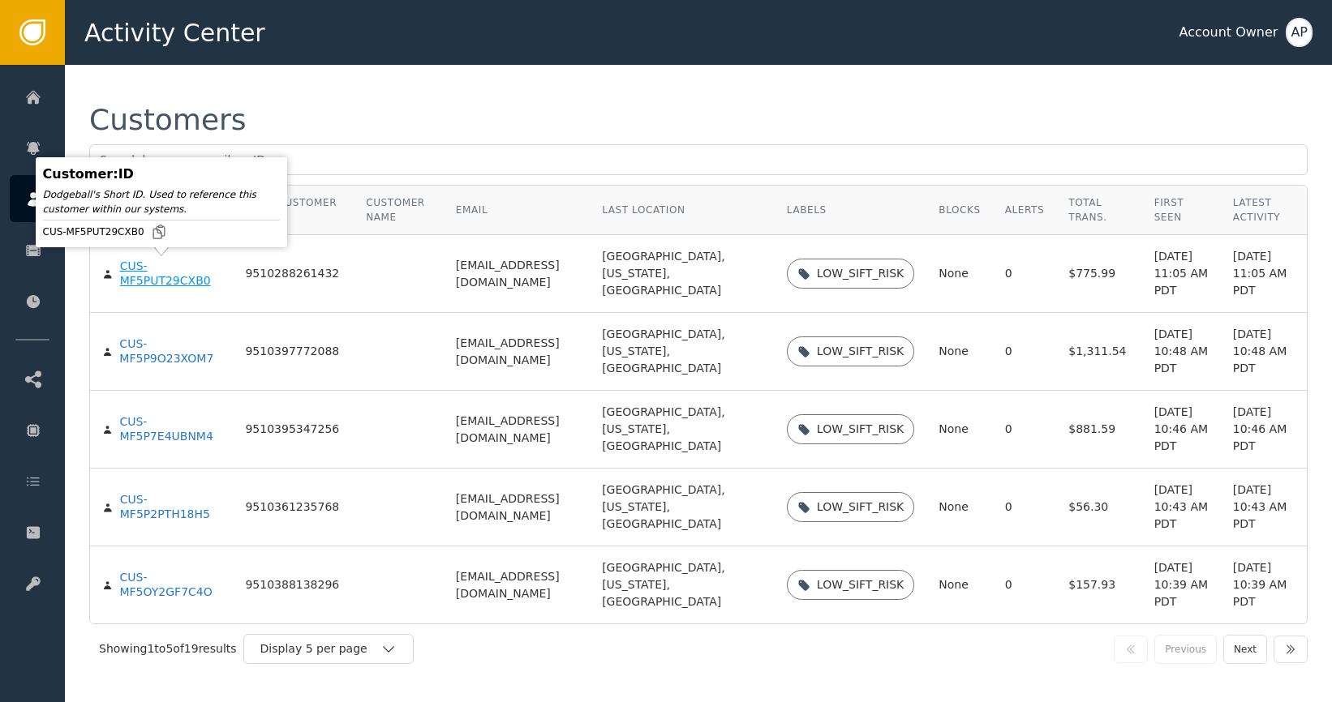
click at [172, 281] on div "CUS-MF5PUT29CXB0" at bounding box center [170, 274] width 101 height 28
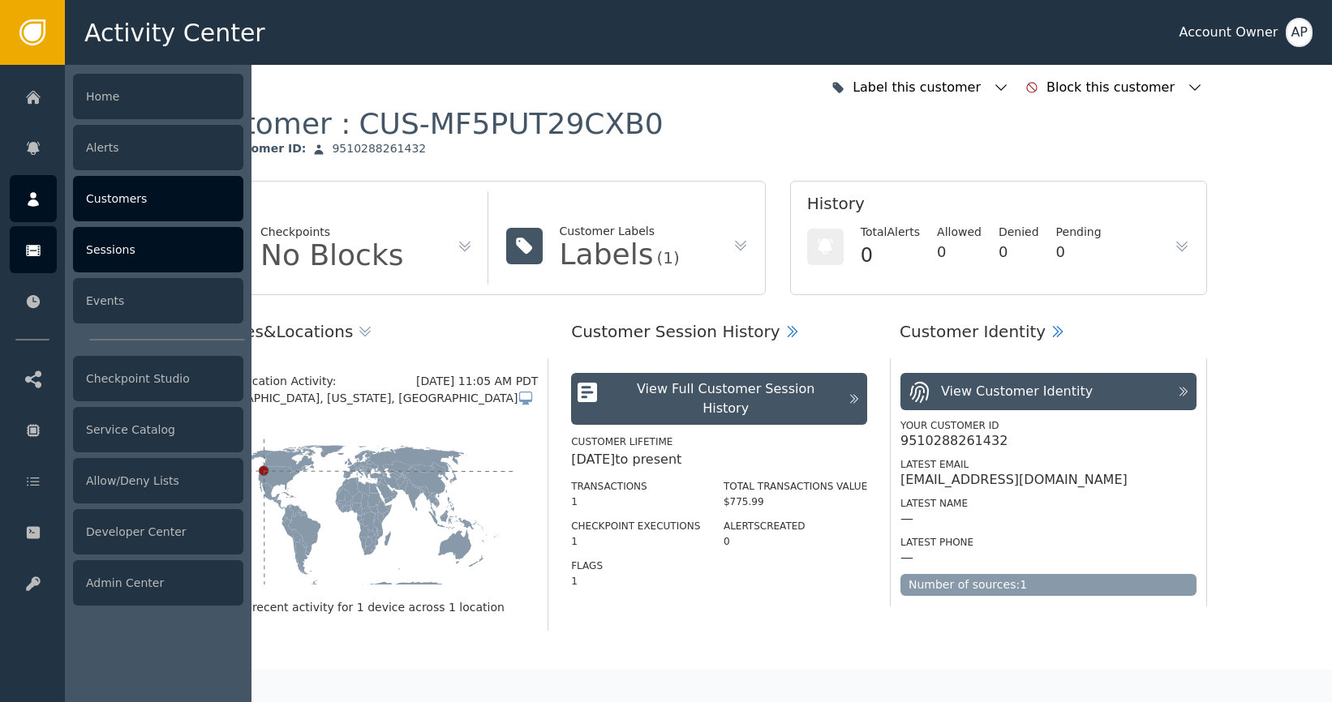
click at [36, 247] on icon at bounding box center [33, 250] width 15 height 11
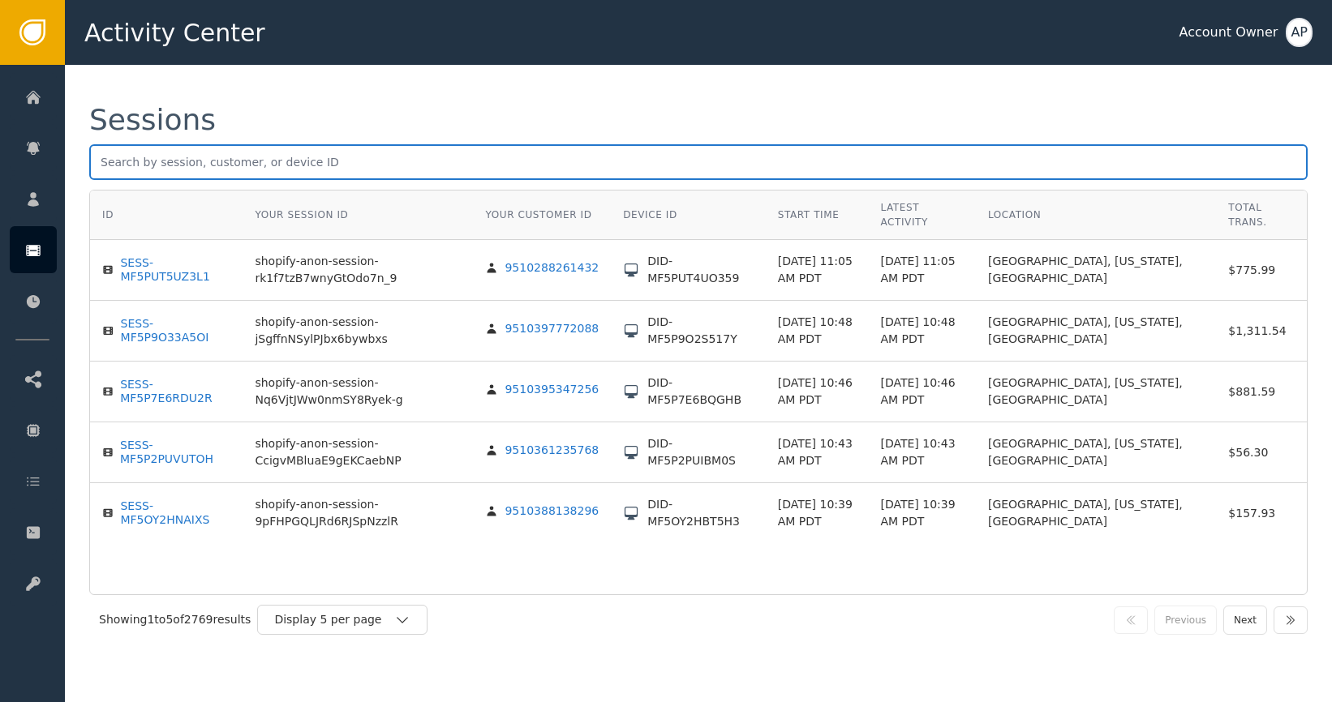
click at [621, 149] on input "text" at bounding box center [698, 162] width 1218 height 36
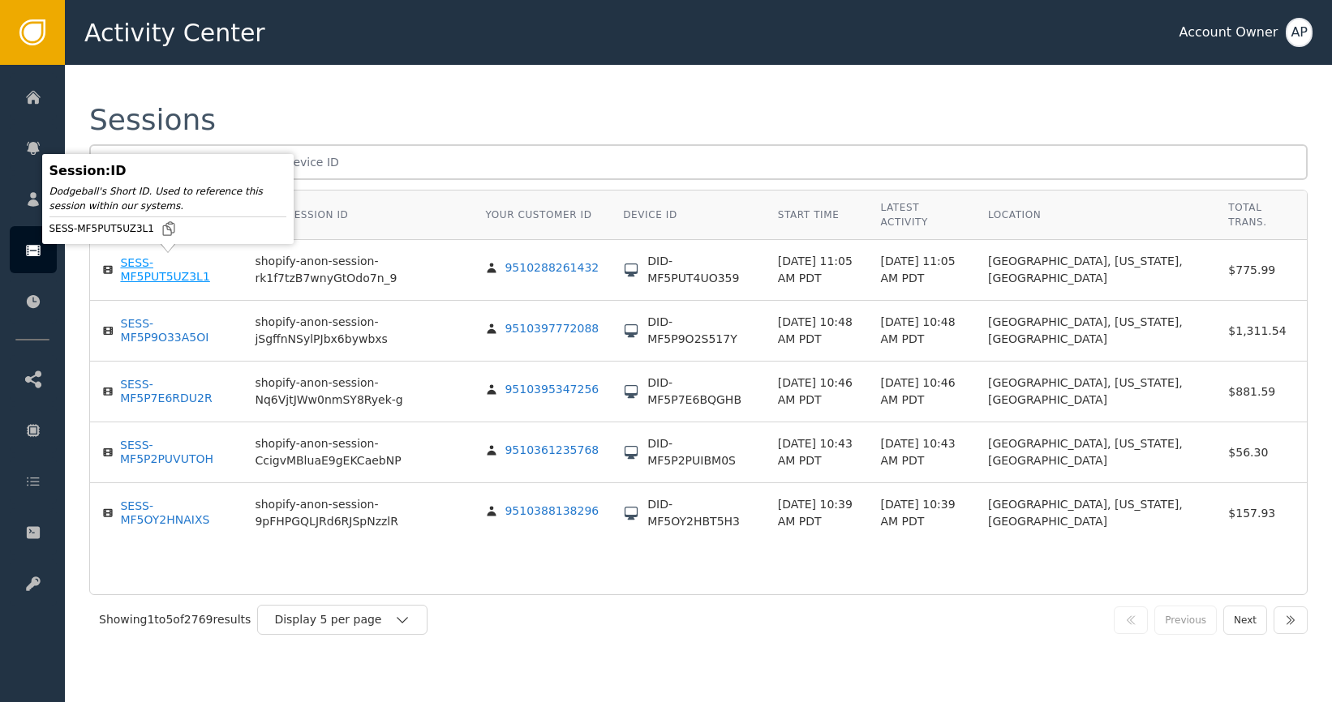
click at [152, 272] on div "SESS-MF5PUT5UZ3L1" at bounding box center [175, 270] width 110 height 28
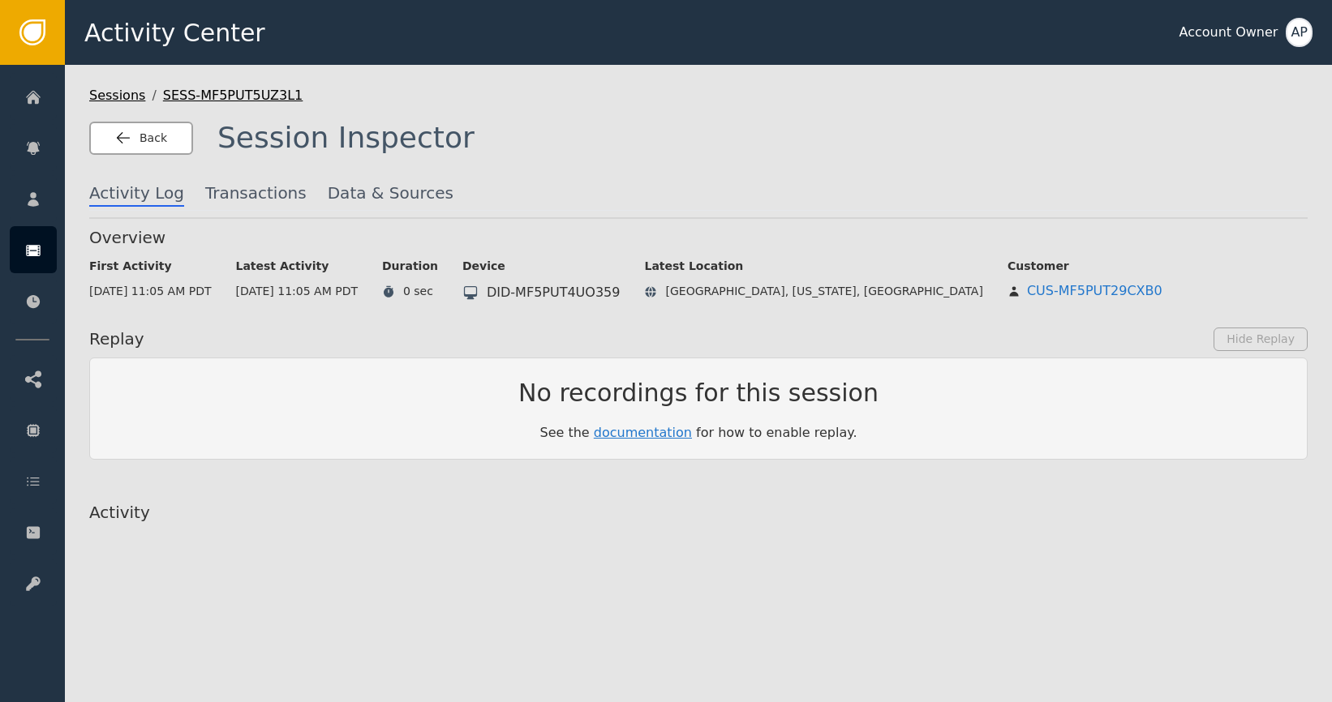
click at [146, 144] on span "Back" at bounding box center [153, 138] width 28 height 17
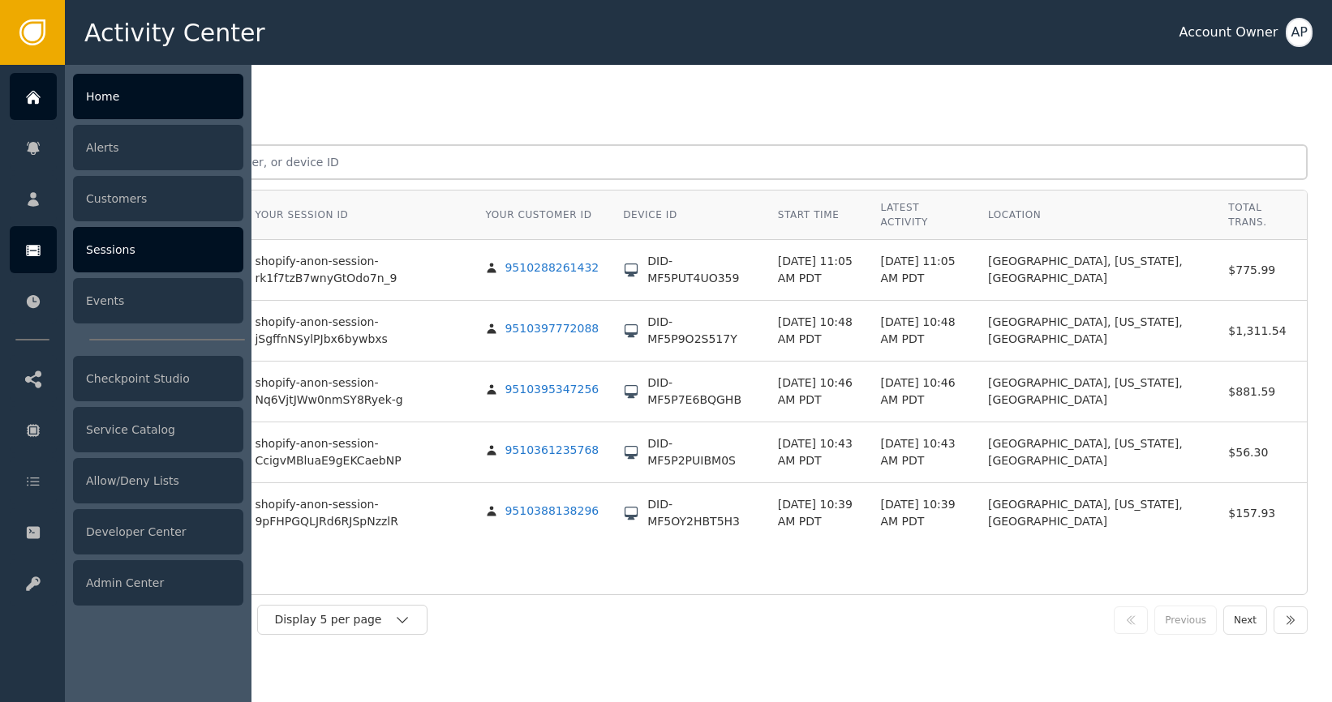
click at [152, 109] on div "Home" at bounding box center [158, 96] width 170 height 45
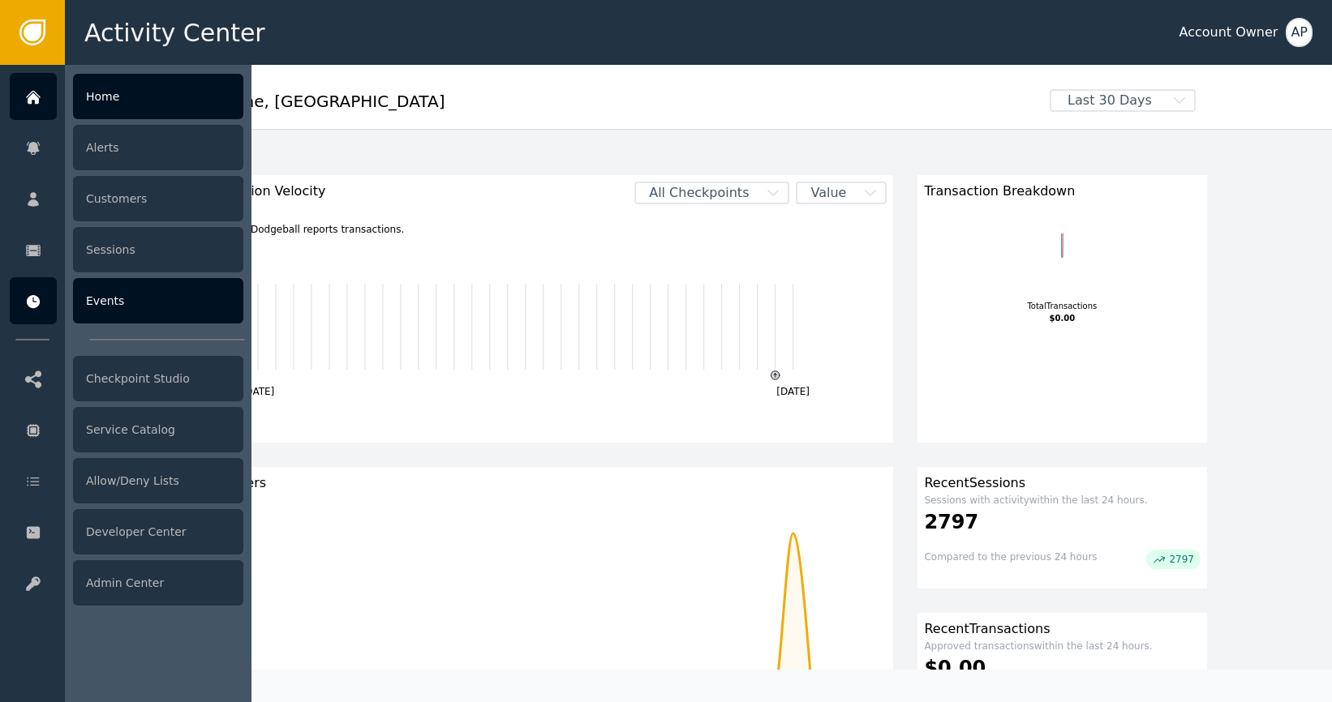
click at [117, 304] on div "Events" at bounding box center [158, 300] width 170 height 45
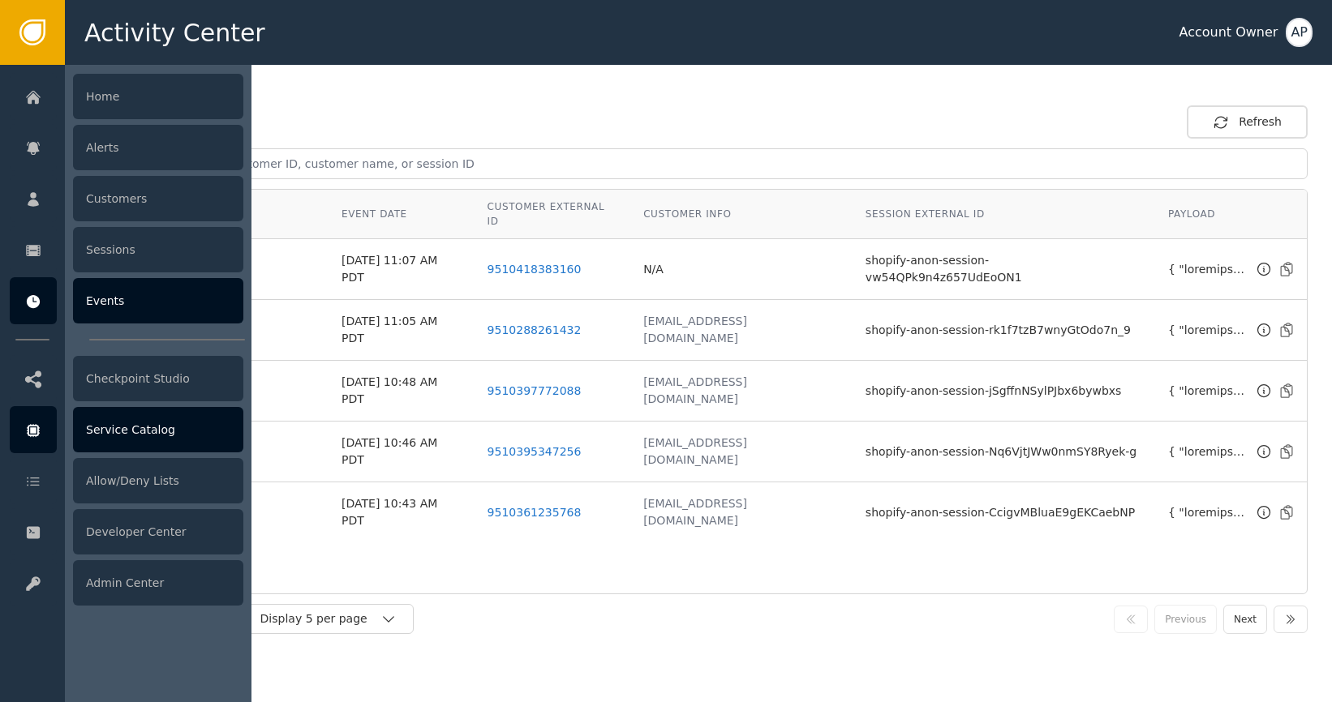
click at [140, 423] on div "Service Catalog" at bounding box center [158, 429] width 170 height 45
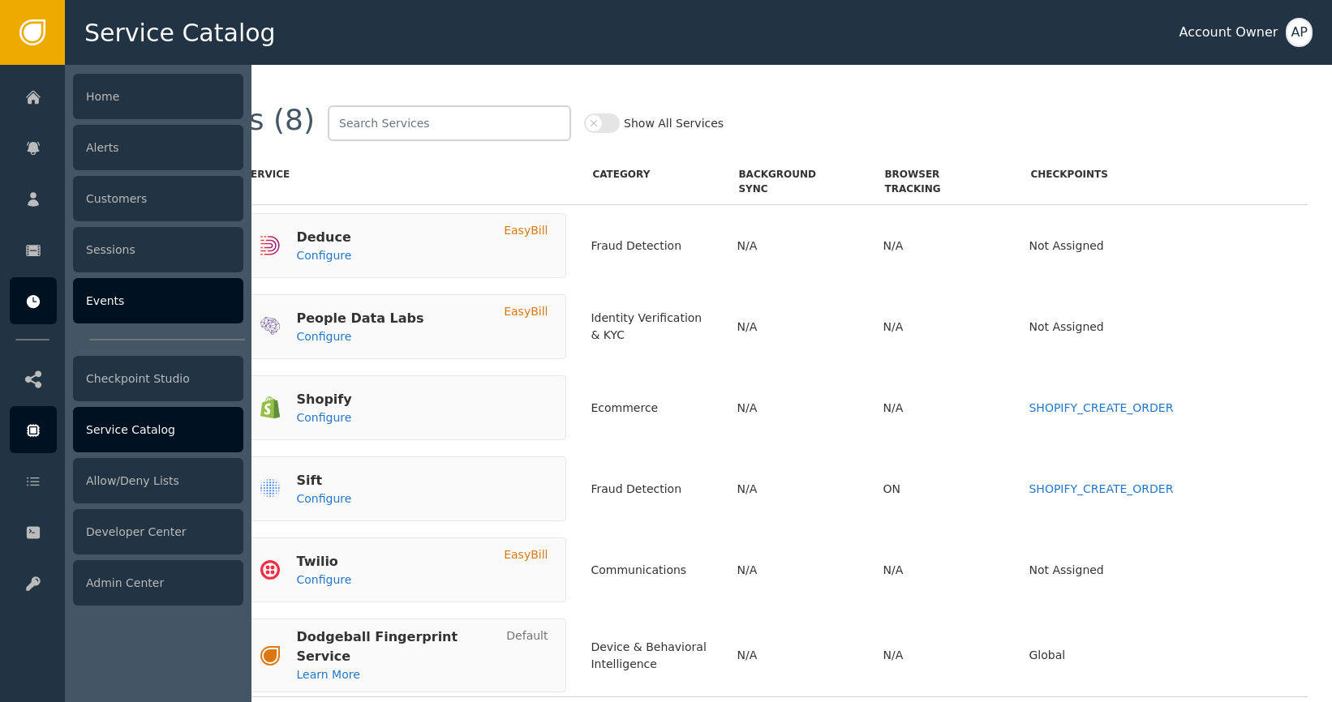
click at [114, 316] on div "Events" at bounding box center [158, 300] width 170 height 45
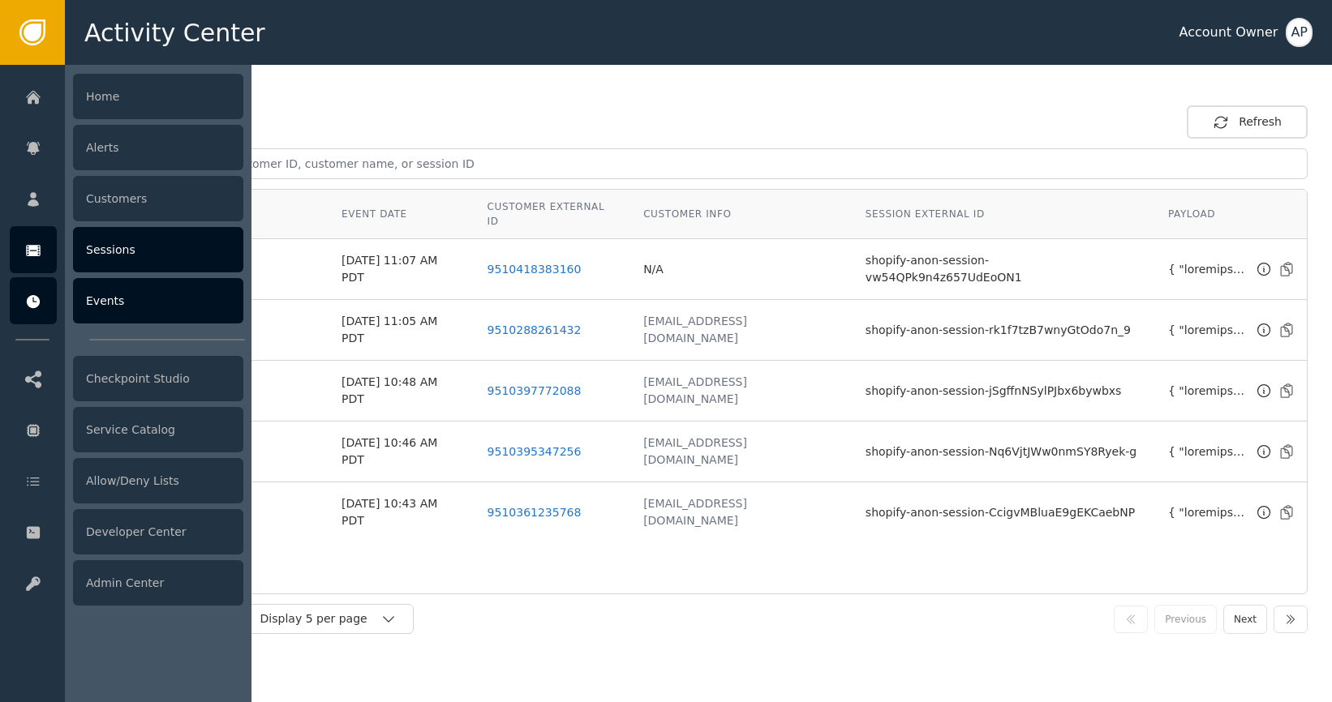
click at [155, 257] on div "Sessions" at bounding box center [158, 249] width 170 height 45
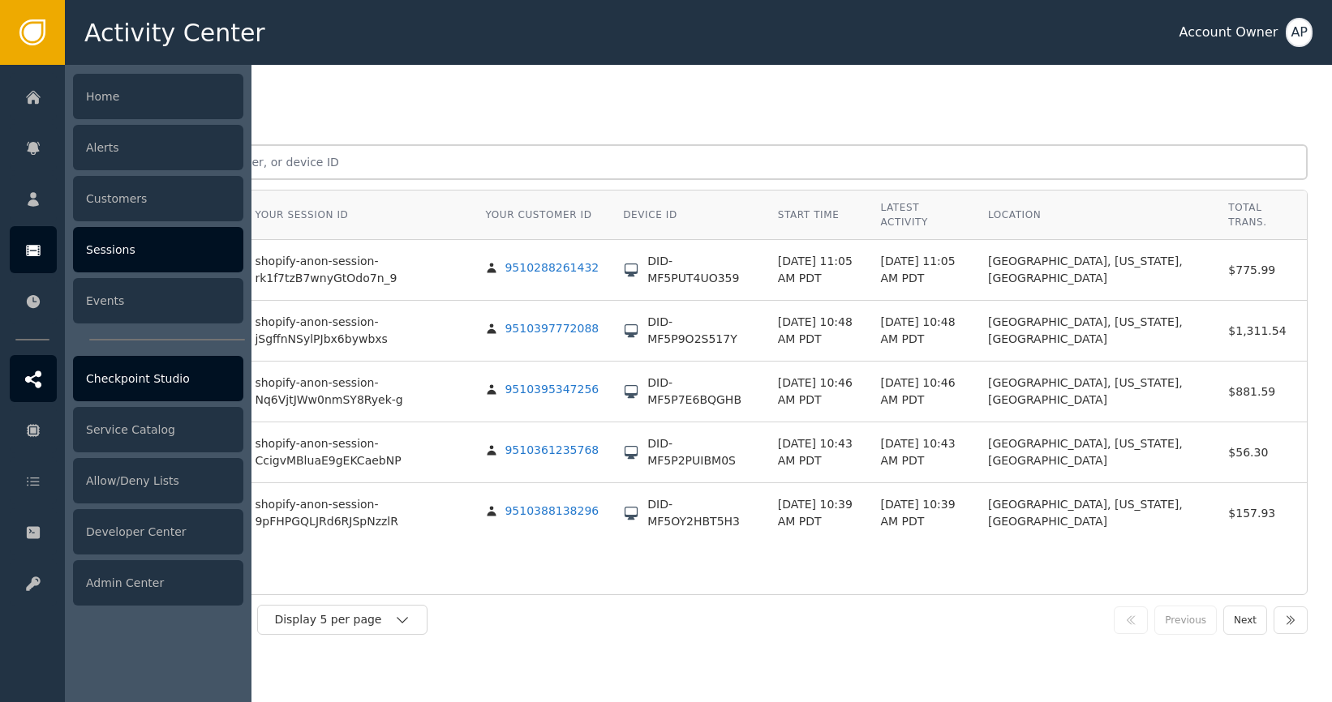
click at [97, 383] on div "Checkpoint Studio" at bounding box center [158, 378] width 170 height 45
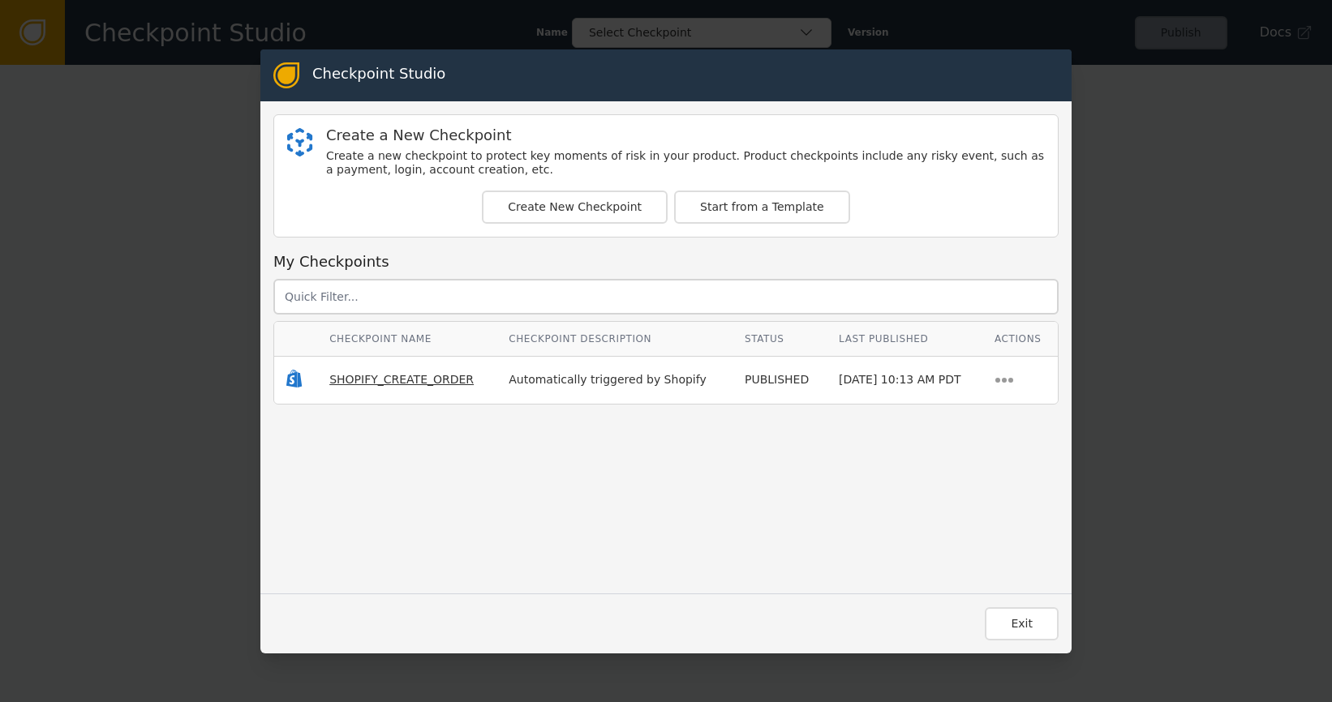
click at [387, 386] on span "SHOPIFY_CREATE_ORDER" at bounding box center [401, 379] width 144 height 13
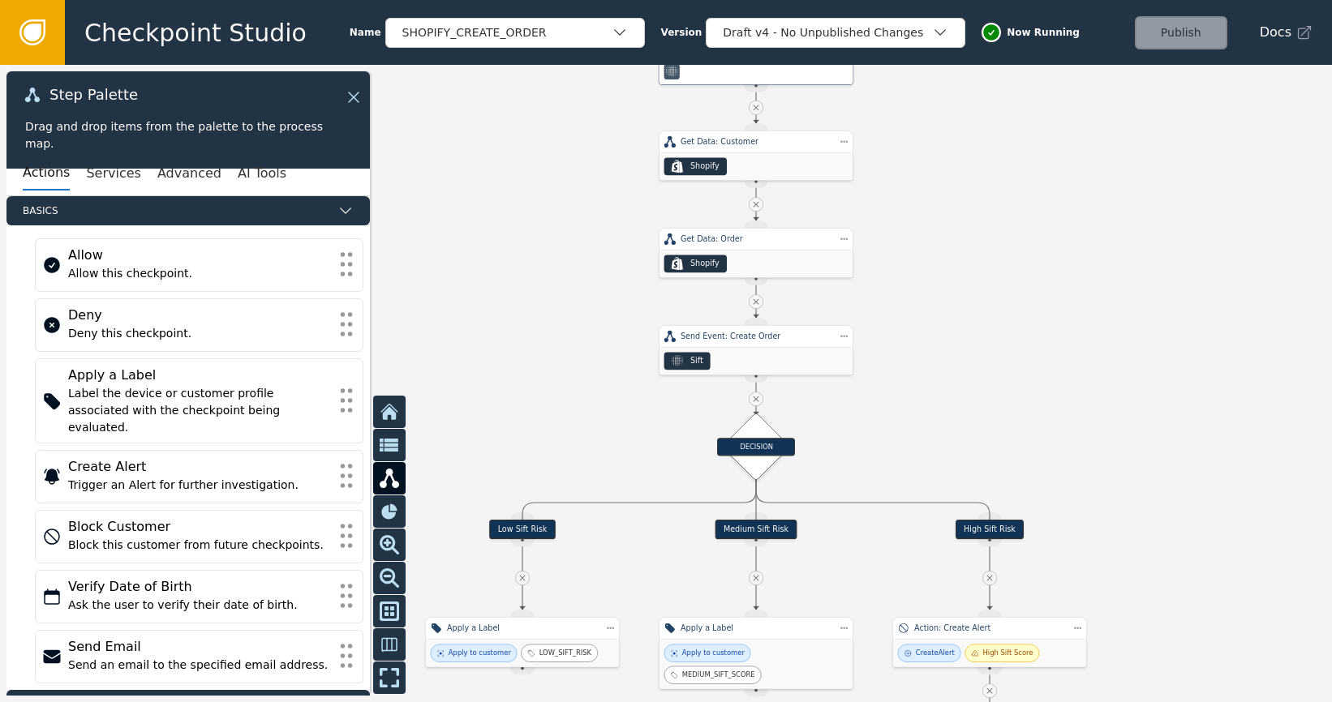
drag, startPoint x: 500, startPoint y: 444, endPoint x: 578, endPoint y: 231, distance: 227.3
click at [584, 234] on div at bounding box center [666, 383] width 1332 height 637
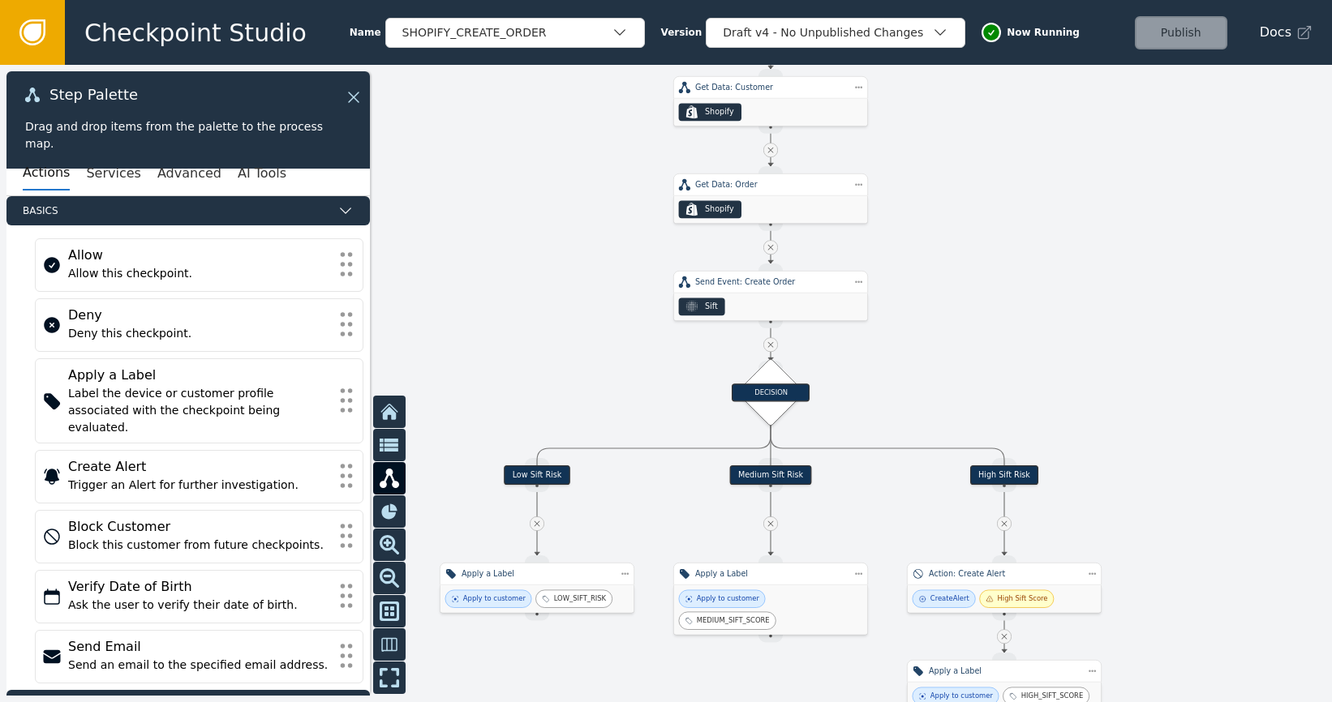
drag, startPoint x: 539, startPoint y: 371, endPoint x: 577, endPoint y: 297, distance: 83.8
click at [574, 283] on div at bounding box center [666, 383] width 1332 height 637
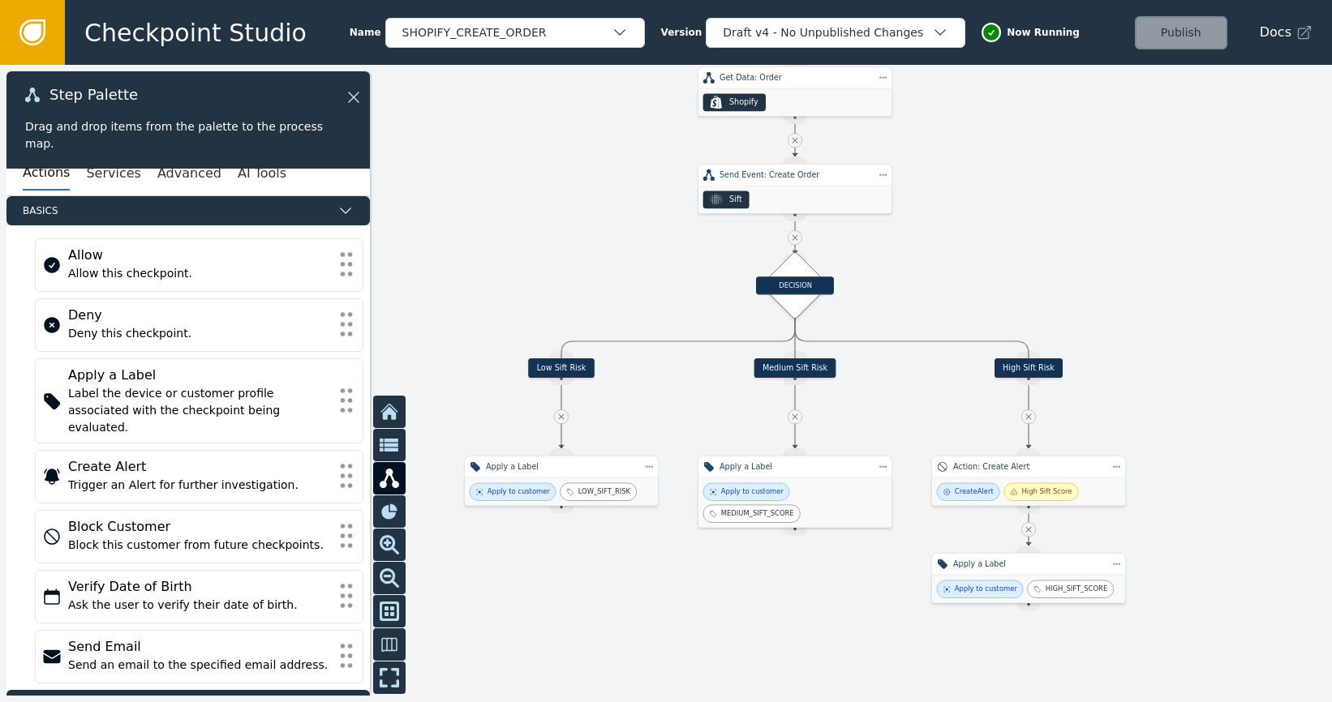
drag, startPoint x: 653, startPoint y: 452, endPoint x: 645, endPoint y: 385, distance: 67.0
click at [646, 386] on div at bounding box center [666, 383] width 1332 height 637
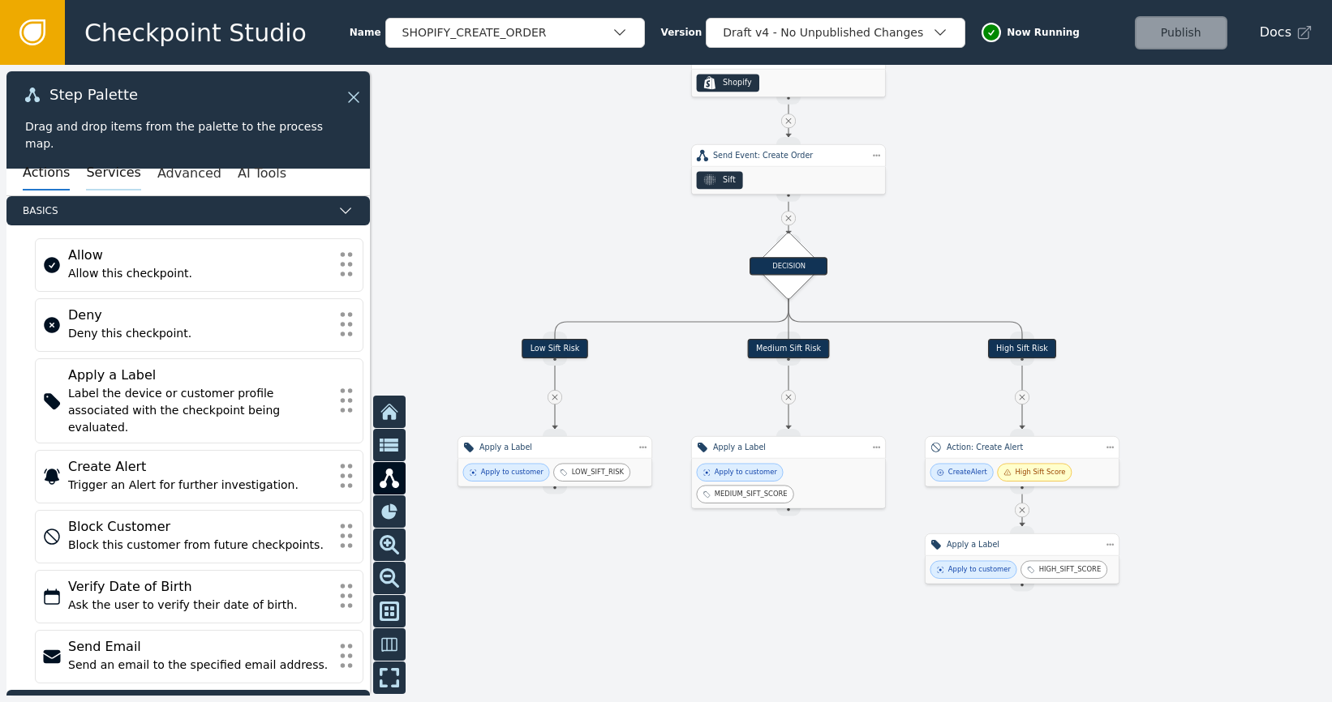
click at [122, 186] on button "Services" at bounding box center [113, 174] width 54 height 34
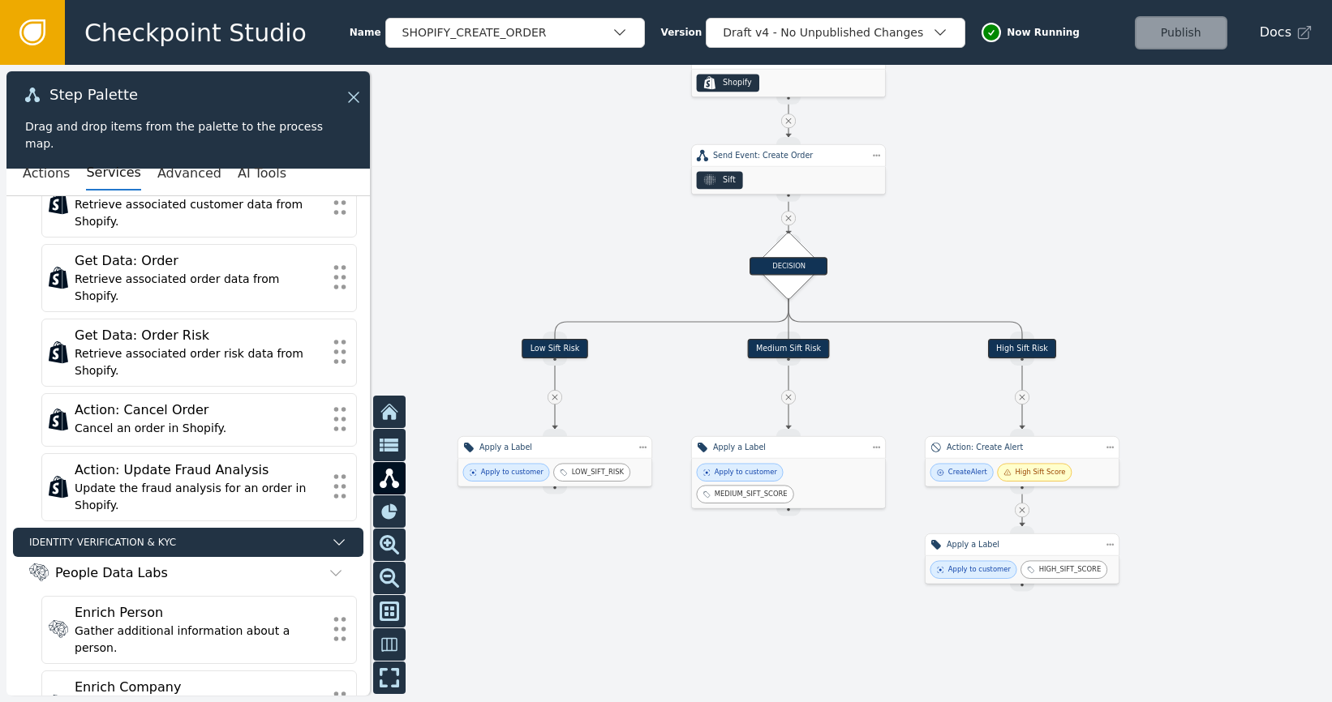
scroll to position [1052, 0]
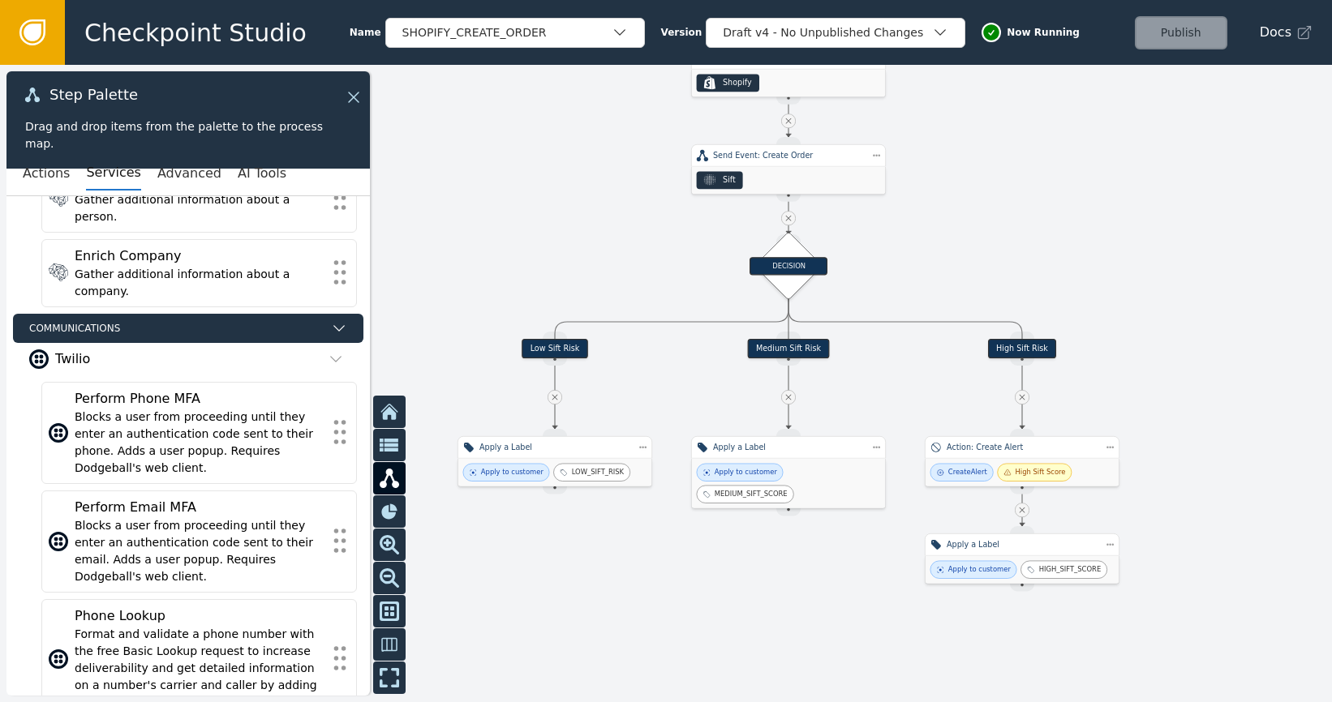
click at [331, 320] on icon at bounding box center [339, 328] width 16 height 16
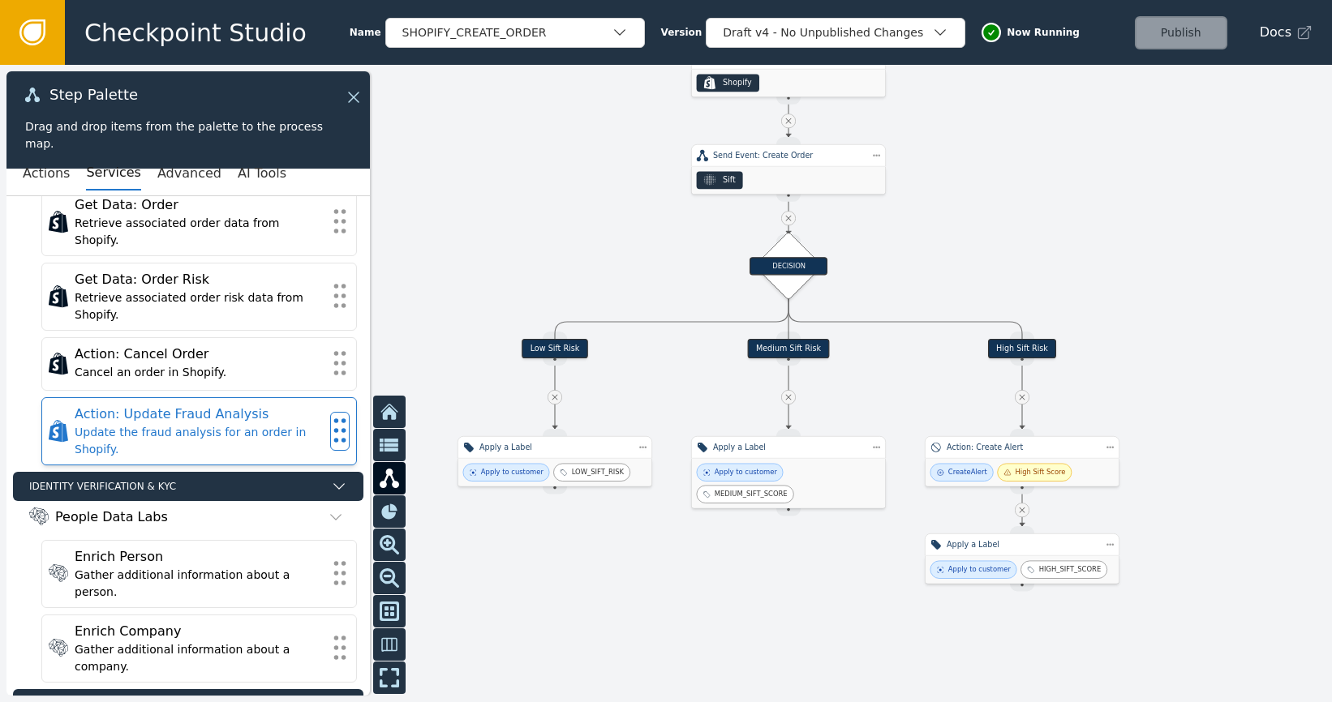
scroll to position [673, 0]
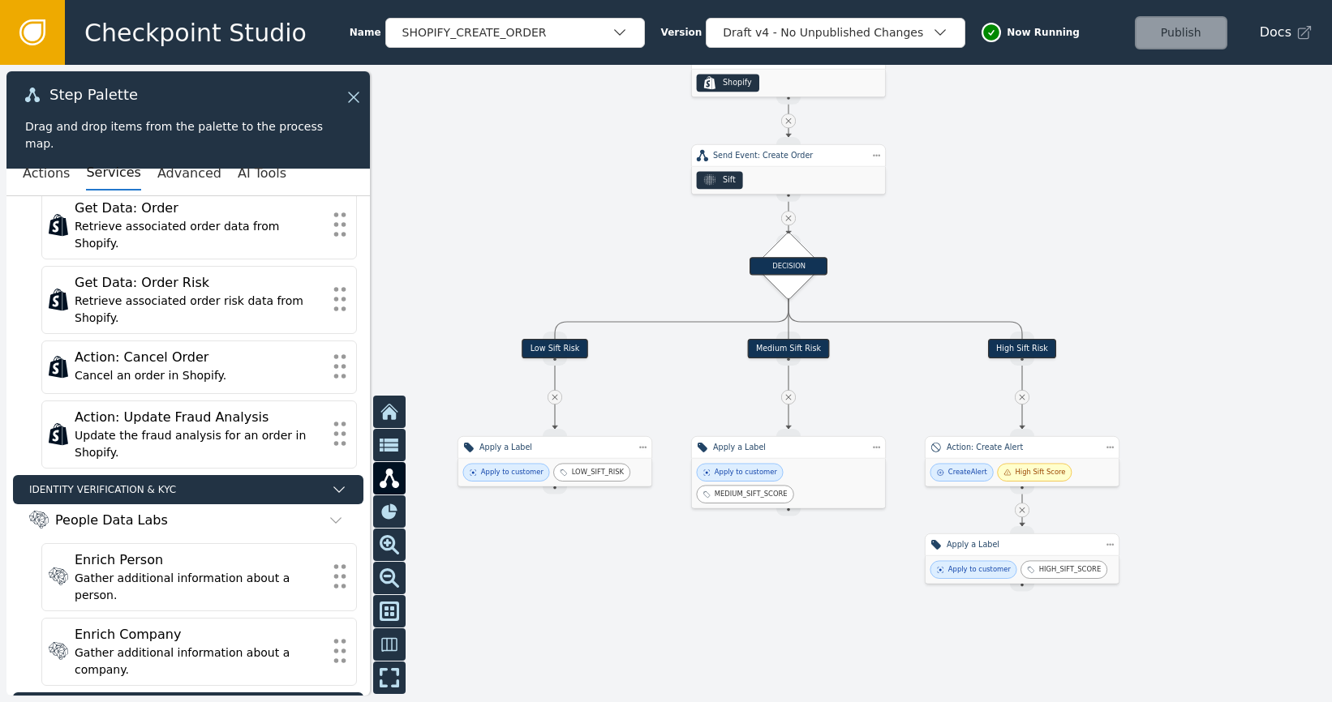
click at [332, 482] on icon at bounding box center [339, 490] width 16 height 16
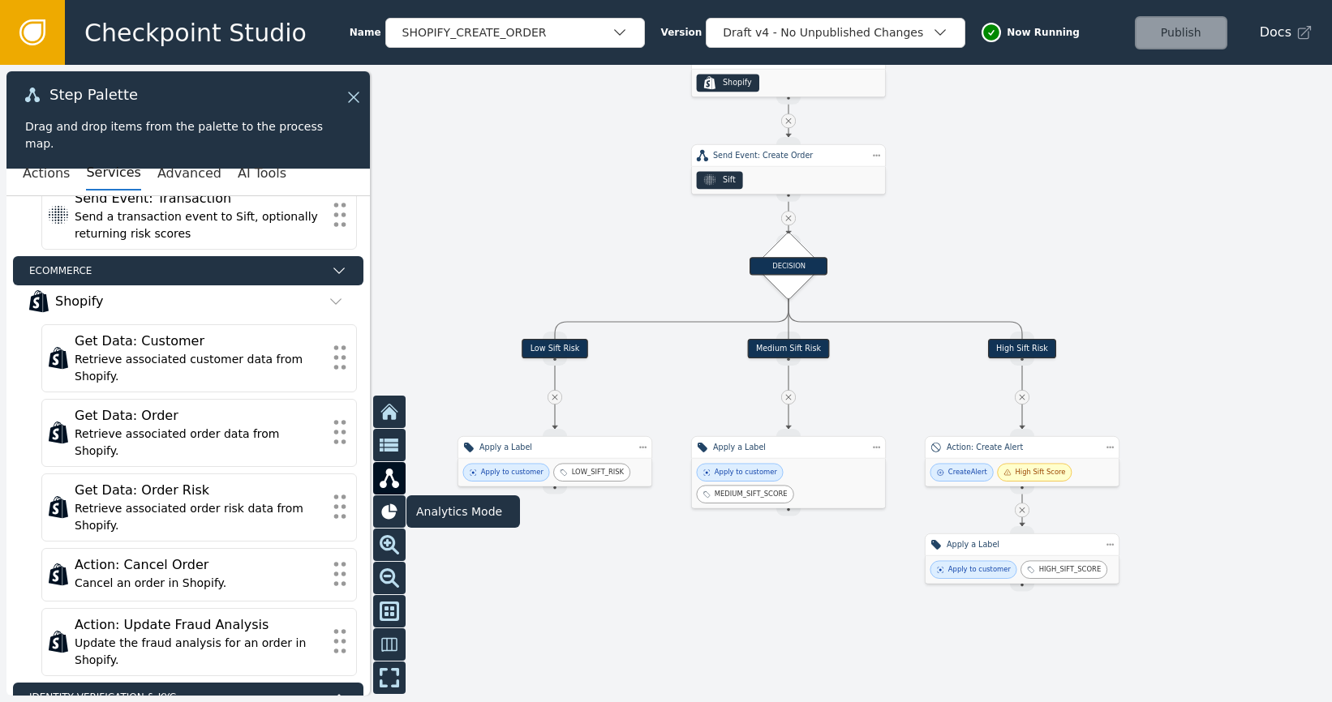
scroll to position [362, 0]
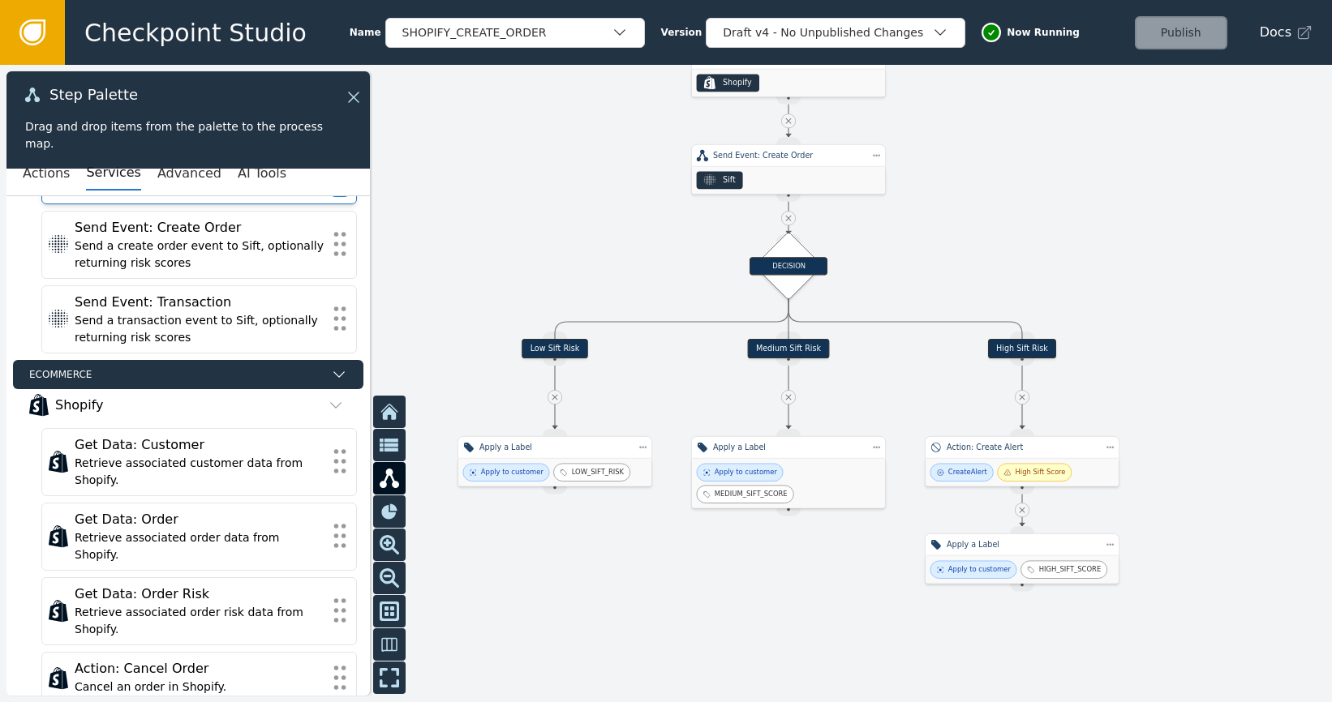
click at [331, 381] on icon at bounding box center [339, 375] width 16 height 16
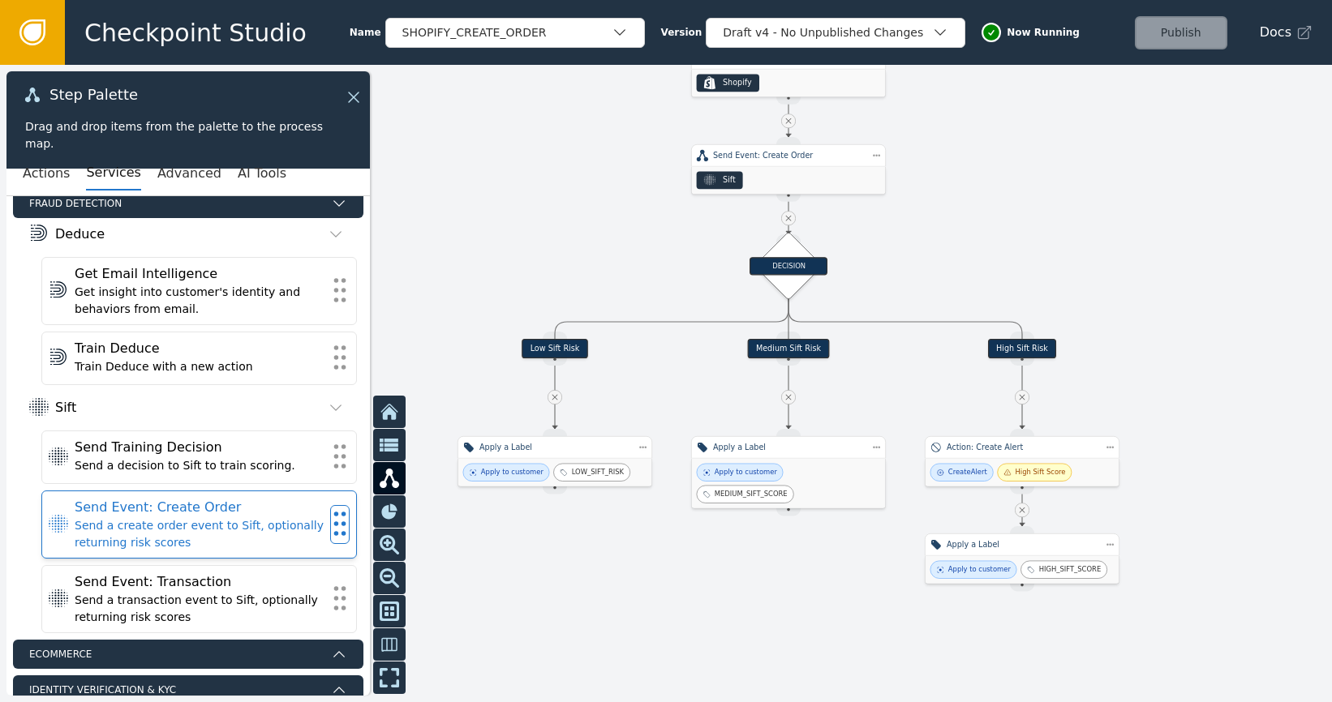
scroll to position [133, 0]
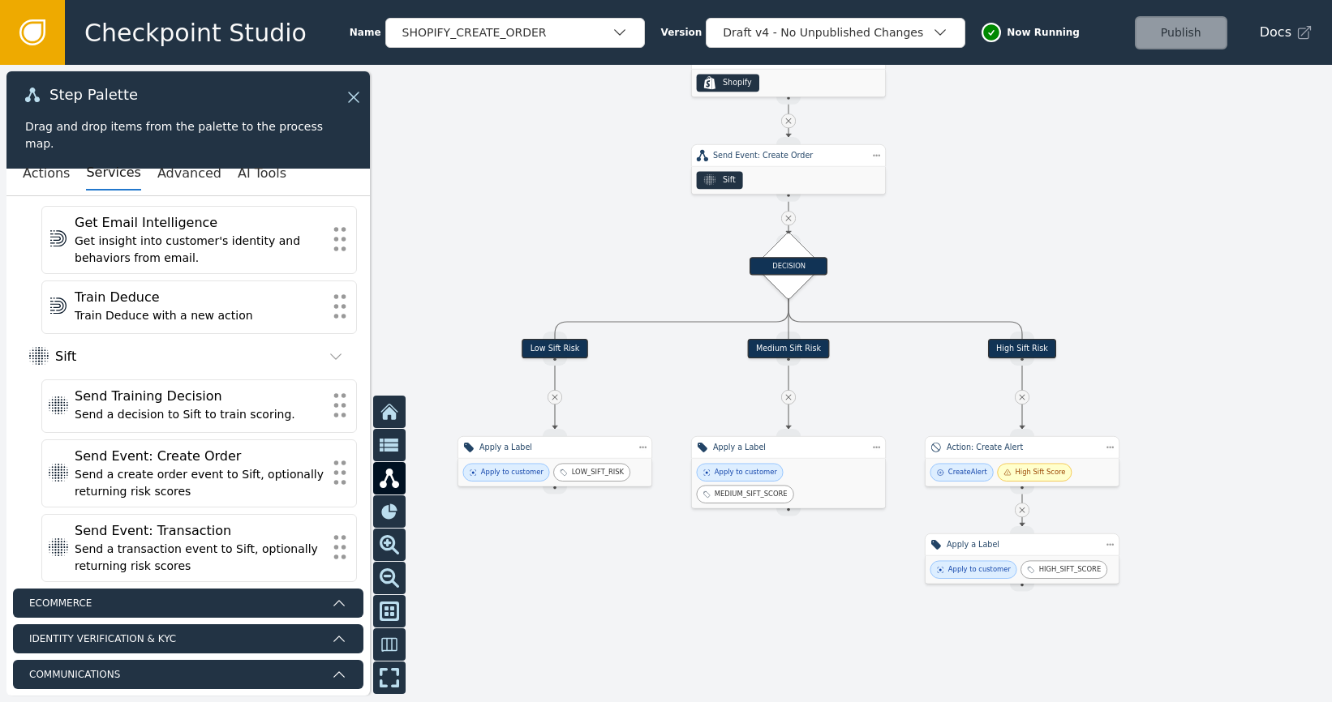
click at [331, 608] on icon at bounding box center [339, 603] width 16 height 16
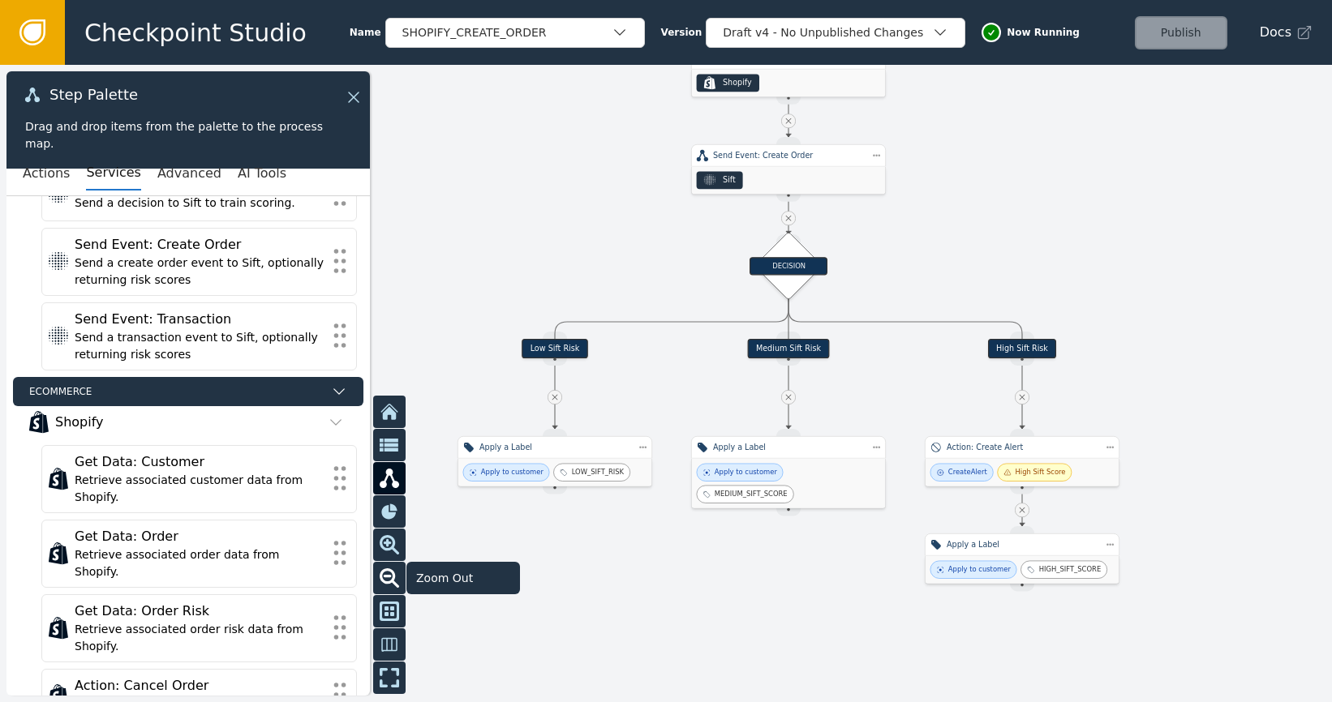
scroll to position [509, 0]
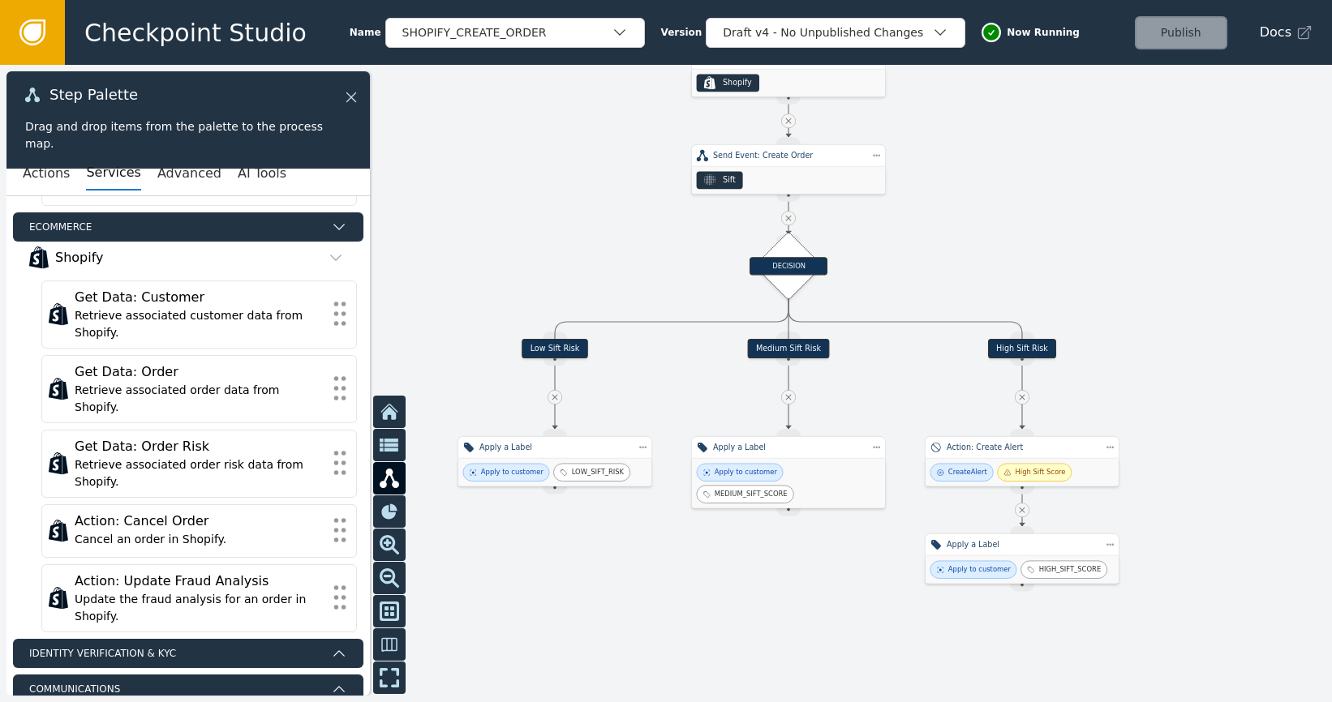
click at [358, 92] on icon at bounding box center [351, 97] width 18 height 18
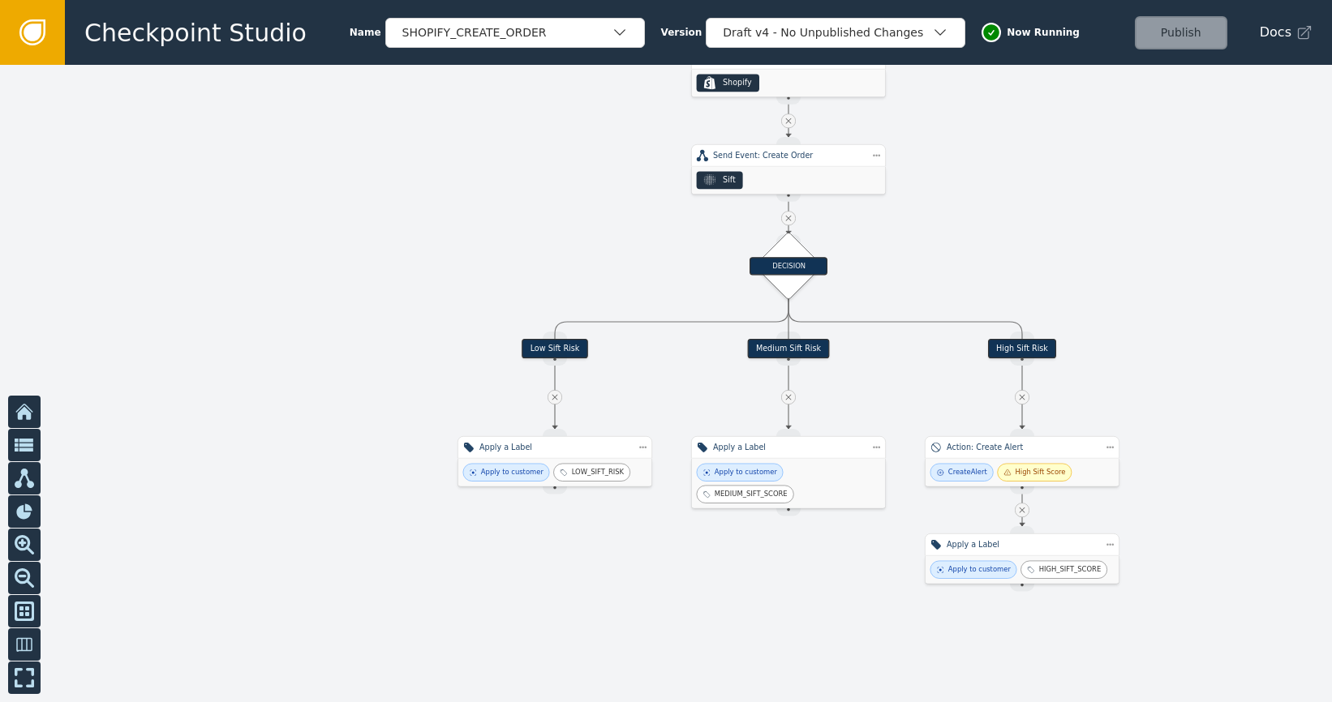
click at [53, 34] on link at bounding box center [32, 32] width 65 height 65
